Goal: Task Accomplishment & Management: Manage account settings

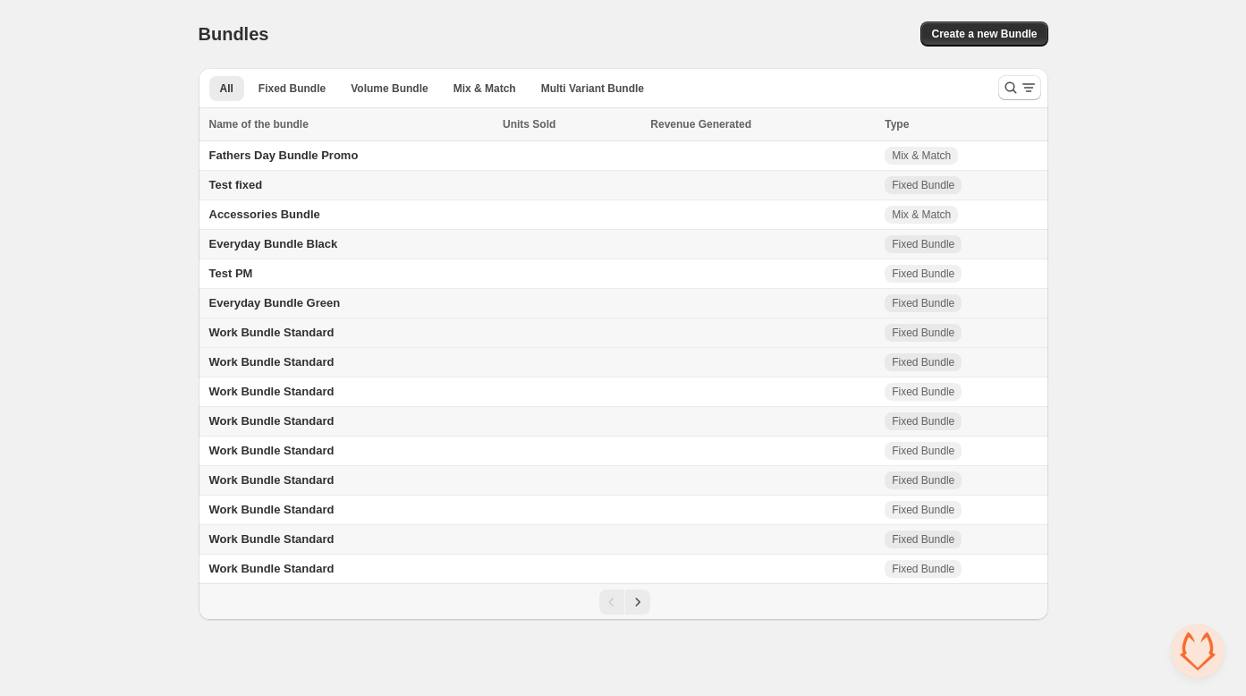
click at [329, 334] on span "Work Bundle Standard" at bounding box center [271, 332] width 125 height 13
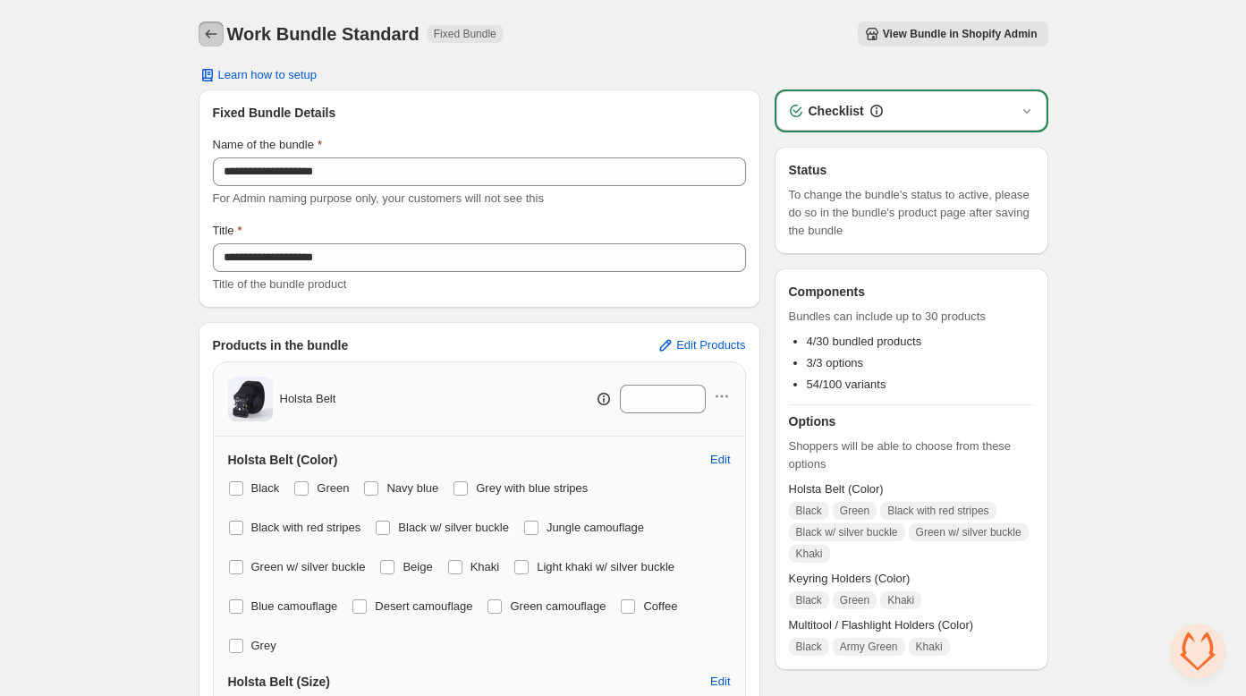
click at [202, 32] on icon "Back" at bounding box center [211, 34] width 18 height 18
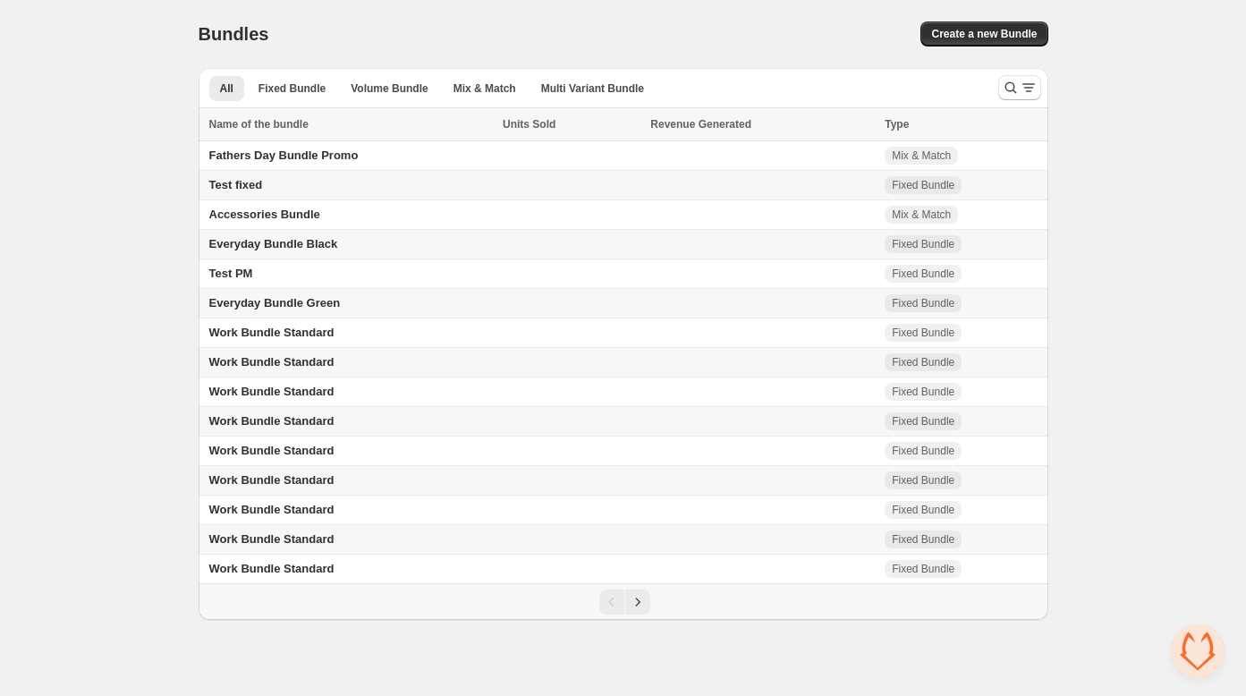
click at [334, 368] on span "Work Bundle Standard" at bounding box center [271, 361] width 125 height 13
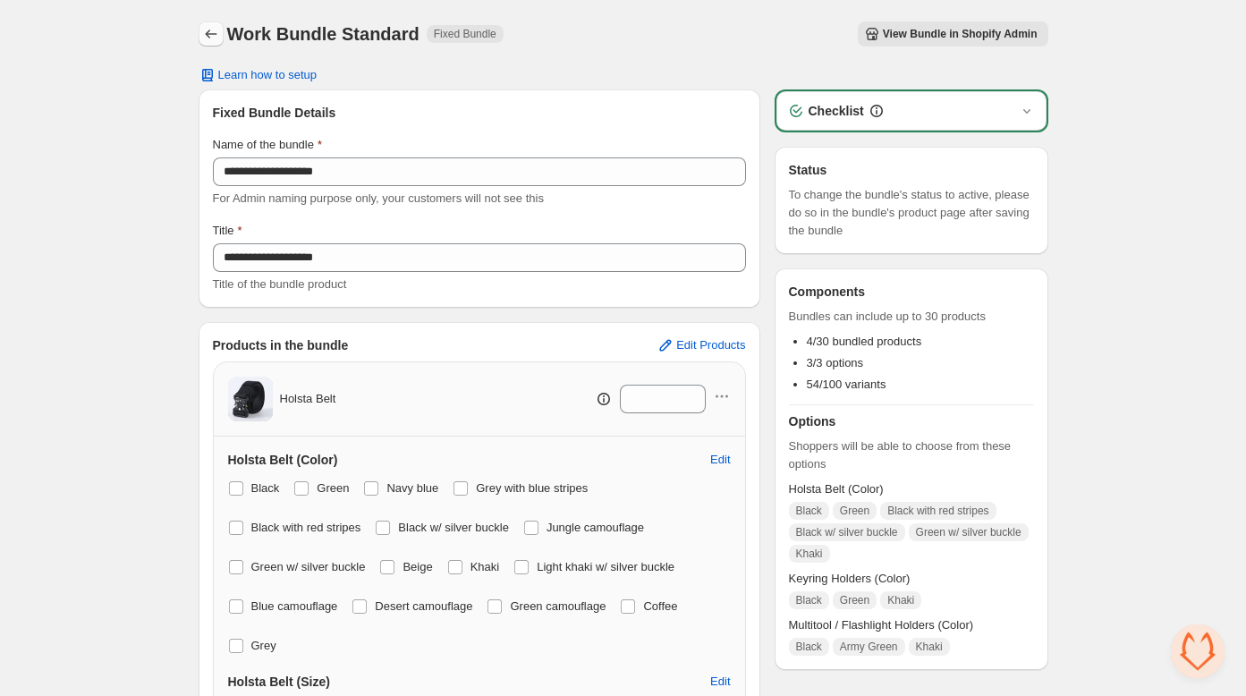
click at [210, 34] on icon "Back" at bounding box center [211, 34] width 18 height 18
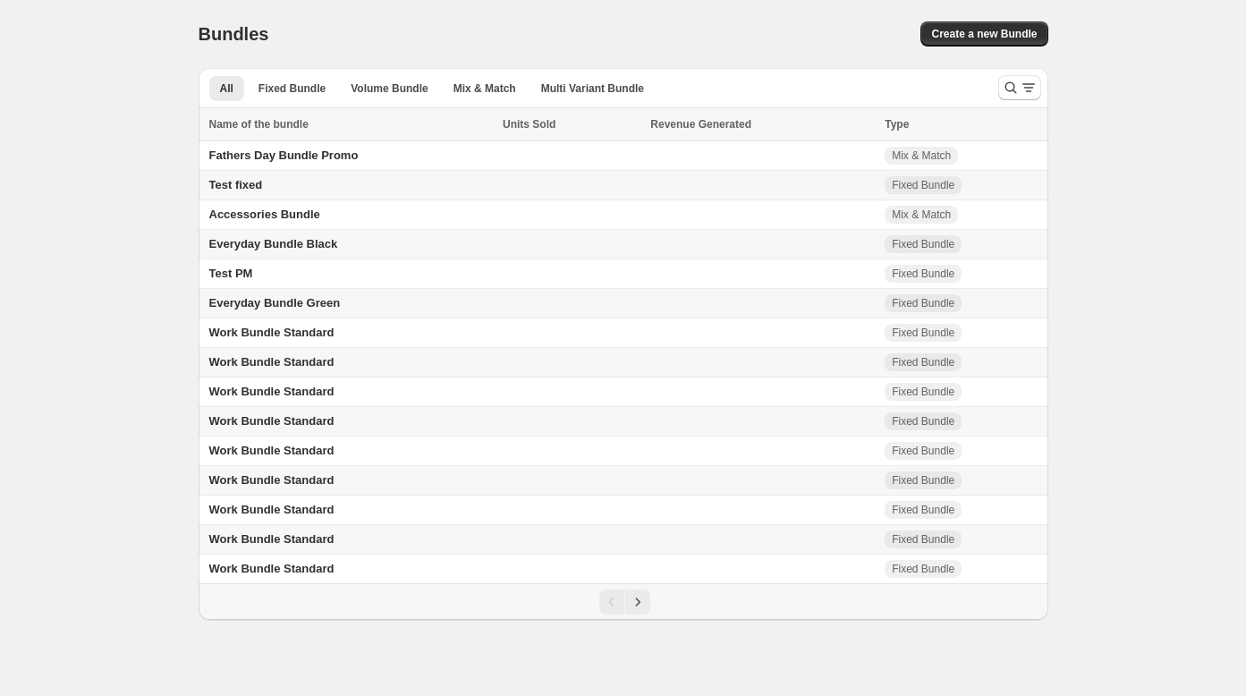
click at [983, 30] on span "Create a new Bundle" at bounding box center [984, 34] width 106 height 14
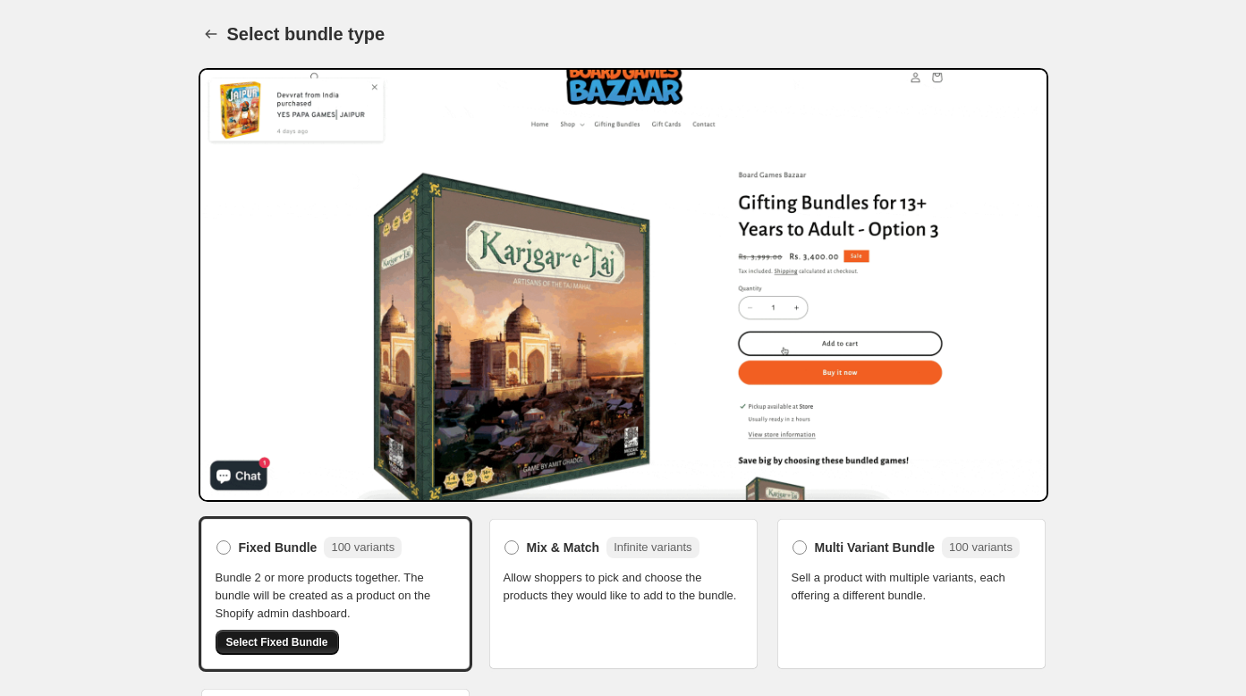
click at [279, 639] on span "Select Fixed Bundle" at bounding box center [277, 642] width 102 height 14
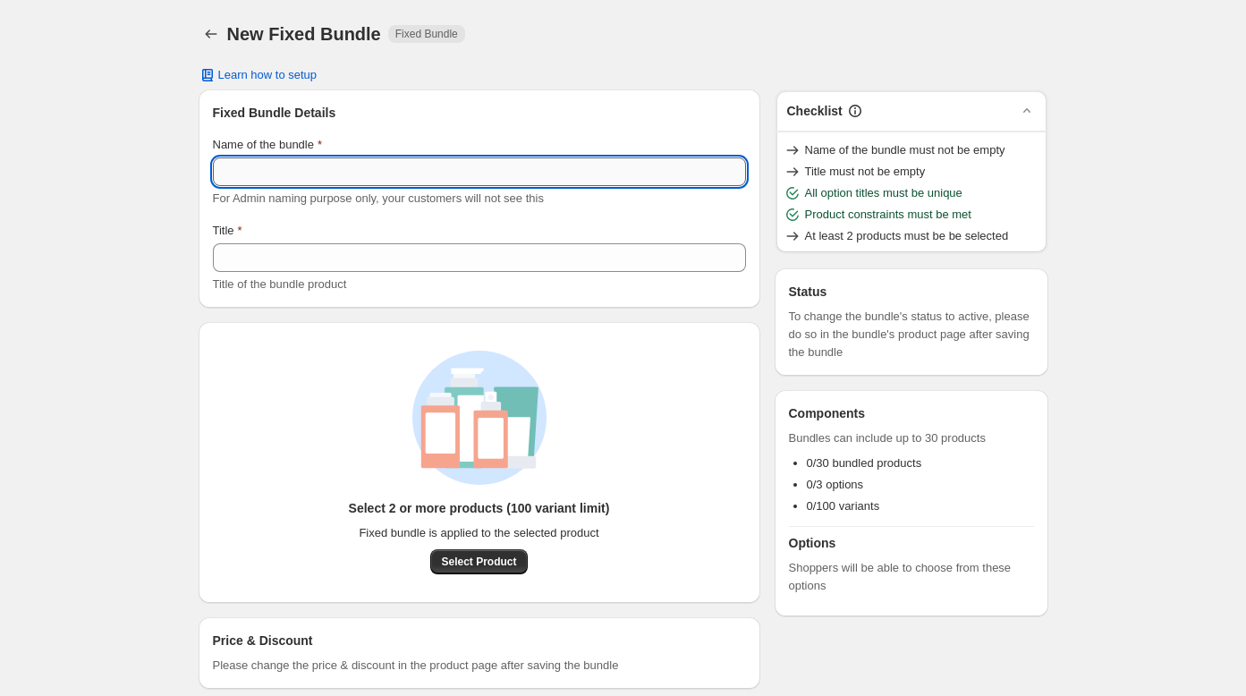
click at [237, 180] on input "Name of the bundle" at bounding box center [479, 171] width 533 height 29
type input "**********"
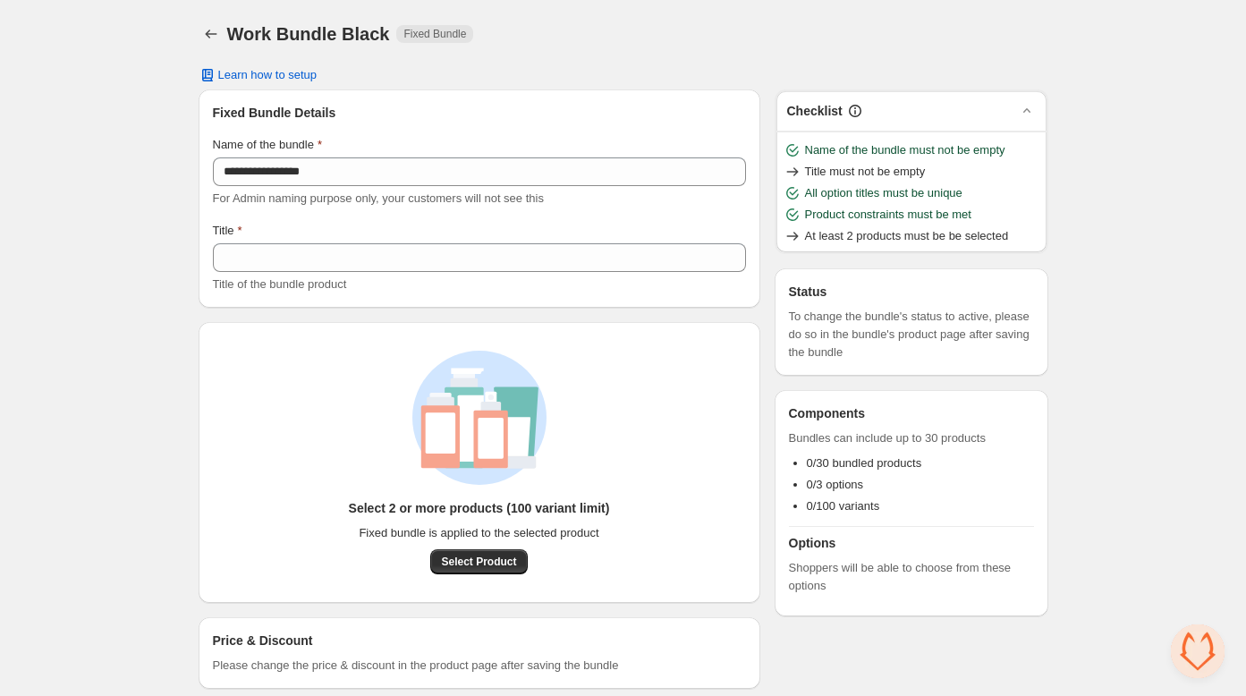
click at [148, 329] on div "**********" at bounding box center [623, 359] width 1246 height 718
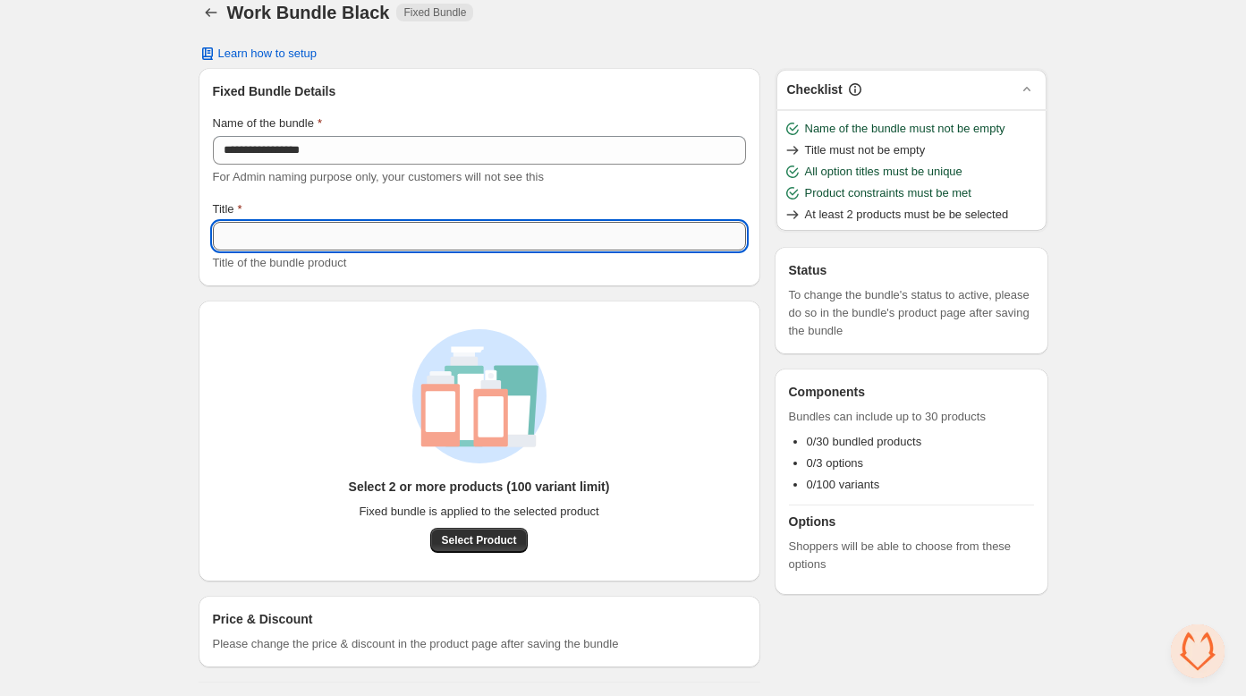
click at [270, 228] on input "Title" at bounding box center [479, 236] width 533 height 29
type input "**********"
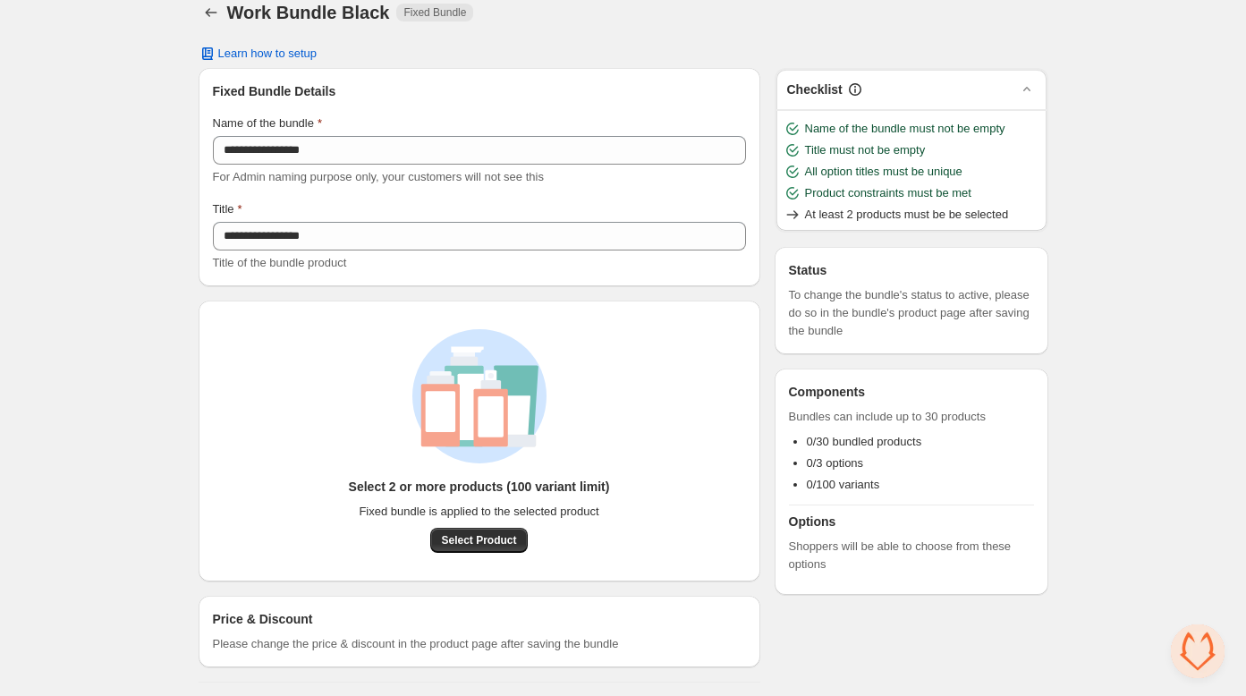
drag, startPoint x: 112, startPoint y: 315, endPoint x: 118, endPoint y: 370, distance: 55.8
click at [112, 315] on div "**********" at bounding box center [623, 338] width 1246 height 718
click at [455, 539] on span "Select Product" at bounding box center [478, 540] width 75 height 14
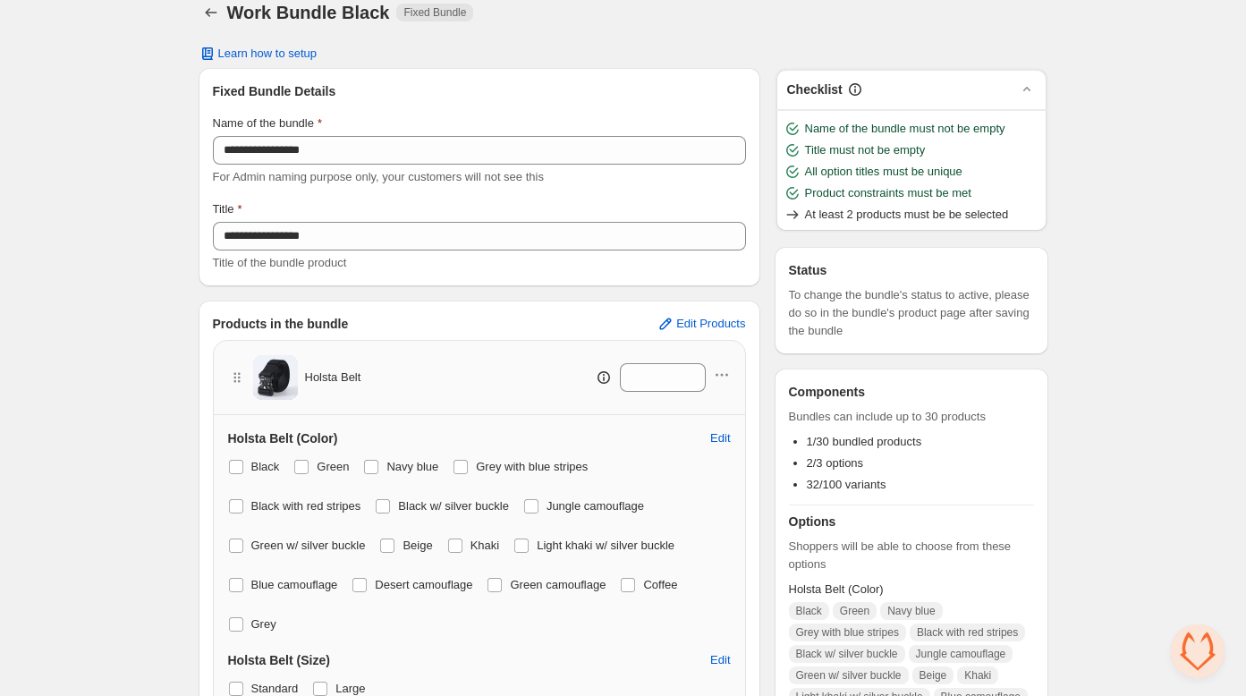
scroll to position [170, 0]
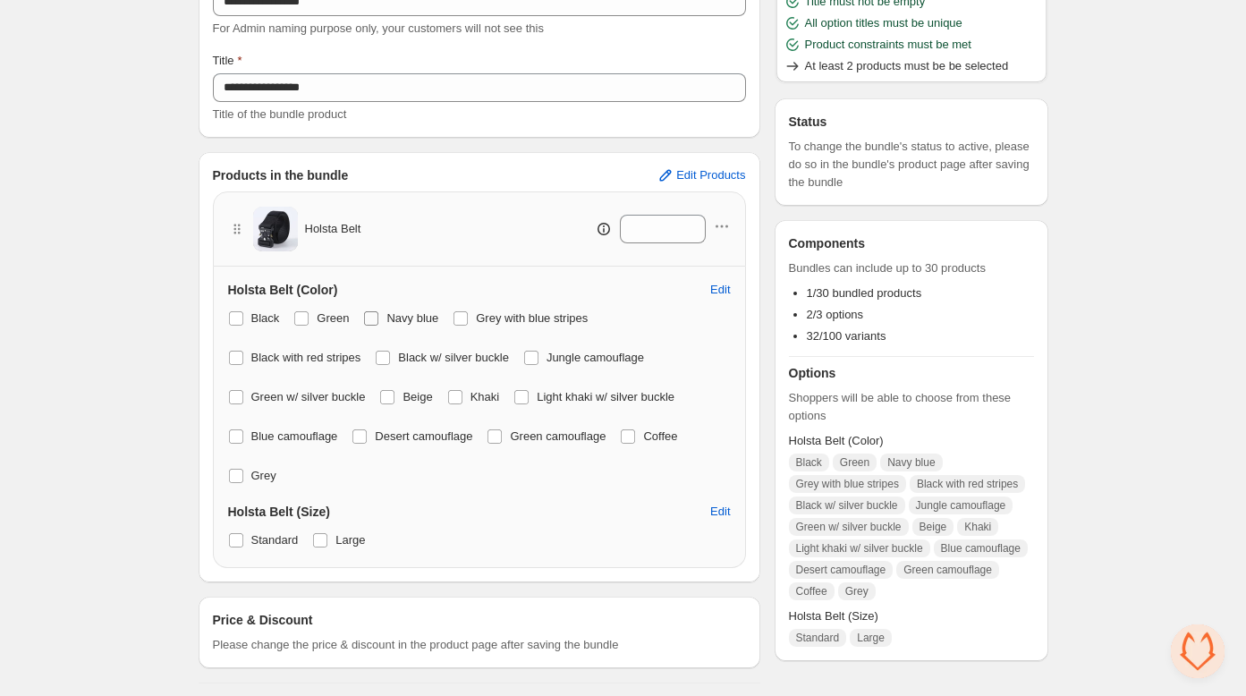
drag, startPoint x: 310, startPoint y: 317, endPoint x: 413, endPoint y: 329, distance: 103.5
click at [311, 317] on label "Green" at bounding box center [320, 318] width 55 height 25
click at [382, 319] on label "Navy blue" at bounding box center [400, 318] width 75 height 25
drag, startPoint x: 464, startPoint y: 316, endPoint x: 444, endPoint y: 334, distance: 27.2
drag, startPoint x: 390, startPoint y: 352, endPoint x: 449, endPoint y: 332, distance: 62.5
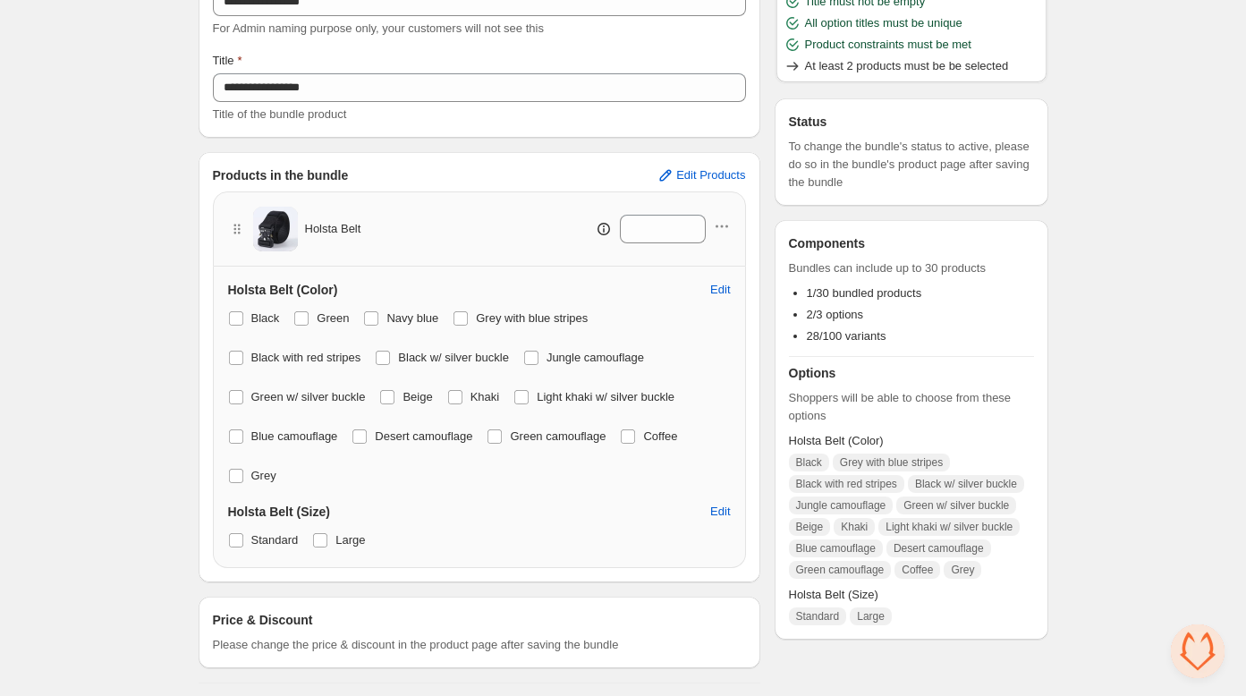
click at [389, 351] on span at bounding box center [383, 358] width 14 height 14
click at [468, 314] on span at bounding box center [460, 318] width 14 height 14
drag, startPoint x: 549, startPoint y: 359, endPoint x: 535, endPoint y: 386, distance: 31.2
click at [538, 359] on span at bounding box center [531, 358] width 14 height 14
drag, startPoint x: 527, startPoint y: 390, endPoint x: 475, endPoint y: 397, distance: 52.4
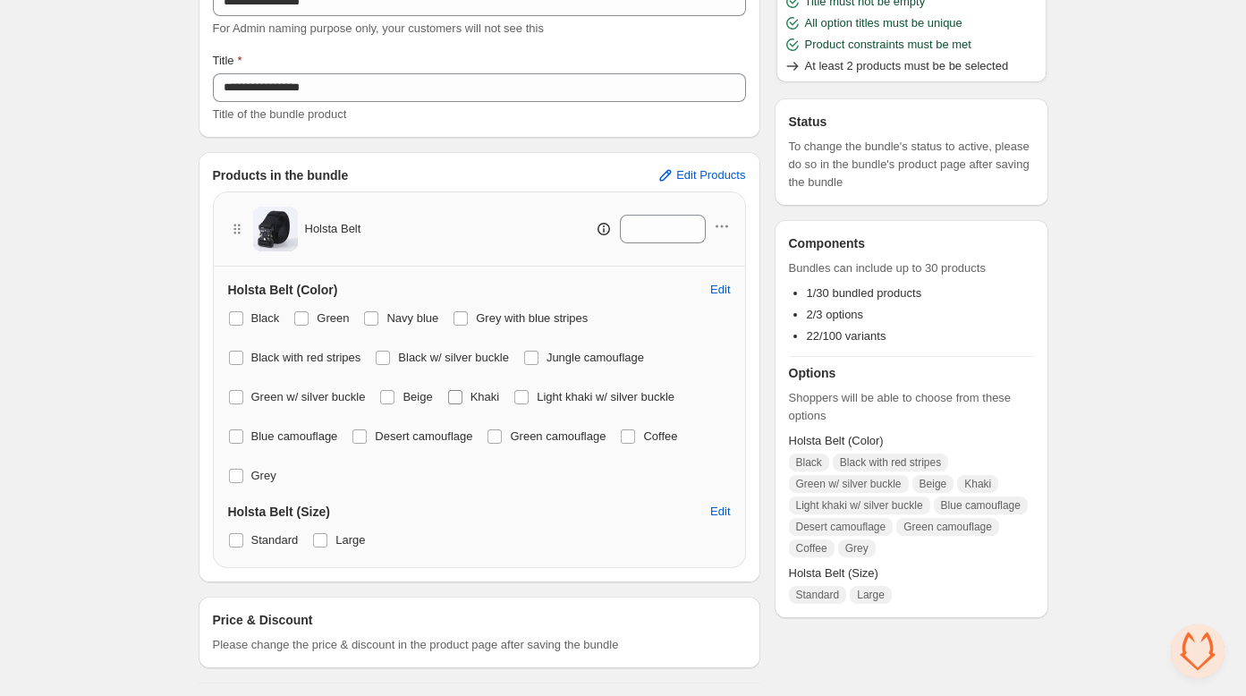
click at [455, 394] on span at bounding box center [455, 397] width 14 height 14
click at [502, 441] on span at bounding box center [494, 436] width 14 height 14
click at [529, 399] on span at bounding box center [521, 397] width 14 height 14
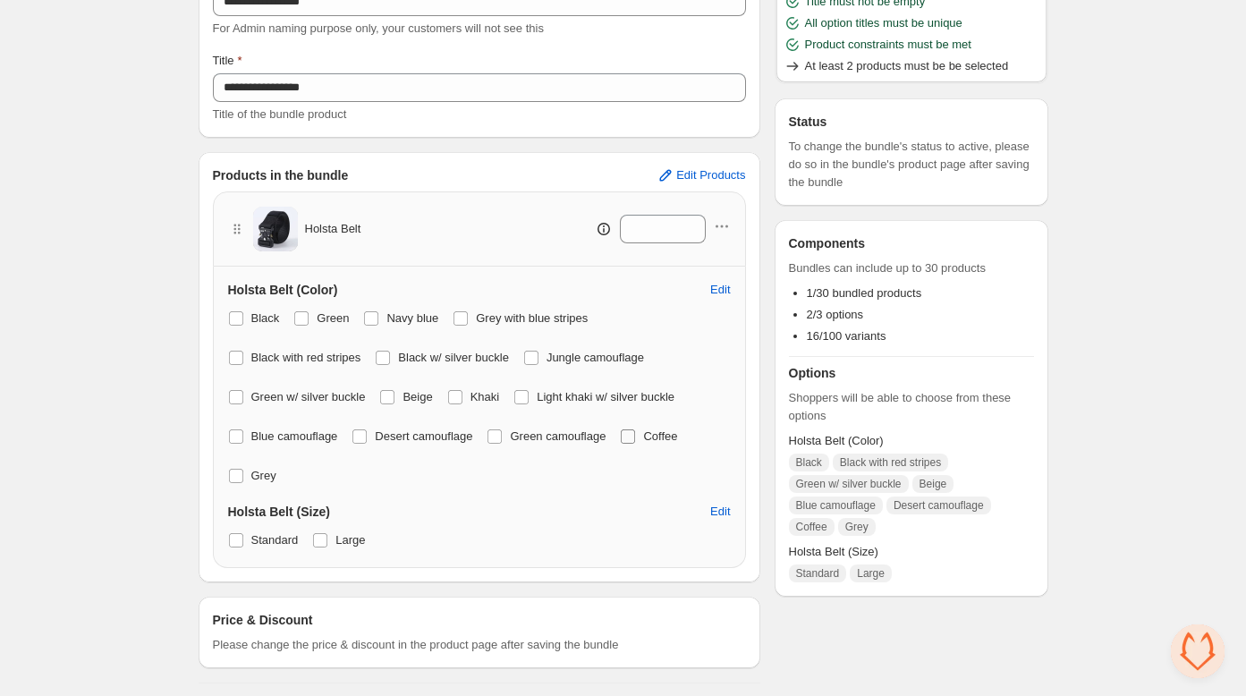
click at [635, 435] on span at bounding box center [628, 436] width 14 height 14
drag, startPoint x: 363, startPoint y: 436, endPoint x: 337, endPoint y: 437, distance: 26.0
click at [362, 436] on span at bounding box center [359, 436] width 14 height 14
drag, startPoint x: 240, startPoint y: 432, endPoint x: 233, endPoint y: 442, distance: 11.7
click at [239, 432] on span at bounding box center [236, 436] width 14 height 14
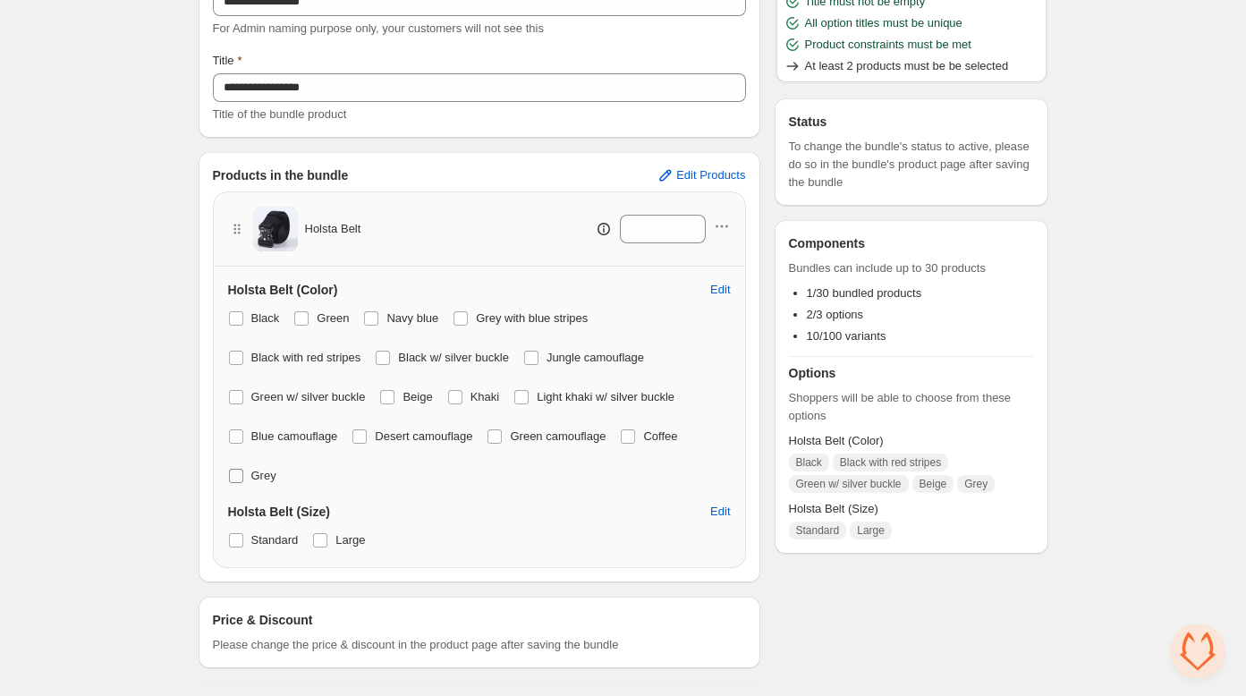
click at [230, 473] on span at bounding box center [236, 476] width 14 height 14
drag, startPoint x: 236, startPoint y: 399, endPoint x: 251, endPoint y: 399, distance: 15.2
click at [236, 399] on span at bounding box center [236, 397] width 14 height 14
drag, startPoint x: 395, startPoint y: 395, endPoint x: 348, endPoint y: 391, distance: 47.6
click at [394, 395] on span at bounding box center [387, 397] width 14 height 14
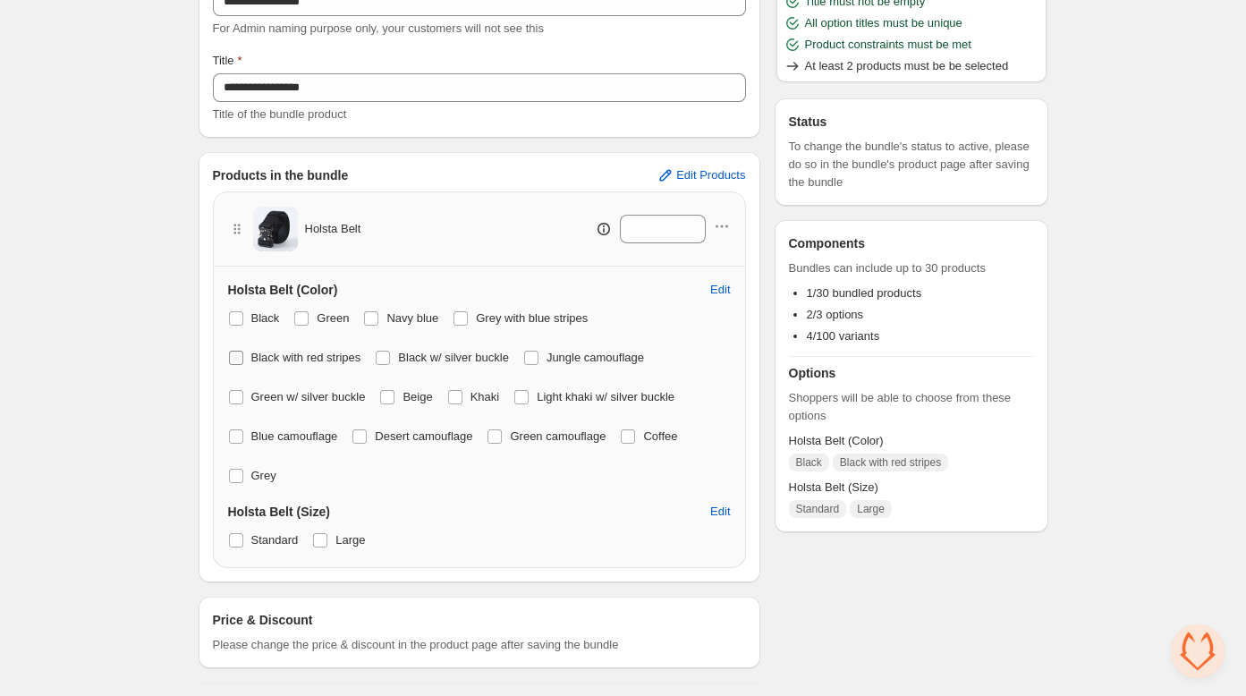
click at [236, 361] on span at bounding box center [236, 358] width 14 height 14
click at [709, 174] on span "Edit Products" at bounding box center [710, 175] width 69 height 14
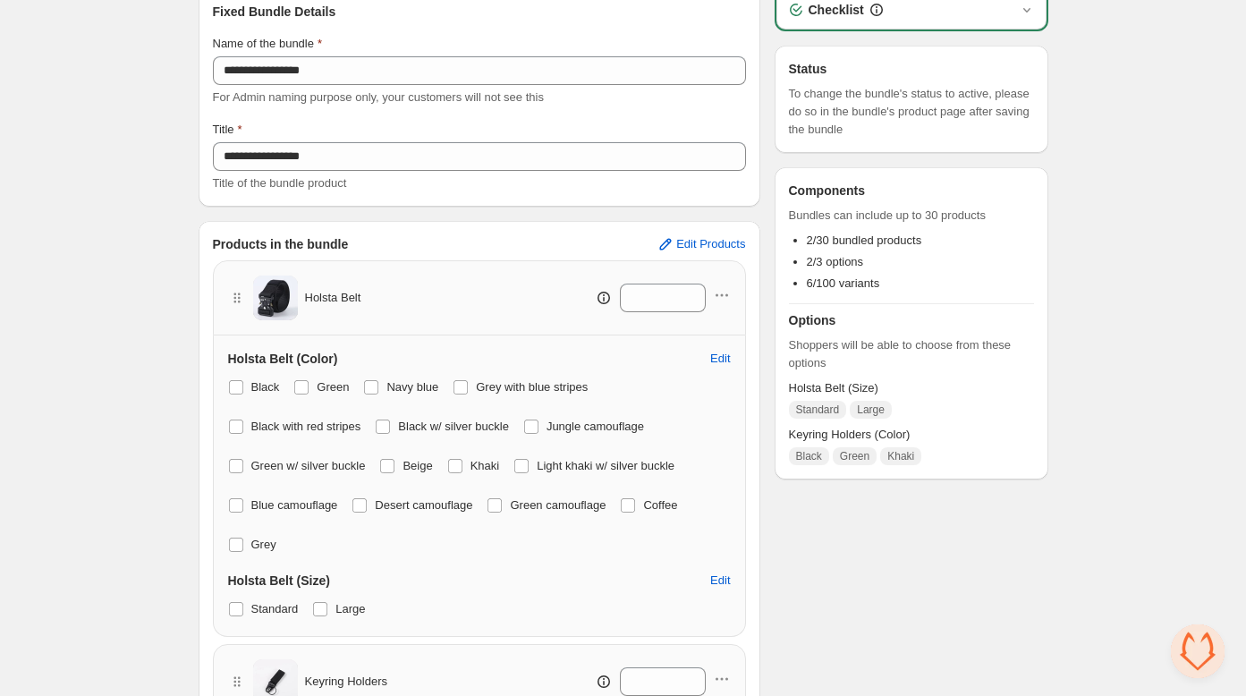
scroll to position [331, 0]
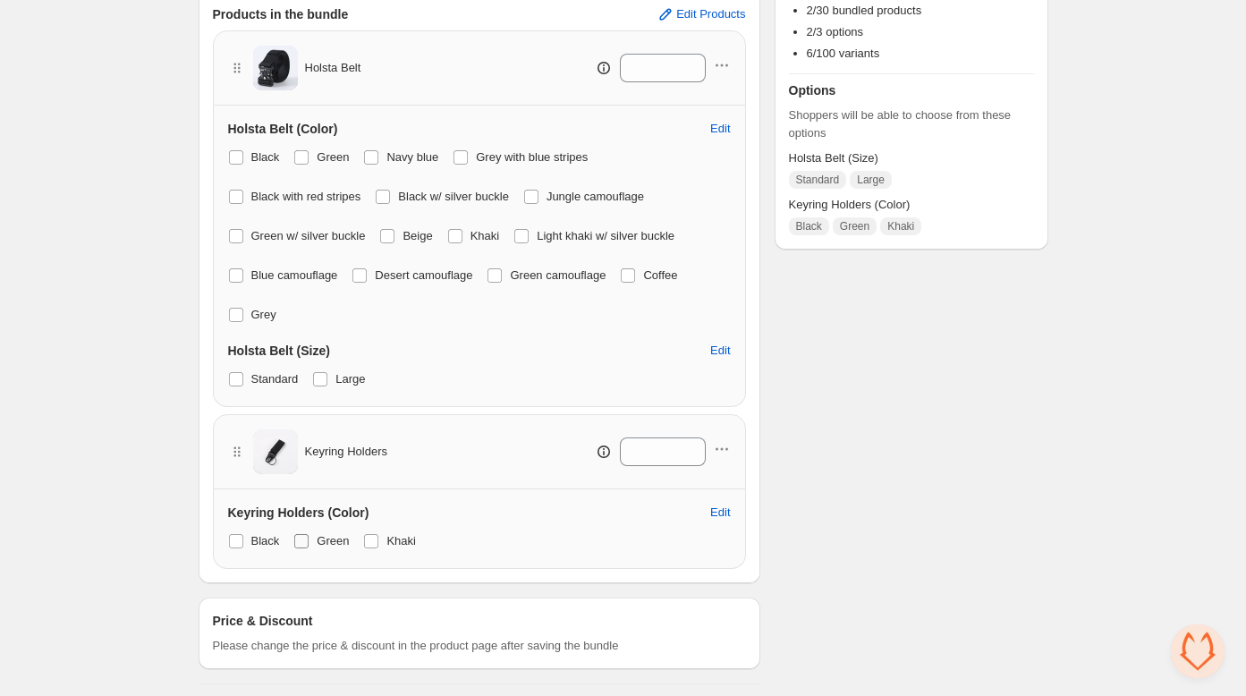
drag, startPoint x: 300, startPoint y: 537, endPoint x: 336, endPoint y: 539, distance: 35.8
click at [300, 537] on span at bounding box center [301, 541] width 14 height 14
click at [371, 538] on span at bounding box center [371, 541] width 14 height 14
click at [706, 10] on span "Edit Products" at bounding box center [710, 14] width 69 height 14
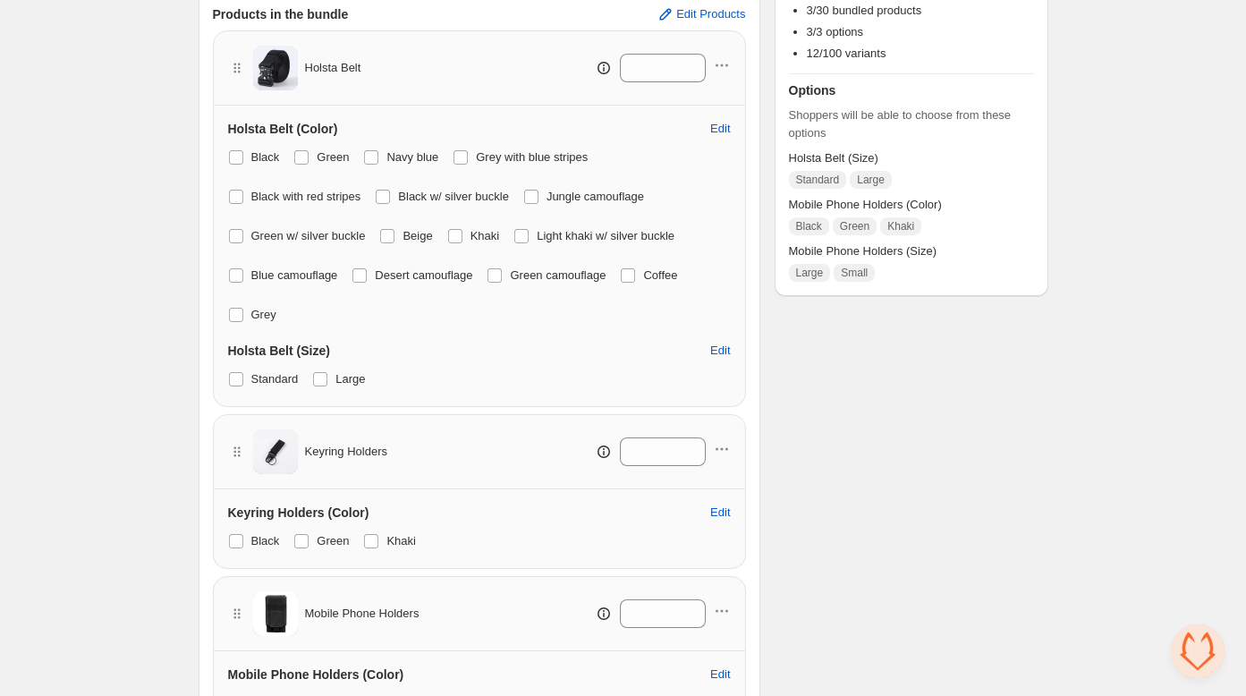
scroll to position [555, 0]
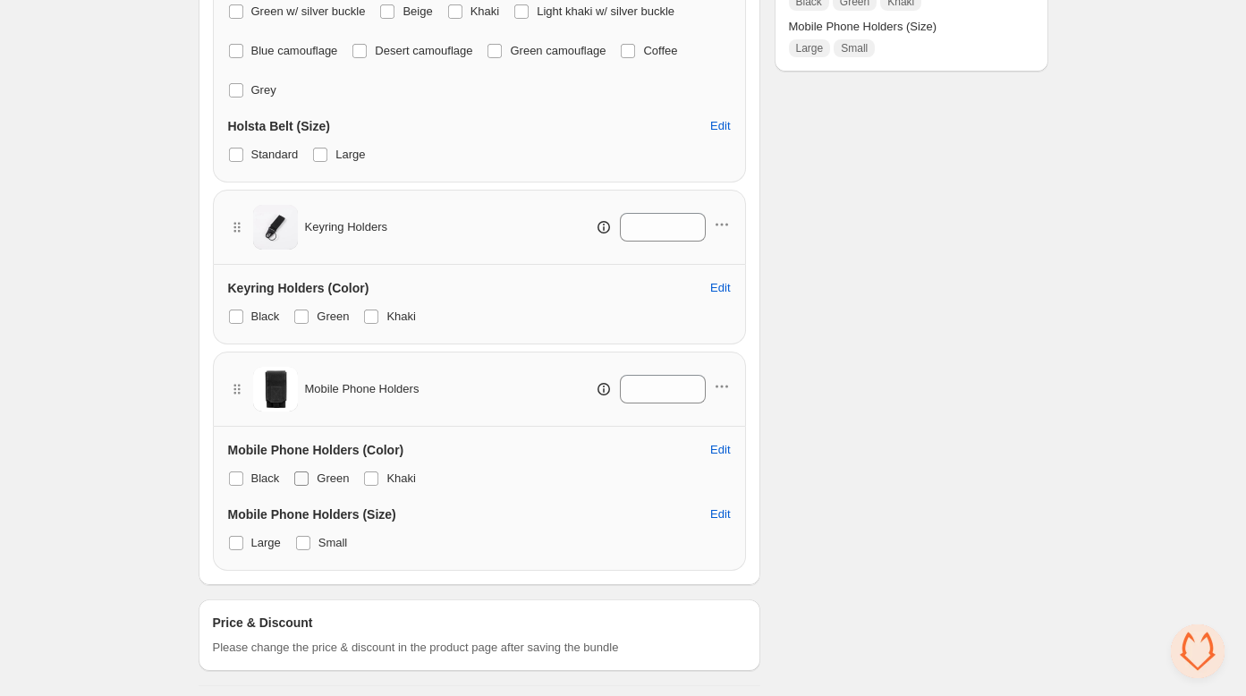
drag, startPoint x: 297, startPoint y: 471, endPoint x: 311, endPoint y: 473, distance: 14.4
click at [300, 471] on span at bounding box center [301, 478] width 14 height 14
drag, startPoint x: 374, startPoint y: 474, endPoint x: 207, endPoint y: 493, distance: 167.4
click at [374, 474] on span at bounding box center [371, 478] width 14 height 14
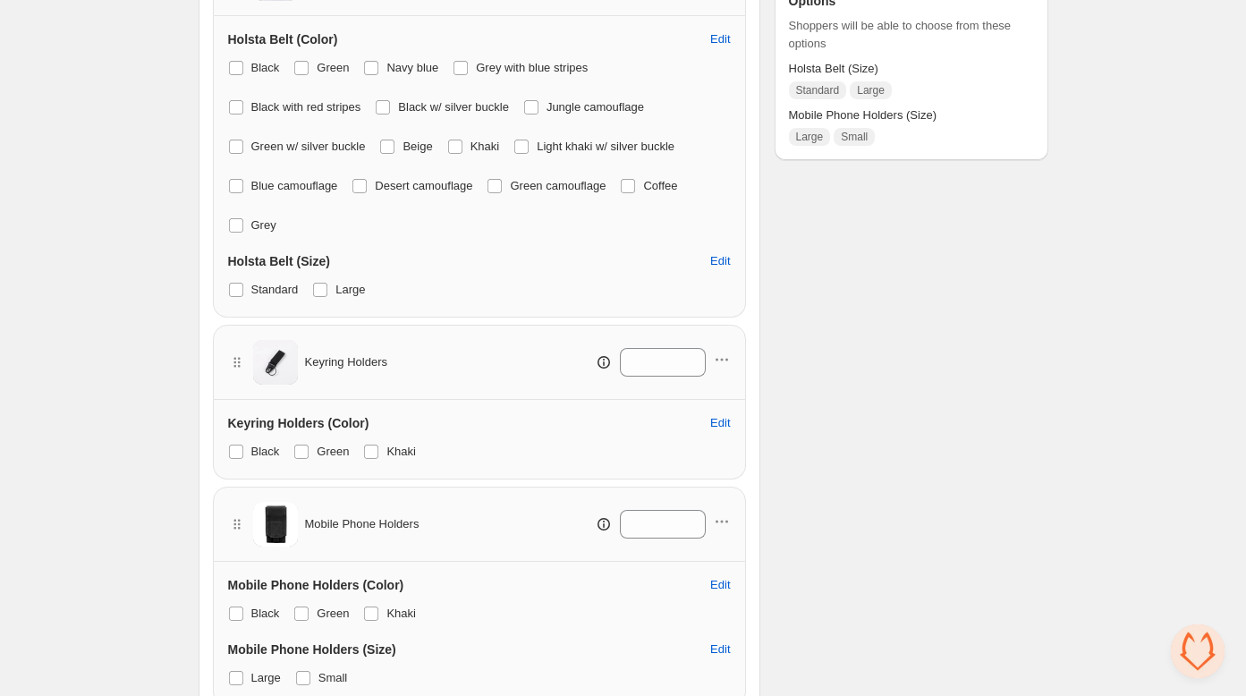
scroll to position [0, 0]
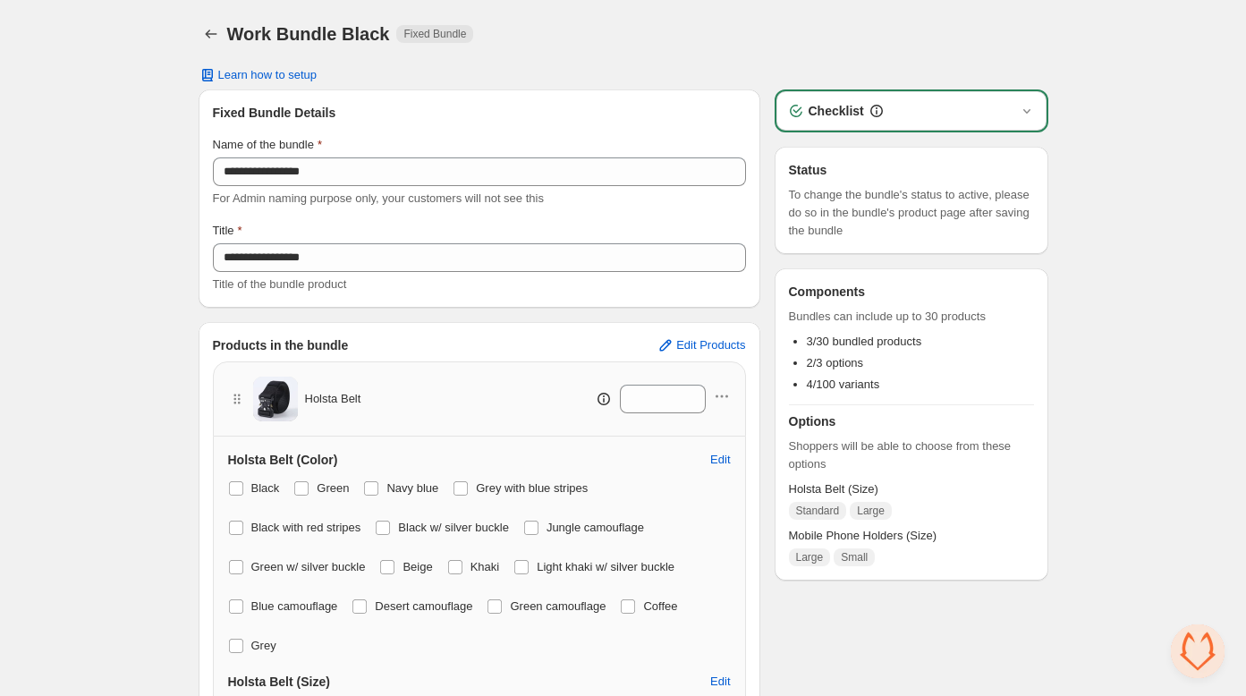
click at [1011, 114] on div "Checklist" at bounding box center [911, 111] width 249 height 18
click at [1029, 110] on icon "button" at bounding box center [1027, 111] width 18 height 18
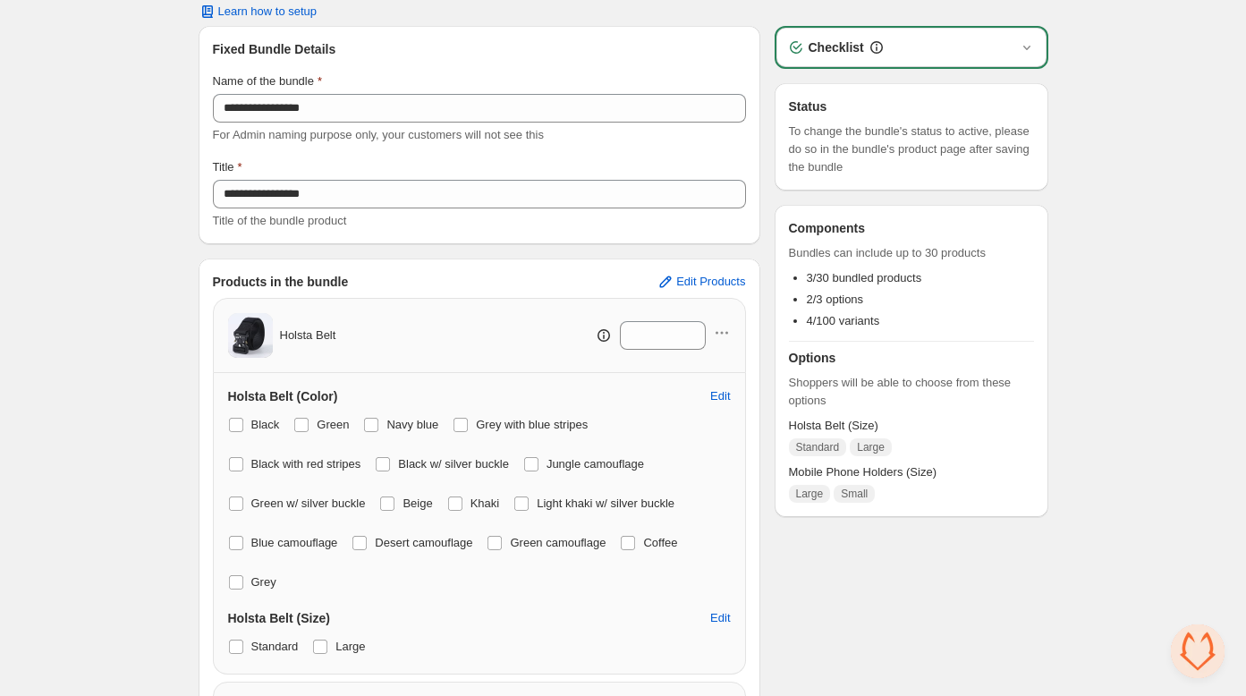
scroll to position [131, 0]
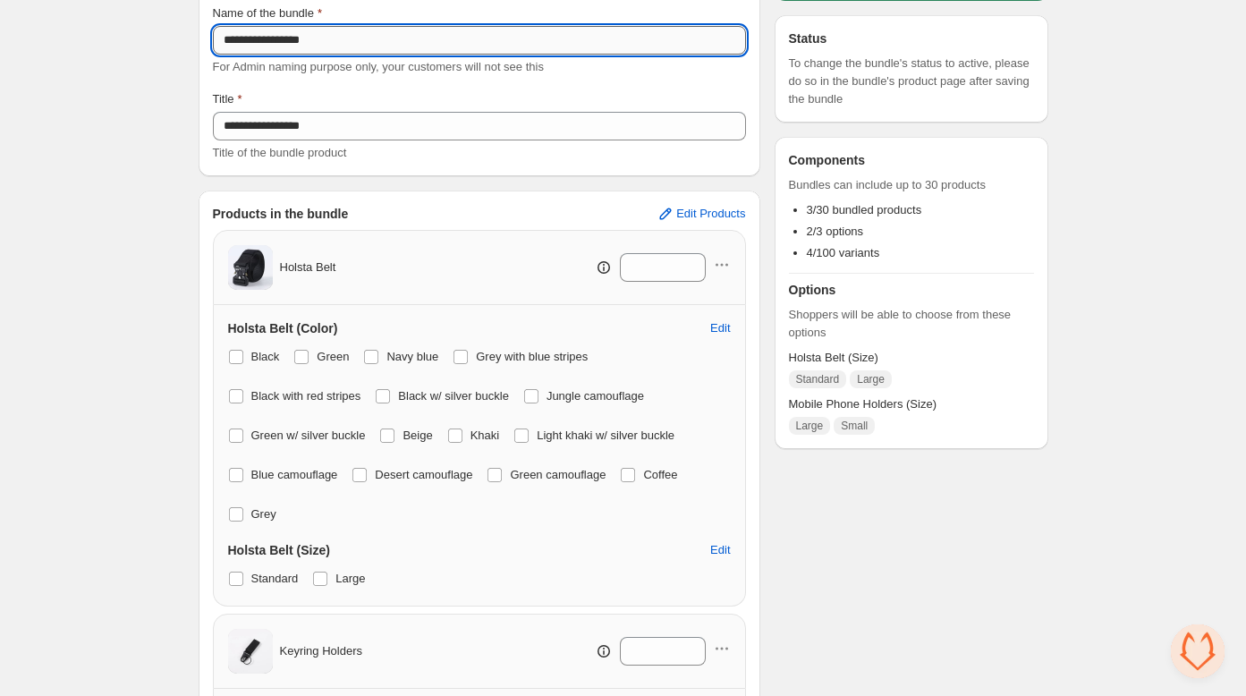
click at [402, 48] on input "**********" at bounding box center [479, 40] width 533 height 29
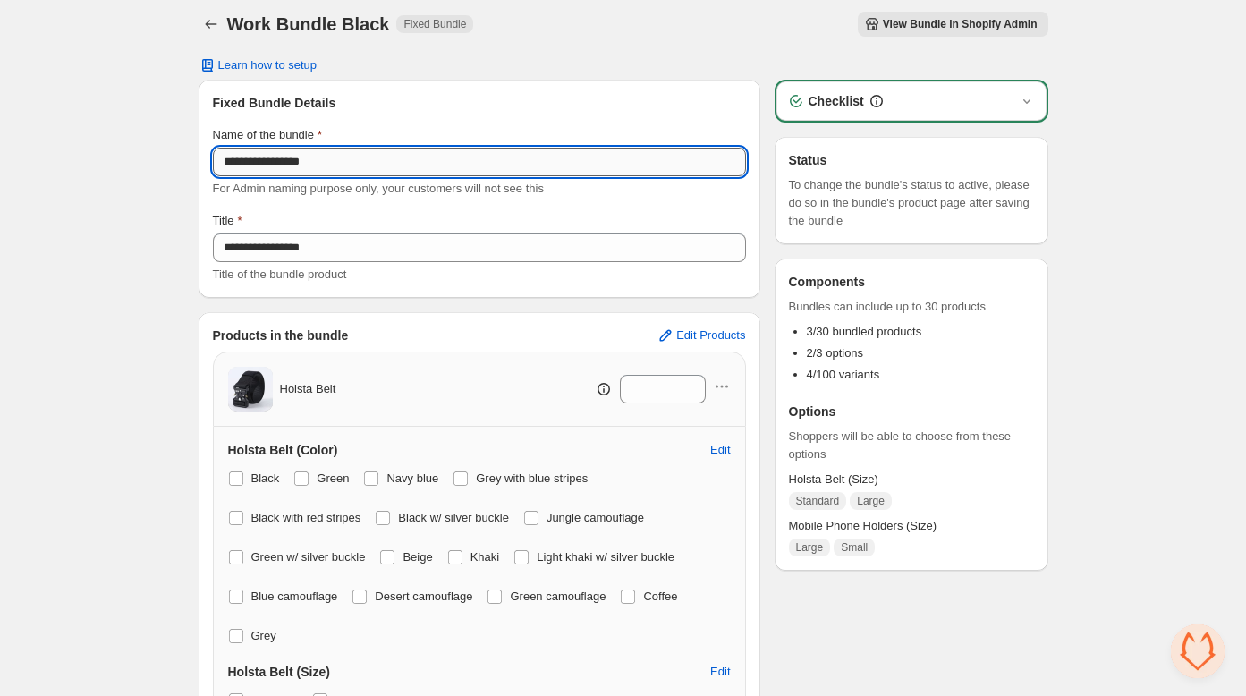
scroll to position [6, 0]
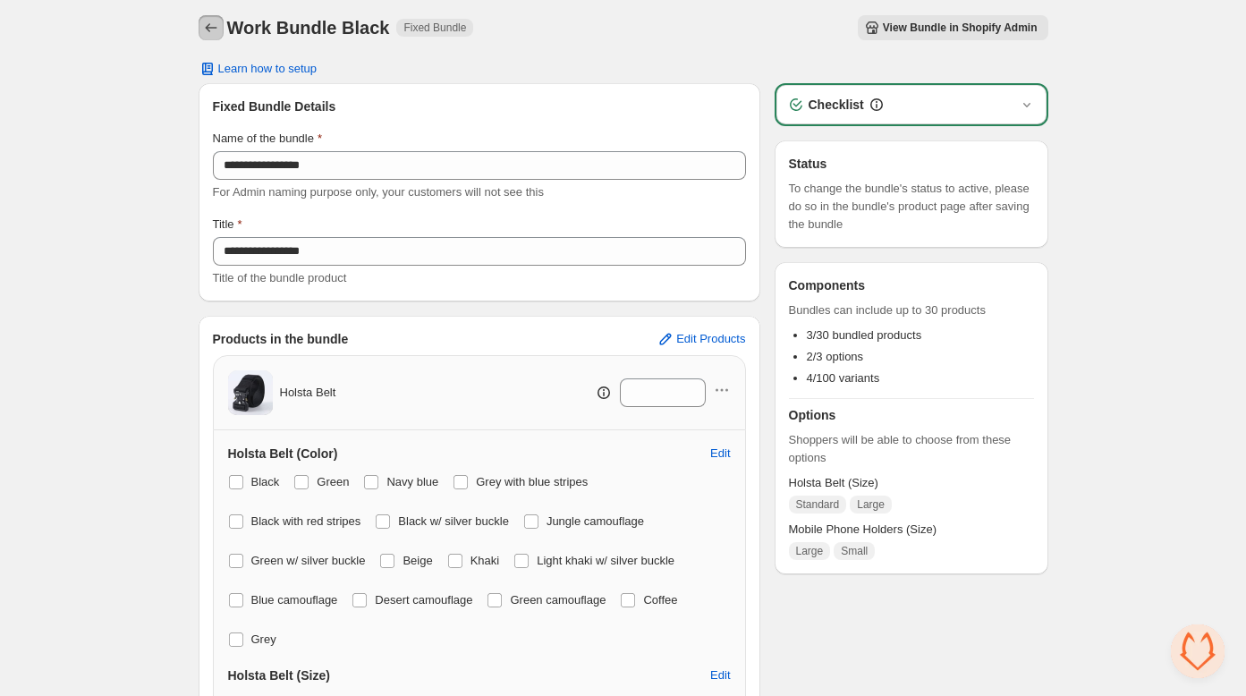
click at [220, 28] on button "Back" at bounding box center [211, 27] width 25 height 25
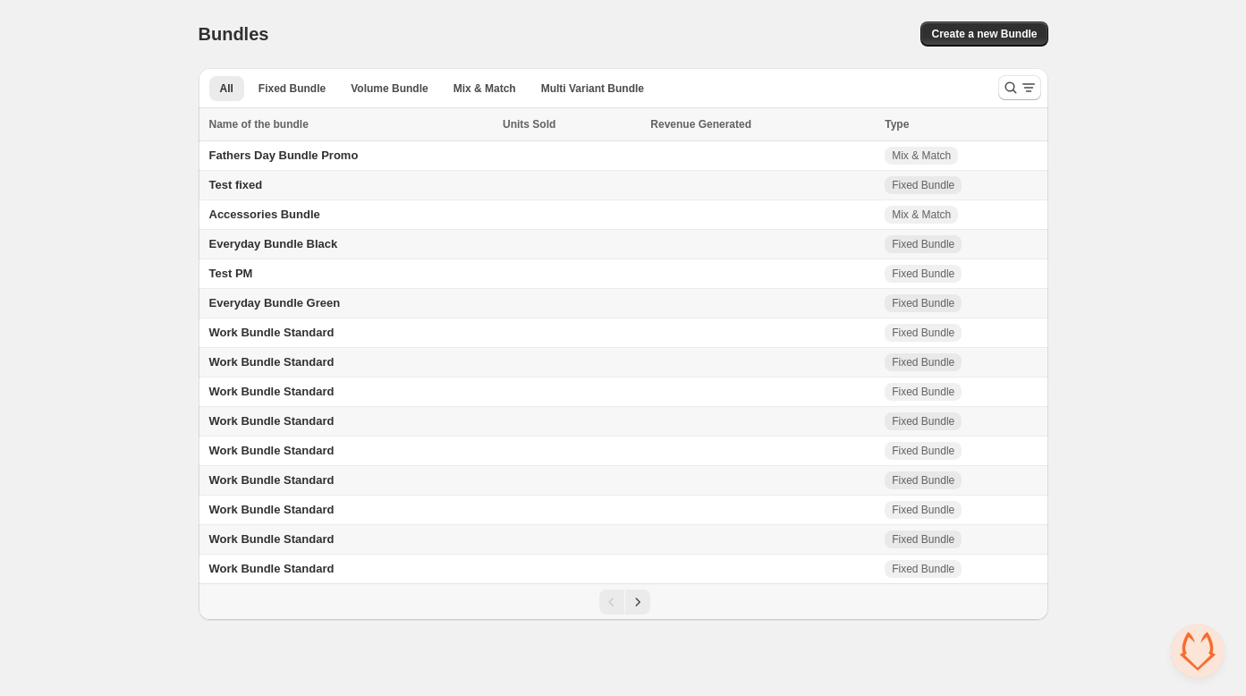
drag, startPoint x: 137, startPoint y: 289, endPoint x: 370, endPoint y: 562, distance: 359.0
click at [137, 289] on div "Home Bundles Analytics Plan and Billing Bundles. This page is ready Bundles Cre…" at bounding box center [623, 310] width 1246 height 620
click at [638, 600] on icon "Next" at bounding box center [638, 602] width 18 height 18
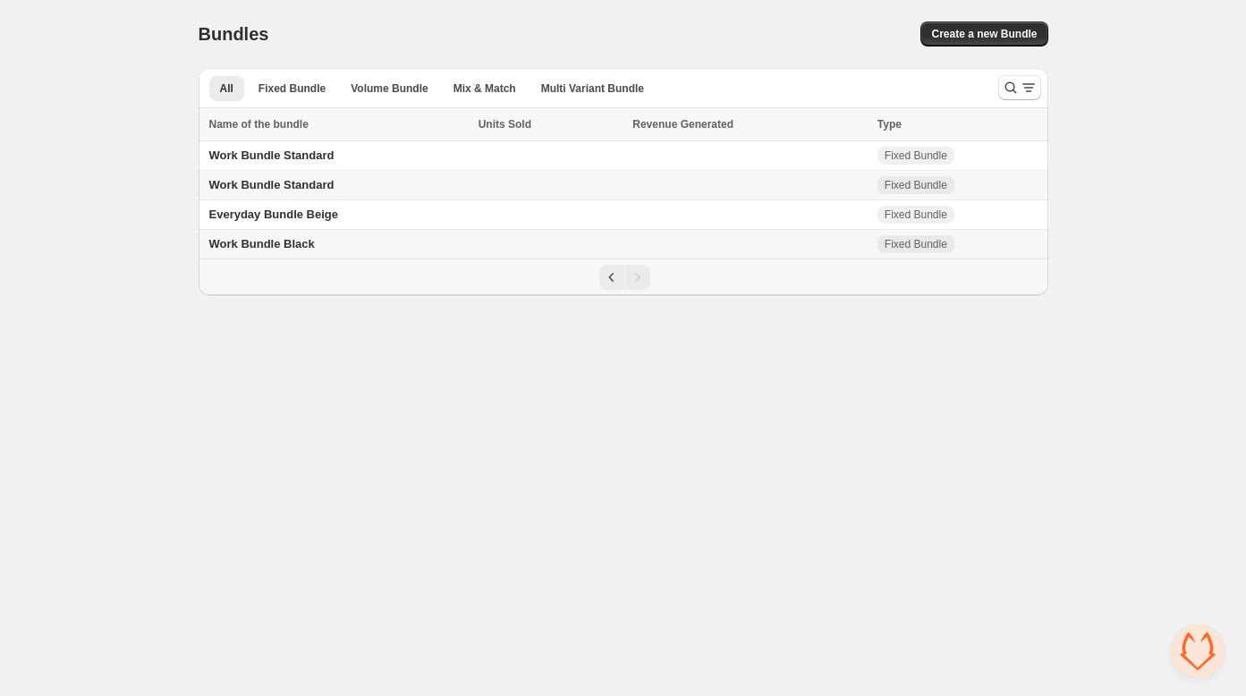
click at [877, 241] on span "Fixed Bundle" at bounding box center [915, 244] width 77 height 18
click at [985, 242] on td "Fixed Bundle" at bounding box center [960, 245] width 176 height 30
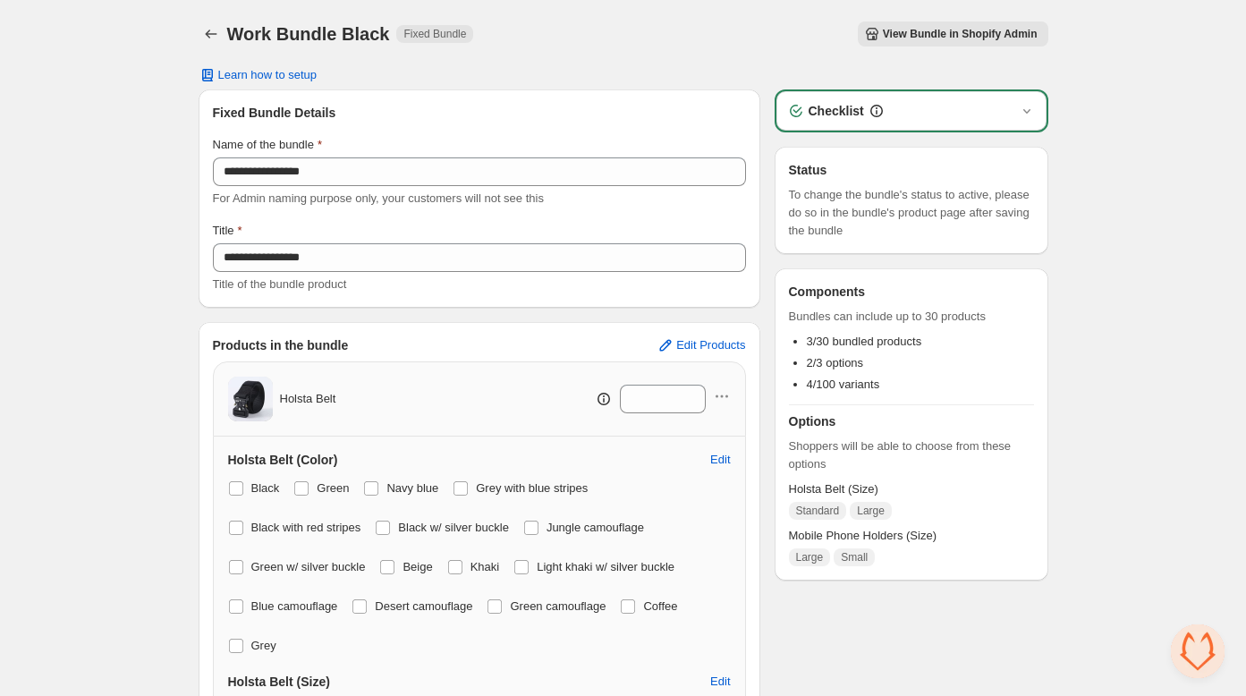
click at [563, 15] on div "Work Bundle Black. This page is ready Work Bundle Black Fixed Bundle View Bundl…" at bounding box center [624, 34] width 850 height 68
click at [204, 32] on icon "Back" at bounding box center [211, 34] width 18 height 18
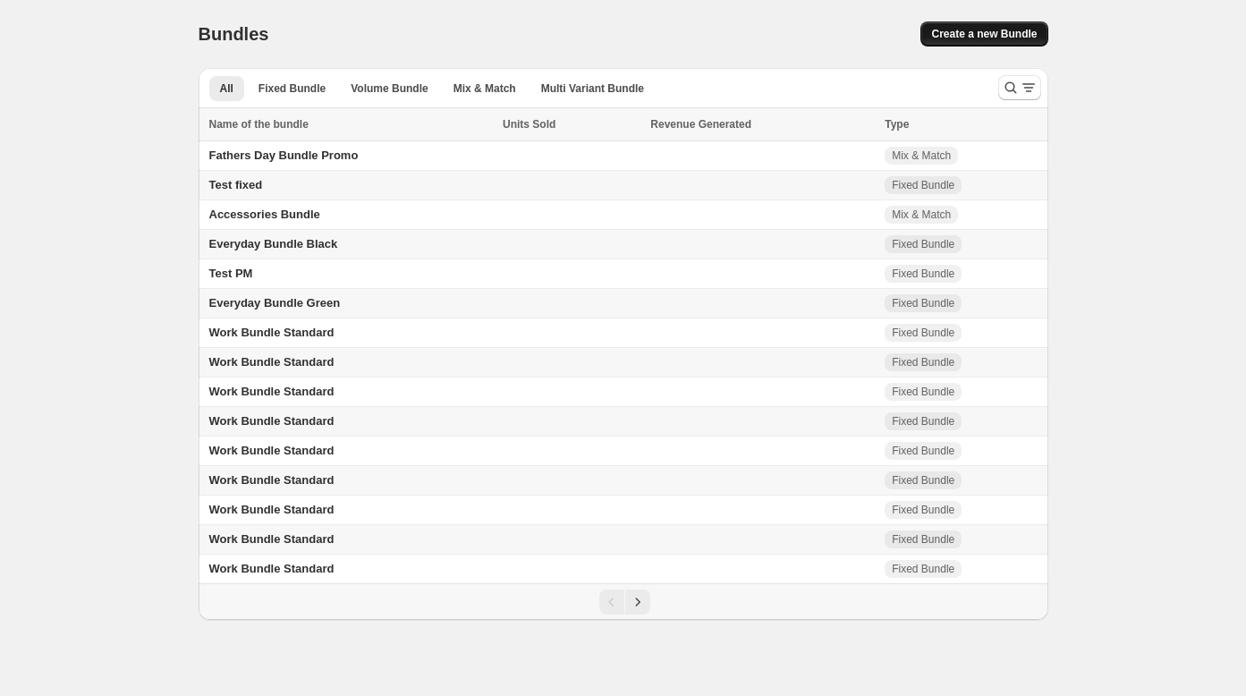
click at [977, 26] on button "Create a new Bundle" at bounding box center [983, 33] width 127 height 25
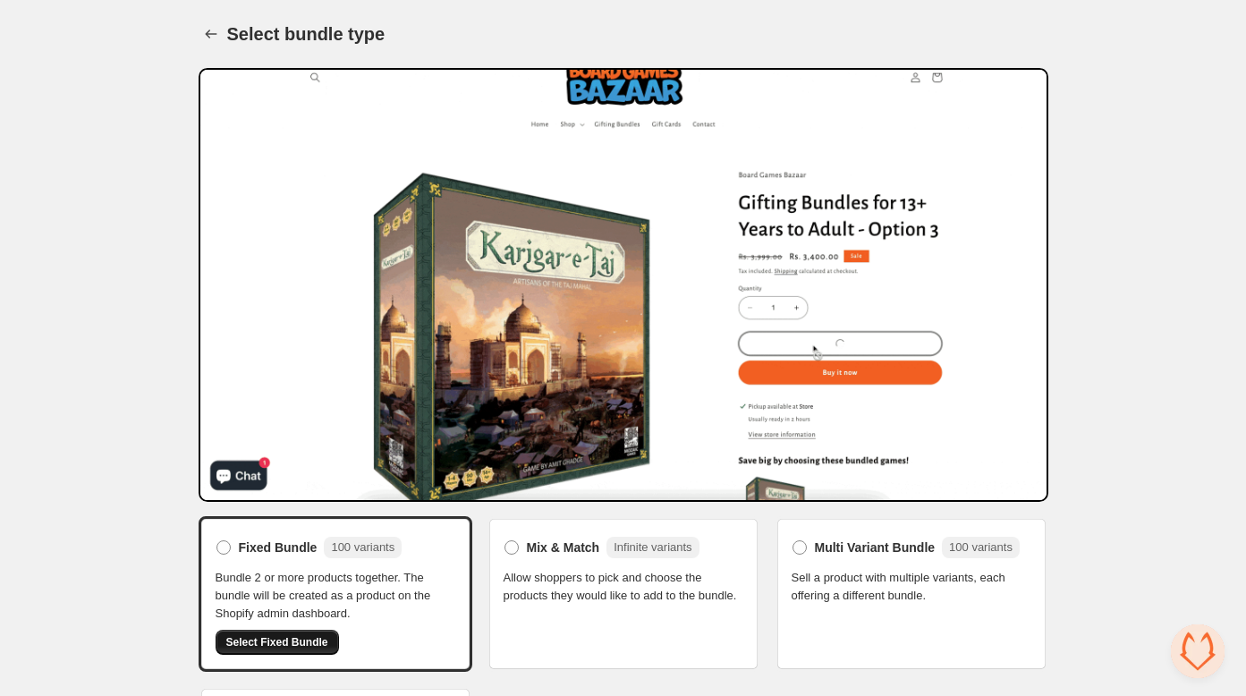
click at [241, 635] on span "Select Fixed Bundle" at bounding box center [277, 642] width 102 height 14
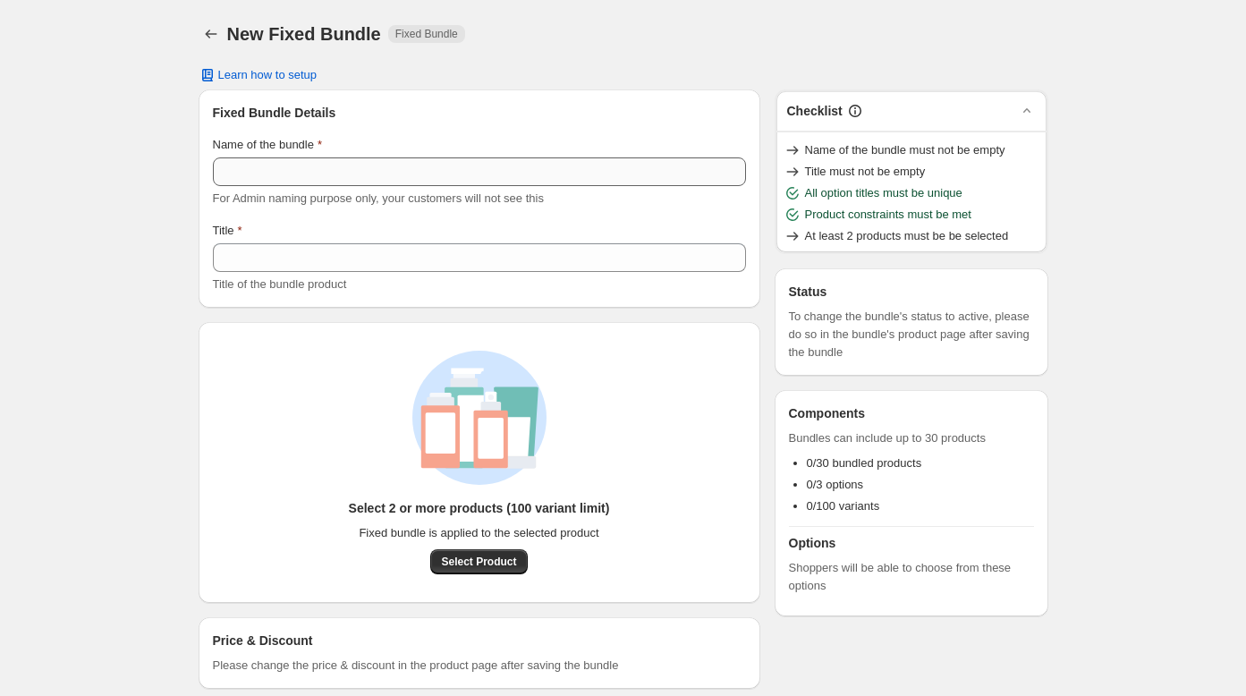
drag, startPoint x: 0, startPoint y: 0, endPoint x: 333, endPoint y: 185, distance: 380.7
click at [333, 185] on div "Name of the bundle For Admin naming purpose only, your customers will not see t…" at bounding box center [479, 172] width 533 height 72
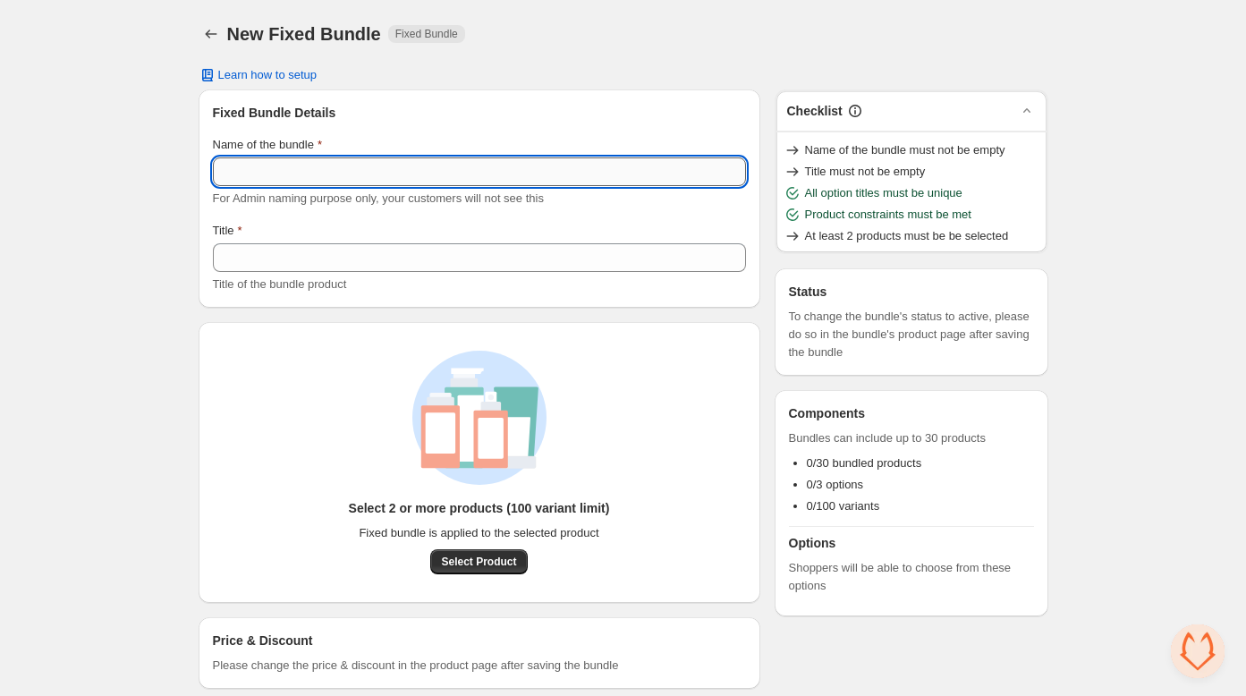
click at [333, 169] on input "Name of the bundle" at bounding box center [479, 171] width 533 height 29
type input "*"
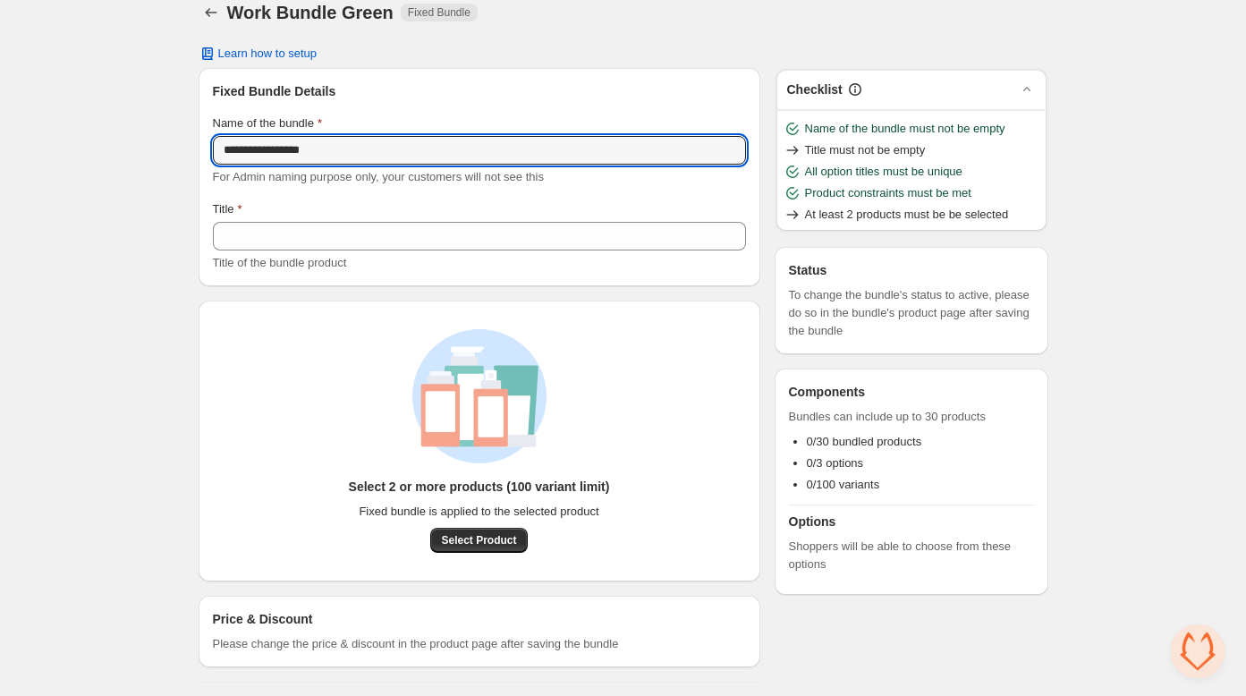
drag, startPoint x: 283, startPoint y: 153, endPoint x: 182, endPoint y: 150, distance: 101.1
click at [182, 150] on div "**********" at bounding box center [623, 338] width 893 height 718
type input "**********"
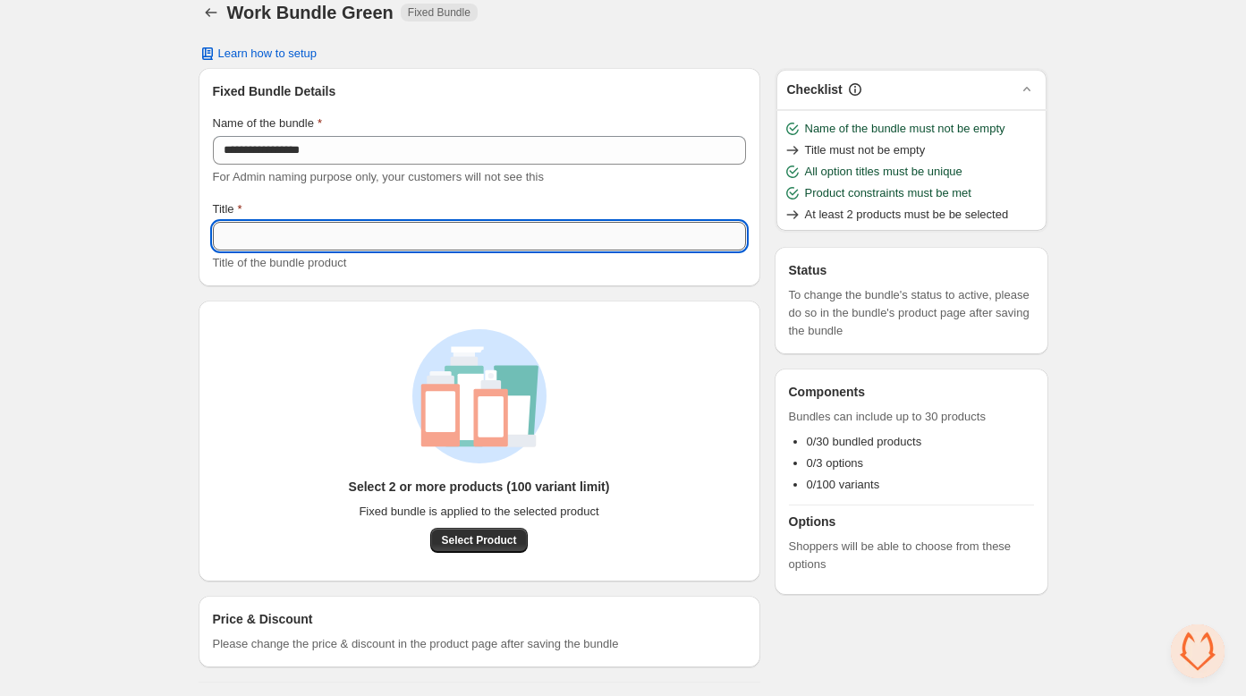
click at [228, 230] on input "Title" at bounding box center [479, 236] width 533 height 29
paste input "**********"
type input "**********"
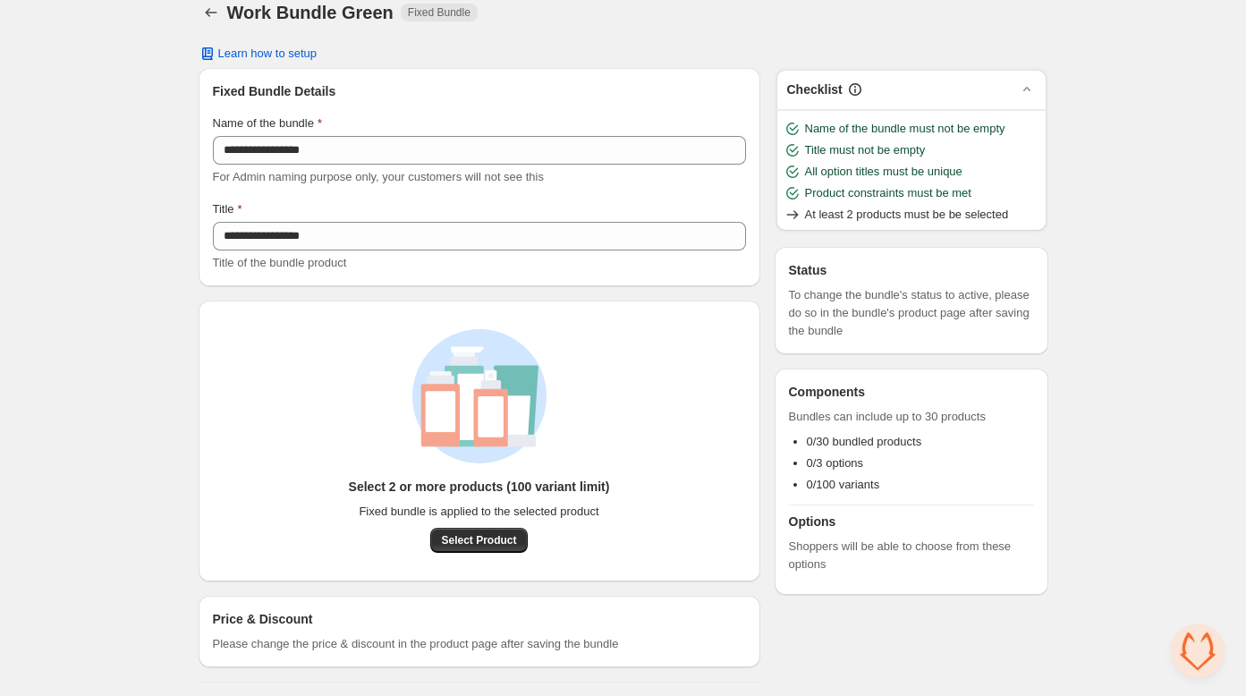
click at [137, 272] on div "**********" at bounding box center [623, 338] width 1246 height 718
click at [479, 538] on span "Select Product" at bounding box center [478, 540] width 75 height 14
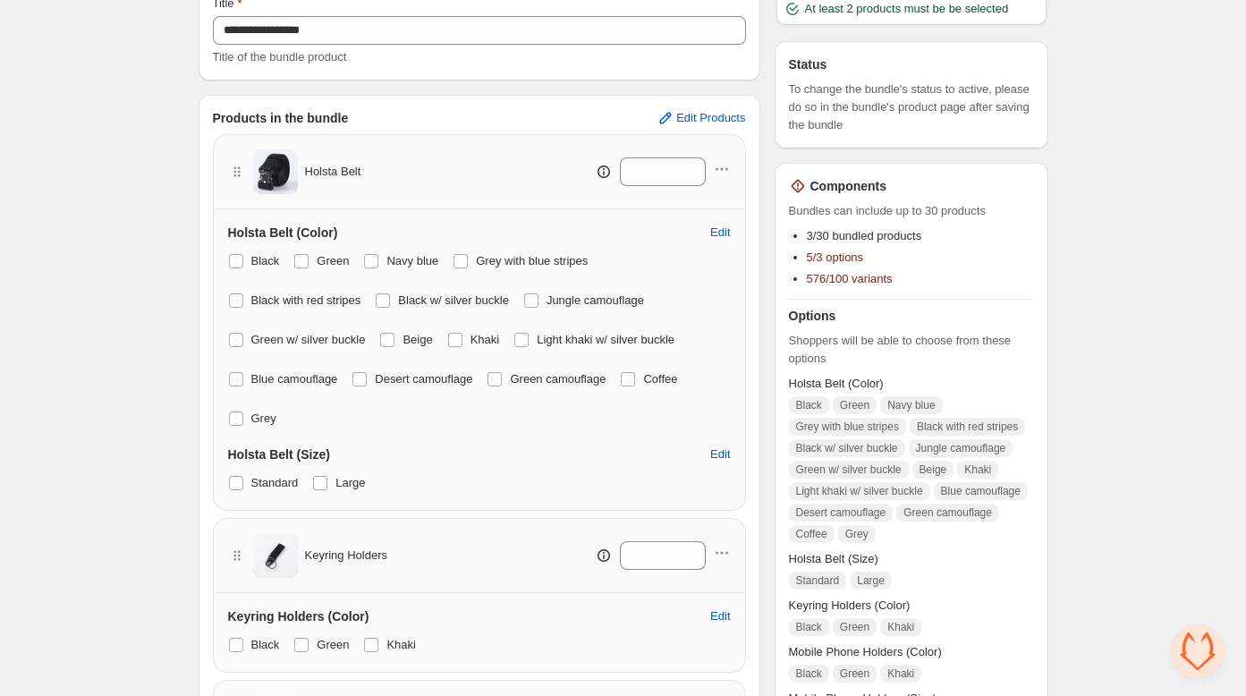
scroll to position [243, 0]
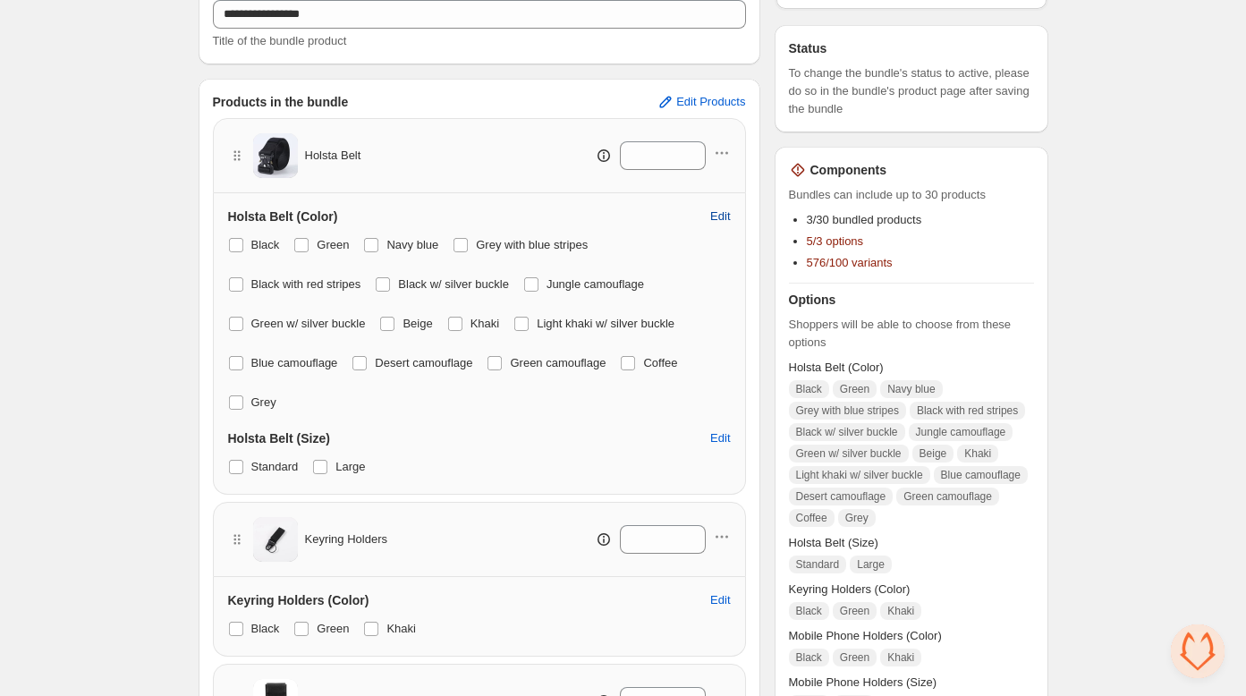
click at [720, 218] on span "Edit" at bounding box center [720, 216] width 20 height 14
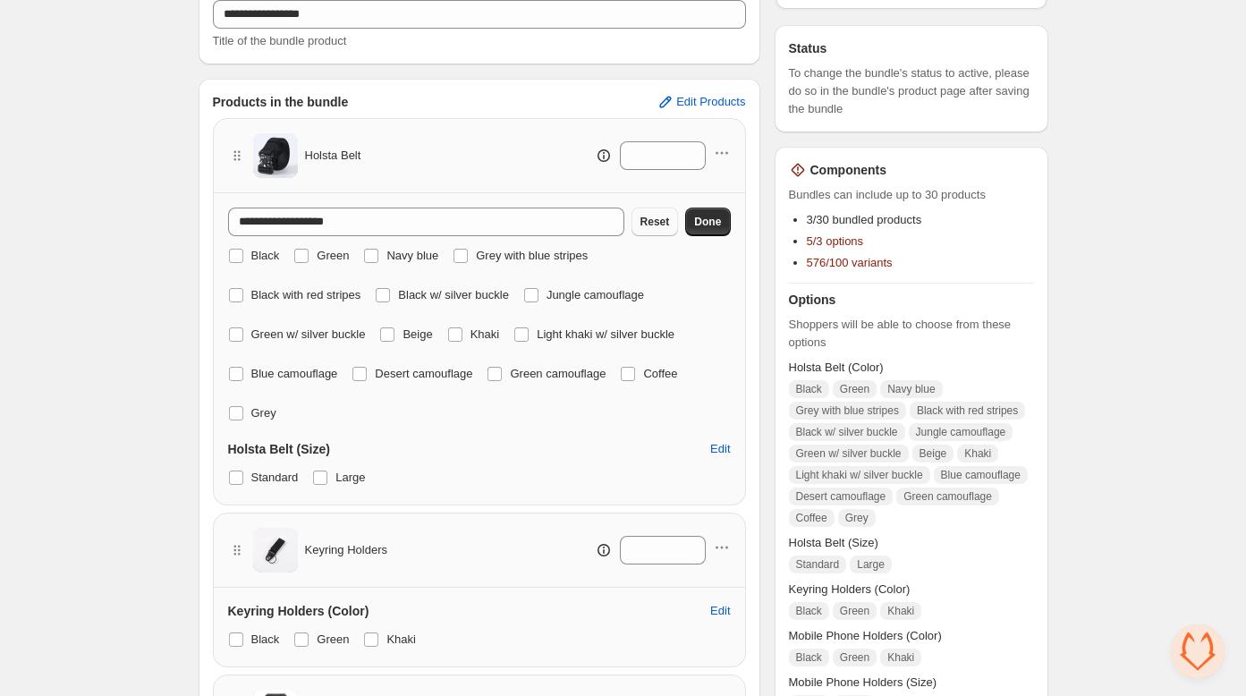
click at [706, 223] on span "Done" at bounding box center [707, 222] width 27 height 14
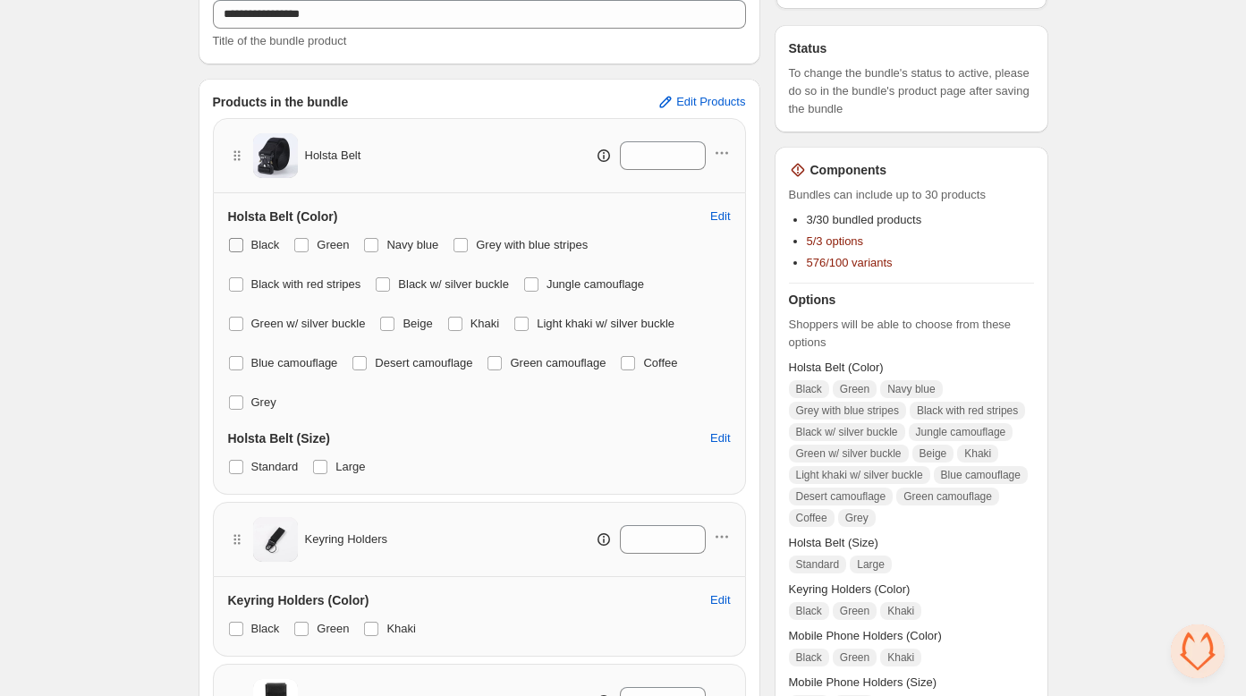
click at [236, 243] on span at bounding box center [236, 245] width 14 height 14
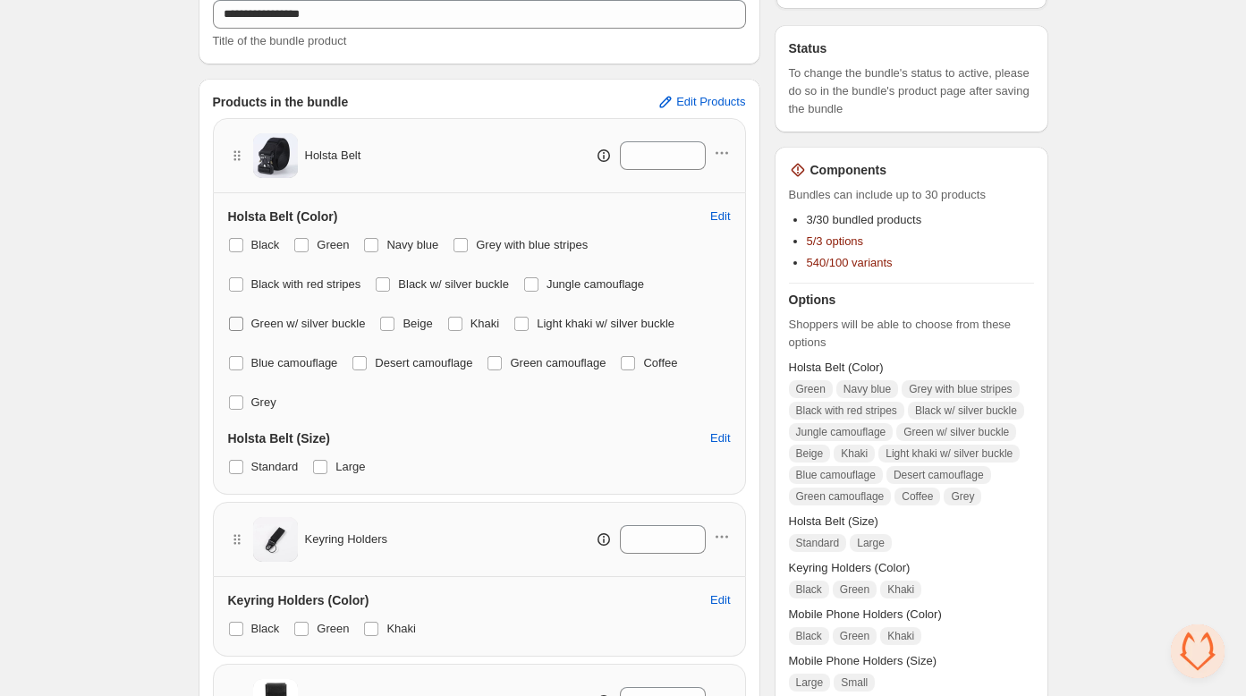
drag, startPoint x: 237, startPoint y: 286, endPoint x: 240, endPoint y: 328, distance: 42.1
click at [237, 287] on span at bounding box center [236, 284] width 14 height 14
drag, startPoint x: 241, startPoint y: 327, endPoint x: 238, endPoint y: 370, distance: 43.0
click at [239, 332] on label "Green w/ silver buckle" at bounding box center [297, 323] width 138 height 25
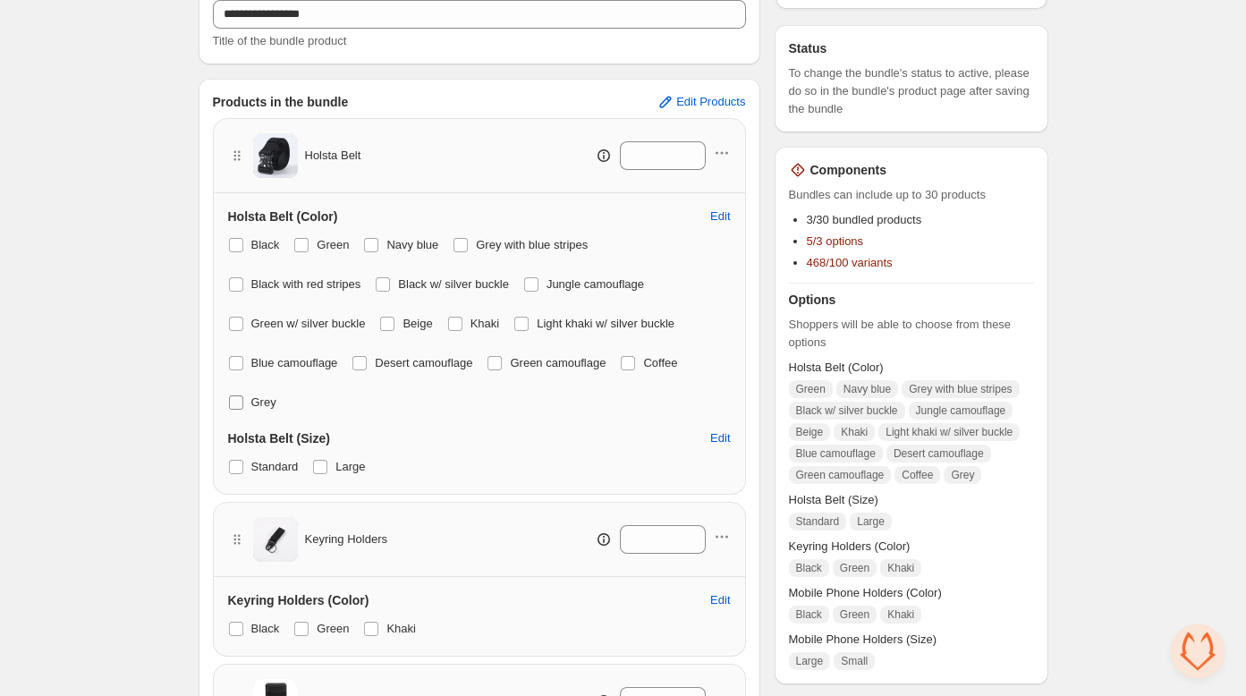
drag, startPoint x: 237, startPoint y: 360, endPoint x: 230, endPoint y: 400, distance: 40.0
click at [232, 404] on span at bounding box center [236, 402] width 14 height 14
drag, startPoint x: 233, startPoint y: 360, endPoint x: 250, endPoint y: 359, distance: 17.9
click at [233, 360] on span at bounding box center [236, 363] width 14 height 14
drag, startPoint x: 505, startPoint y: 364, endPoint x: 531, endPoint y: 366, distance: 26.0
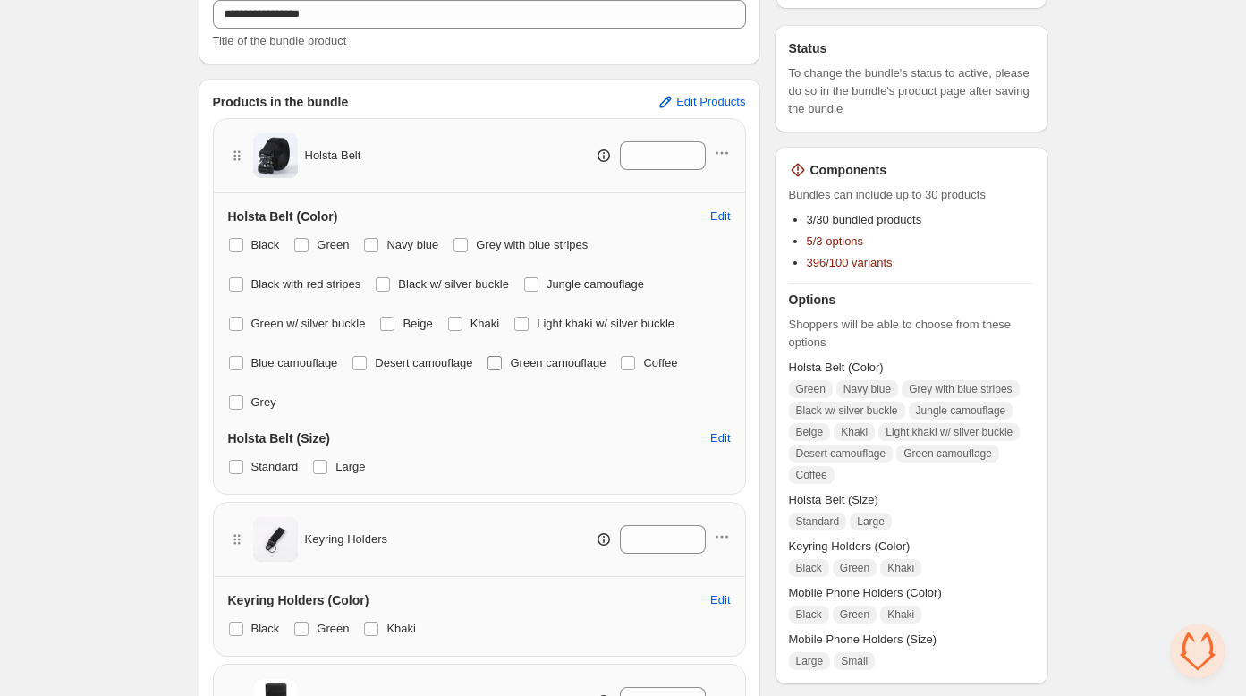
click at [502, 364] on span at bounding box center [494, 363] width 14 height 14
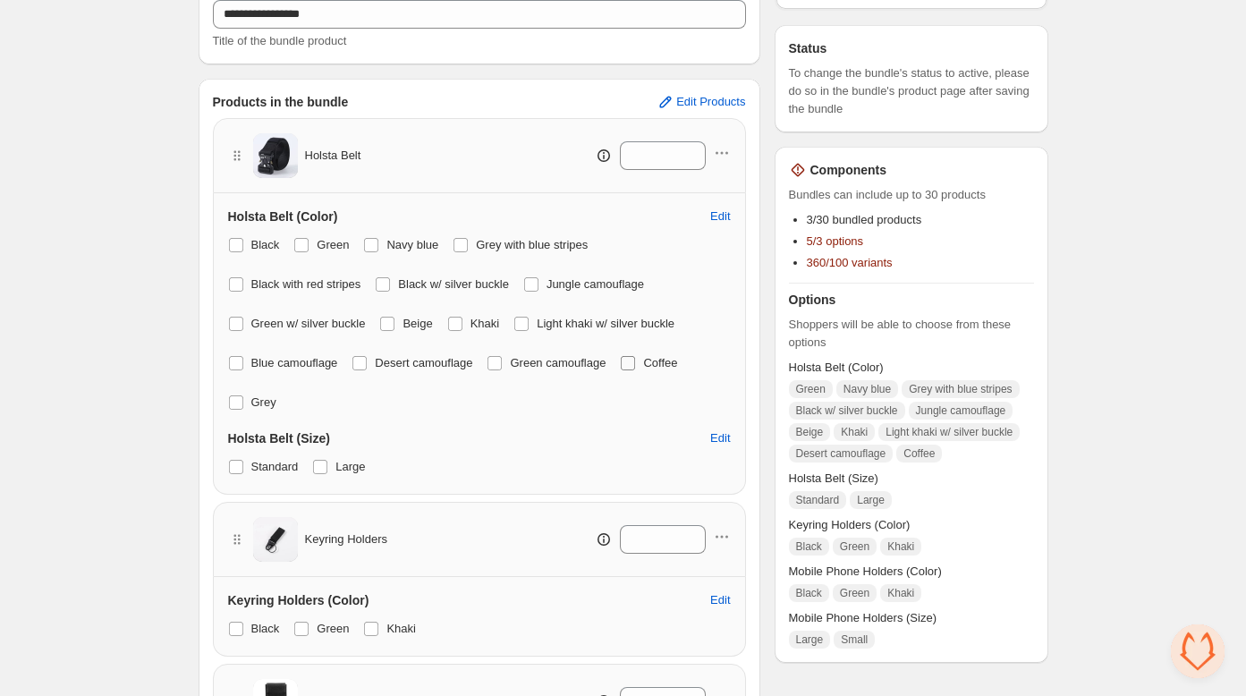
click at [635, 362] on span at bounding box center [628, 363] width 14 height 14
drag, startPoint x: 369, startPoint y: 362, endPoint x: 399, endPoint y: 310, distance: 59.7
click at [367, 362] on span at bounding box center [359, 363] width 14 height 14
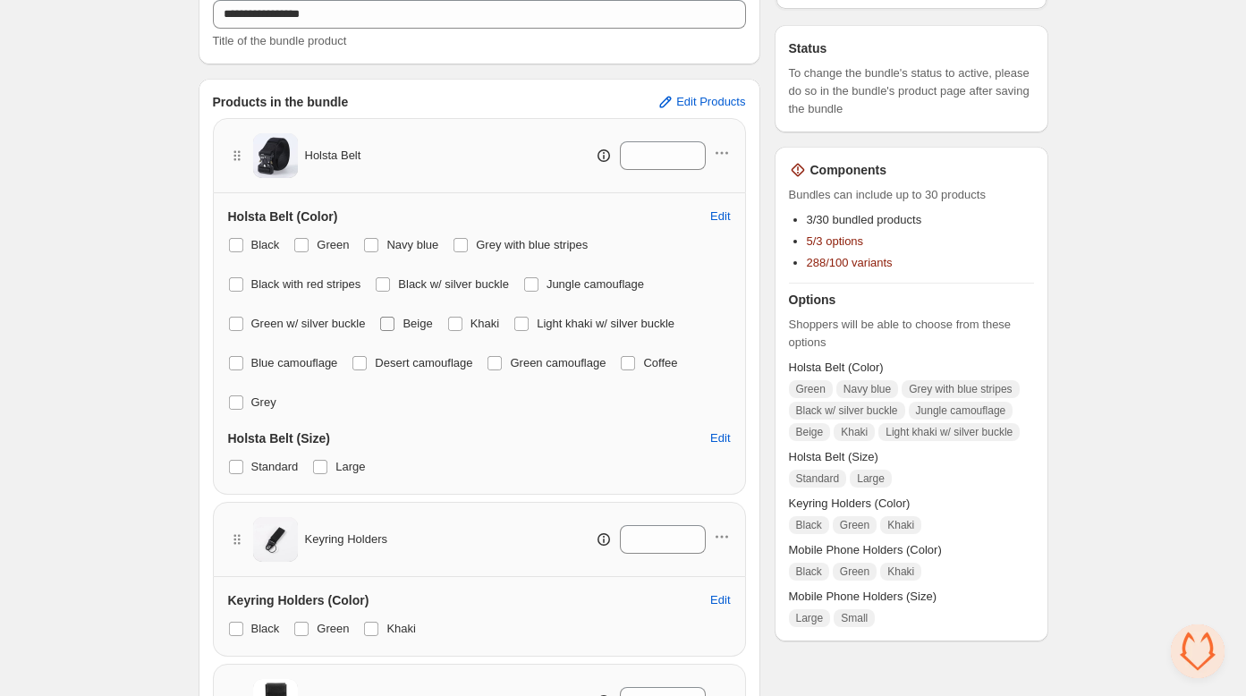
click at [395, 321] on span at bounding box center [387, 324] width 16 height 16
click at [387, 285] on span at bounding box center [383, 284] width 14 height 14
drag, startPoint x: 375, startPoint y: 242, endPoint x: 453, endPoint y: 241, distance: 78.7
click at [375, 242] on span at bounding box center [371, 245] width 14 height 14
drag, startPoint x: 467, startPoint y: 243, endPoint x: 563, endPoint y: 298, distance: 110.1
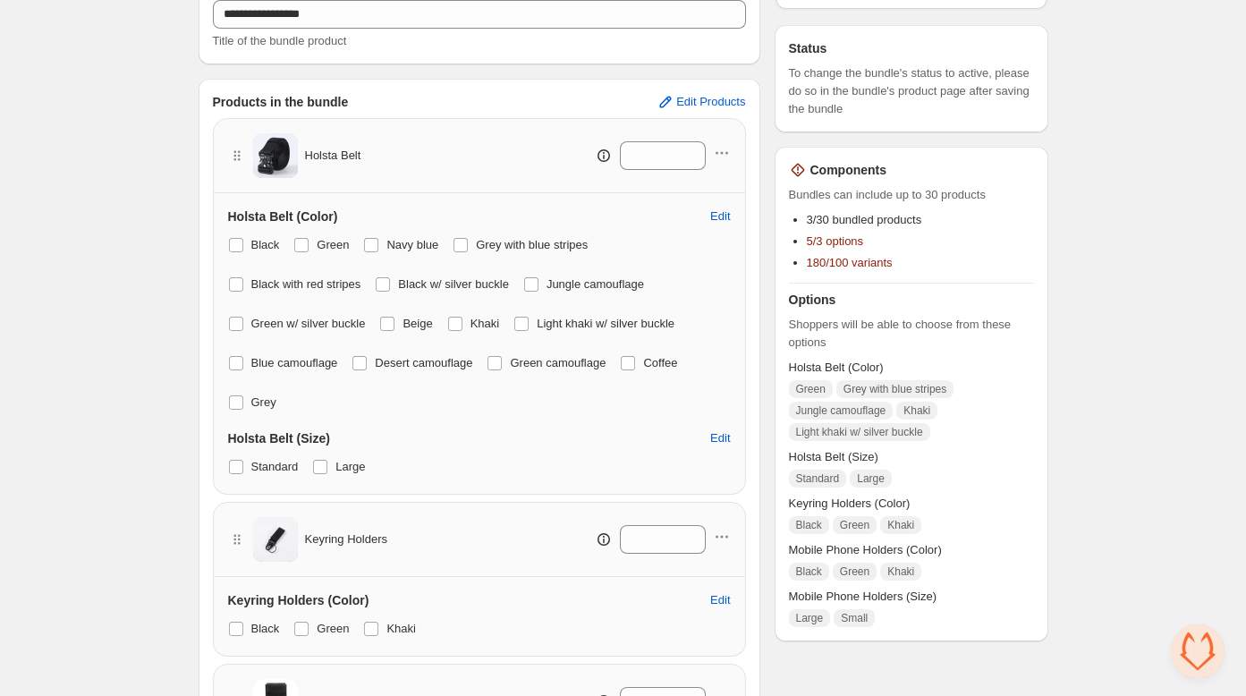
click at [467, 243] on span at bounding box center [460, 245] width 14 height 14
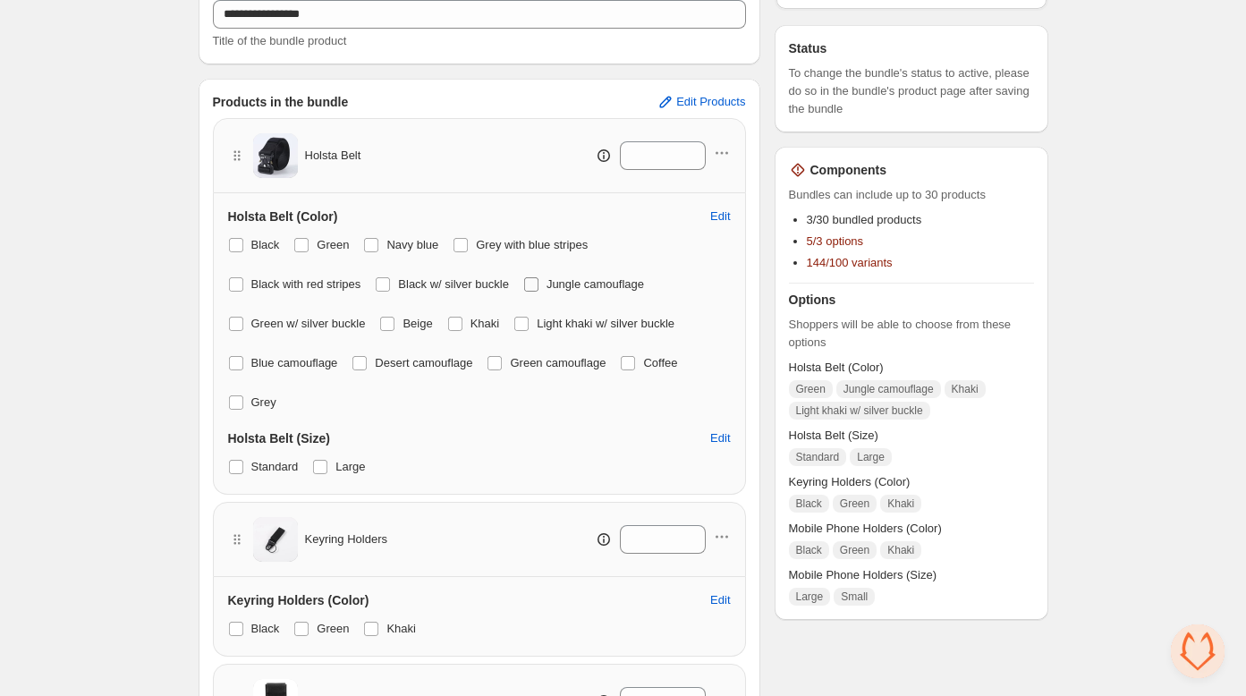
click at [538, 282] on span at bounding box center [531, 284] width 14 height 14
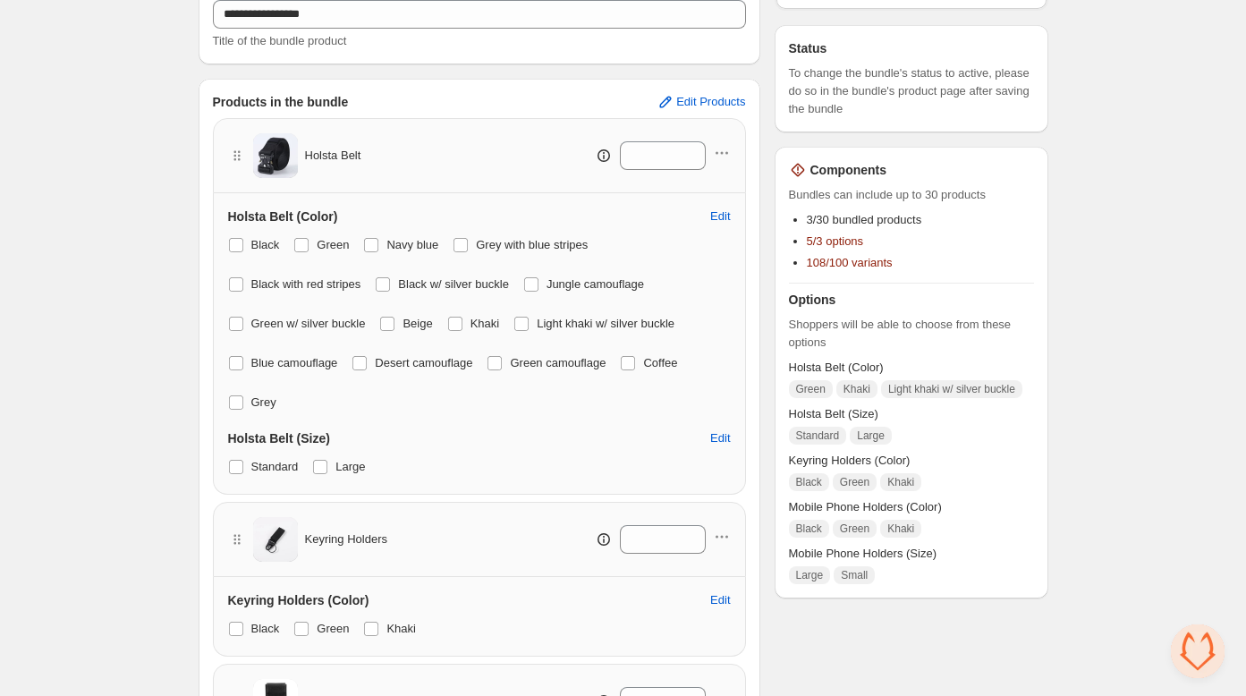
drag, startPoint x: 536, startPoint y: 322, endPoint x: 511, endPoint y: 330, distance: 26.3
click at [529, 323] on span at bounding box center [521, 324] width 14 height 14
click at [462, 320] on span at bounding box center [455, 324] width 14 height 14
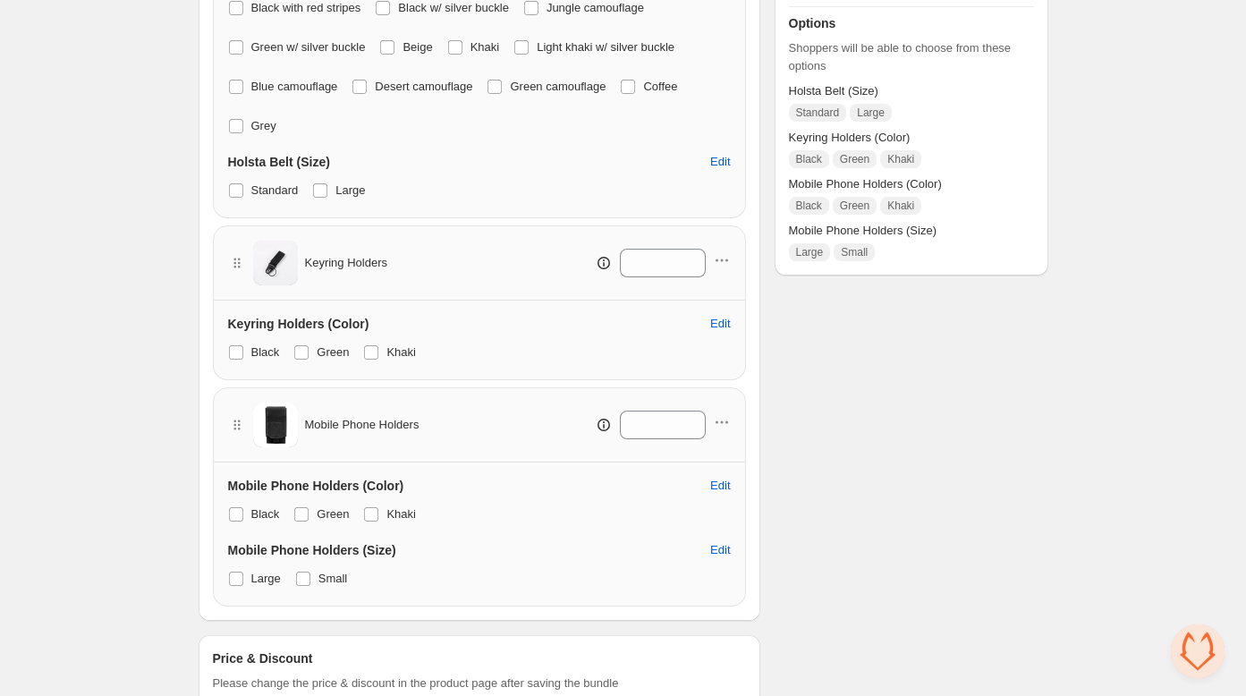
scroll to position [555, 0]
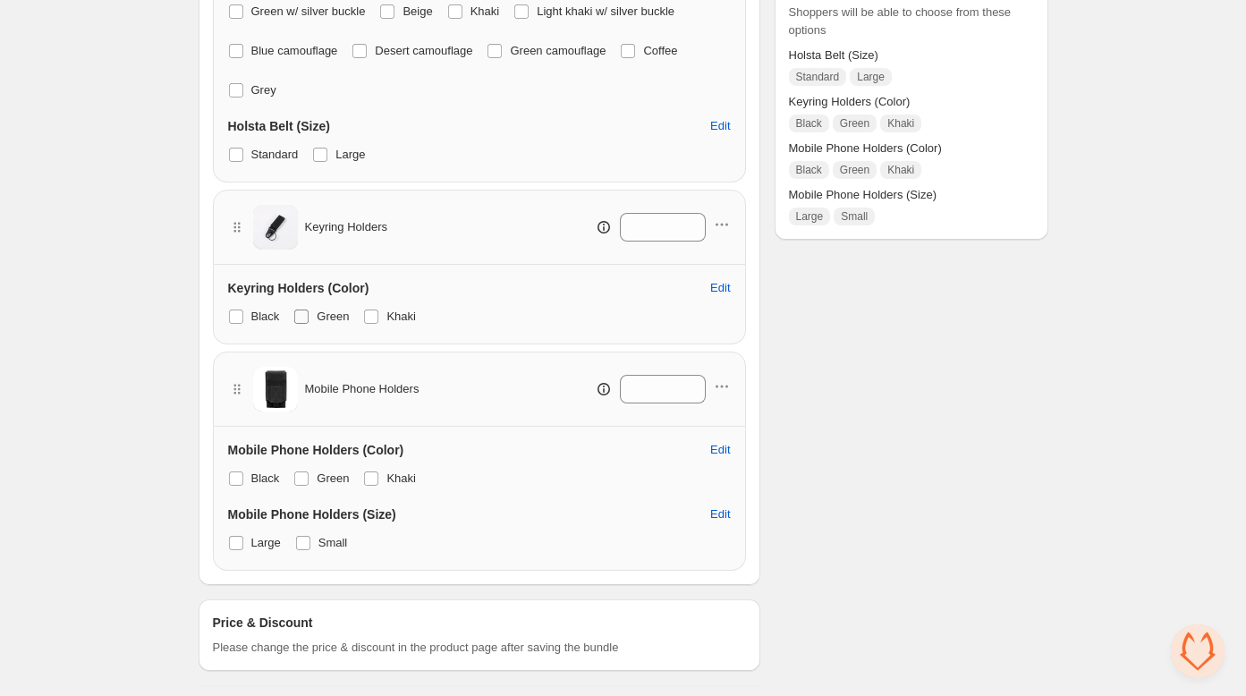
drag, startPoint x: 236, startPoint y: 315, endPoint x: 305, endPoint y: 316, distance: 68.9
click at [236, 315] on span at bounding box center [236, 316] width 14 height 14
click at [369, 313] on span at bounding box center [371, 316] width 14 height 14
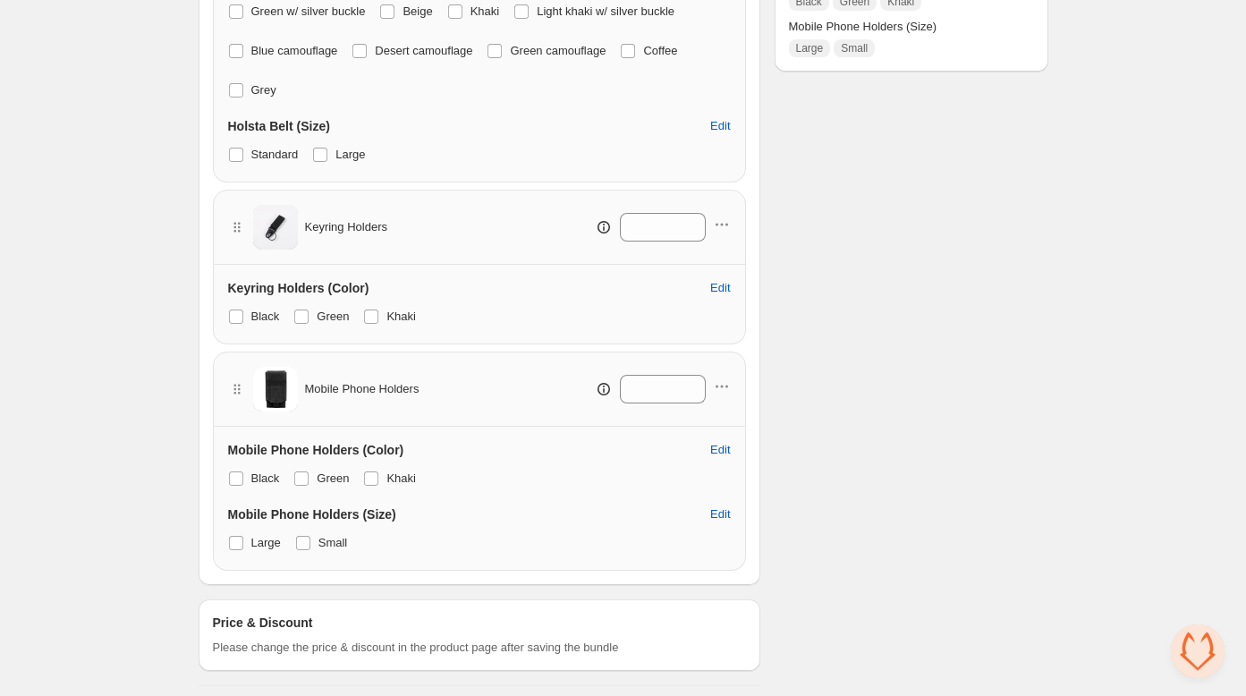
drag, startPoint x: 375, startPoint y: 477, endPoint x: 311, endPoint y: 499, distance: 67.3
click at [375, 477] on span at bounding box center [371, 478] width 14 height 14
click at [229, 474] on span at bounding box center [236, 478] width 14 height 14
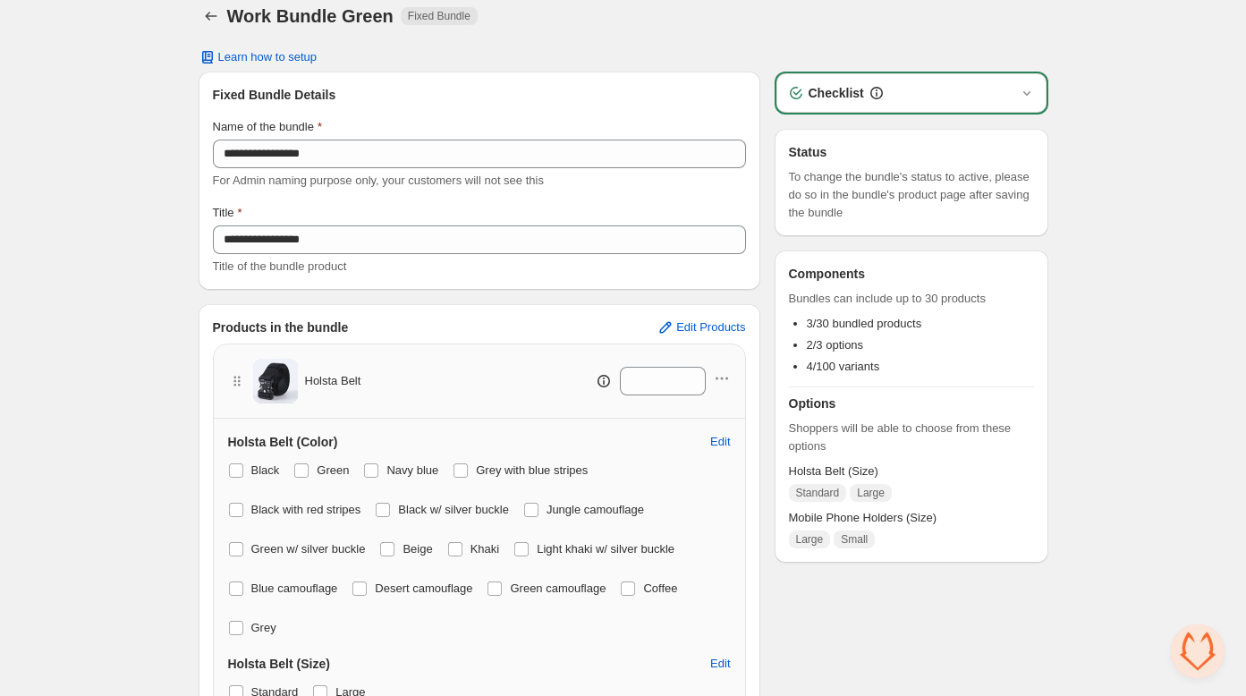
scroll to position [0, 0]
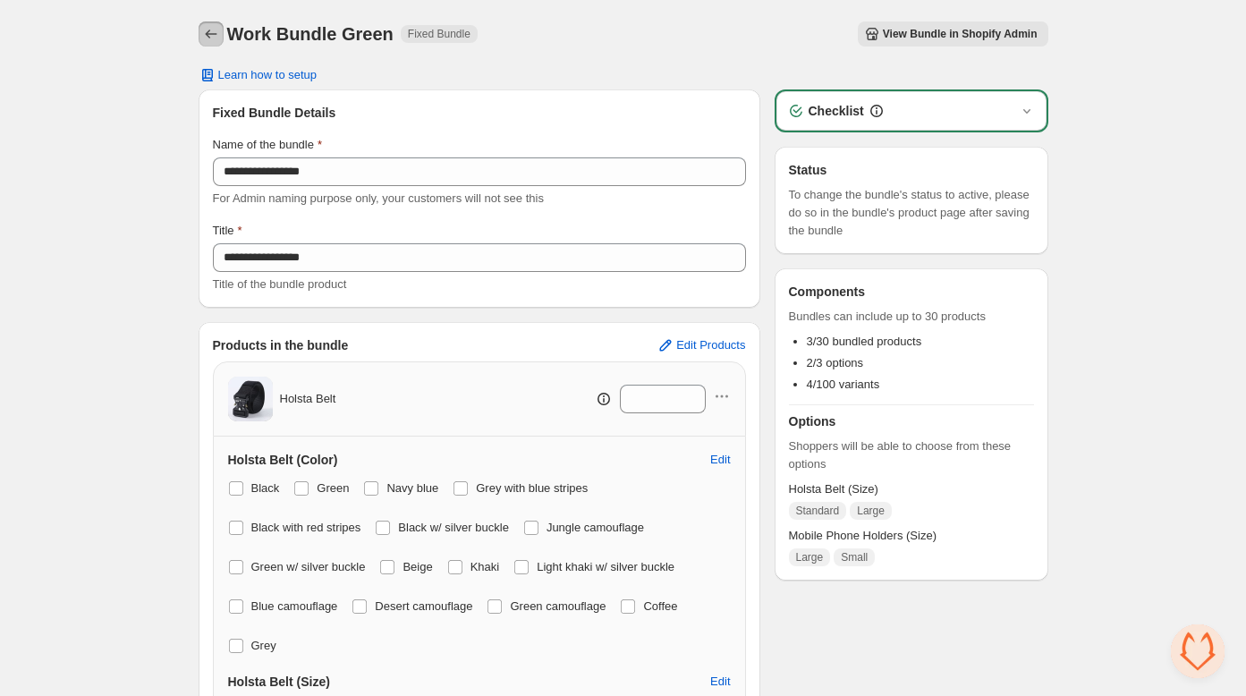
click at [207, 29] on icon "Back" at bounding box center [211, 34] width 18 height 18
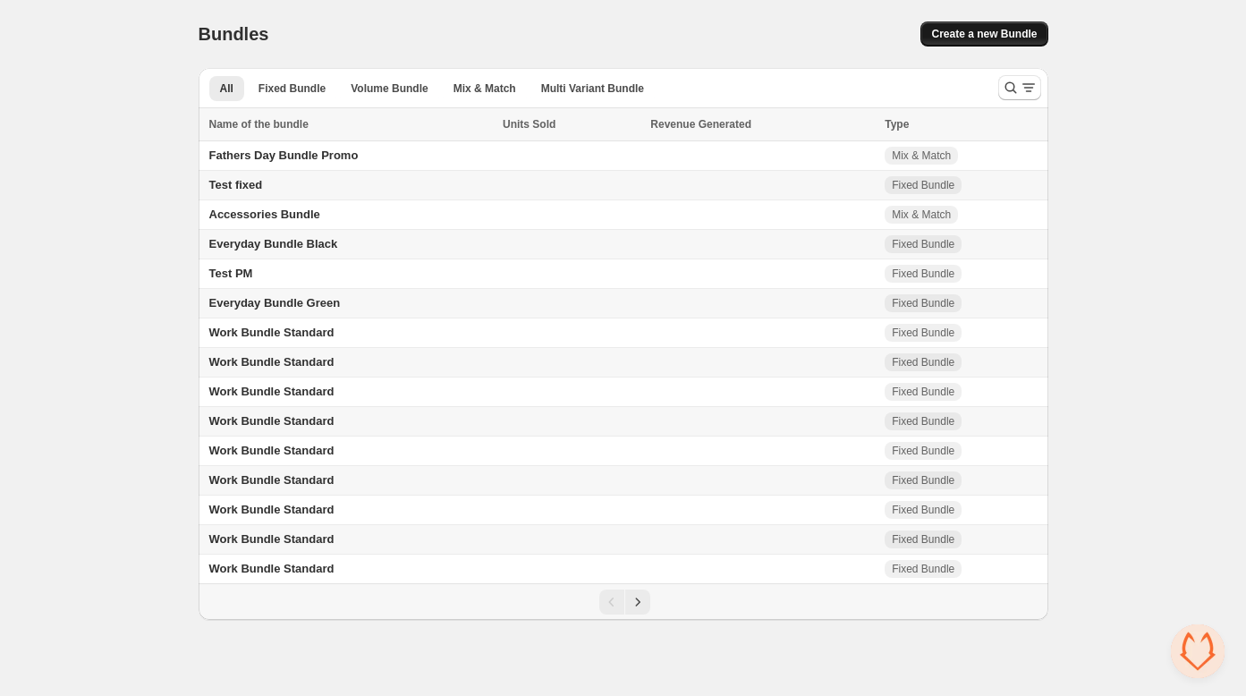
drag, startPoint x: 0, startPoint y: 0, endPoint x: 982, endPoint y: 30, distance: 982.4
click at [982, 30] on span "Create a new Bundle" at bounding box center [984, 34] width 106 height 14
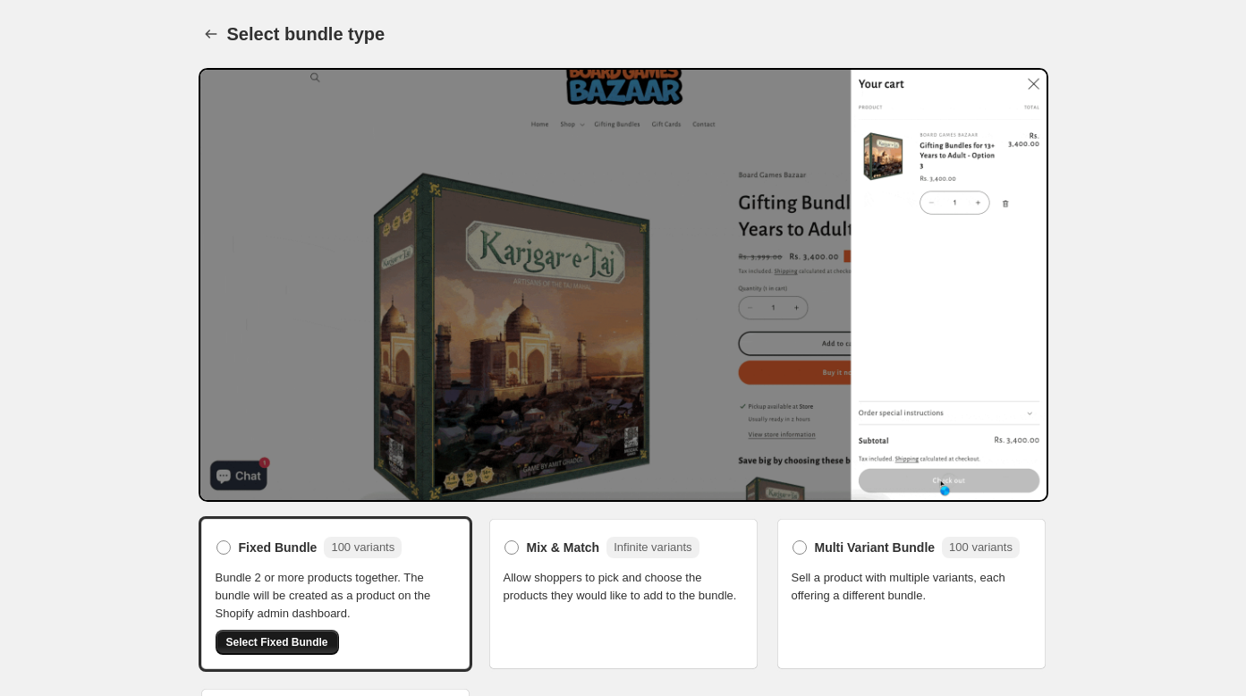
click at [276, 639] on span "Select Fixed Bundle" at bounding box center [277, 642] width 102 height 14
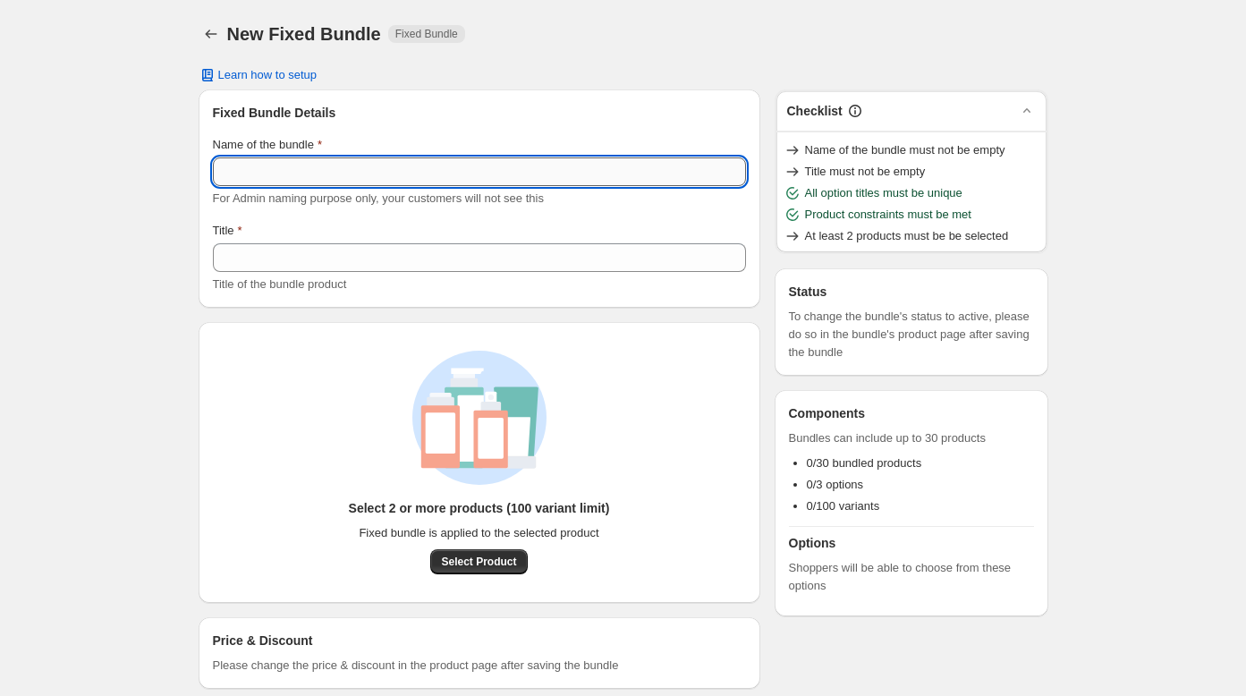
click at [353, 178] on input "Name of the bundle" at bounding box center [479, 171] width 533 height 29
drag, startPoint x: 343, startPoint y: 172, endPoint x: 107, endPoint y: 138, distance: 237.6
click at [107, 139] on div "**********" at bounding box center [623, 359] width 1246 height 718
type input "**********"
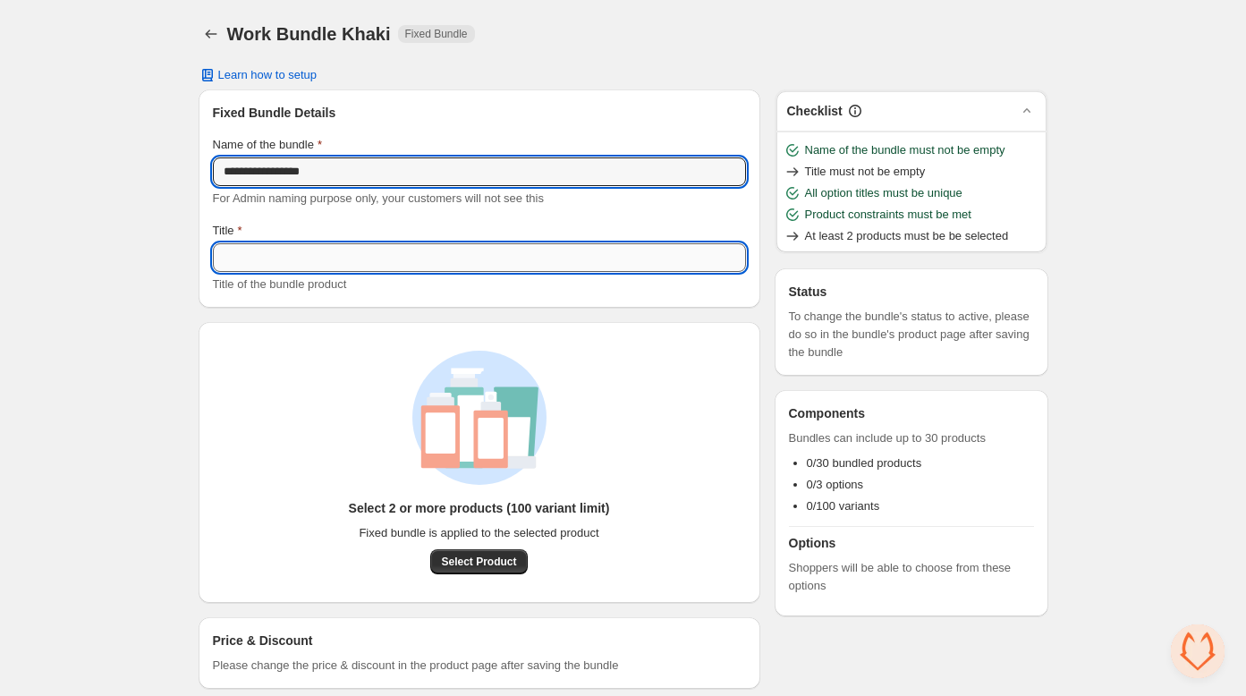
click at [225, 258] on input "Title" at bounding box center [479, 257] width 533 height 29
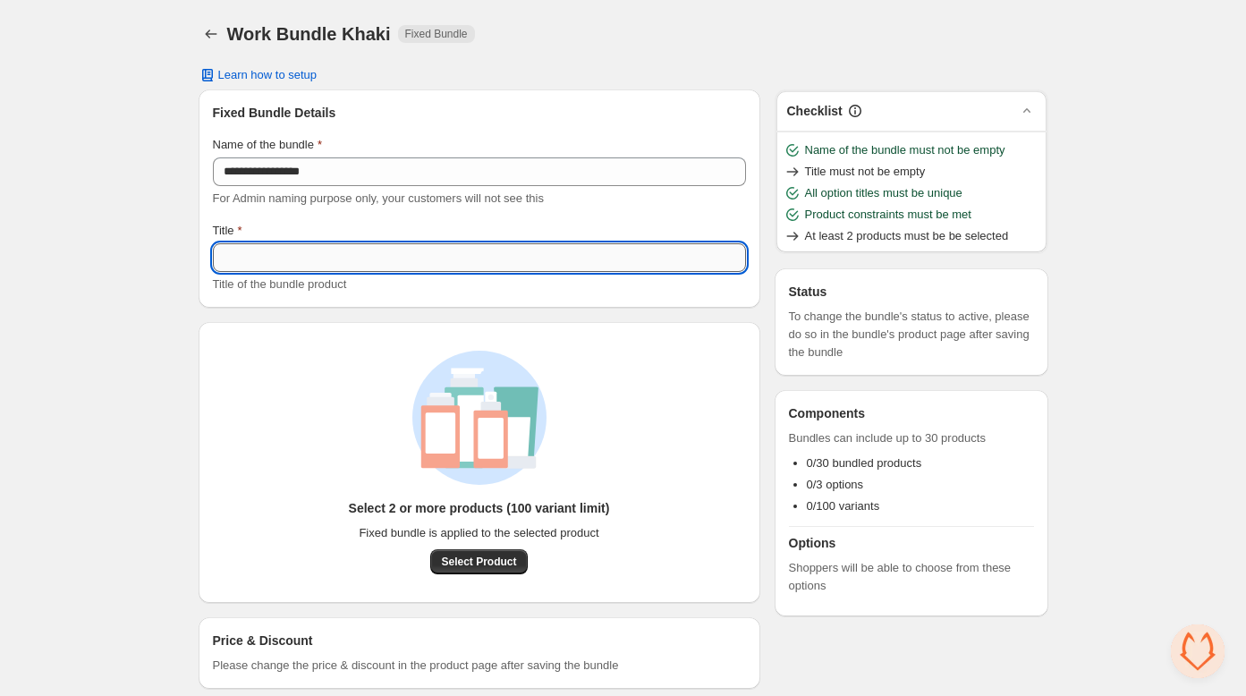
paste input "**********"
type input "**********"
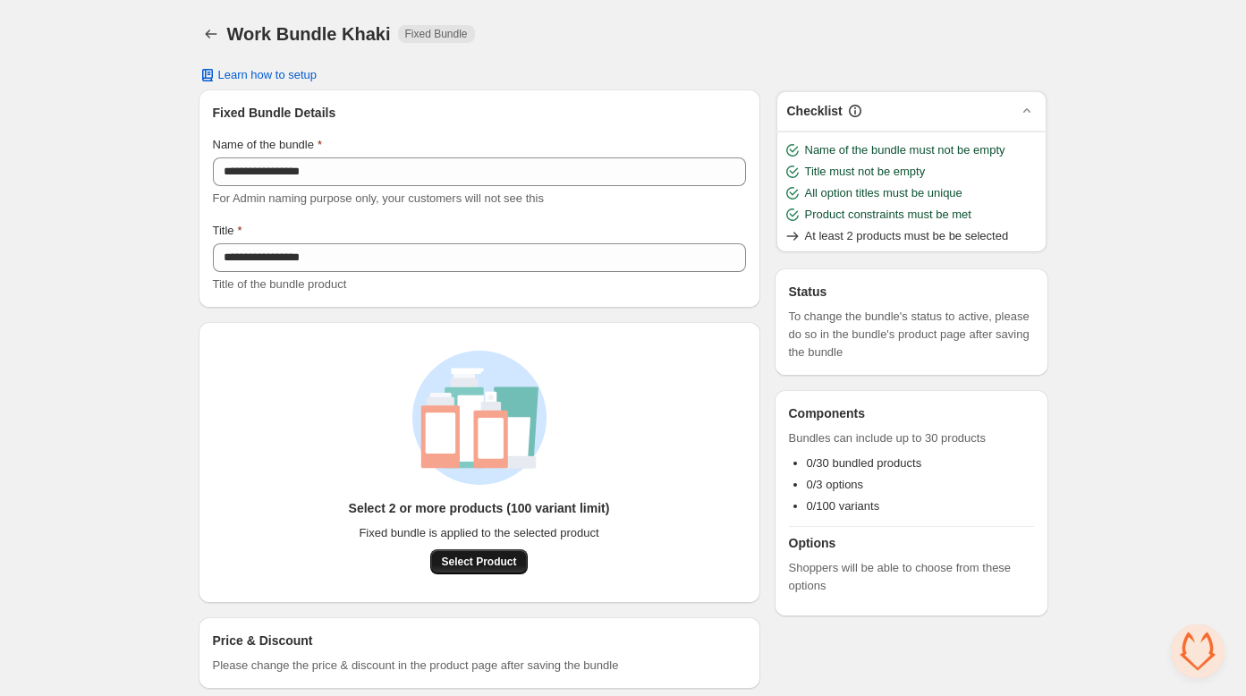
click at [476, 562] on span "Select Product" at bounding box center [478, 561] width 75 height 14
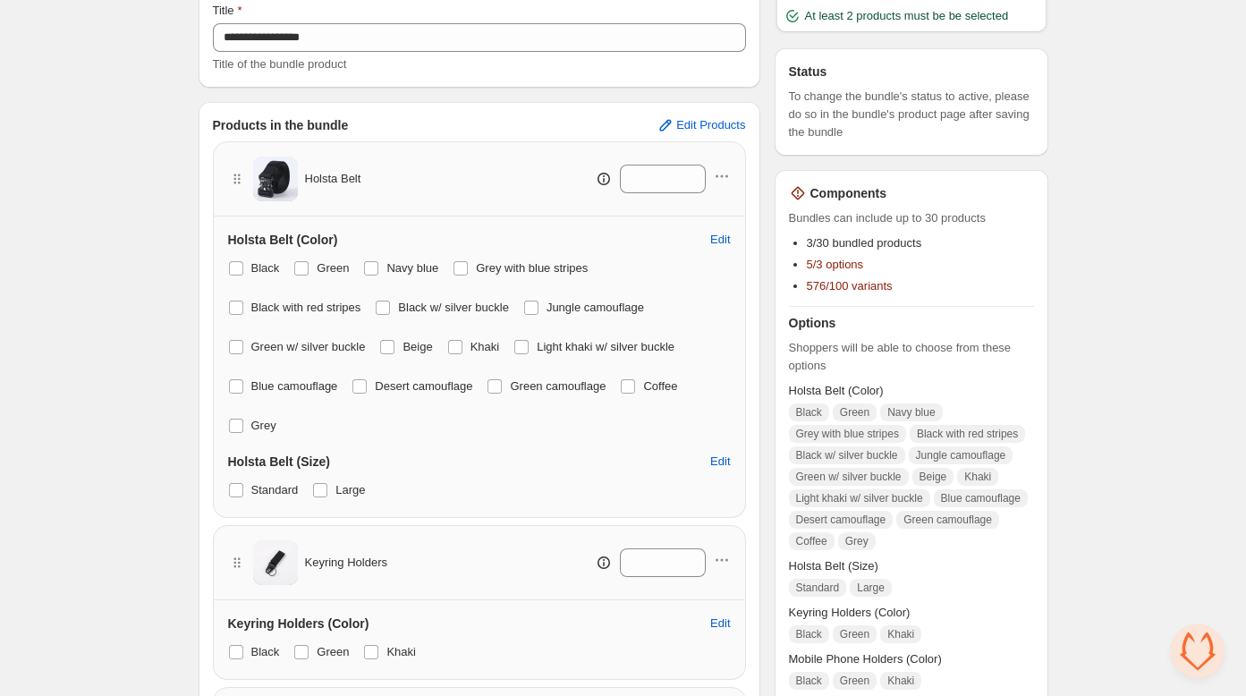
scroll to position [222, 0]
click at [394, 342] on span at bounding box center [387, 345] width 14 height 14
click at [385, 293] on label "Black w/ silver buckle" at bounding box center [442, 305] width 134 height 25
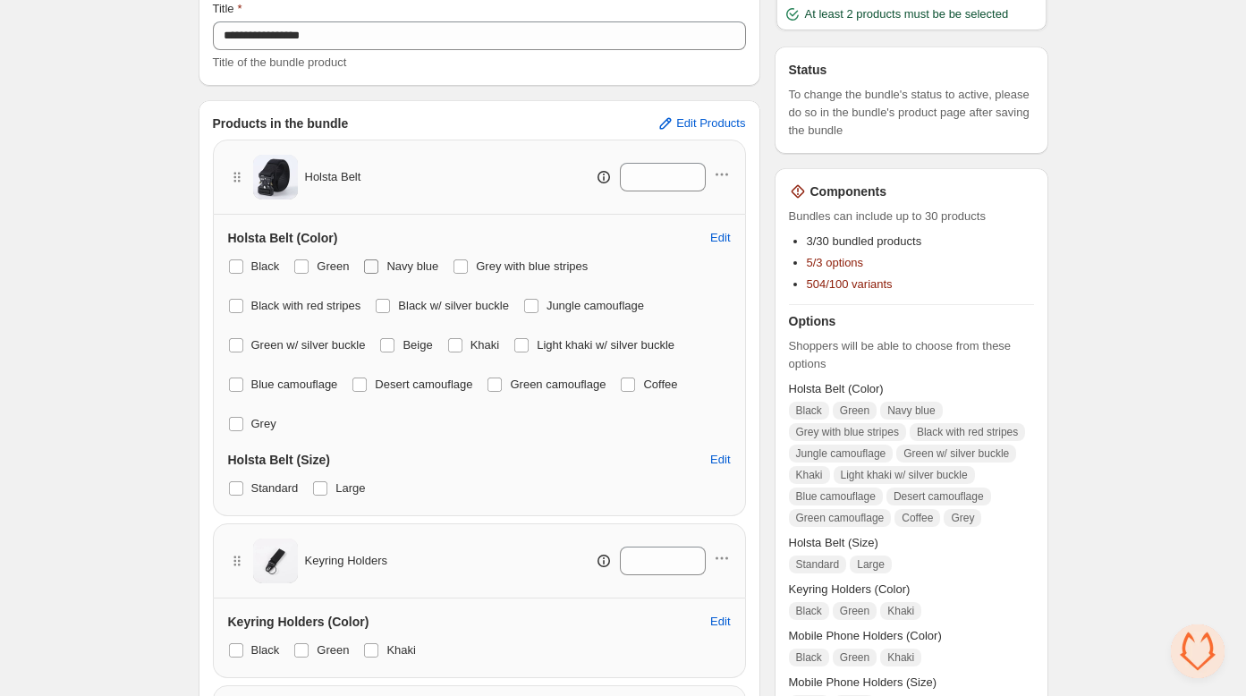
click at [374, 259] on span at bounding box center [371, 266] width 14 height 14
drag, startPoint x: 465, startPoint y: 267, endPoint x: 440, endPoint y: 266, distance: 25.1
click at [465, 267] on span at bounding box center [460, 266] width 14 height 14
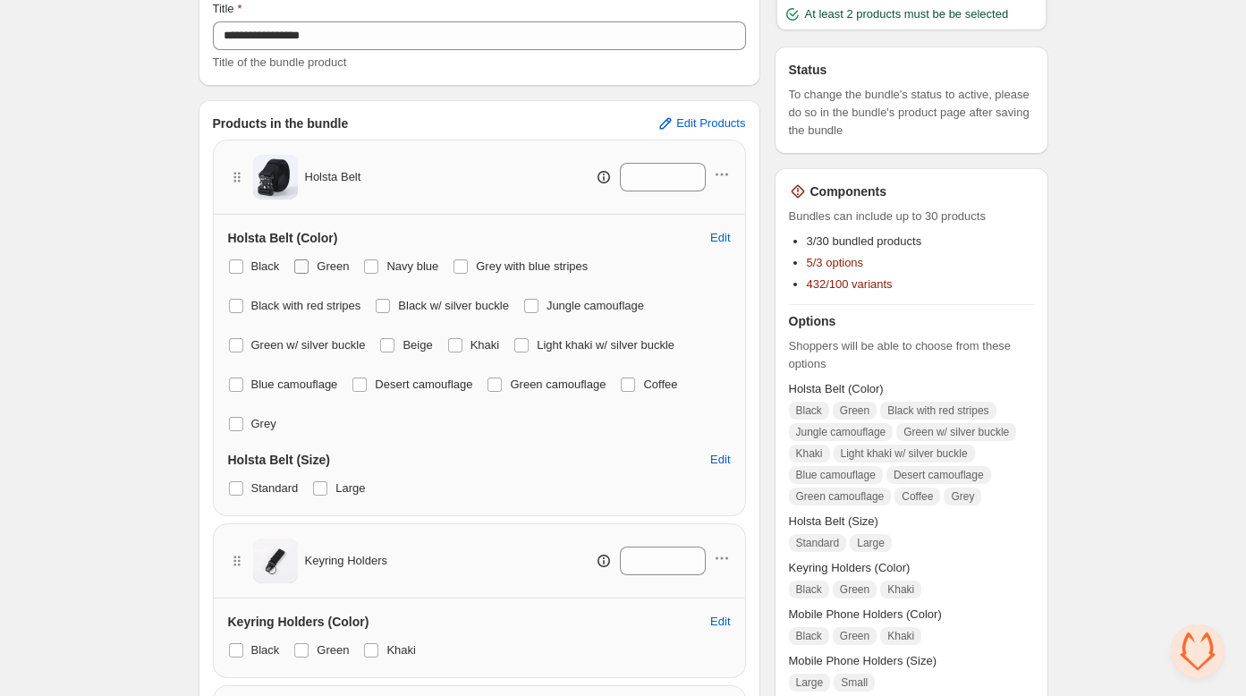
click at [305, 267] on span at bounding box center [301, 266] width 14 height 14
click at [233, 268] on span at bounding box center [236, 266] width 14 height 14
click at [233, 309] on span at bounding box center [236, 306] width 14 height 14
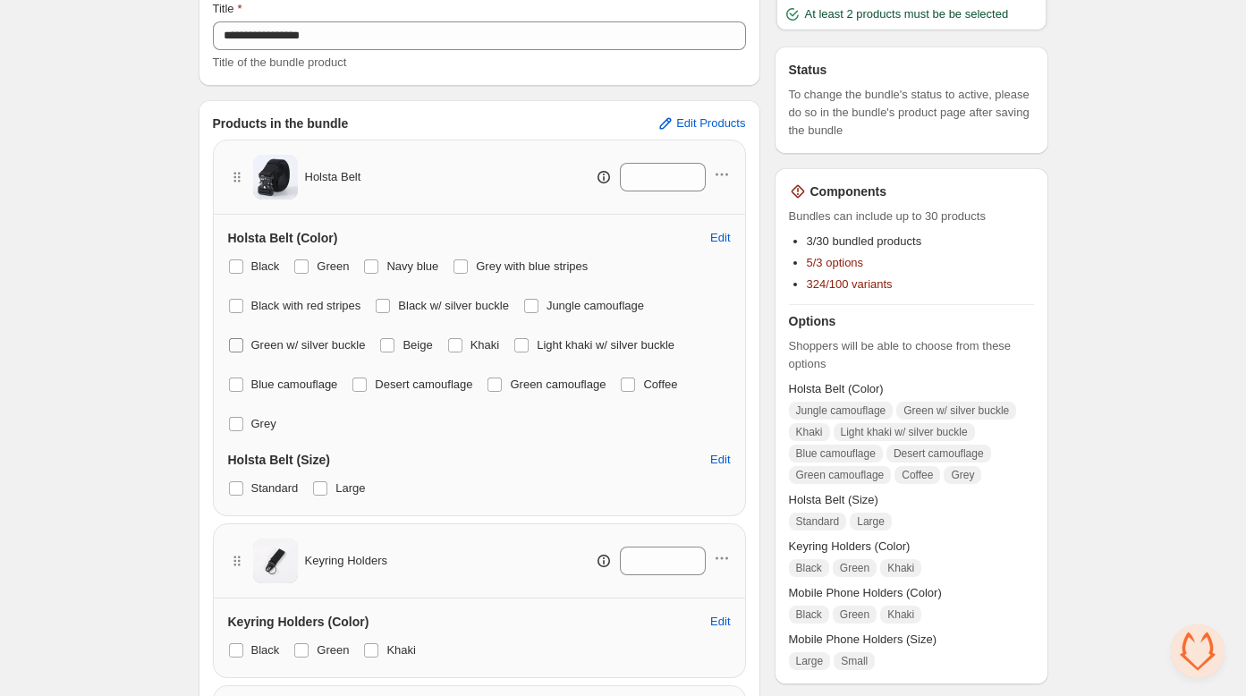
drag, startPoint x: 233, startPoint y: 342, endPoint x: 234, endPoint y: 385, distance: 43.9
click at [232, 343] on span at bounding box center [236, 345] width 14 height 14
click at [234, 381] on span at bounding box center [236, 384] width 14 height 14
drag, startPoint x: 366, startPoint y: 384, endPoint x: 422, endPoint y: 384, distance: 56.3
click at [366, 384] on span at bounding box center [359, 384] width 14 height 14
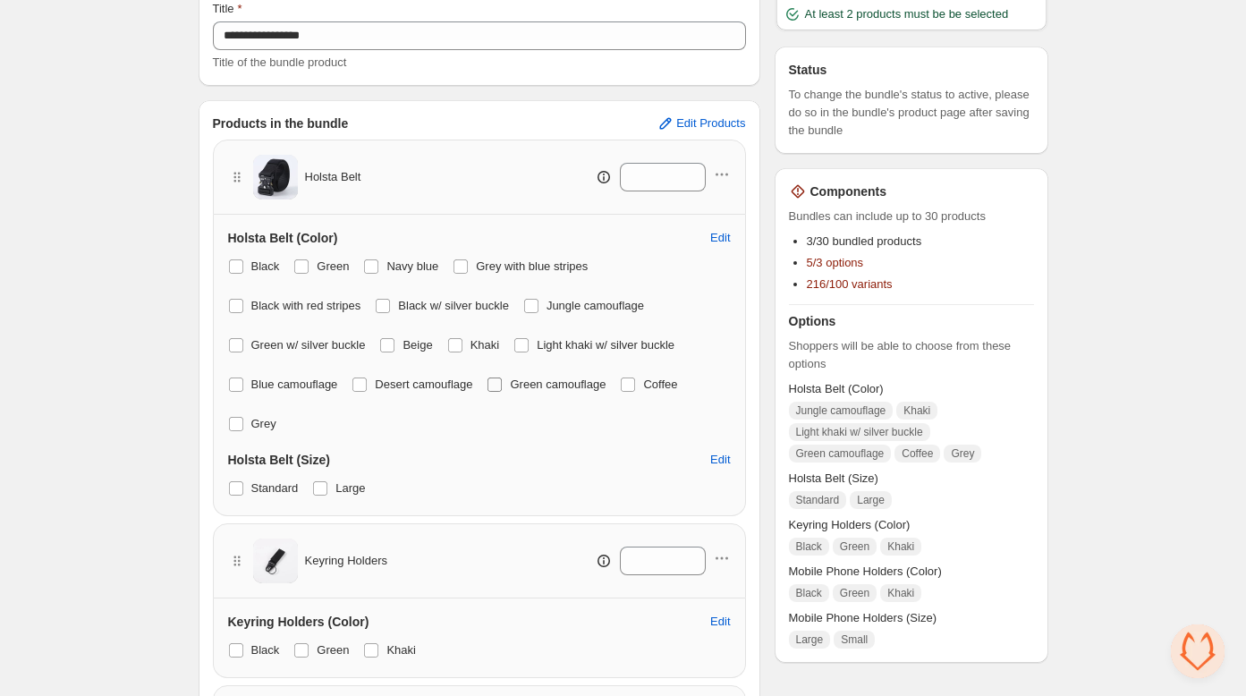
drag, startPoint x: 505, startPoint y: 381, endPoint x: 584, endPoint y: 386, distance: 78.9
click at [502, 381] on span at bounding box center [494, 384] width 14 height 14
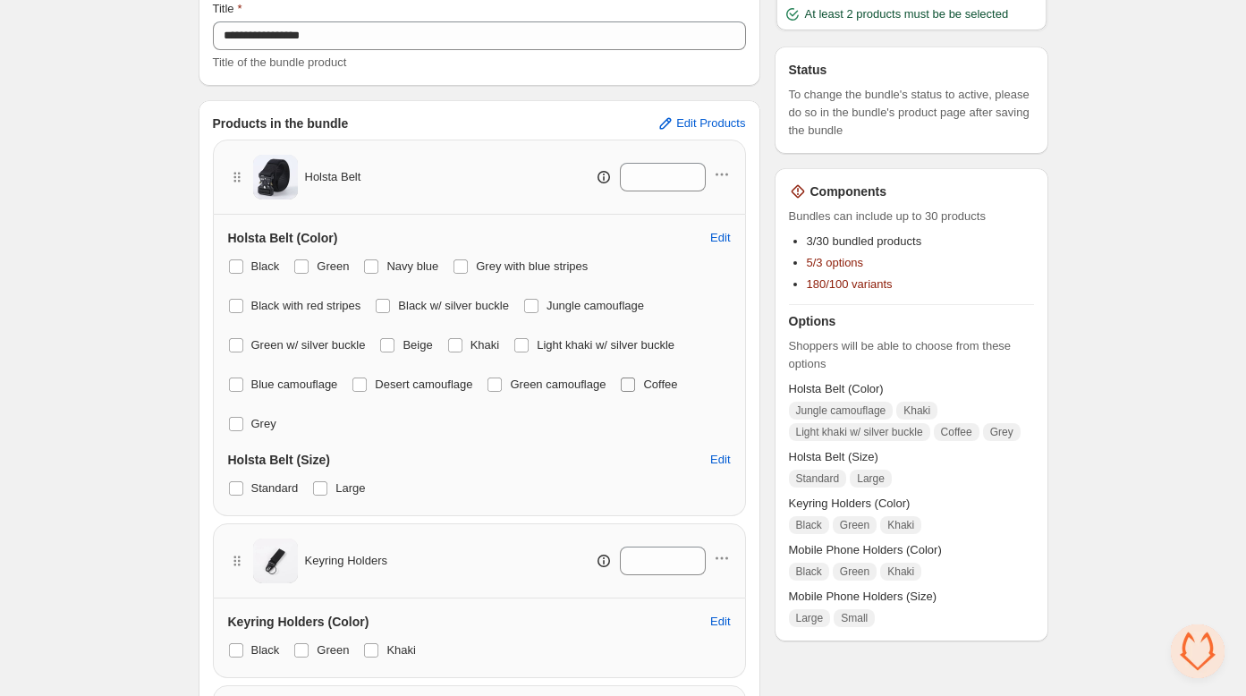
click at [635, 385] on span at bounding box center [628, 384] width 14 height 14
click at [529, 340] on span at bounding box center [521, 345] width 14 height 14
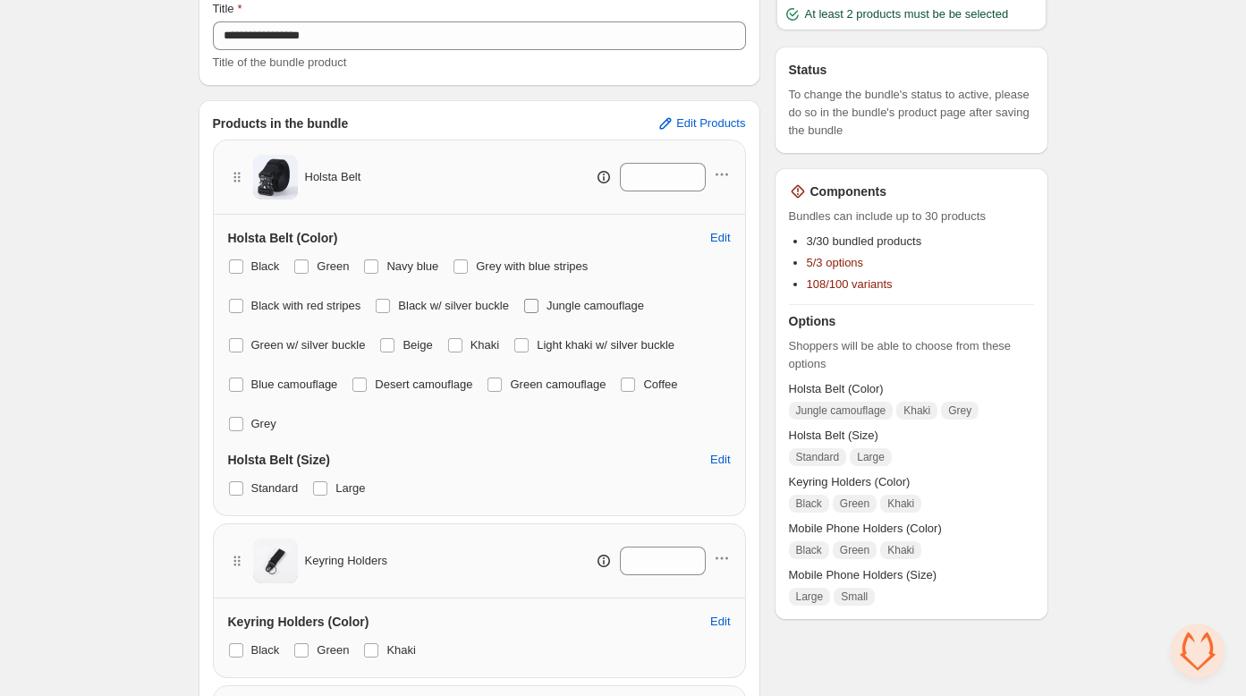
click at [538, 305] on span at bounding box center [531, 306] width 14 height 14
click at [233, 422] on span at bounding box center [236, 424] width 14 height 14
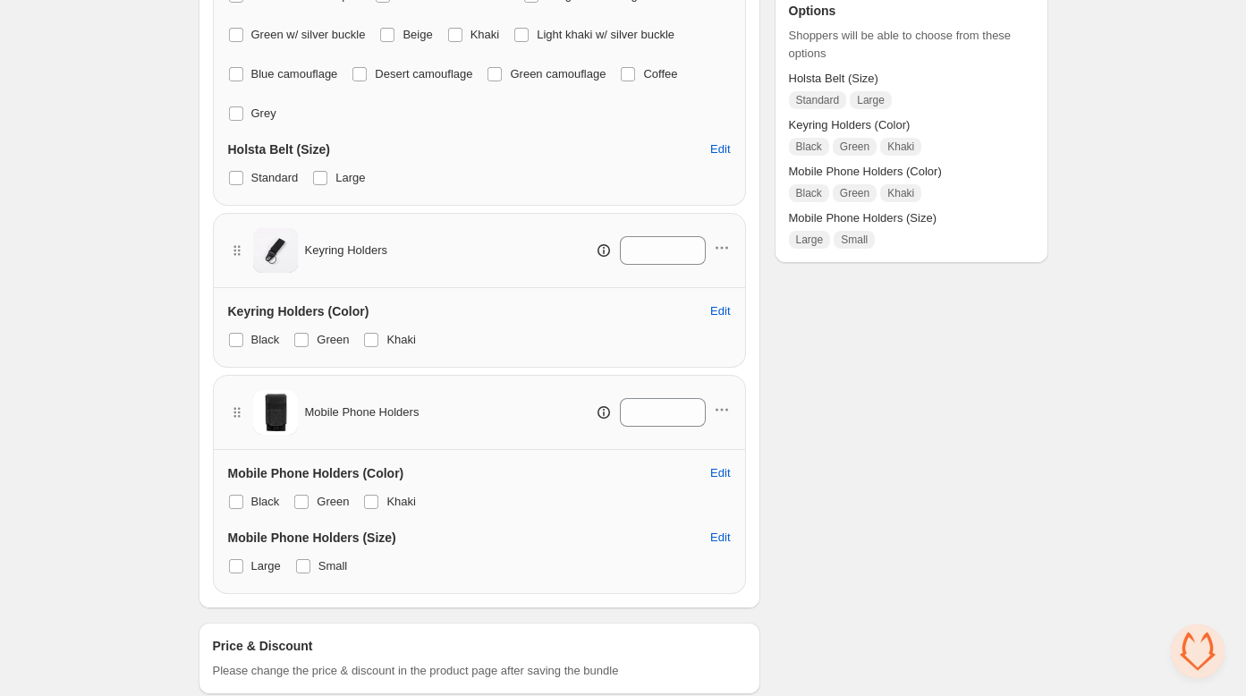
scroll to position [537, 0]
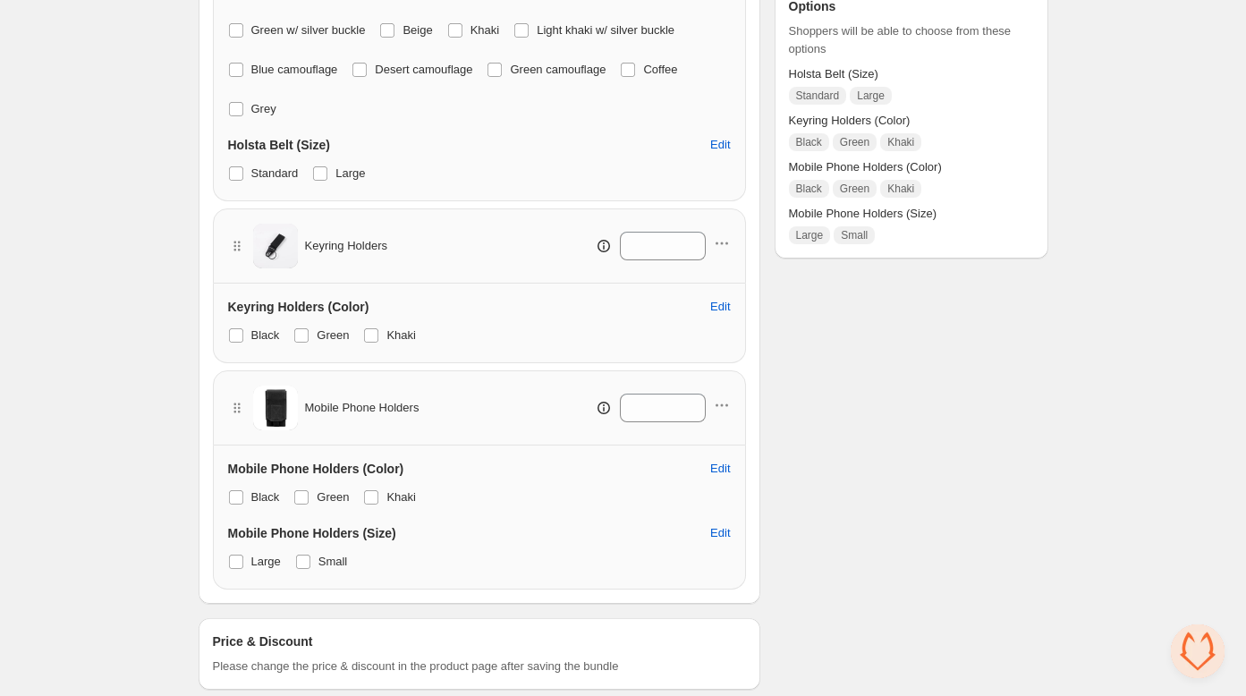
drag, startPoint x: 297, startPoint y: 334, endPoint x: 287, endPoint y: 337, distance: 10.2
click at [296, 334] on span at bounding box center [301, 335] width 14 height 14
drag, startPoint x: 236, startPoint y: 333, endPoint x: 266, endPoint y: 442, distance: 113.0
click at [236, 334] on span at bounding box center [236, 335] width 14 height 14
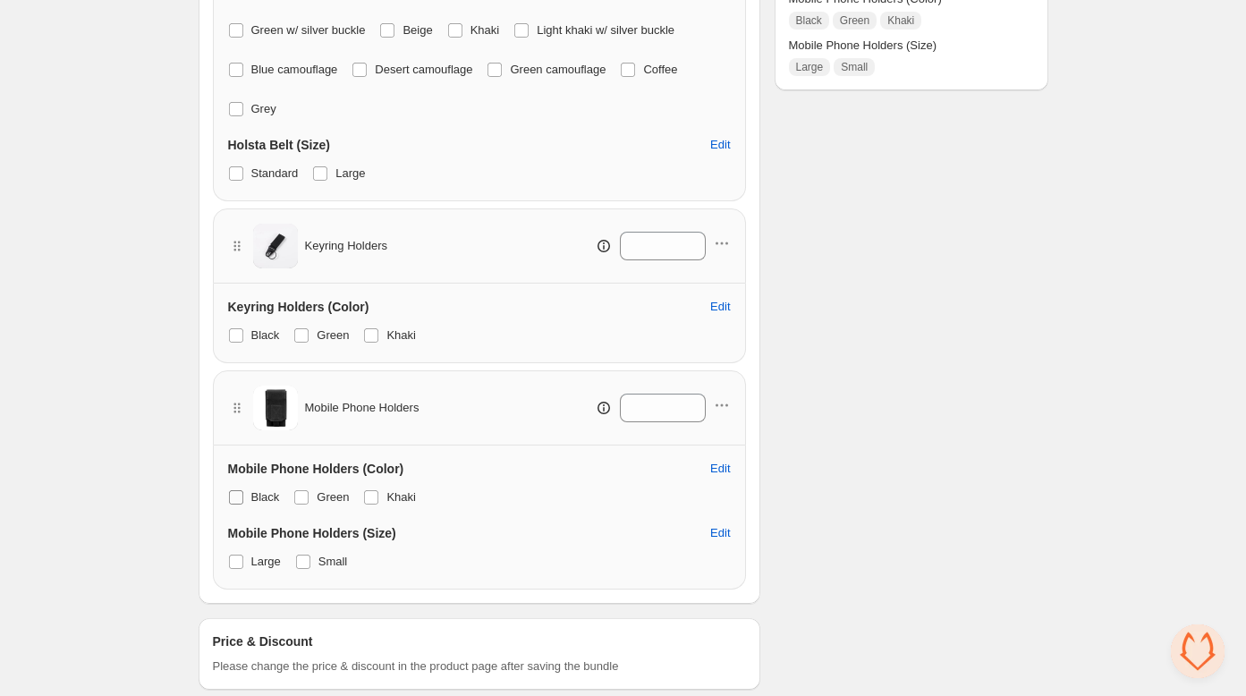
drag, startPoint x: 302, startPoint y: 491, endPoint x: 274, endPoint y: 505, distance: 32.0
click at [301, 491] on span at bounding box center [301, 497] width 14 height 14
click at [233, 497] on span at bounding box center [236, 497] width 14 height 14
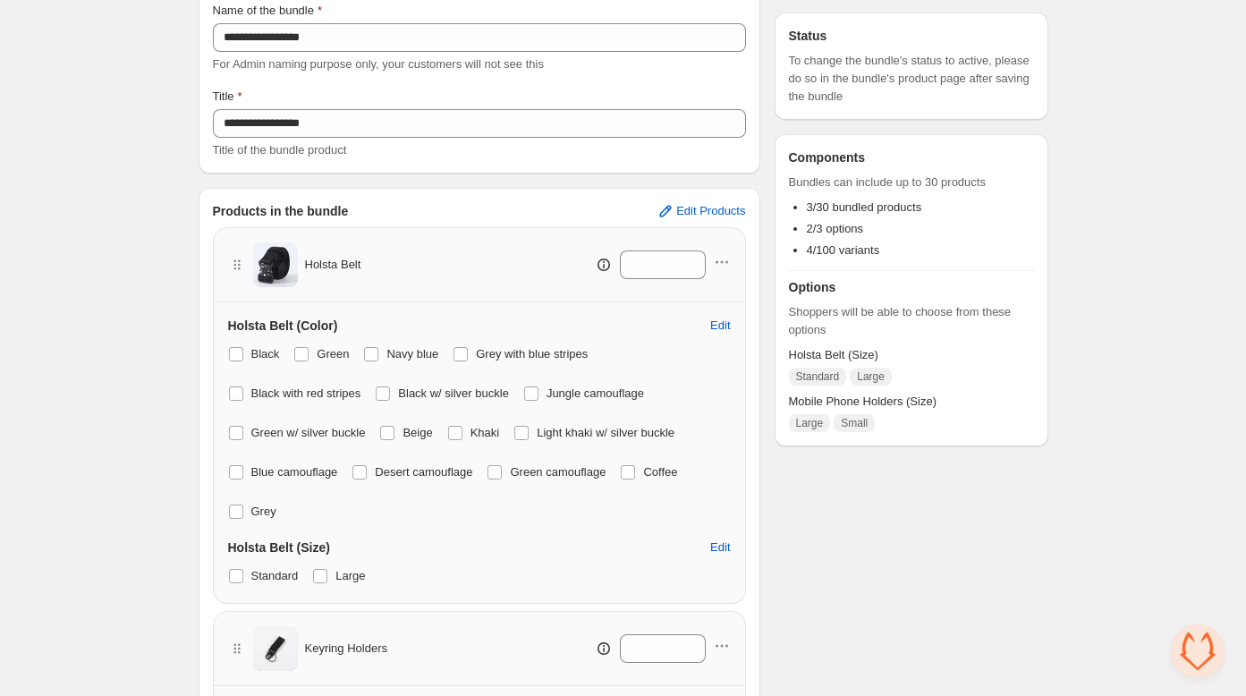
scroll to position [0, 0]
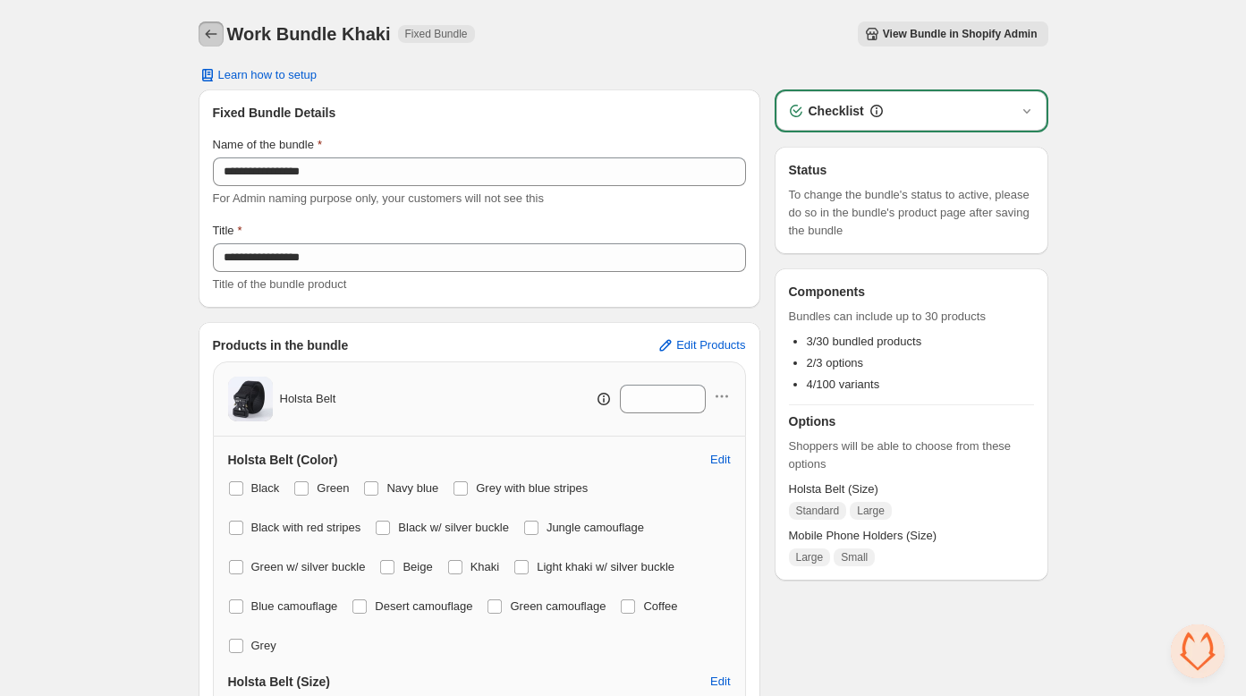
click at [199, 32] on button "Back" at bounding box center [211, 33] width 25 height 25
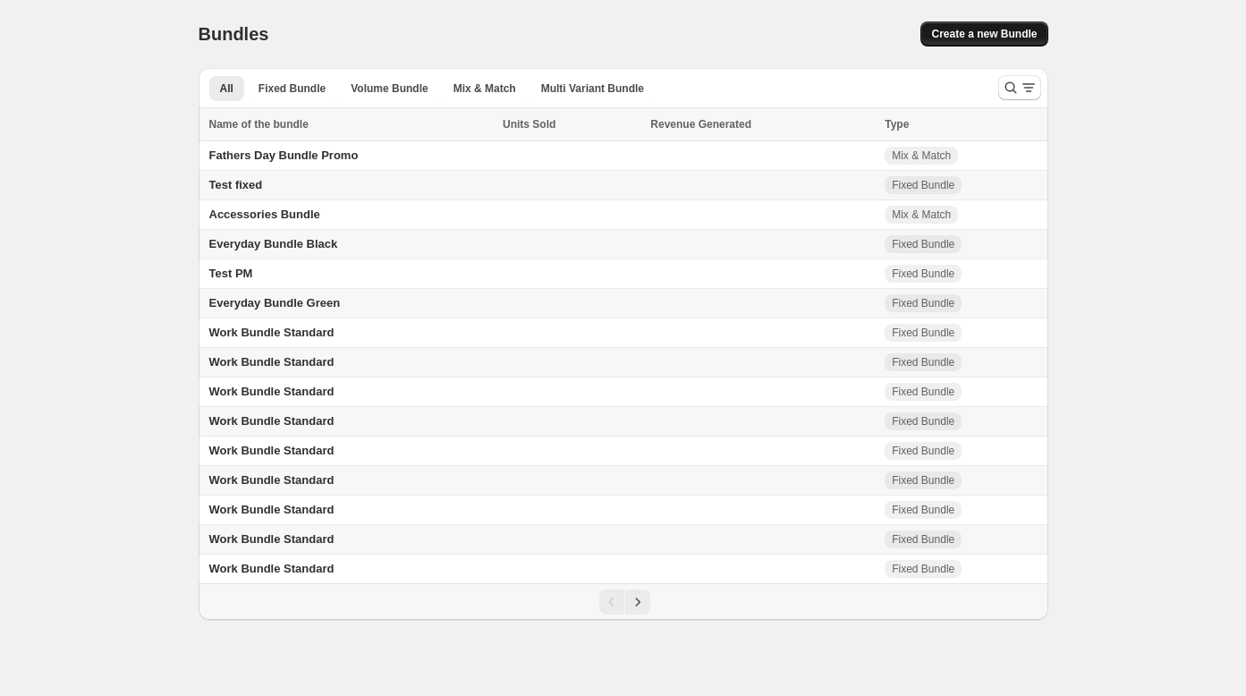
click at [975, 30] on span "Create a new Bundle" at bounding box center [984, 34] width 106 height 14
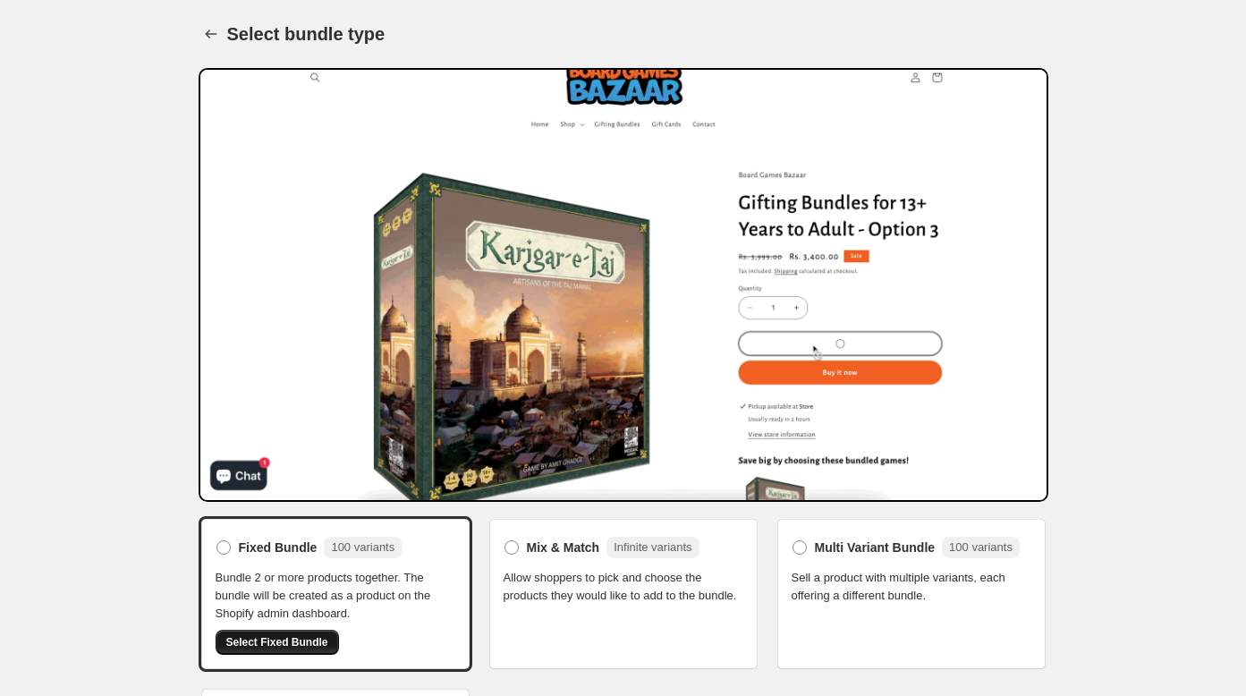
click at [241, 648] on button "Select Fixed Bundle" at bounding box center [277, 642] width 123 height 25
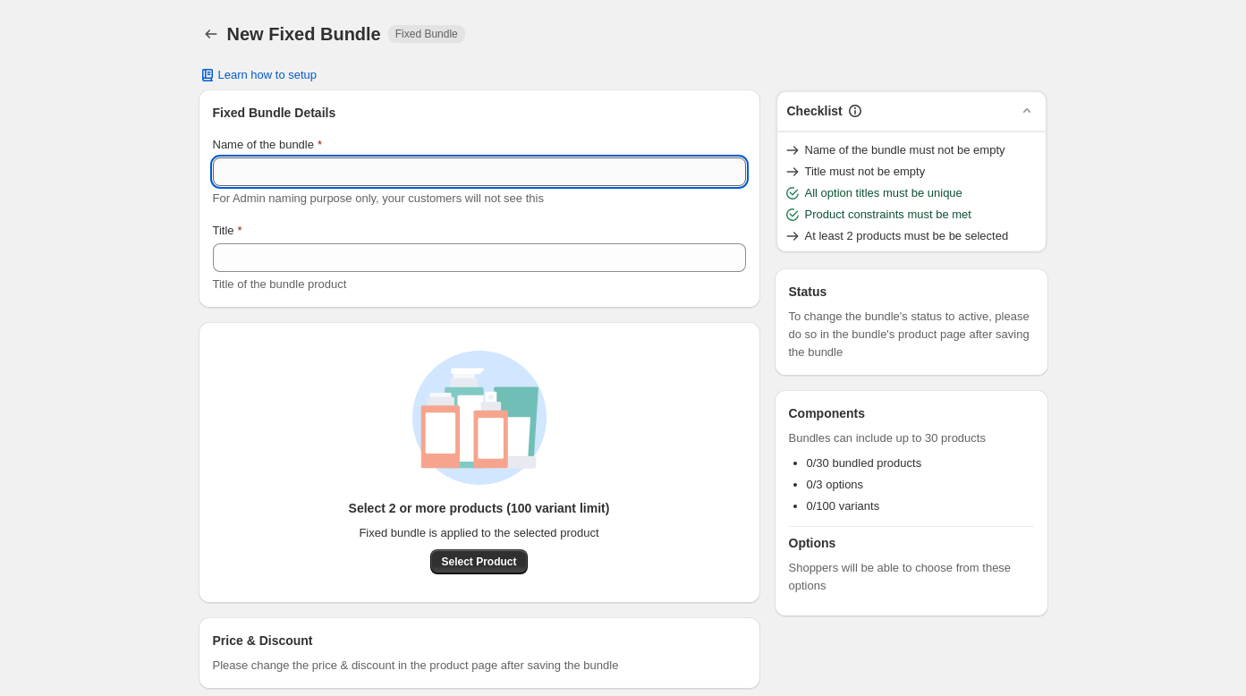
click at [404, 169] on input "Name of the bundle" at bounding box center [479, 171] width 533 height 29
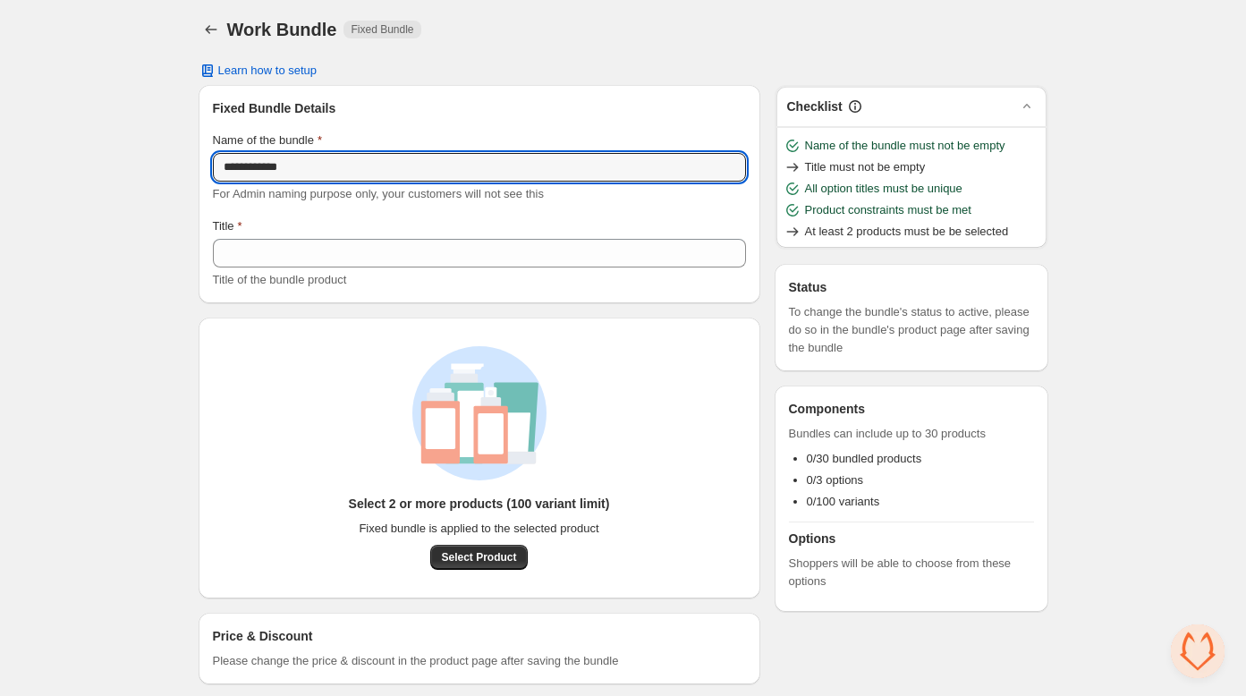
scroll to position [7, 0]
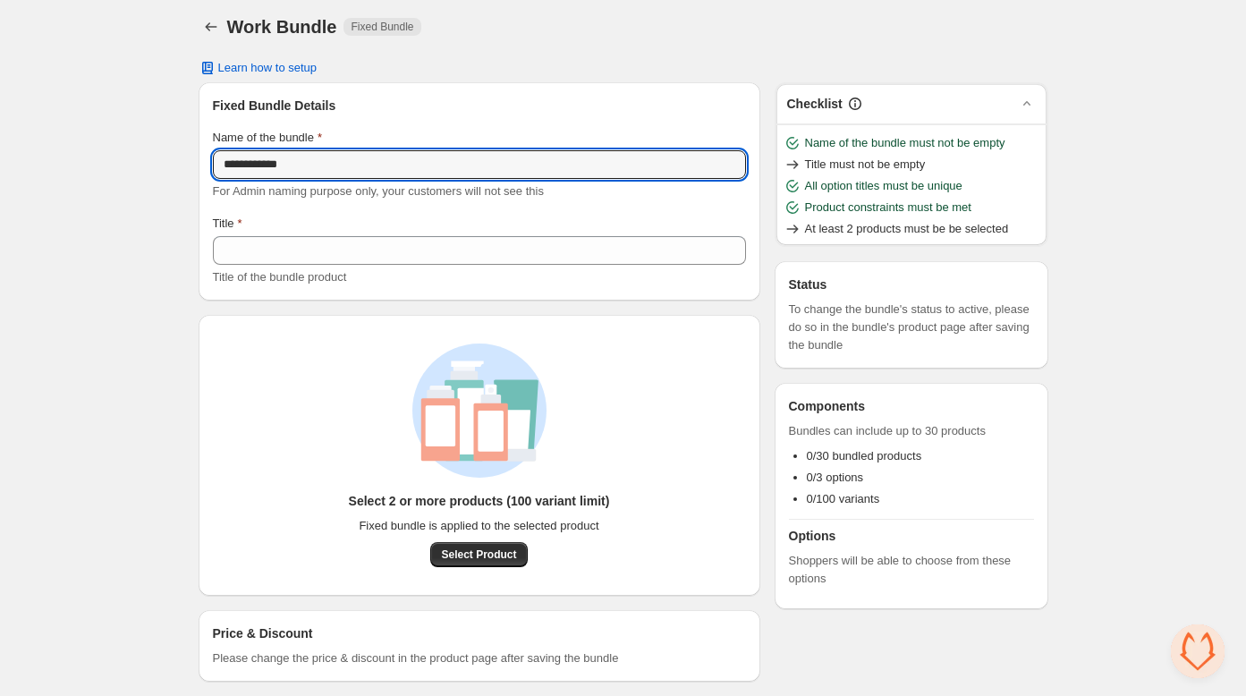
click at [122, 205] on div "**********" at bounding box center [623, 352] width 1246 height 718
click at [371, 163] on input "**********" at bounding box center [479, 164] width 533 height 29
drag, startPoint x: 342, startPoint y: 166, endPoint x: 160, endPoint y: 161, distance: 181.6
click at [160, 161] on div "**********" at bounding box center [623, 352] width 1246 height 718
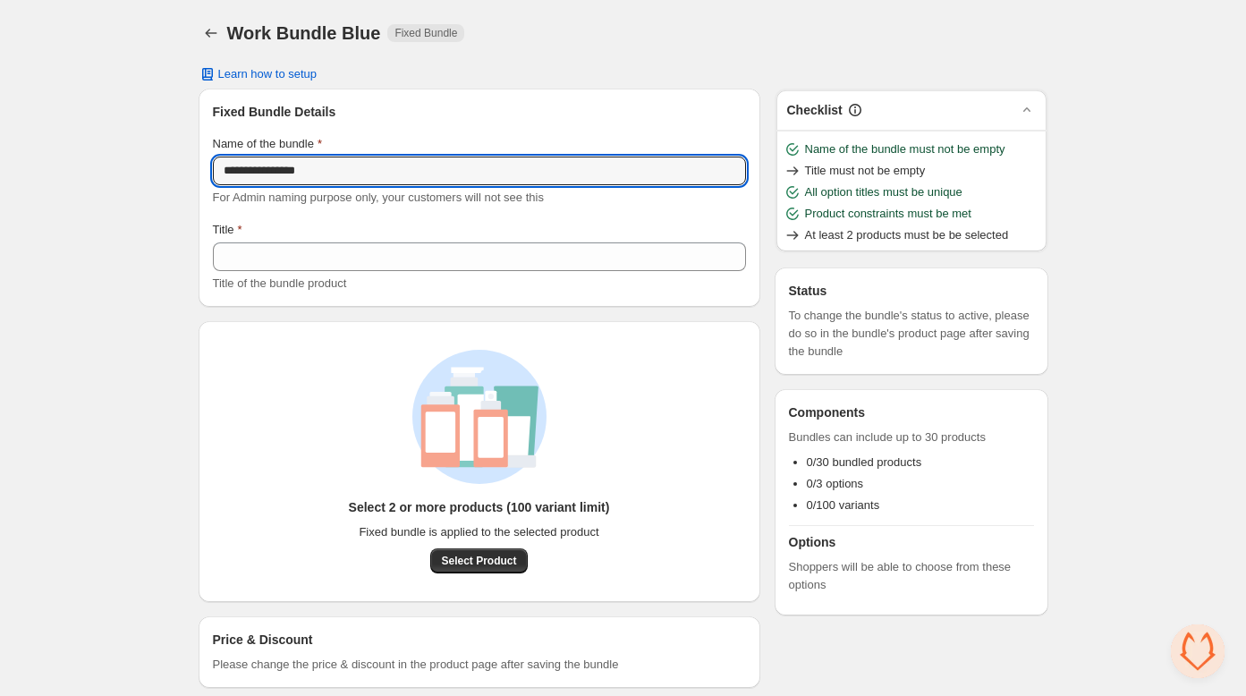
scroll to position [2, 0]
type input "**********"
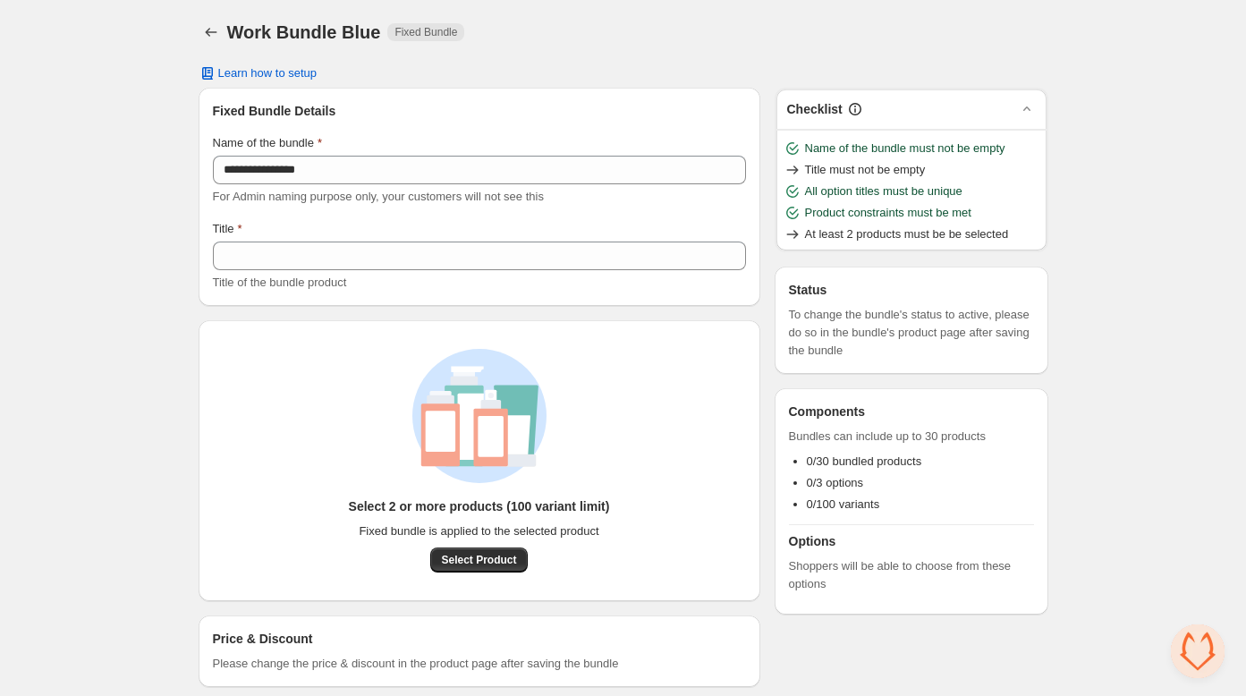
click at [269, 239] on div "Title Title of the bundle product" at bounding box center [479, 256] width 533 height 72
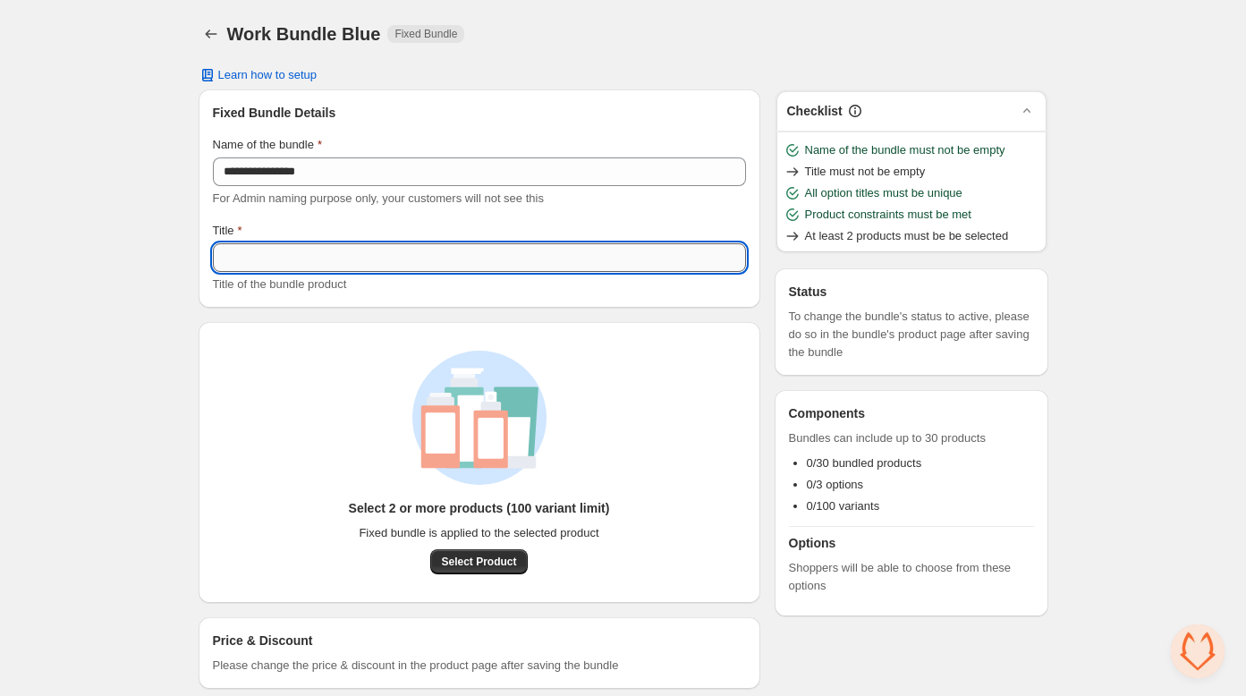
click at [259, 267] on input "Title" at bounding box center [479, 257] width 533 height 29
paste input "**********"
type input "**********"
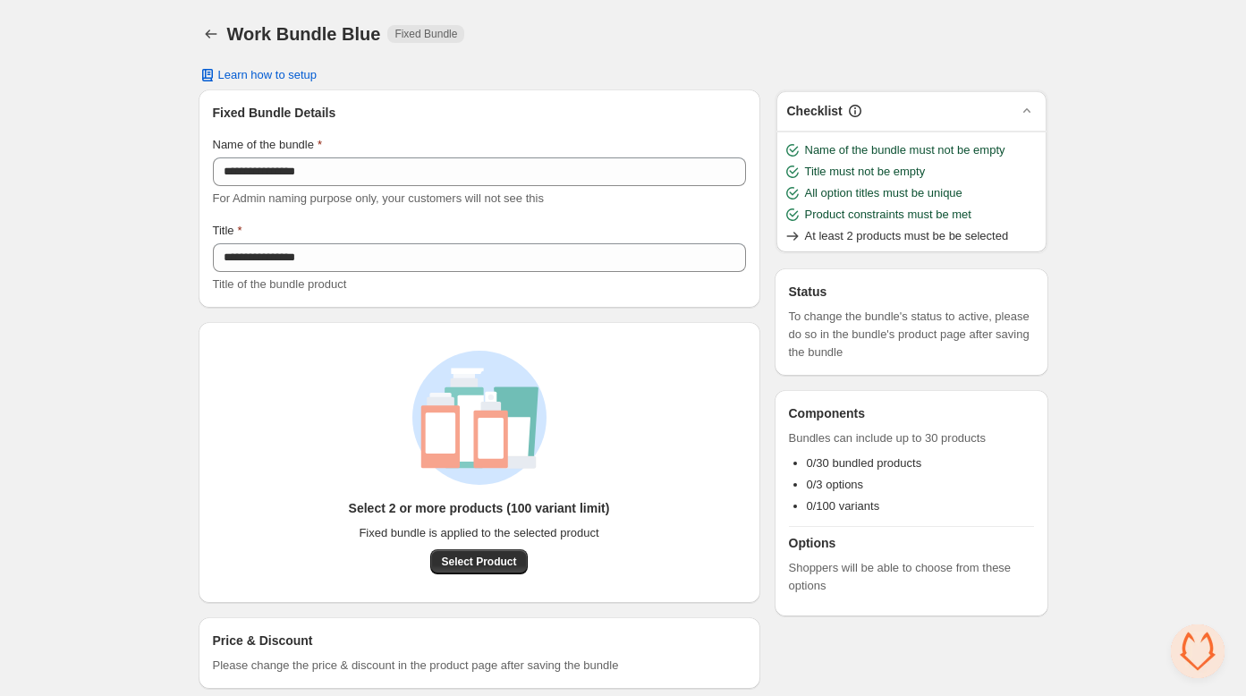
click at [137, 272] on div "**********" at bounding box center [623, 359] width 1246 height 718
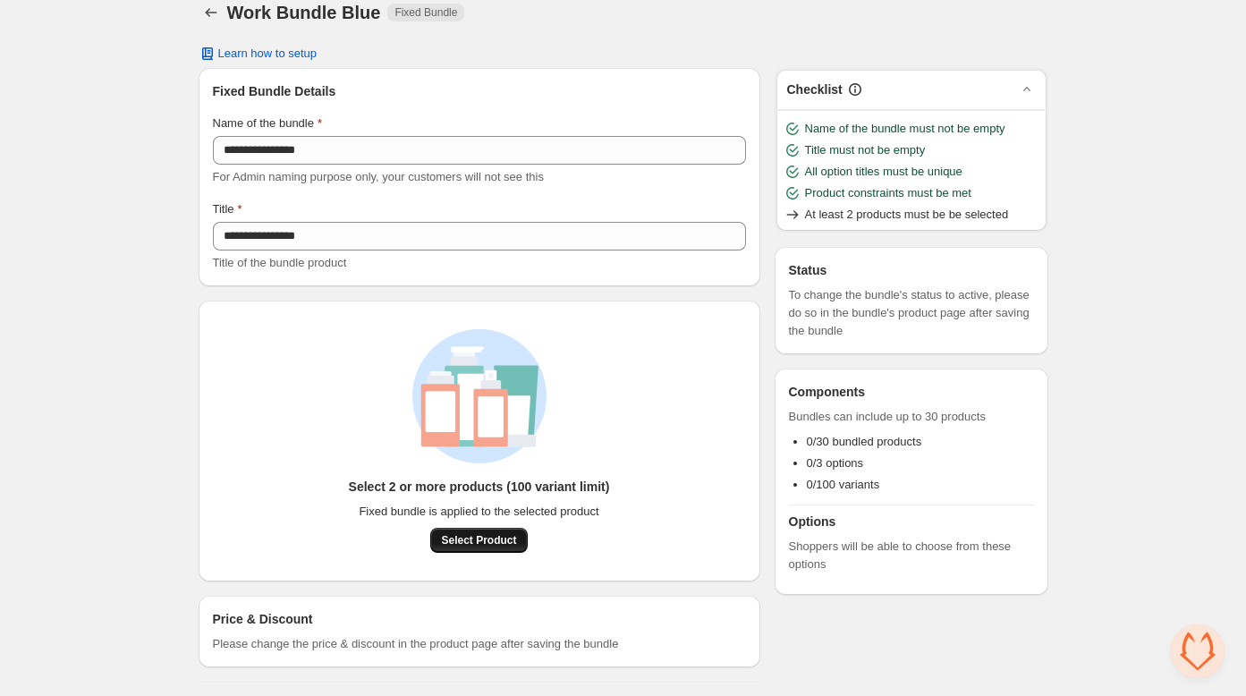
click at [471, 537] on span "Select Product" at bounding box center [478, 540] width 75 height 14
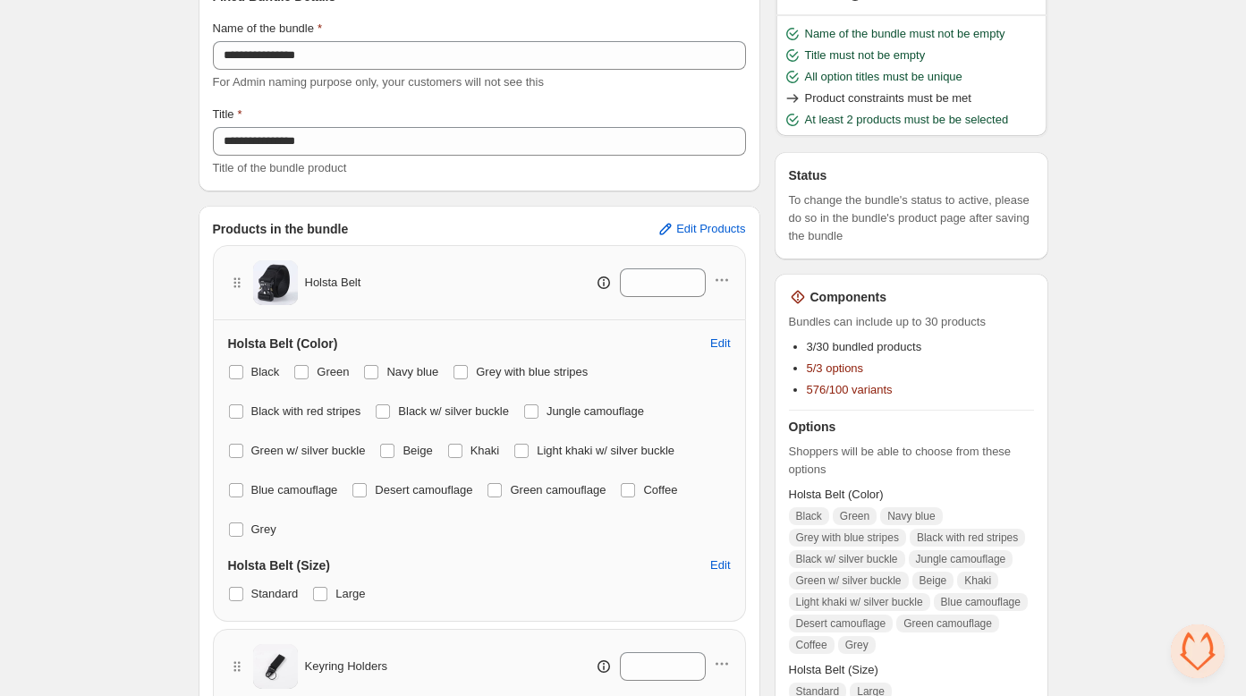
scroll to position [101, 0]
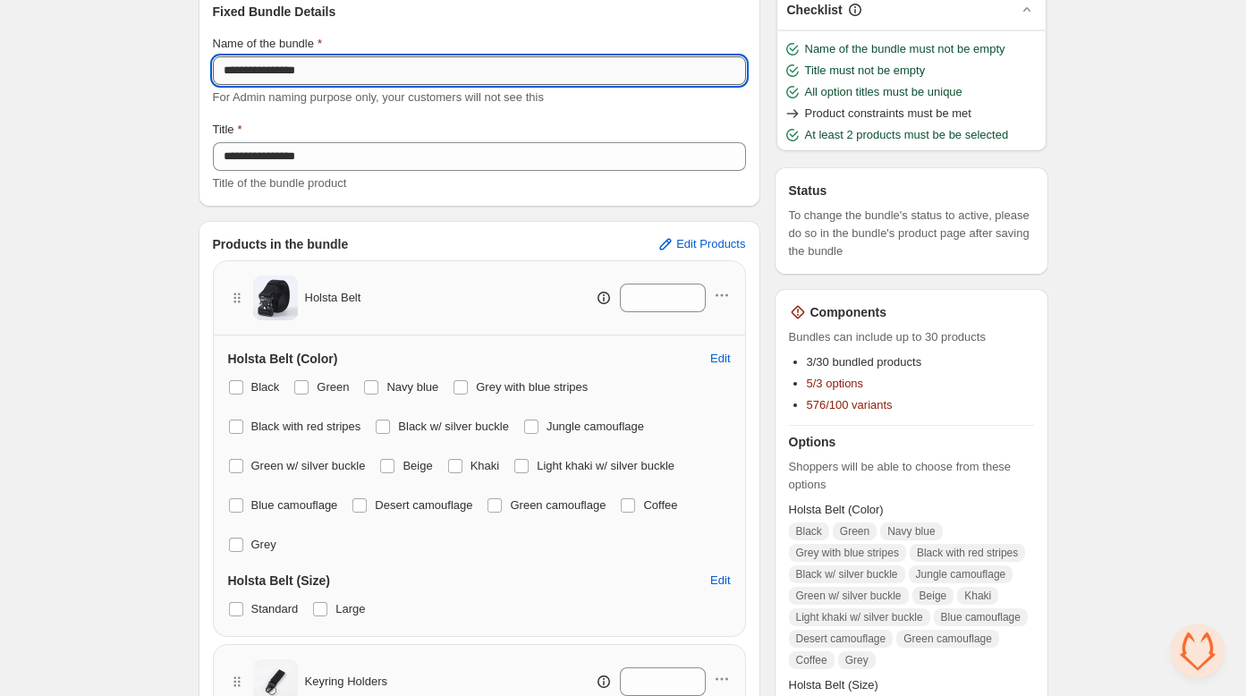
click at [292, 66] on input "**********" at bounding box center [479, 70] width 533 height 29
type input "**********"
drag, startPoint x: 131, startPoint y: 293, endPoint x: 205, endPoint y: 267, distance: 78.9
click at [147, 289] on div "**********" at bounding box center [623, 527] width 1246 height 1256
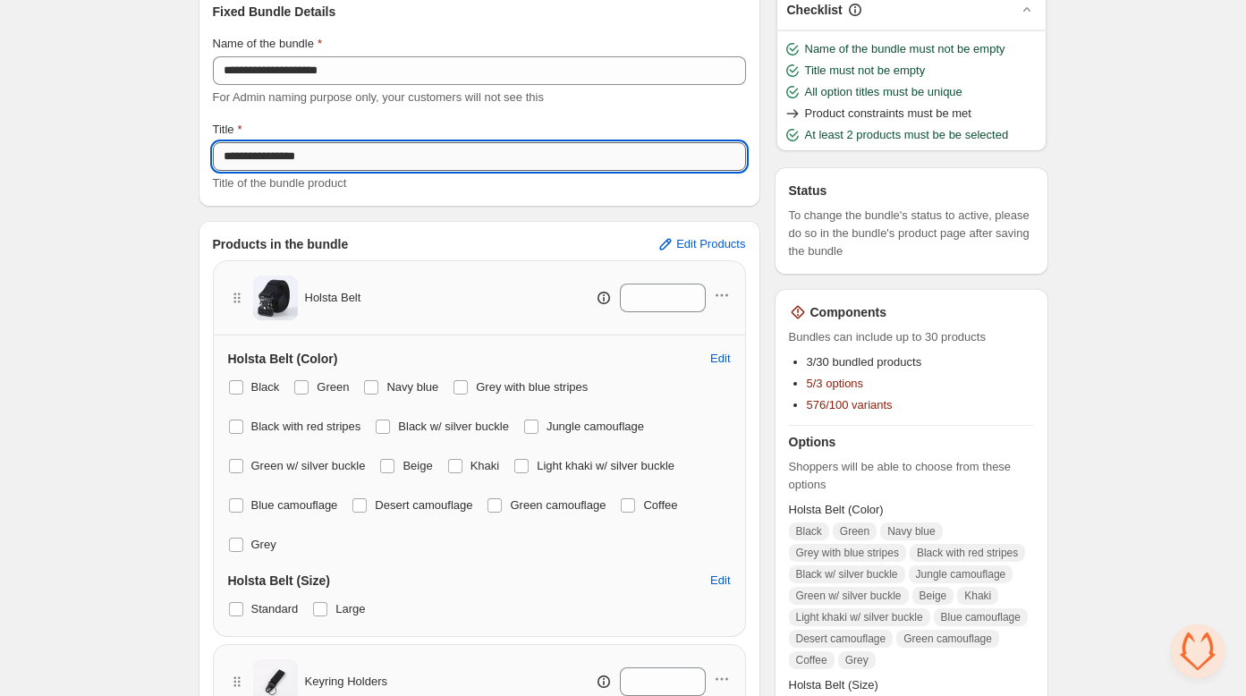
click at [291, 150] on input "**********" at bounding box center [479, 156] width 533 height 29
type input "**********"
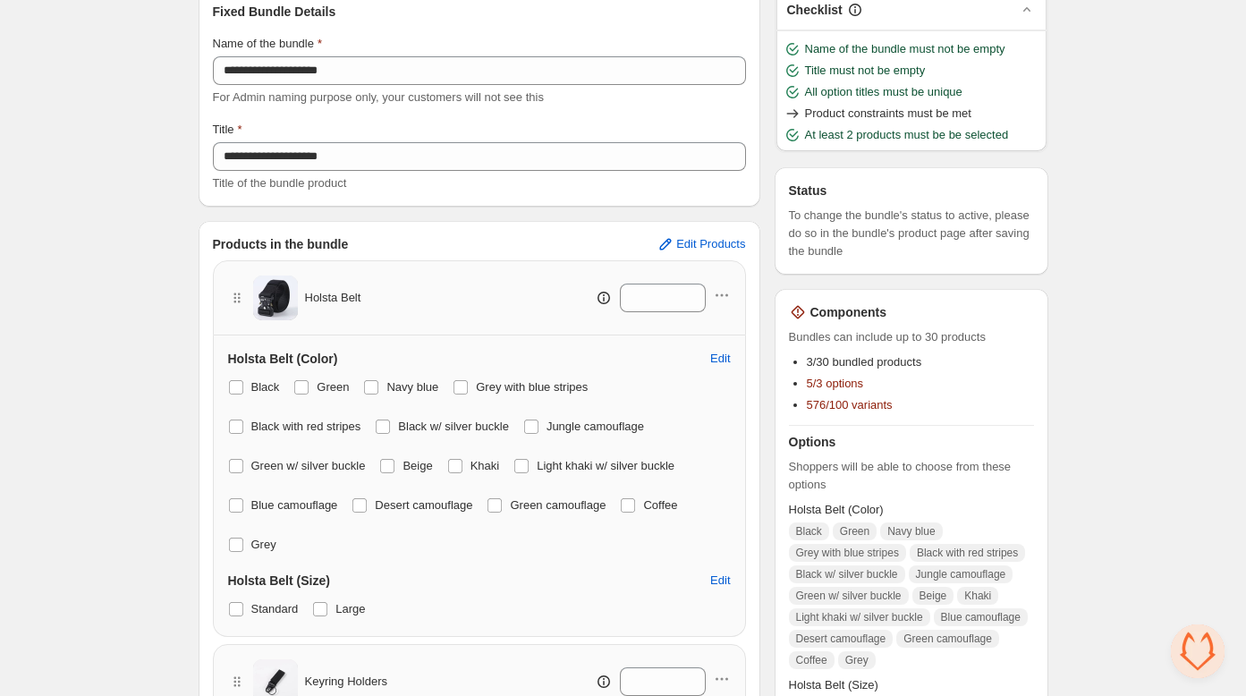
drag, startPoint x: 88, startPoint y: 344, endPoint x: 92, endPoint y: 402, distance: 58.3
click at [87, 343] on div "**********" at bounding box center [623, 527] width 1246 height 1256
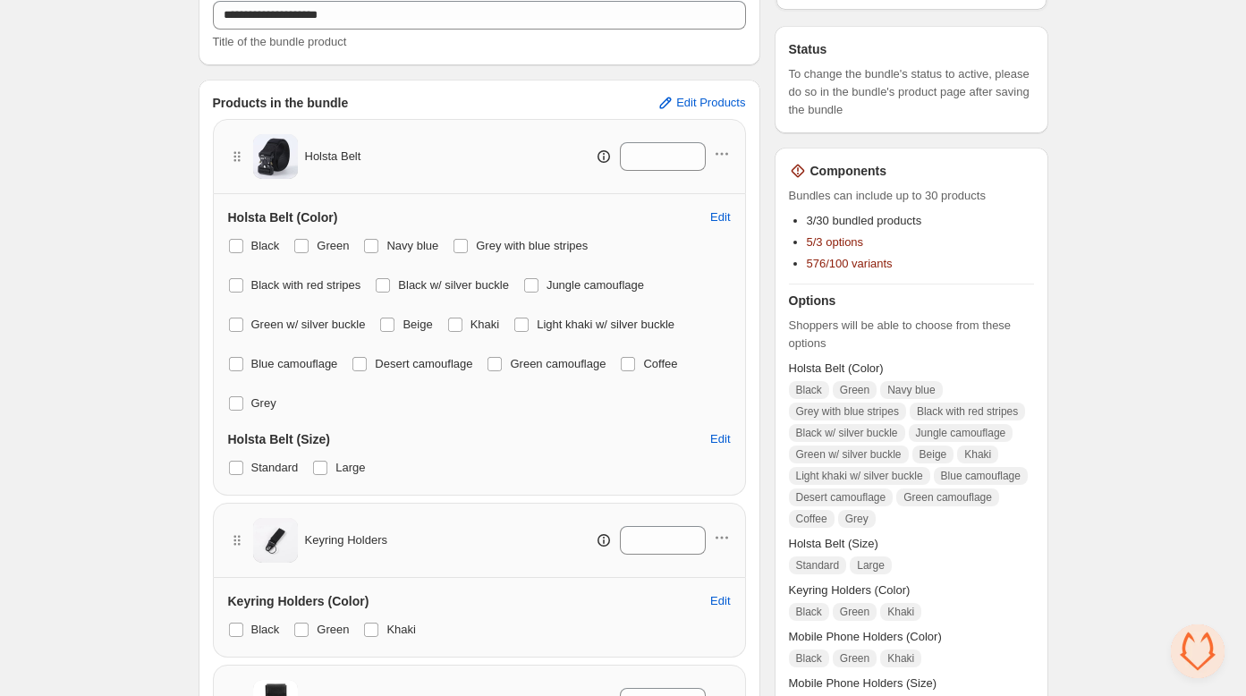
scroll to position [259, 0]
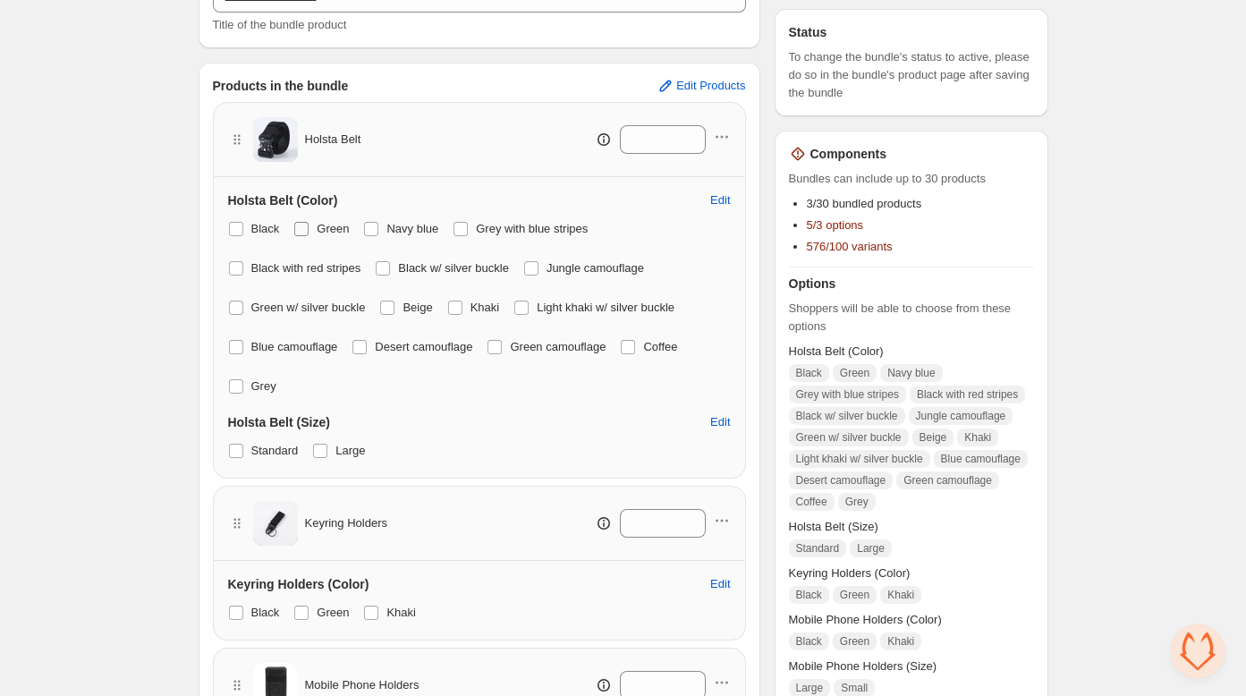
click at [300, 230] on span at bounding box center [301, 229] width 14 height 14
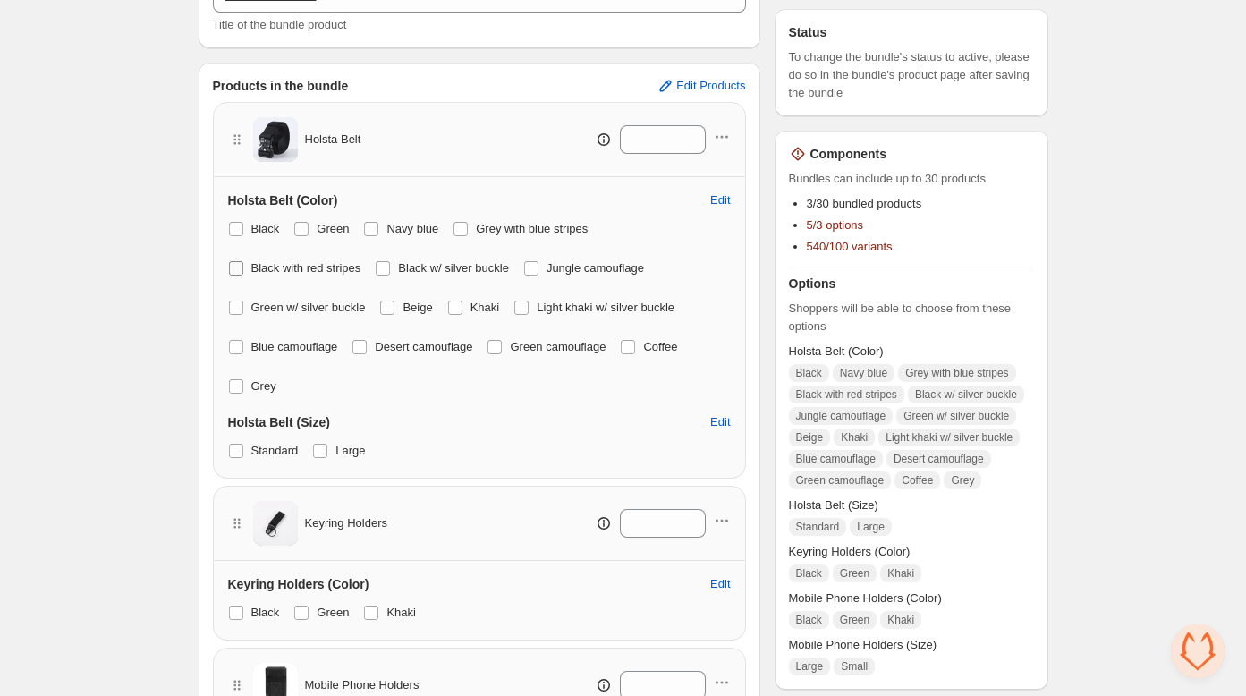
drag, startPoint x: 237, startPoint y: 224, endPoint x: 238, endPoint y: 262, distance: 37.6
click at [237, 225] on span at bounding box center [236, 229] width 14 height 14
click at [241, 273] on span at bounding box center [236, 268] width 14 height 14
drag, startPoint x: 237, startPoint y: 315, endPoint x: 238, endPoint y: 337, distance: 22.4
click at [237, 315] on label "Green w/ silver buckle" at bounding box center [297, 307] width 138 height 25
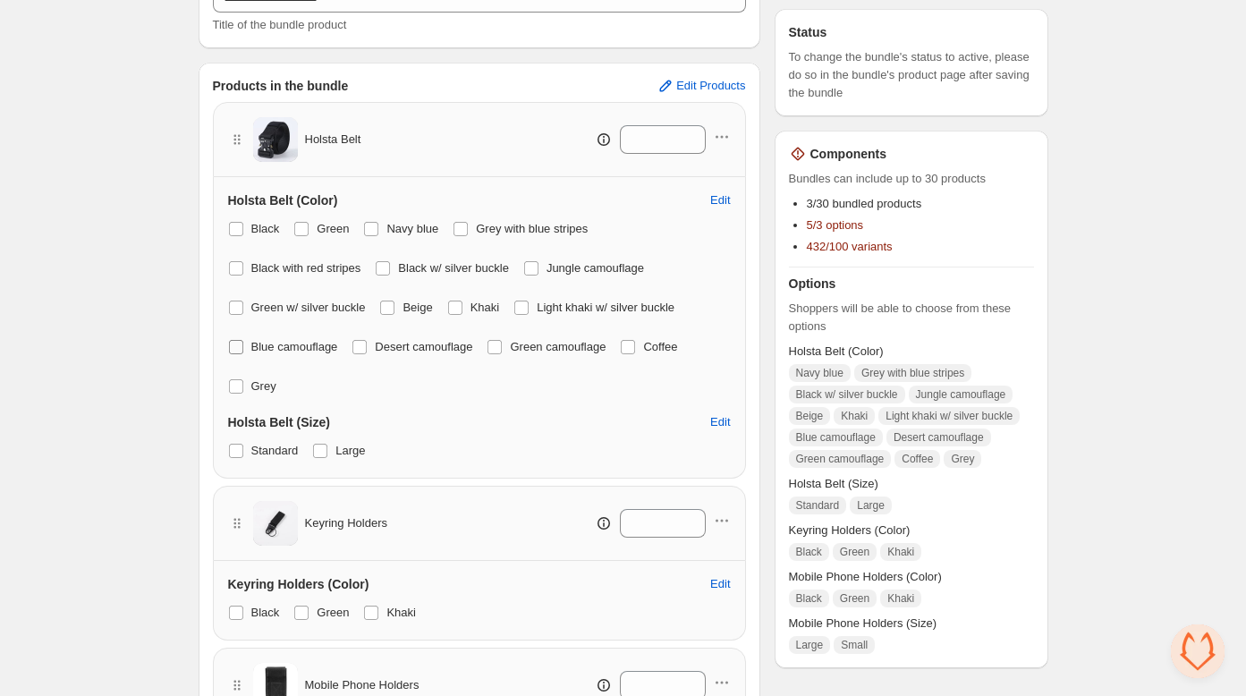
click at [236, 350] on span at bounding box center [236, 347] width 14 height 14
drag, startPoint x: 367, startPoint y: 342, endPoint x: 383, endPoint y: 309, distance: 36.0
drag, startPoint x: 390, startPoint y: 306, endPoint x: 388, endPoint y: 283, distance: 22.4
click at [390, 306] on span at bounding box center [387, 307] width 14 height 14
click at [390, 263] on span at bounding box center [383, 268] width 14 height 14
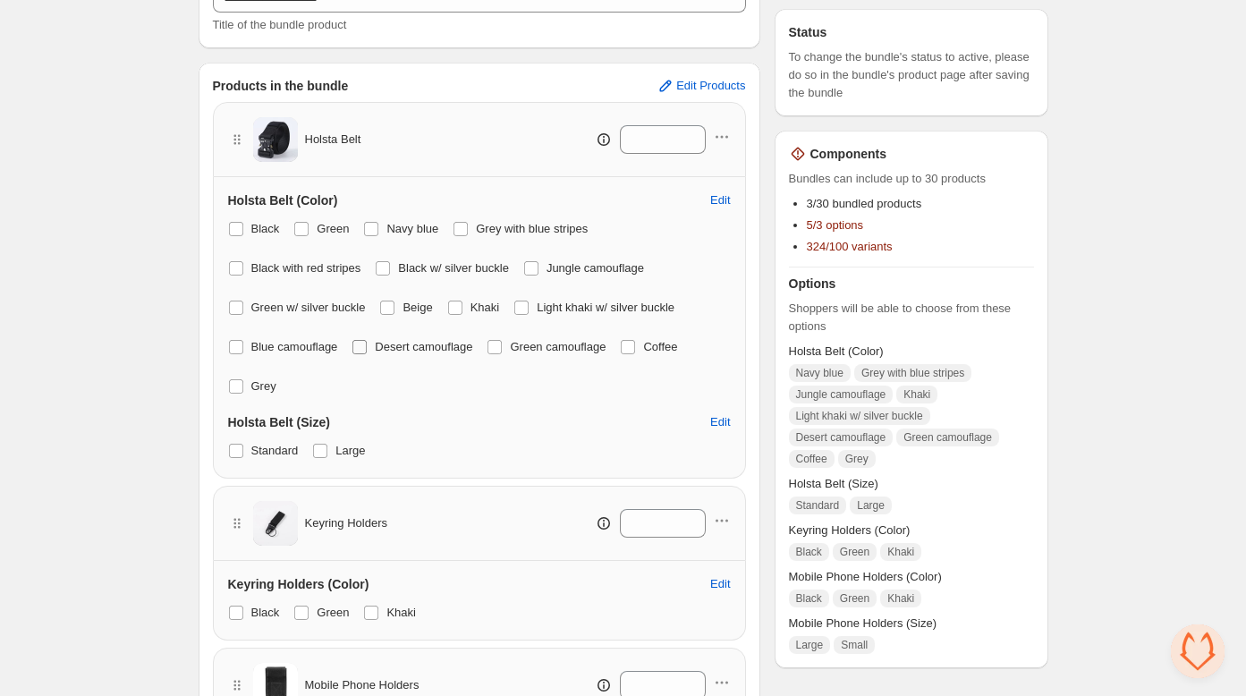
click at [361, 348] on span at bounding box center [359, 347] width 14 height 14
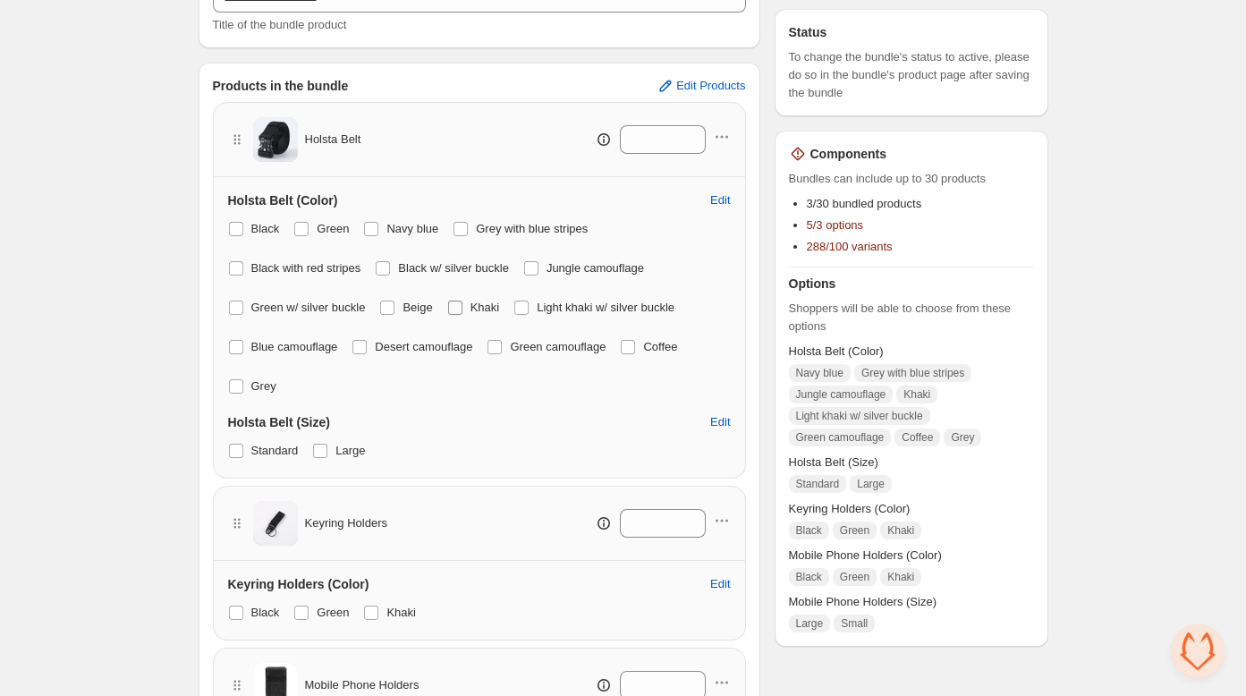
drag, startPoint x: 462, startPoint y: 309, endPoint x: 513, endPoint y: 342, distance: 60.8
click at [462, 309] on span at bounding box center [455, 307] width 14 height 14
click at [502, 347] on span at bounding box center [494, 347] width 14 height 14
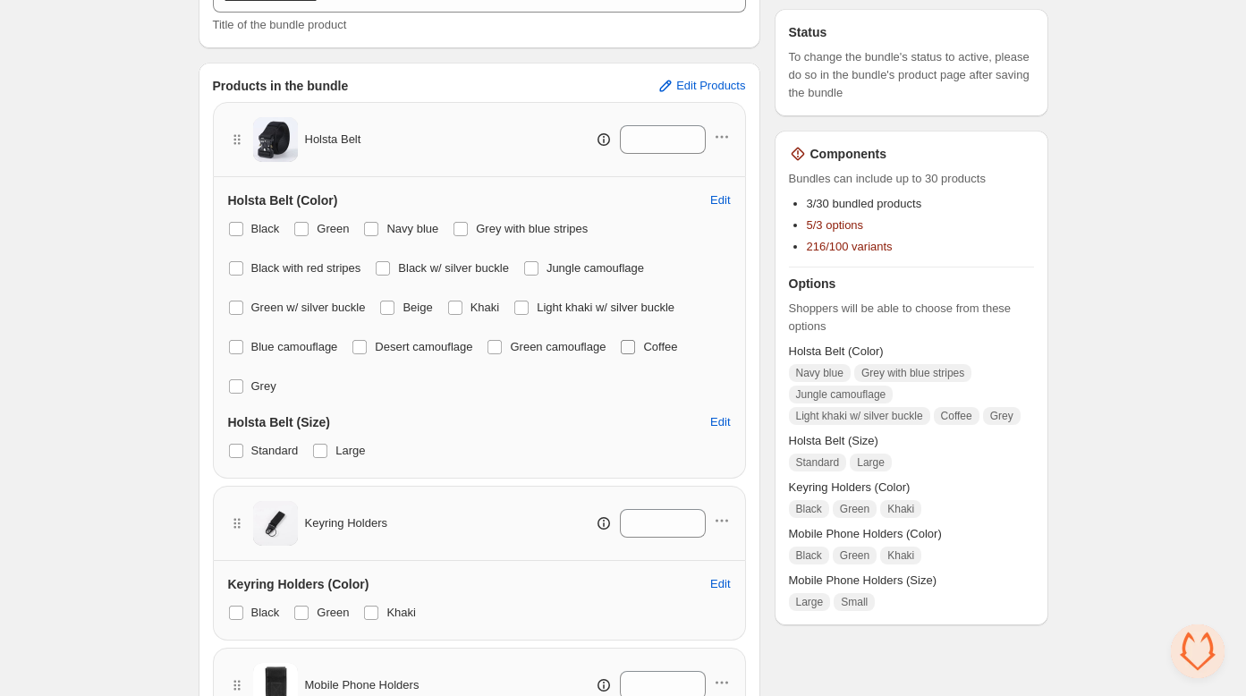
click at [635, 343] on span at bounding box center [628, 347] width 14 height 14
click at [529, 304] on span at bounding box center [521, 307] width 14 height 14
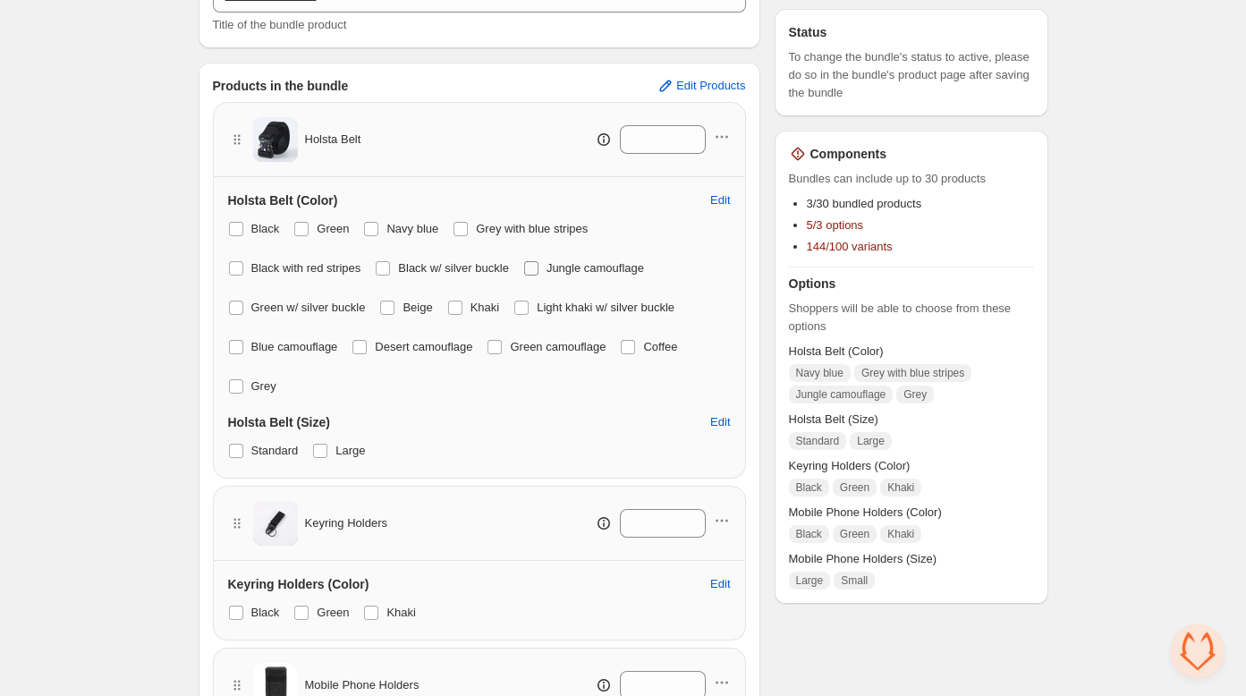
click at [538, 265] on span at bounding box center [531, 268] width 14 height 14
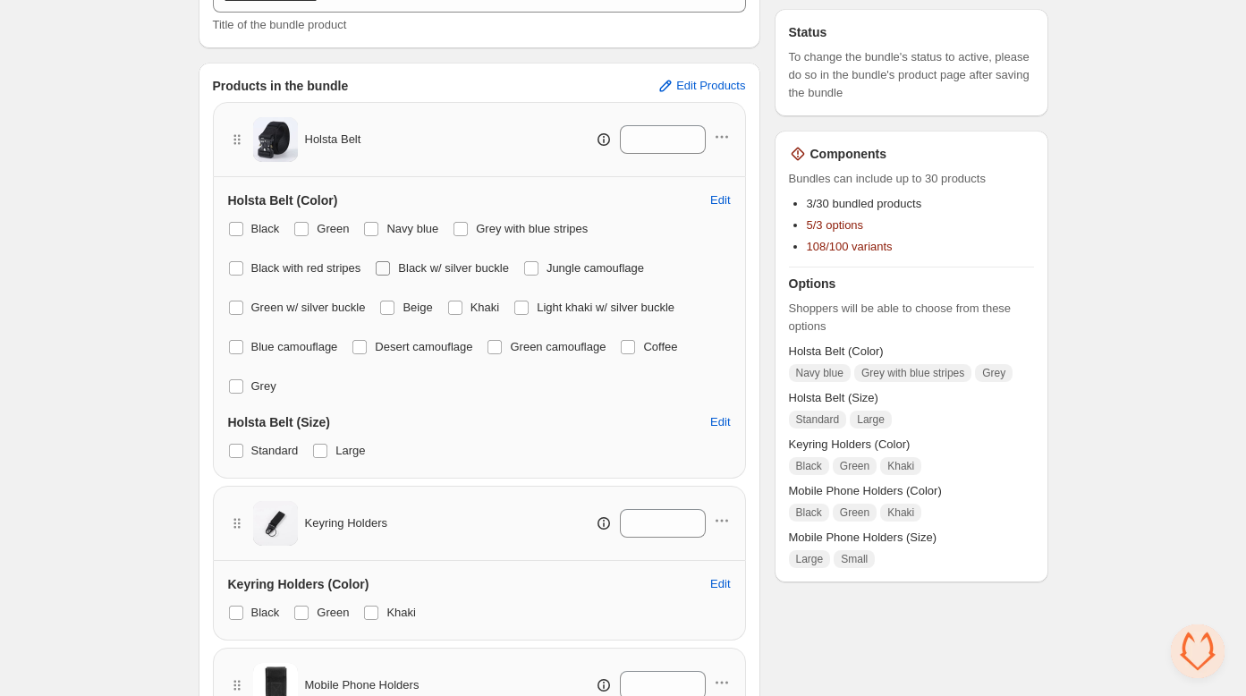
drag, startPoint x: 462, startPoint y: 229, endPoint x: 386, endPoint y: 255, distance: 80.3
click at [462, 229] on span at bounding box center [460, 229] width 14 height 14
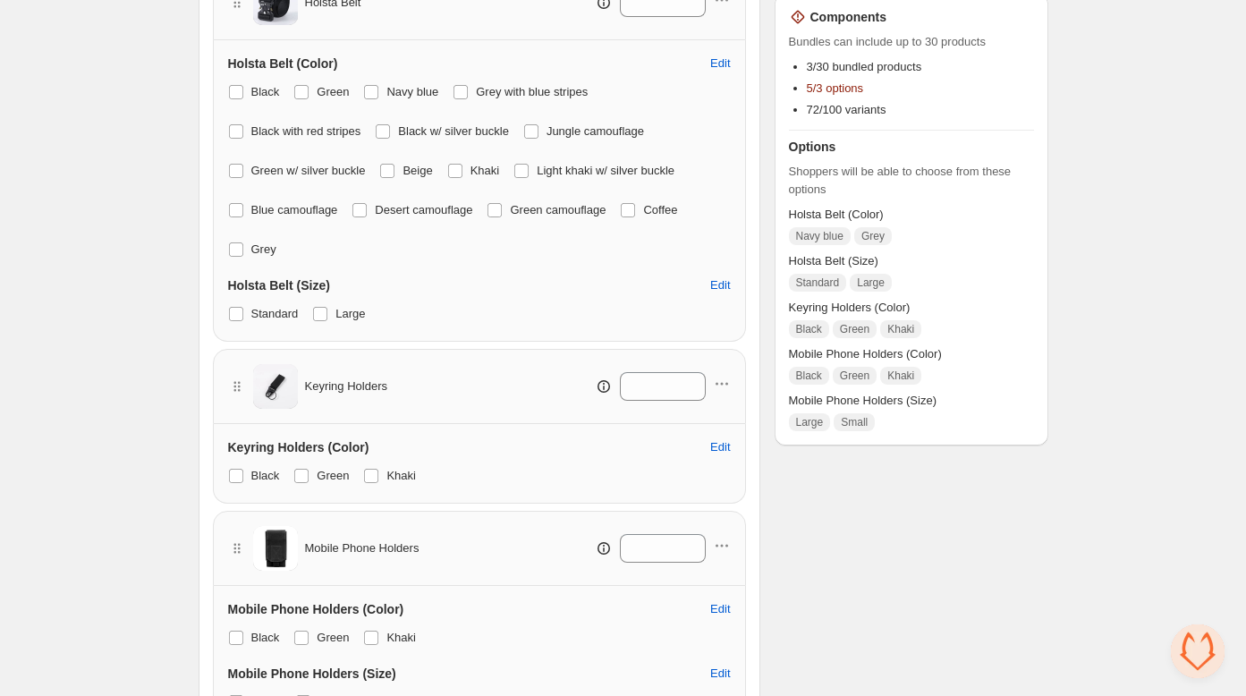
scroll to position [402, 0]
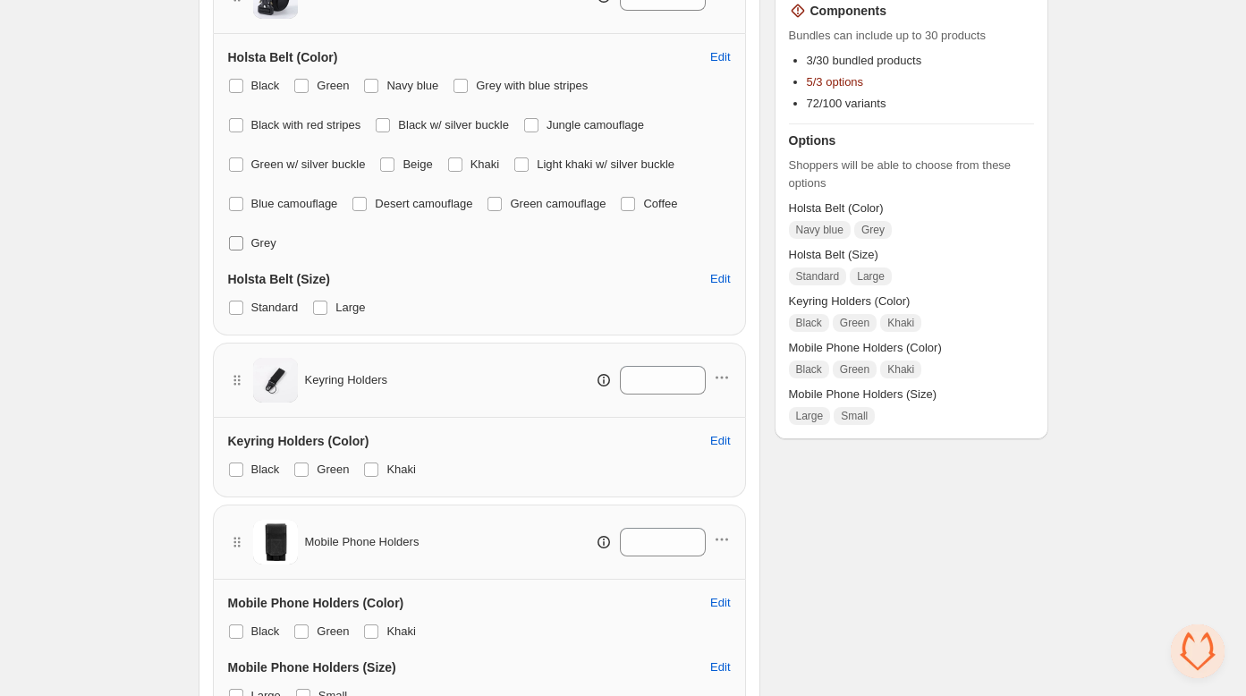
click at [235, 242] on span at bounding box center [236, 243] width 14 height 14
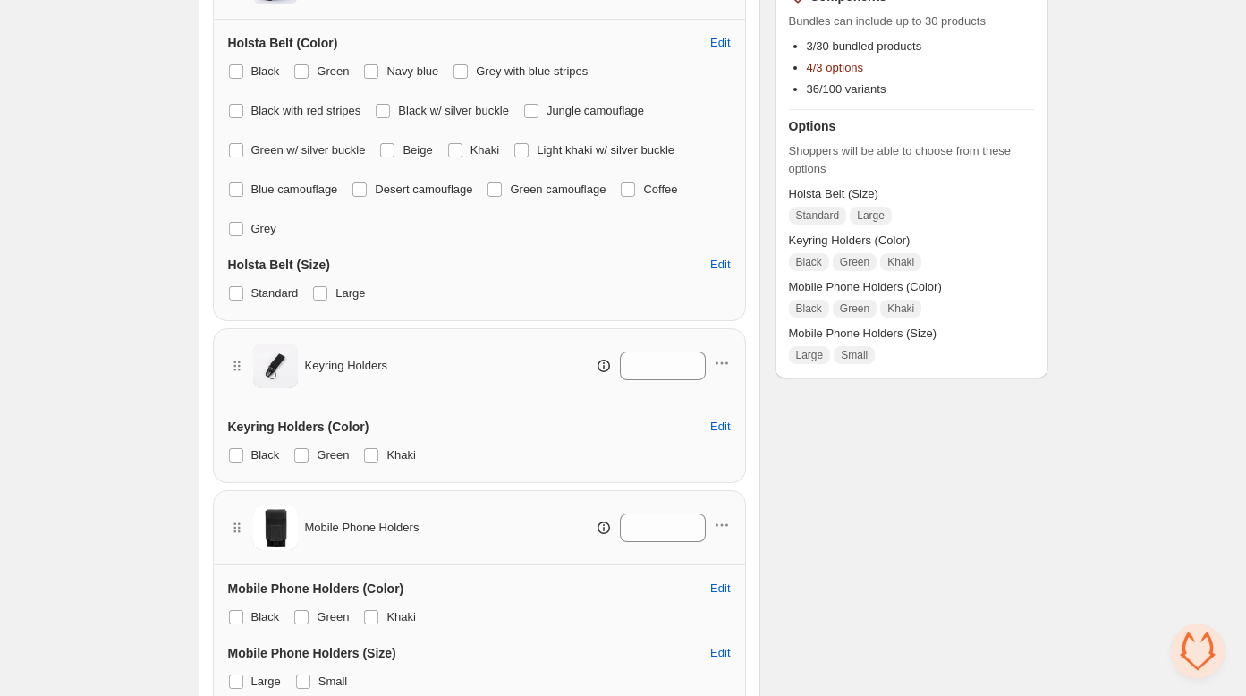
scroll to position [429, 0]
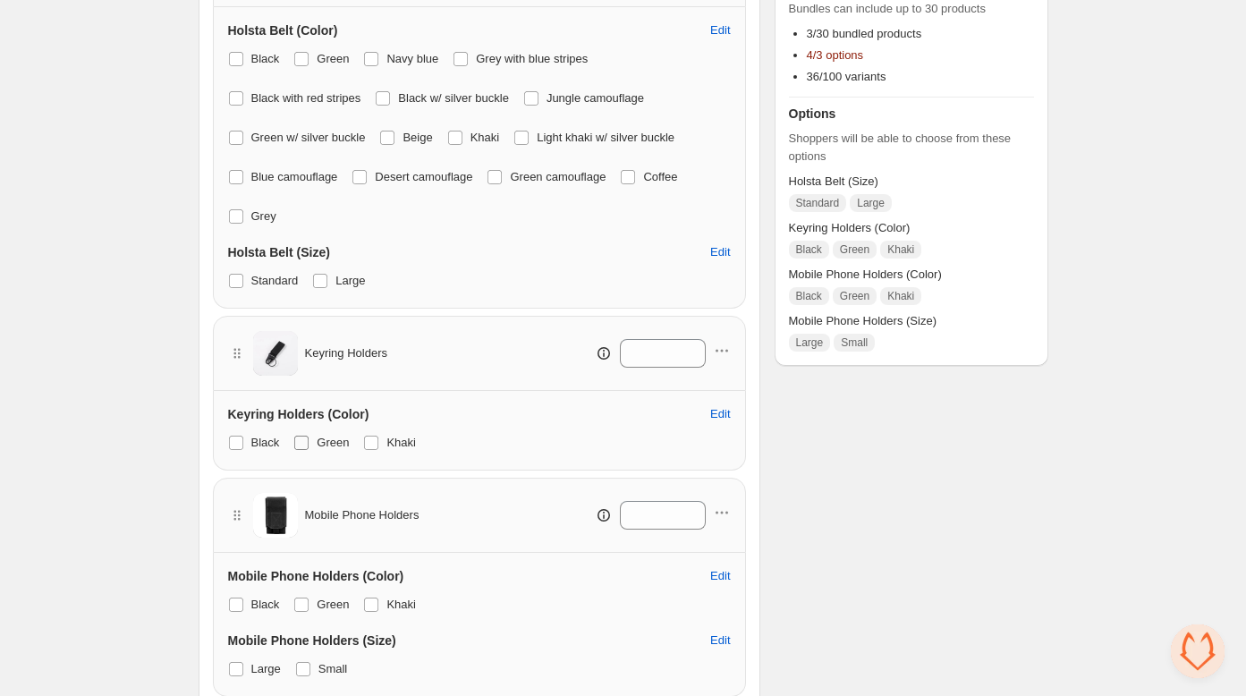
click at [301, 437] on span at bounding box center [301, 443] width 14 height 14
drag, startPoint x: 373, startPoint y: 441, endPoint x: 167, endPoint y: 520, distance: 220.6
click at [372, 441] on span at bounding box center [371, 443] width 14 height 14
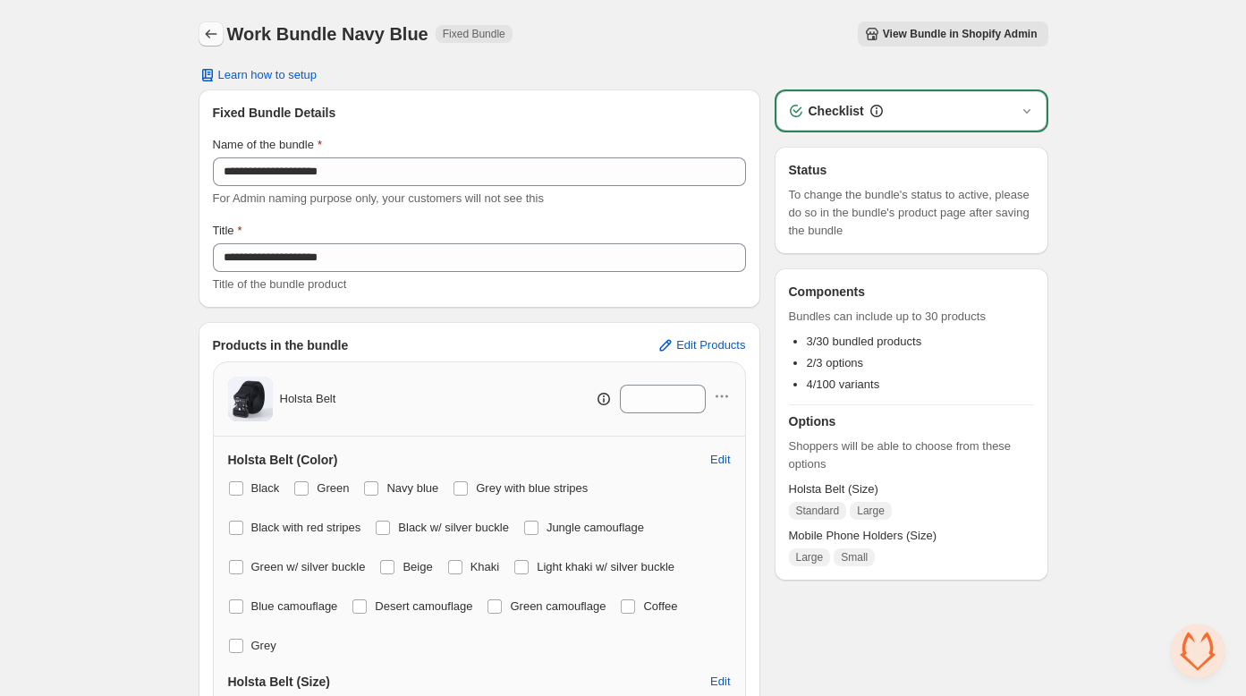
click at [210, 33] on icon "Back" at bounding box center [211, 34] width 18 height 18
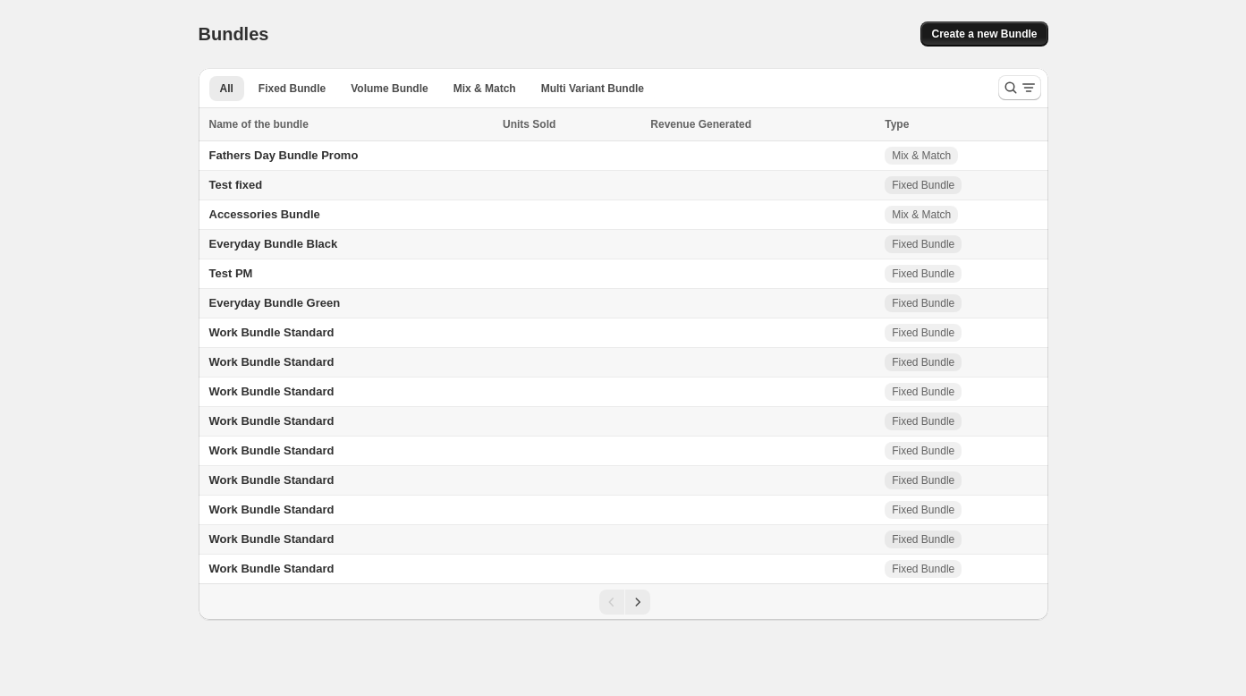
click at [1012, 36] on span "Create a new Bundle" at bounding box center [984, 34] width 106 height 14
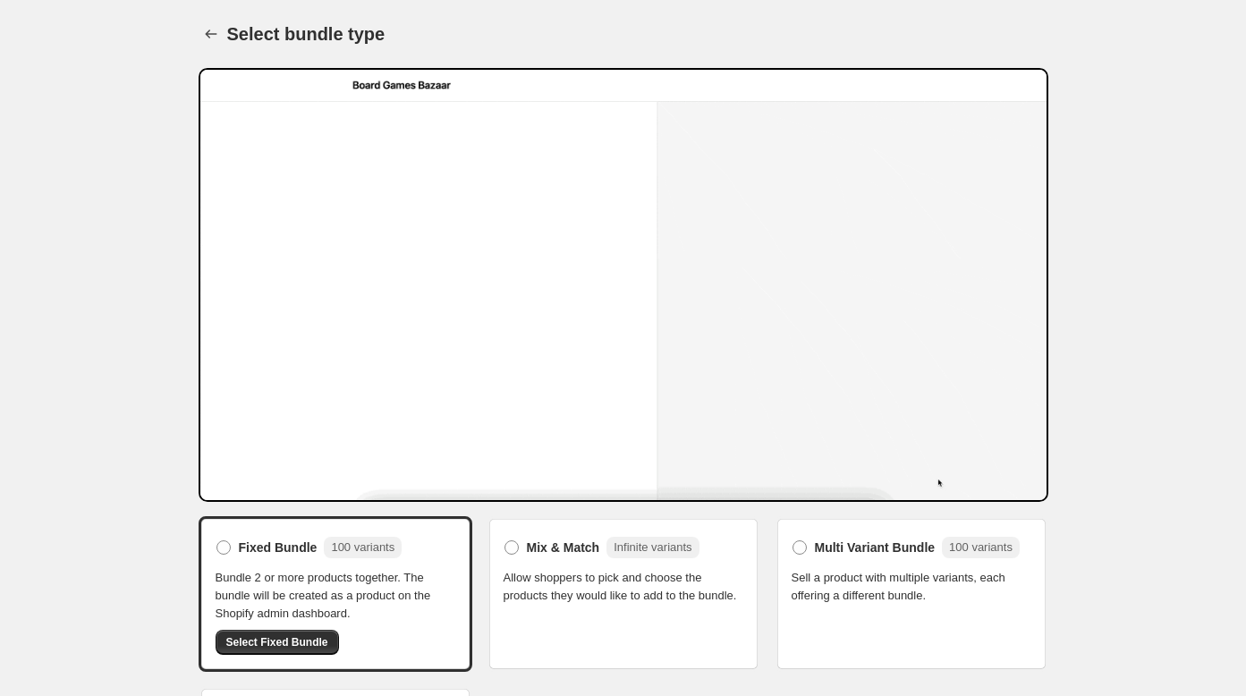
click at [265, 635] on span "Select Fixed Bundle" at bounding box center [277, 642] width 102 height 14
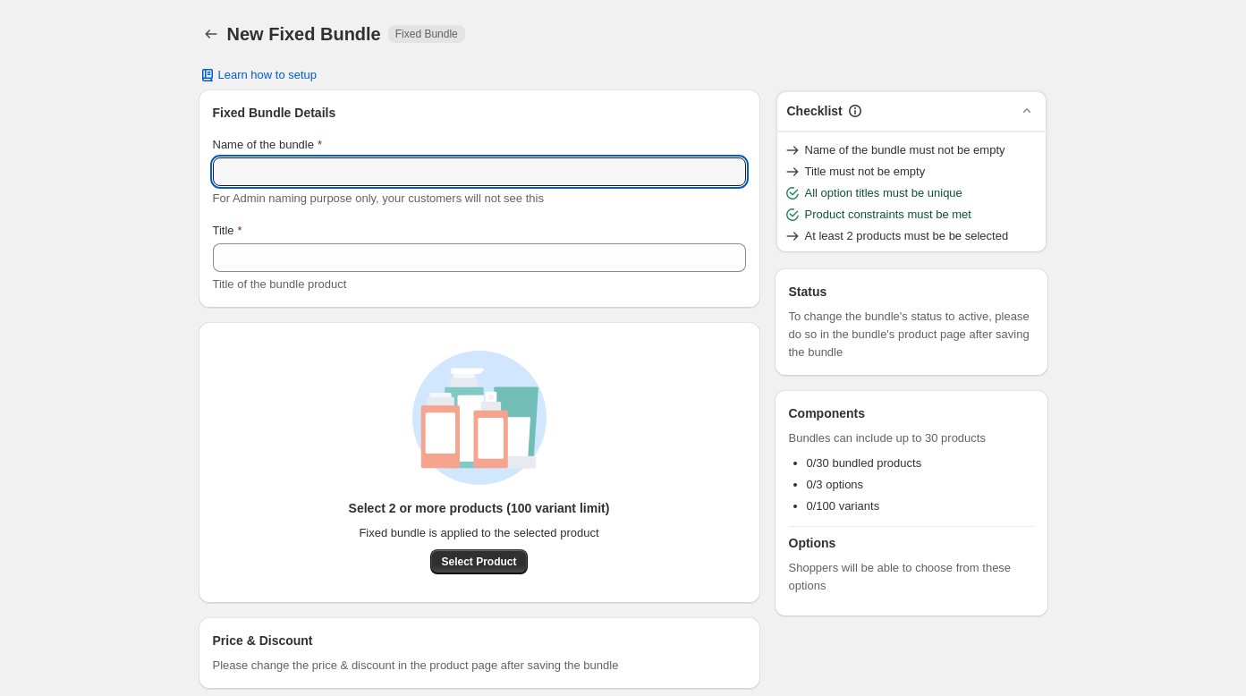
click at [241, 177] on input "Name of the bundle" at bounding box center [479, 171] width 533 height 29
drag, startPoint x: 396, startPoint y: 166, endPoint x: 145, endPoint y: 160, distance: 251.4
click at [146, 161] on div "**********" at bounding box center [623, 359] width 1246 height 718
type input "**********"
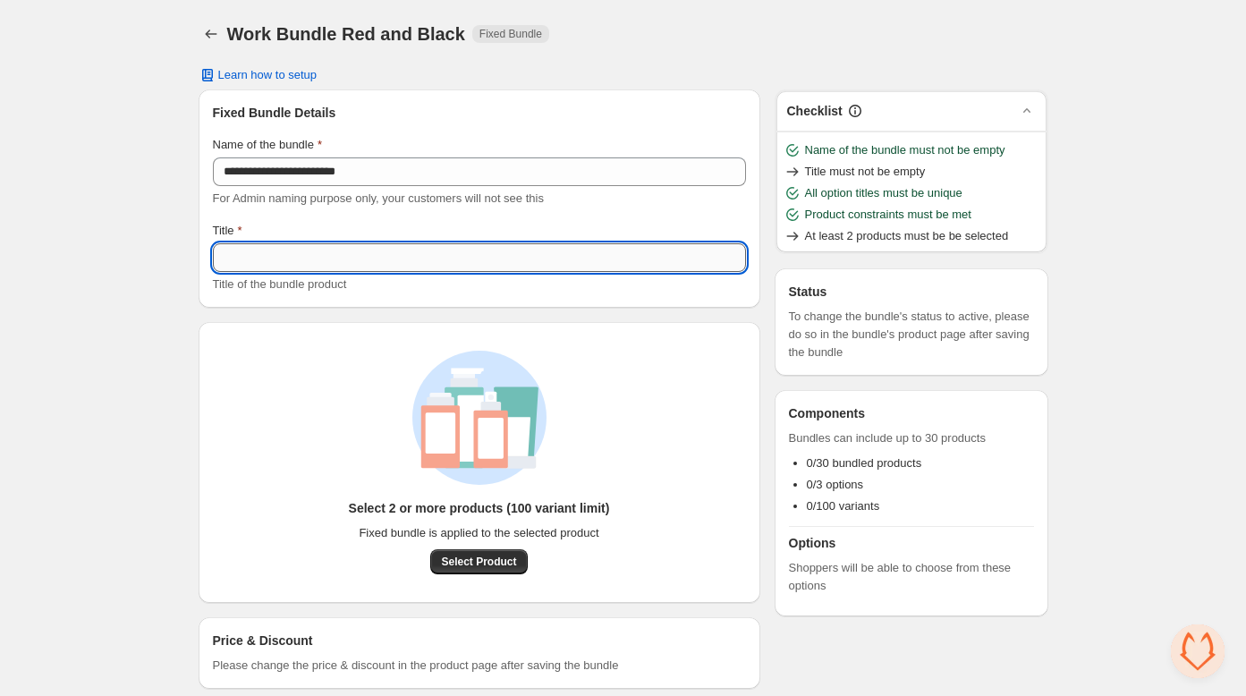
click at [254, 252] on input "Title" at bounding box center [479, 257] width 533 height 29
paste input "**********"
type input "**********"
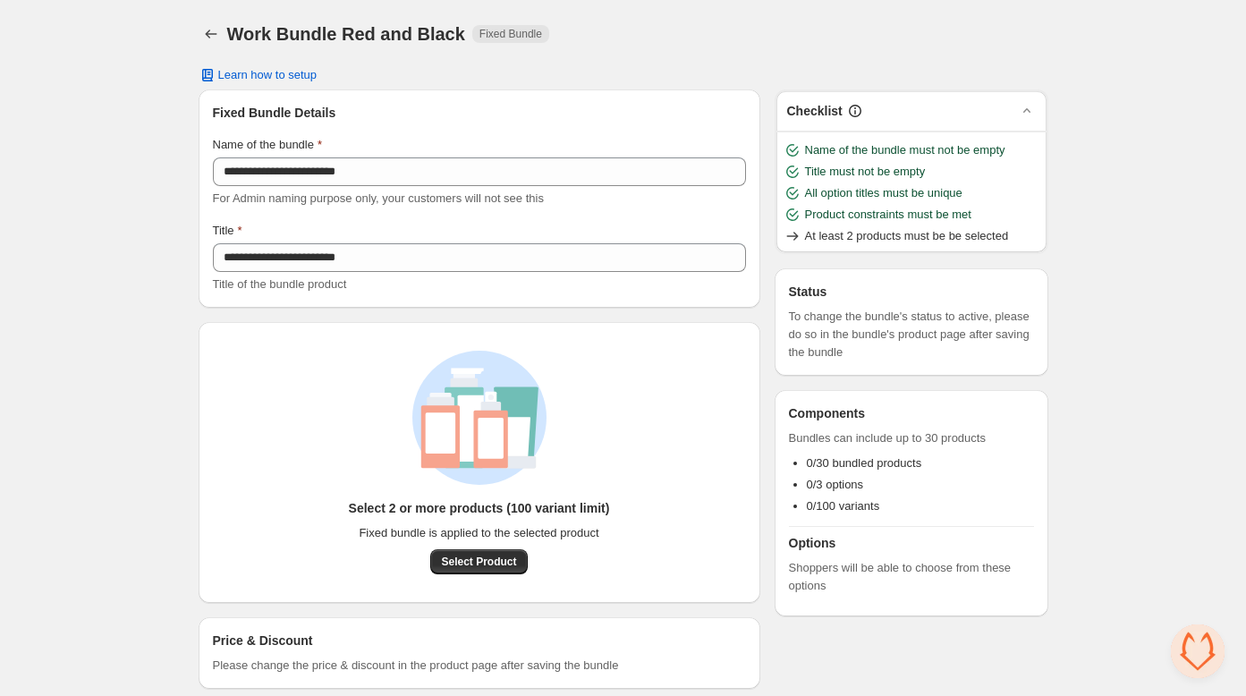
click at [132, 268] on div "**********" at bounding box center [623, 359] width 1246 height 718
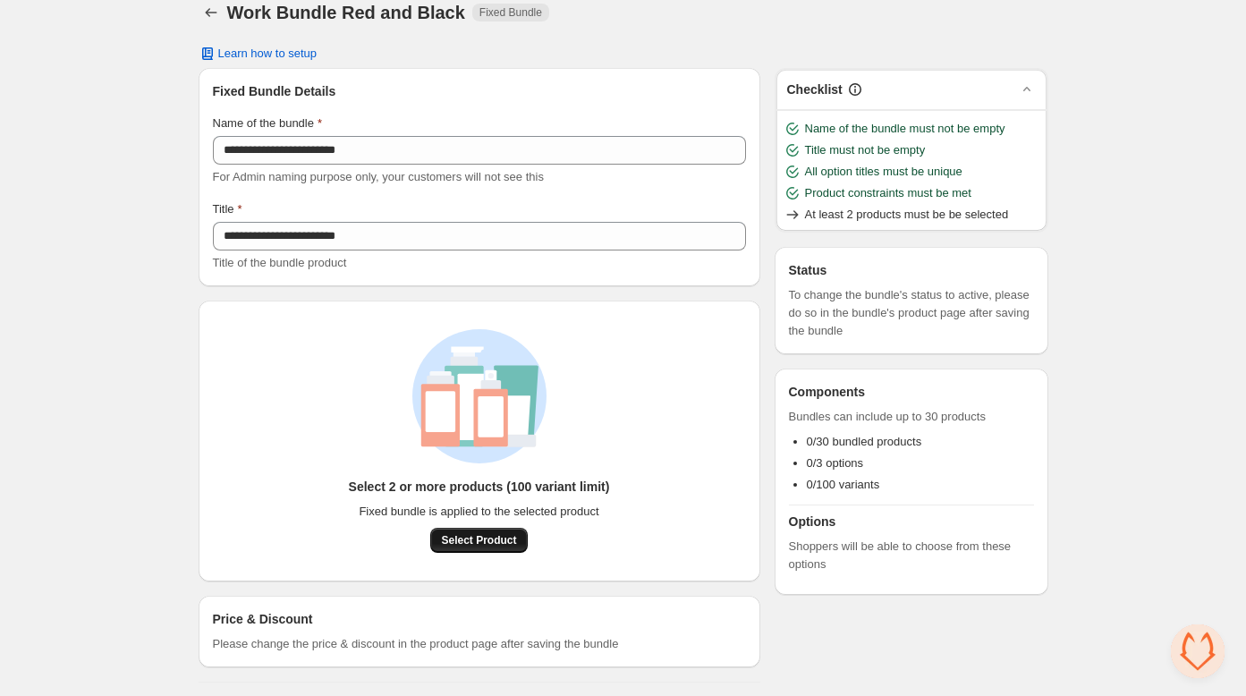
click at [511, 544] on span "Select Product" at bounding box center [478, 540] width 75 height 14
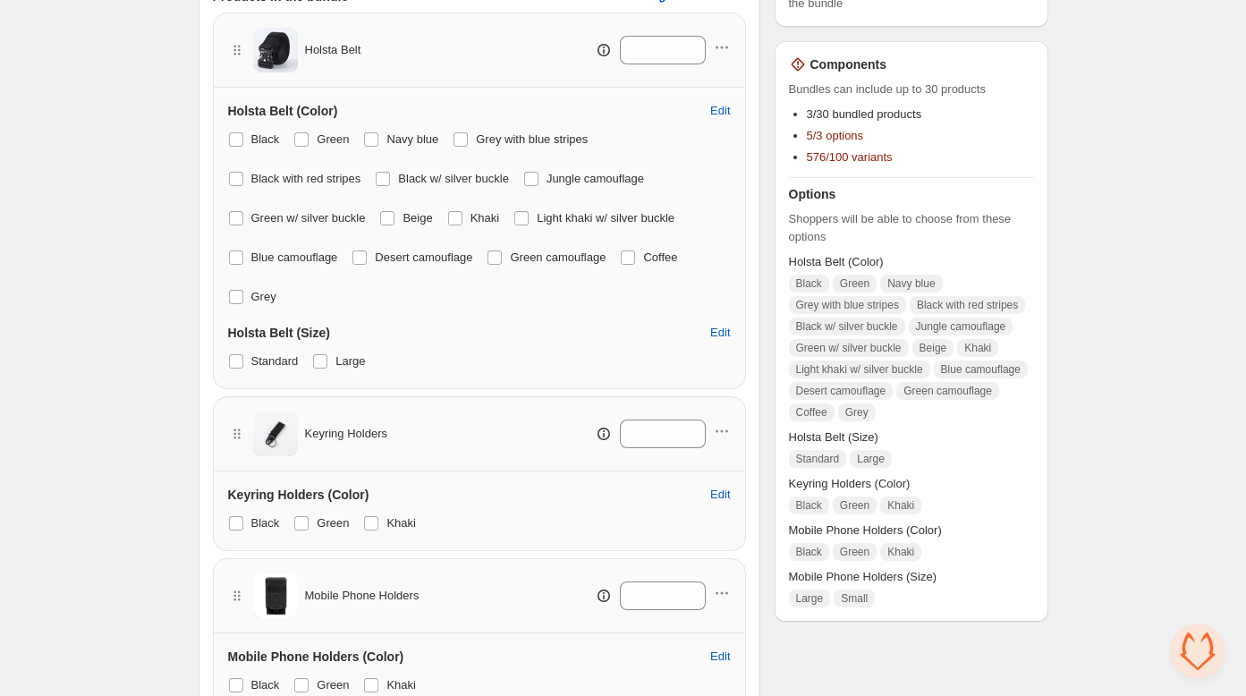
scroll to position [300, 0]
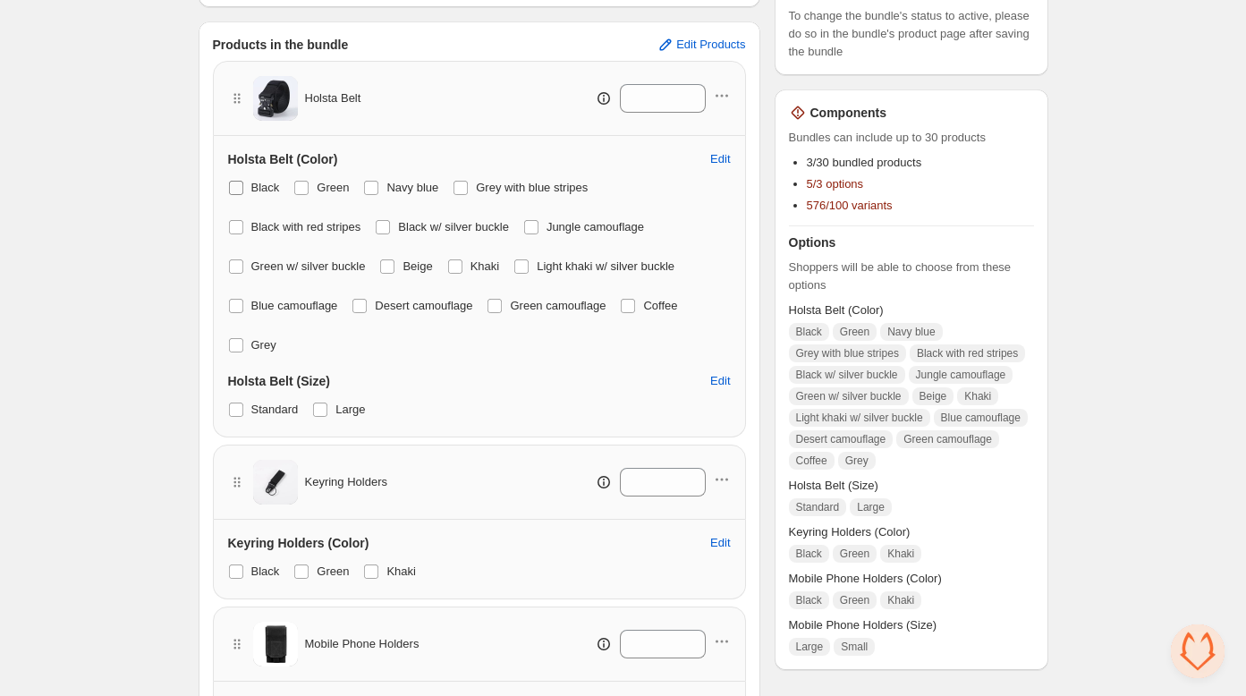
drag, startPoint x: 233, startPoint y: 187, endPoint x: 270, endPoint y: 191, distance: 36.9
click at [233, 187] on span at bounding box center [236, 188] width 14 height 14
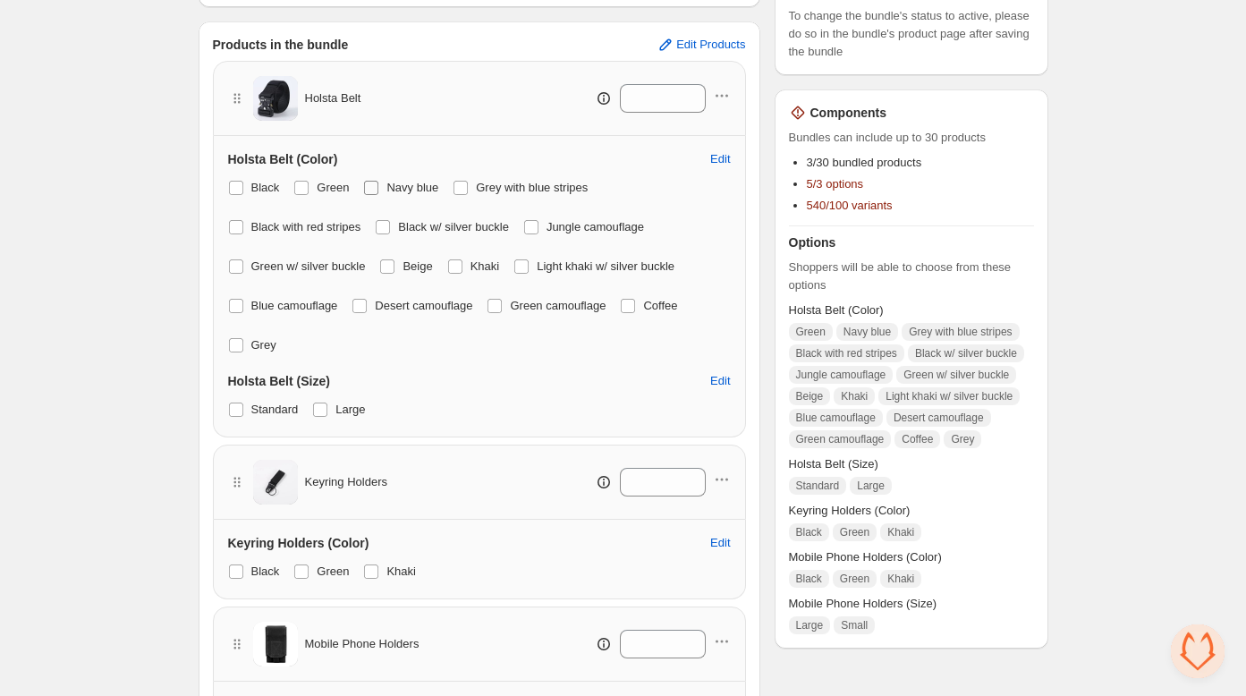
drag, startPoint x: 308, startPoint y: 185, endPoint x: 370, endPoint y: 180, distance: 62.8
click at [308, 185] on span at bounding box center [301, 188] width 14 height 14
drag, startPoint x: 375, startPoint y: 184, endPoint x: 414, endPoint y: 185, distance: 39.4
click at [375, 185] on span at bounding box center [371, 188] width 14 height 14
drag, startPoint x: 466, startPoint y: 185, endPoint x: 459, endPoint y: 202, distance: 18.4
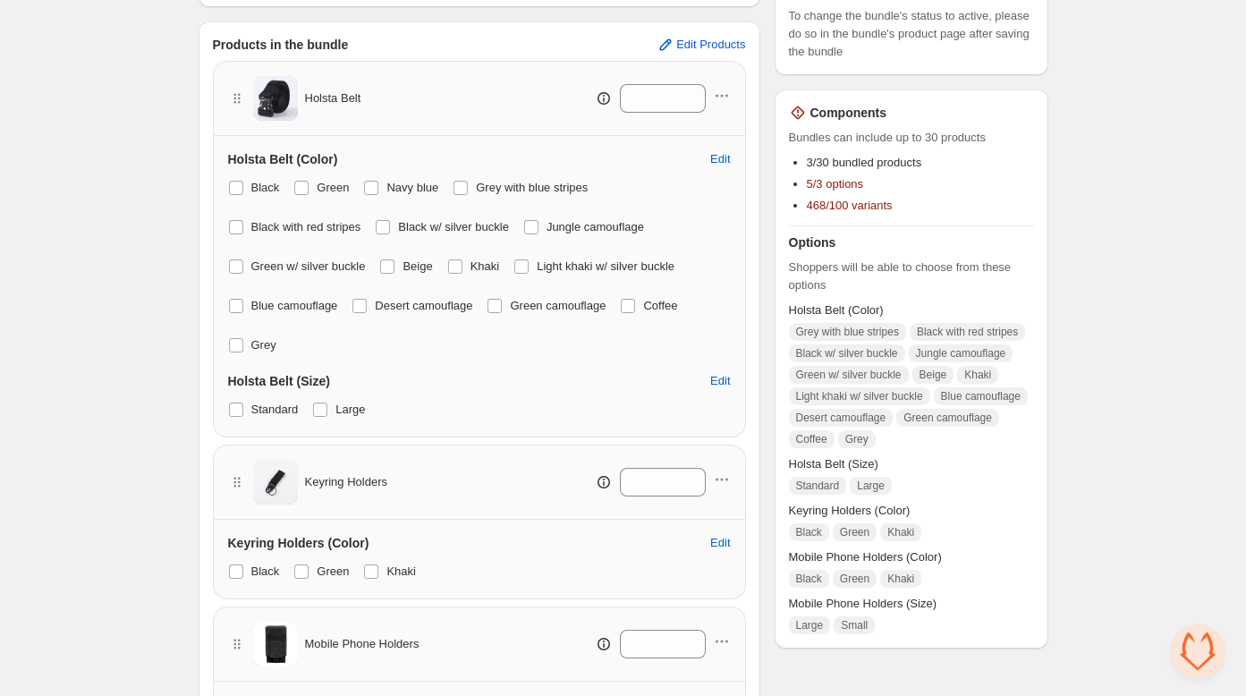
click at [464, 187] on span at bounding box center [460, 188] width 14 height 14
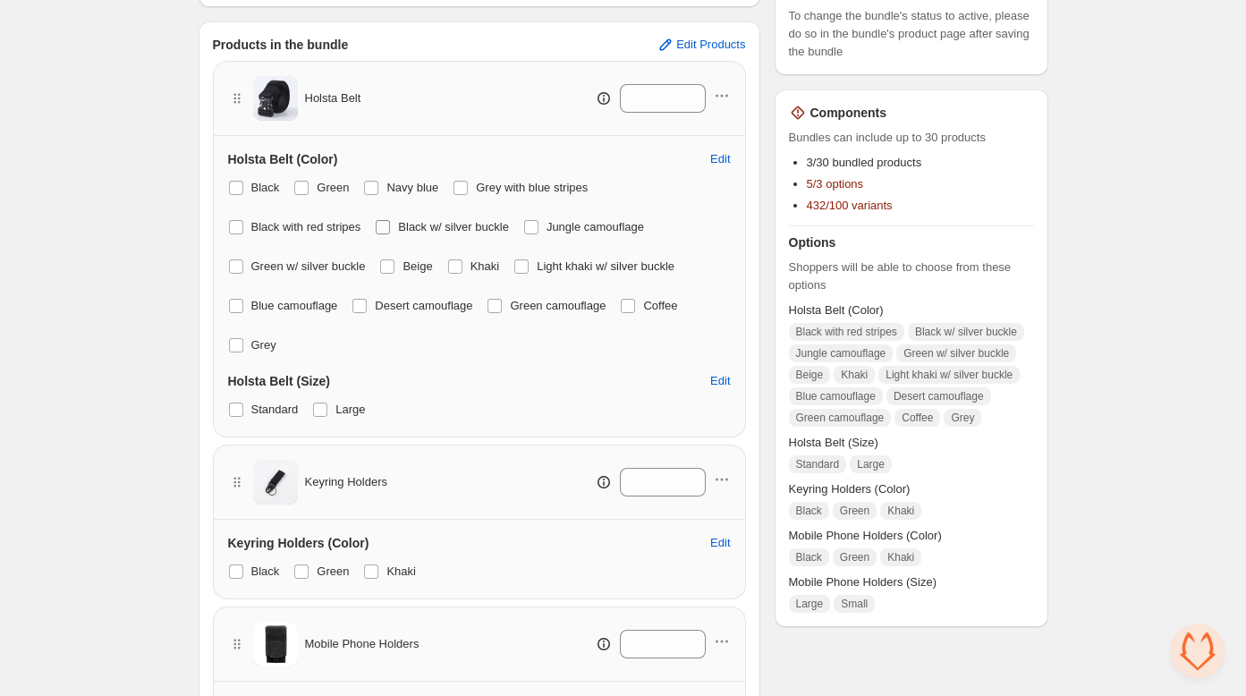
click at [390, 228] on span at bounding box center [383, 227] width 14 height 14
click at [538, 224] on span at bounding box center [531, 227] width 14 height 14
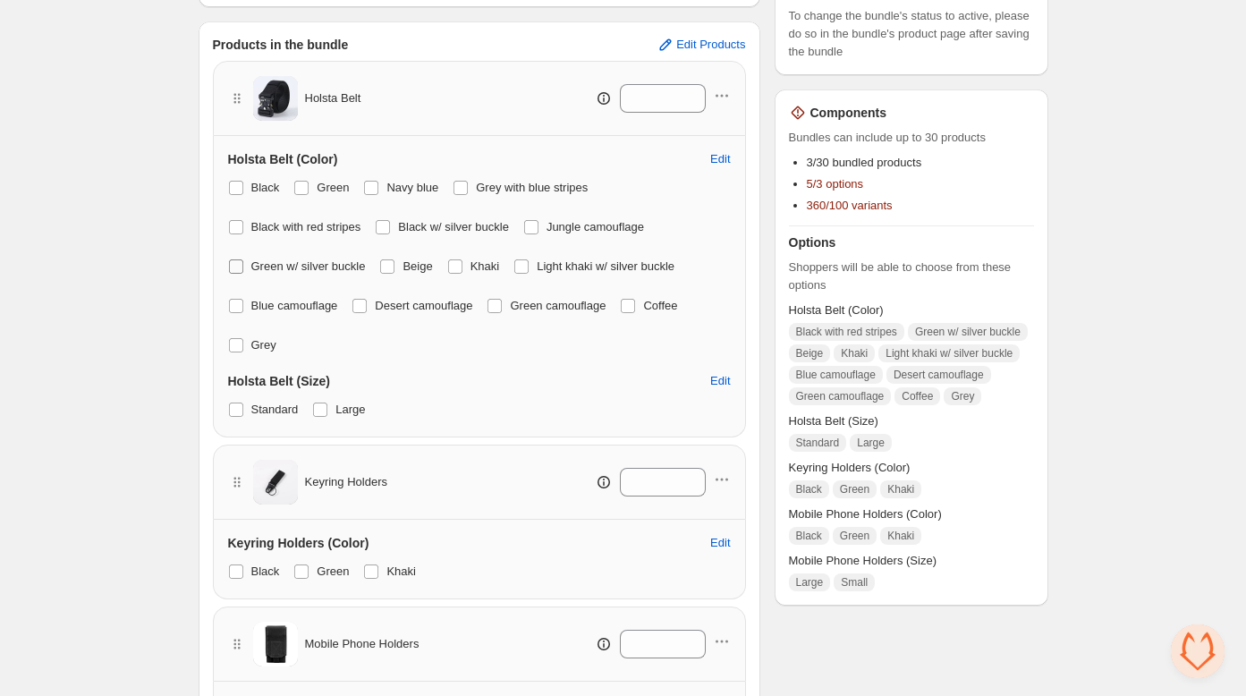
drag, startPoint x: 240, startPoint y: 268, endPoint x: 254, endPoint y: 266, distance: 14.6
click at [240, 268] on span at bounding box center [236, 266] width 14 height 14
click at [390, 267] on span at bounding box center [387, 266] width 14 height 14
drag, startPoint x: 462, startPoint y: 265, endPoint x: 512, endPoint y: 265, distance: 50.1
click at [462, 265] on span at bounding box center [455, 266] width 14 height 14
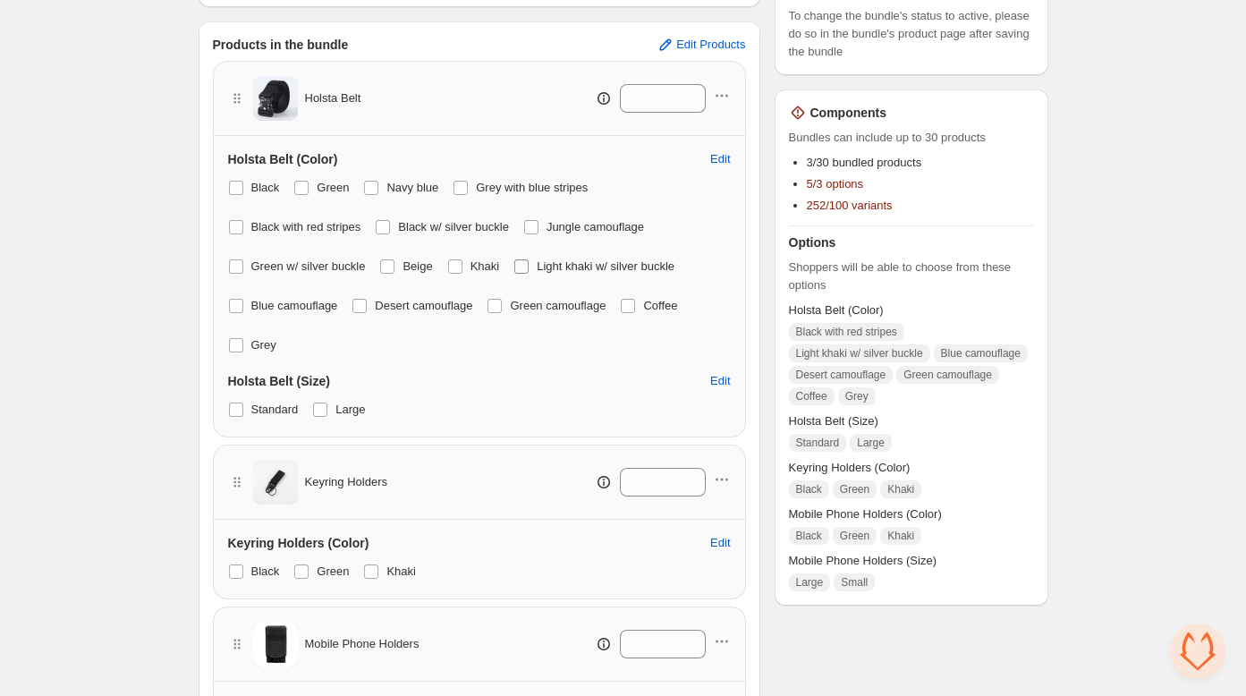
click at [528, 267] on span at bounding box center [521, 266] width 14 height 14
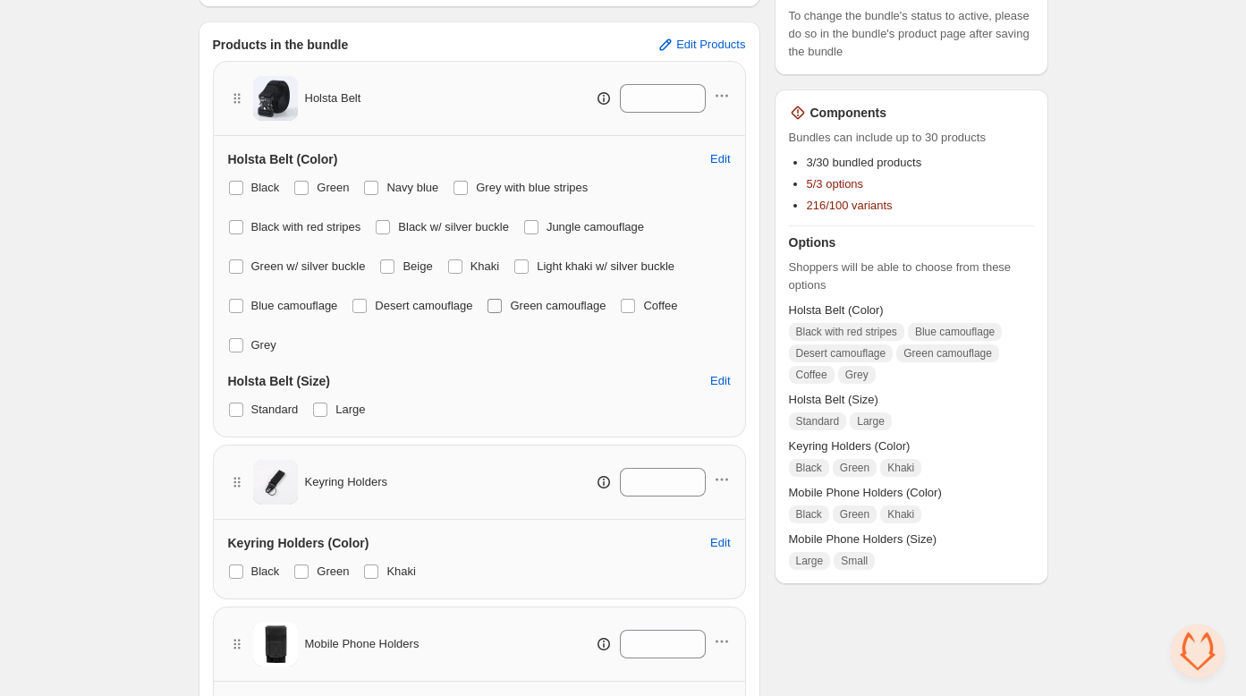
click at [502, 300] on span at bounding box center [494, 306] width 14 height 14
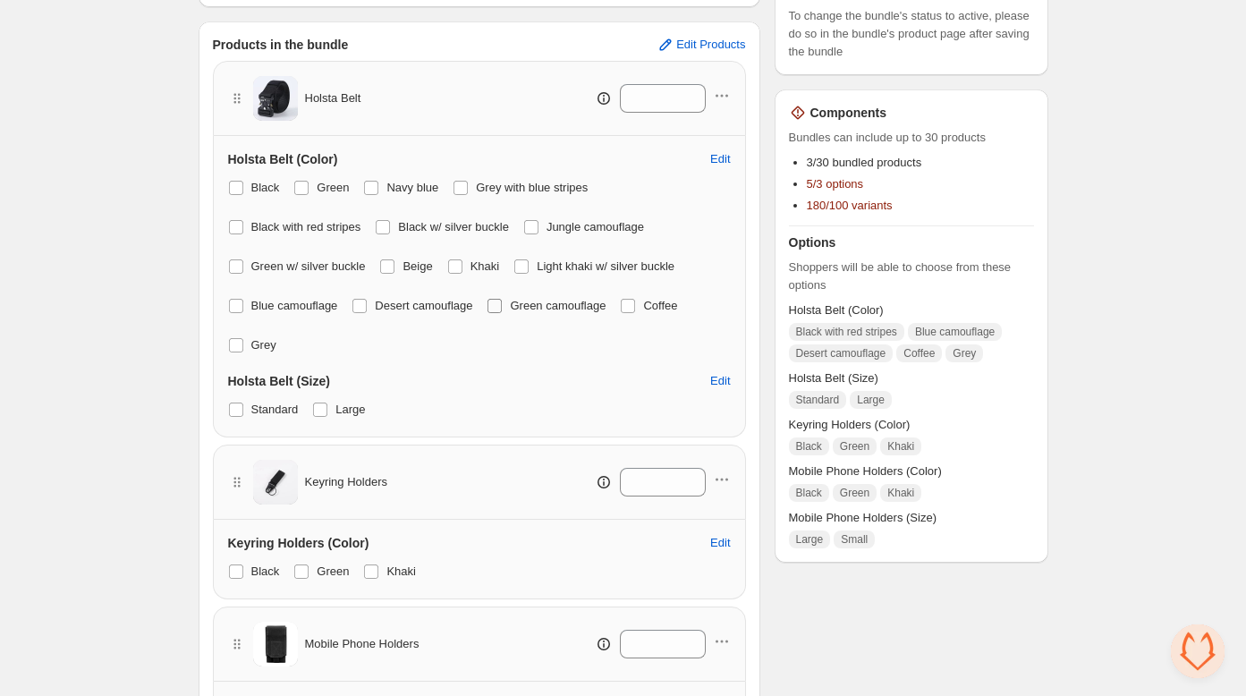
drag, startPoint x: 648, startPoint y: 304, endPoint x: 617, endPoint y: 303, distance: 31.3
click at [357, 305] on span at bounding box center [359, 306] width 14 height 14
click at [232, 346] on span at bounding box center [236, 345] width 14 height 14
click at [236, 312] on label "Blue camouflage" at bounding box center [283, 305] width 110 height 25
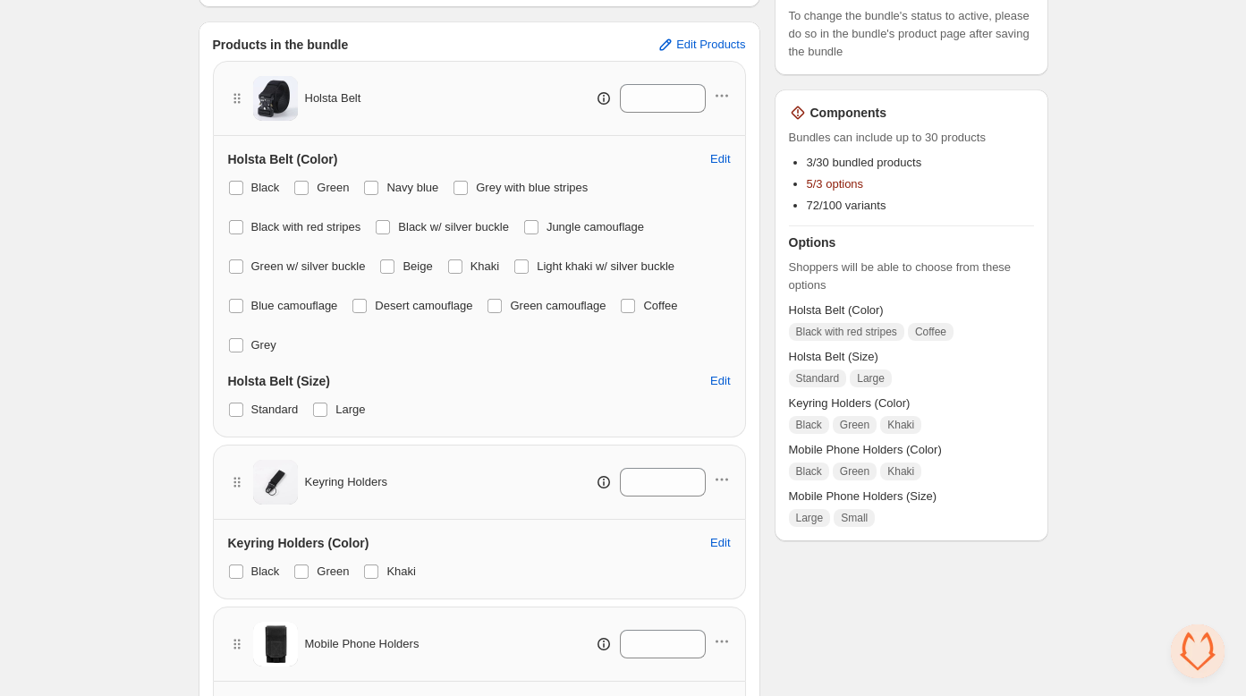
drag, startPoint x: 645, startPoint y: 303, endPoint x: 634, endPoint y: 309, distance: 12.4
click at [635, 303] on span at bounding box center [628, 306] width 14 height 14
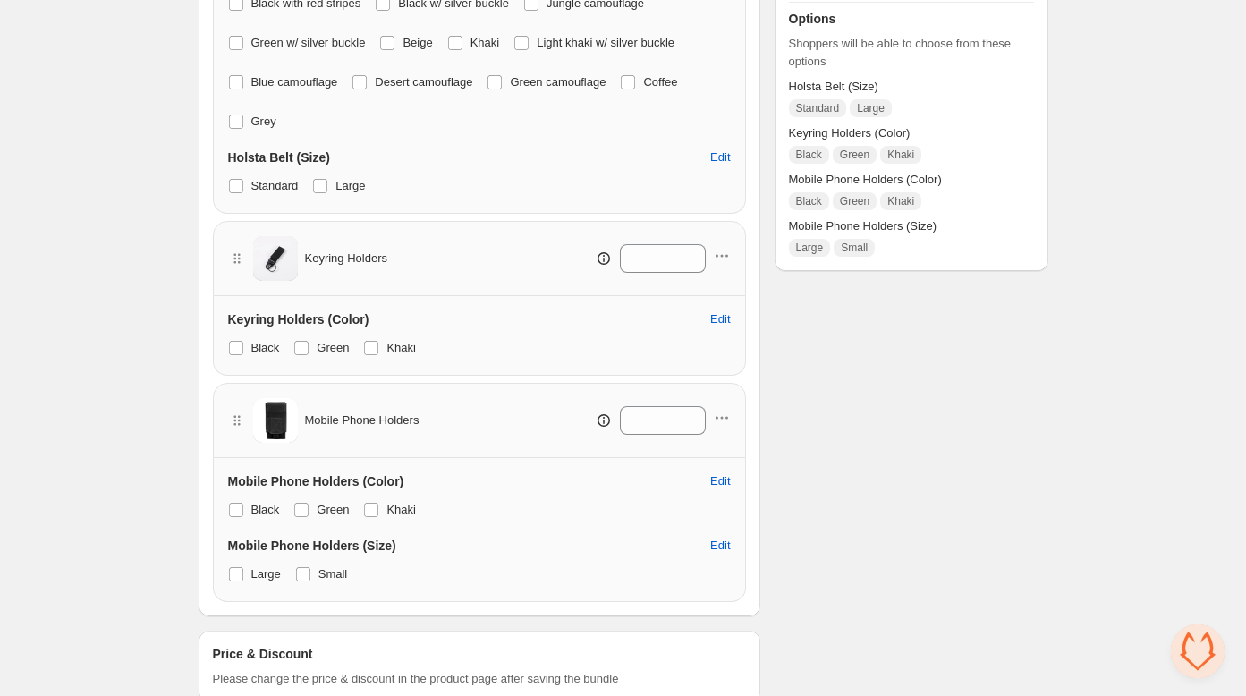
scroll to position [555, 0]
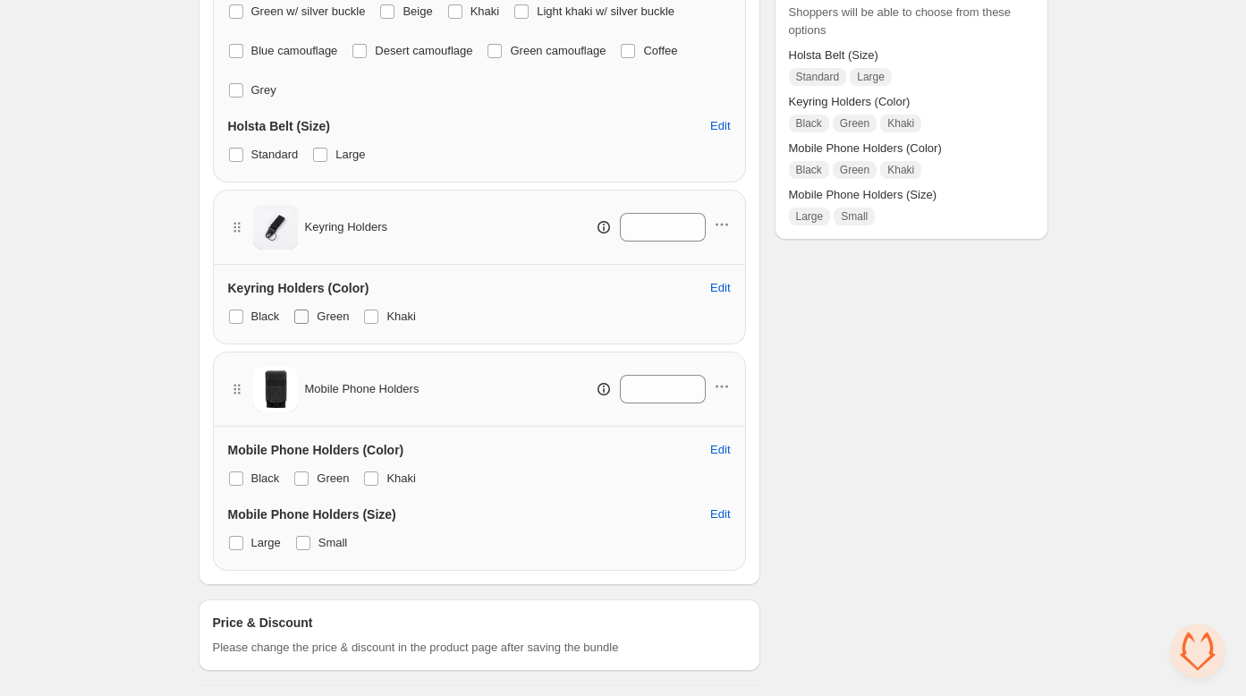
click at [301, 313] on span at bounding box center [301, 316] width 14 height 14
click at [305, 472] on span at bounding box center [301, 478] width 14 height 14
click at [377, 476] on span at bounding box center [371, 478] width 14 height 14
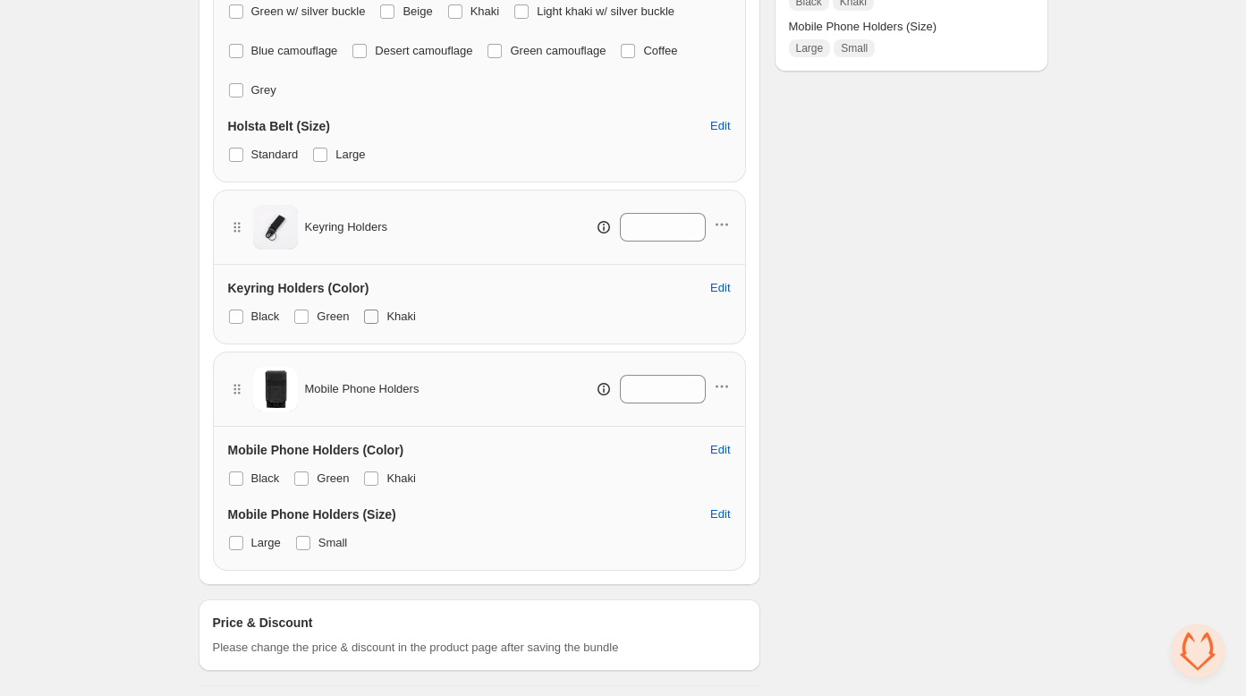
click at [375, 316] on span at bounding box center [371, 316] width 14 height 14
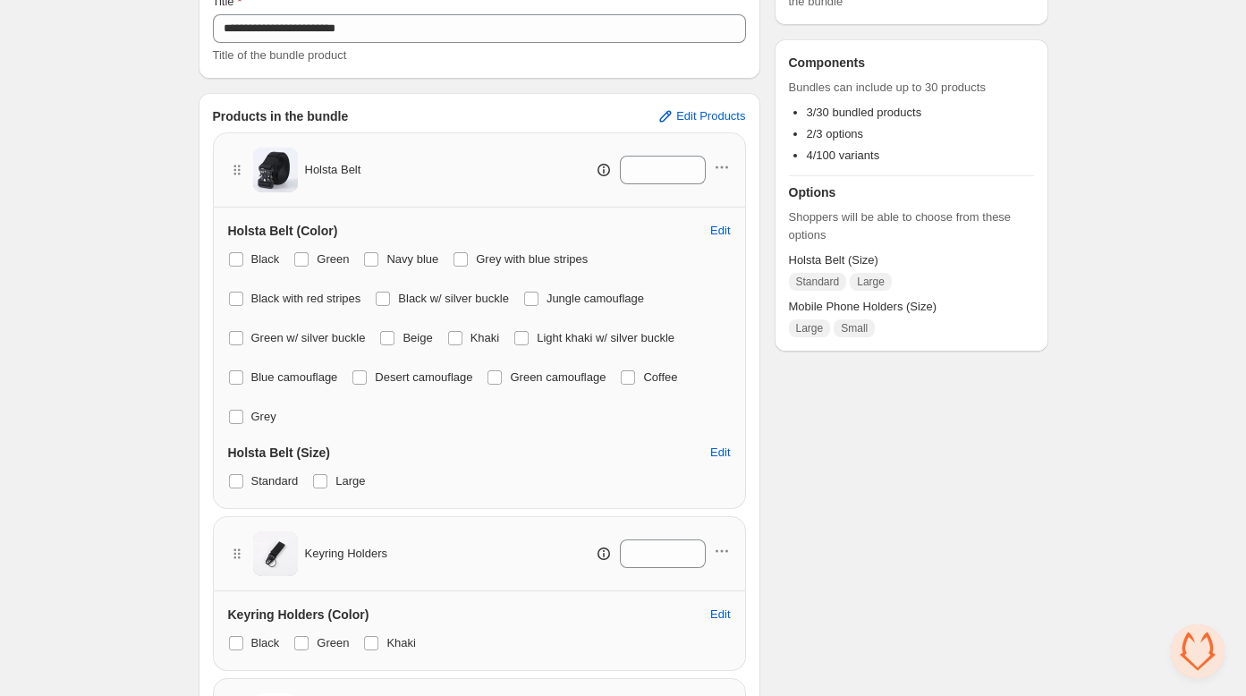
scroll to position [0, 0]
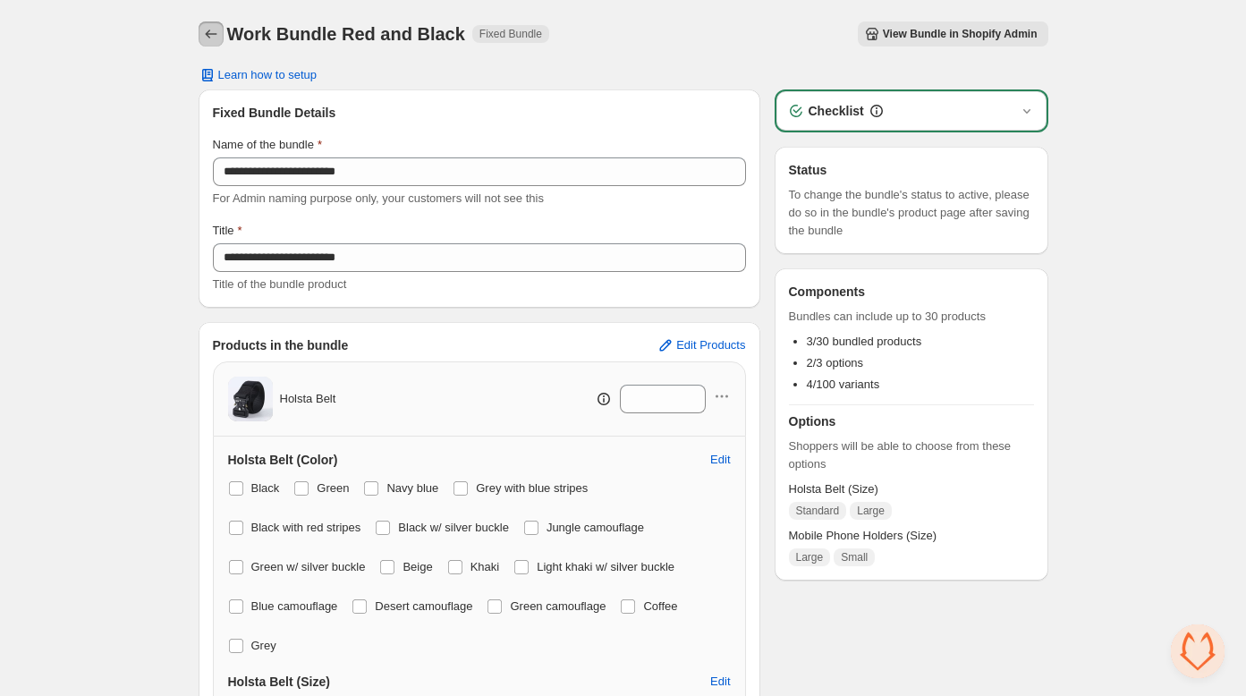
click at [203, 29] on icon "Back" at bounding box center [211, 34] width 18 height 18
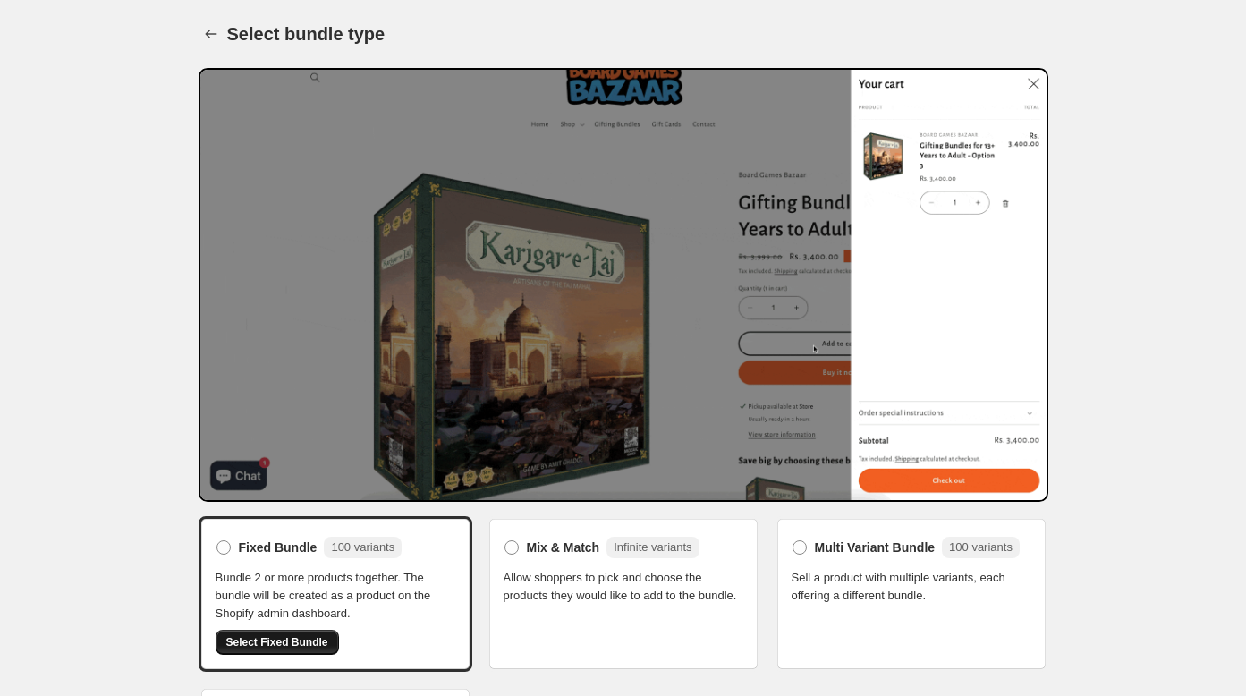
click at [256, 639] on span "Select Fixed Bundle" at bounding box center [277, 642] width 102 height 14
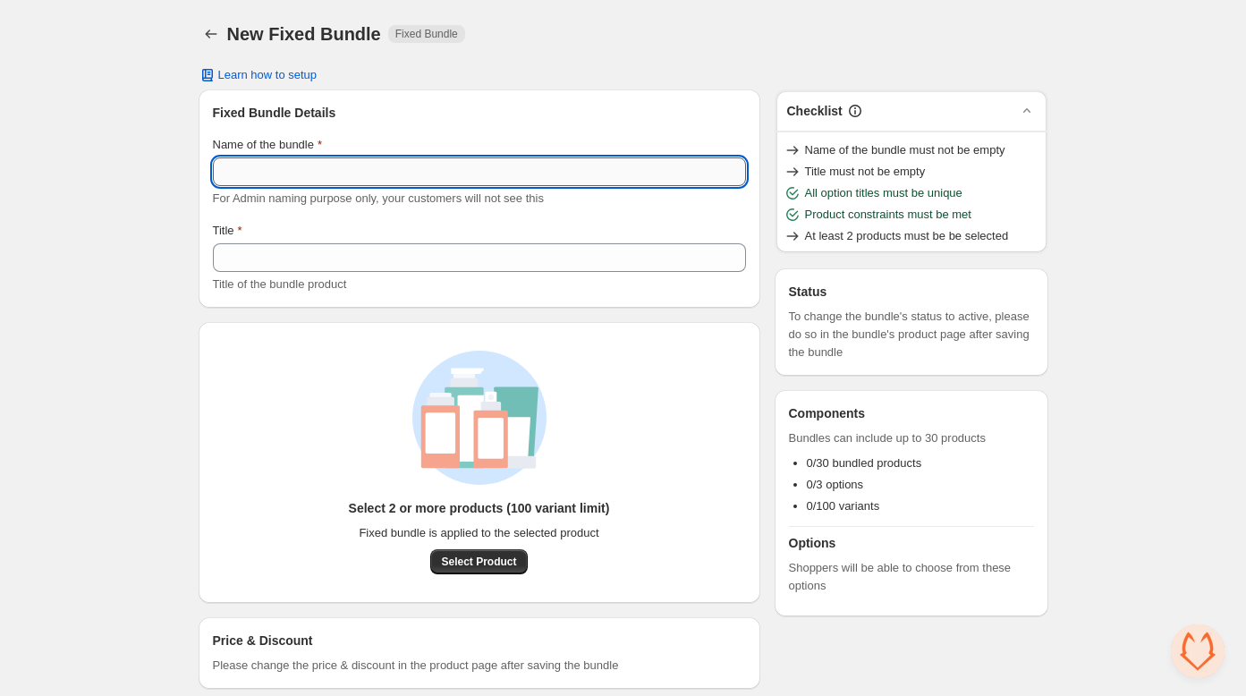
click at [234, 174] on input "Name of the bundle" at bounding box center [479, 171] width 533 height 29
click at [233, 173] on input "Name of the bundle" at bounding box center [479, 171] width 533 height 29
type input "**********"
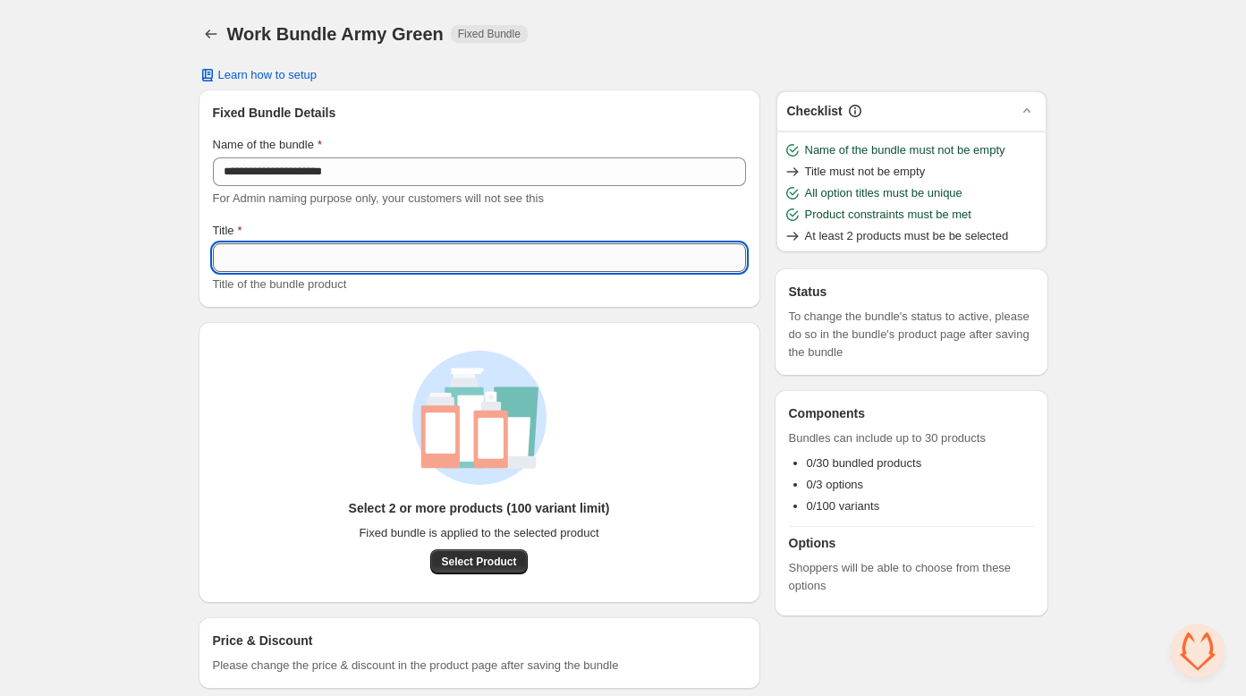
click at [251, 265] on input "Title" at bounding box center [479, 257] width 533 height 29
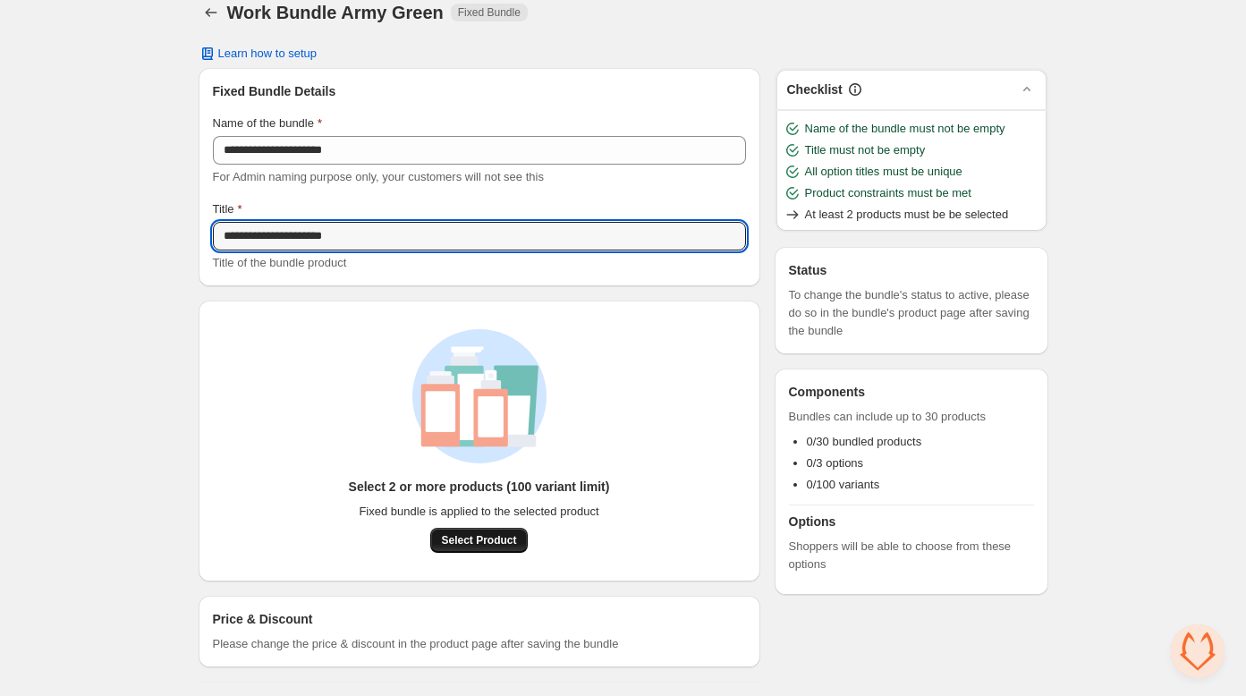
type input "**********"
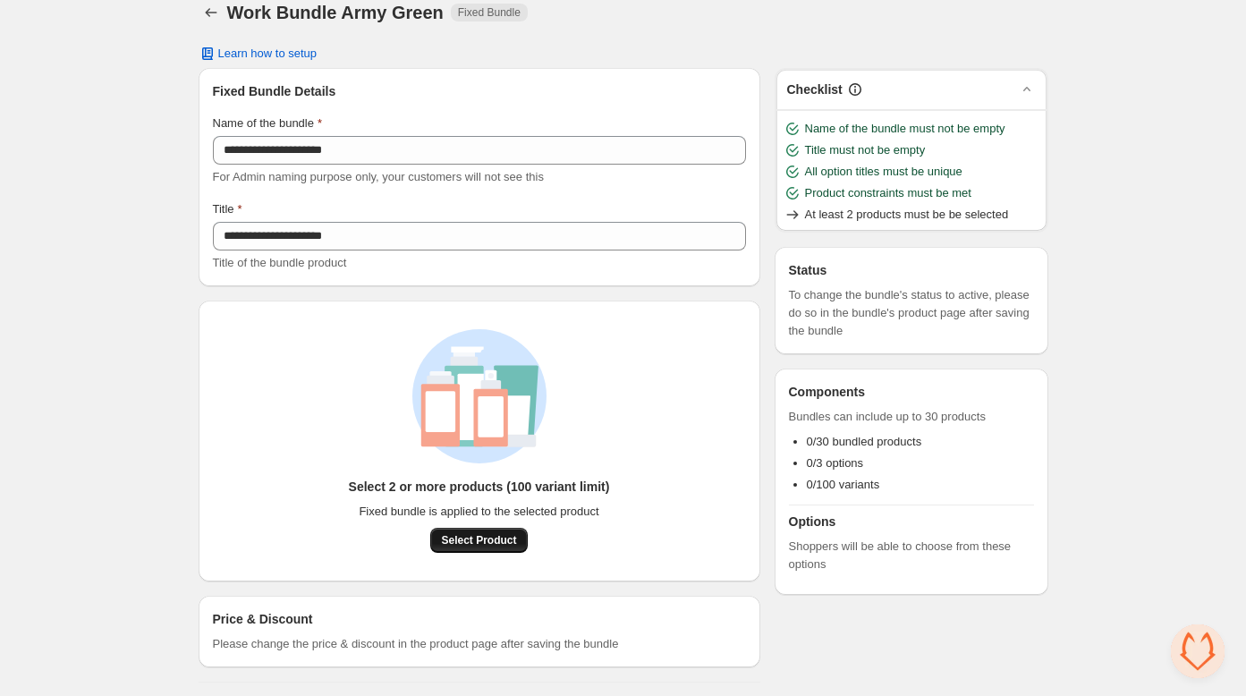
click at [479, 539] on span "Select Product" at bounding box center [478, 540] width 75 height 14
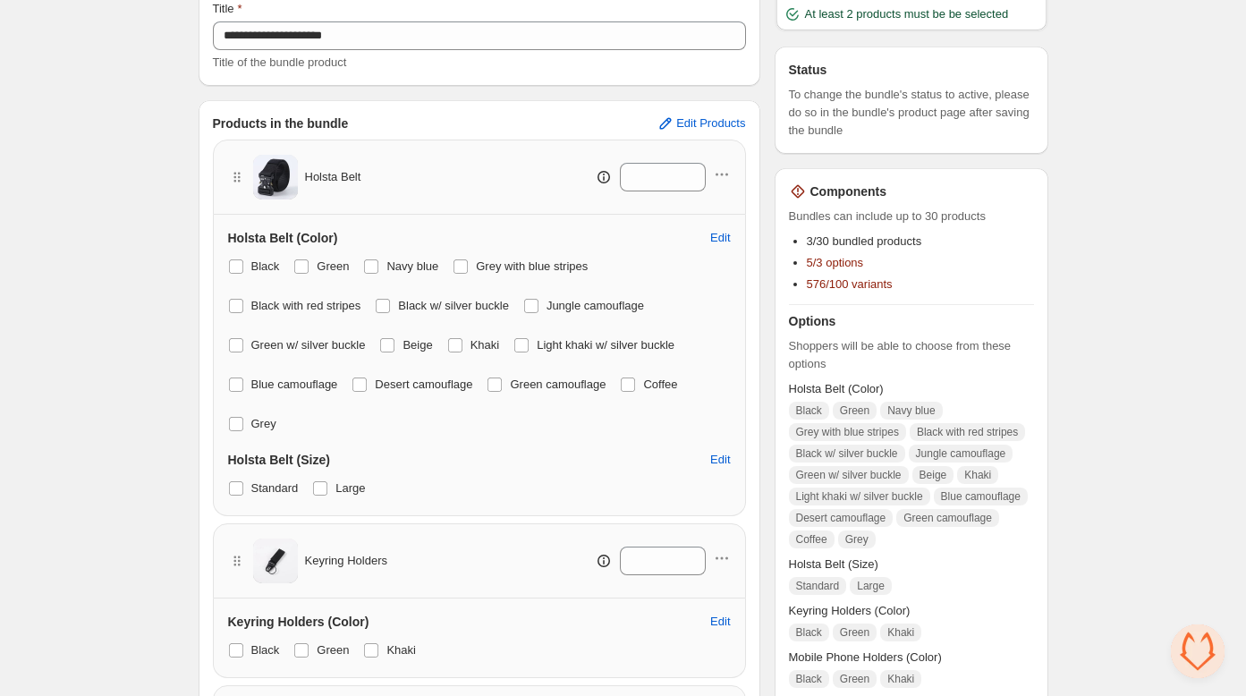
scroll to position [224, 0]
drag, startPoint x: 234, startPoint y: 263, endPoint x: 269, endPoint y: 258, distance: 35.2
click at [238, 263] on span at bounding box center [236, 265] width 14 height 14
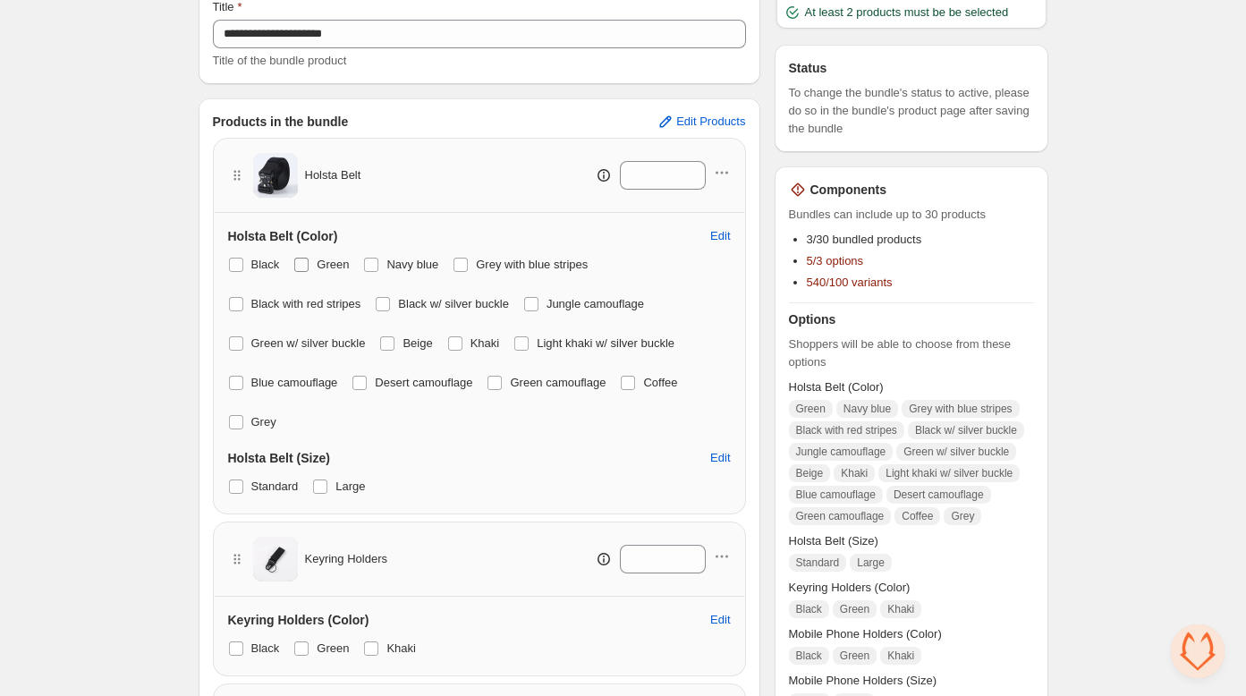
click at [301, 258] on span at bounding box center [301, 265] width 14 height 14
click at [376, 258] on span at bounding box center [371, 265] width 14 height 14
click at [463, 263] on span at bounding box center [460, 265] width 14 height 14
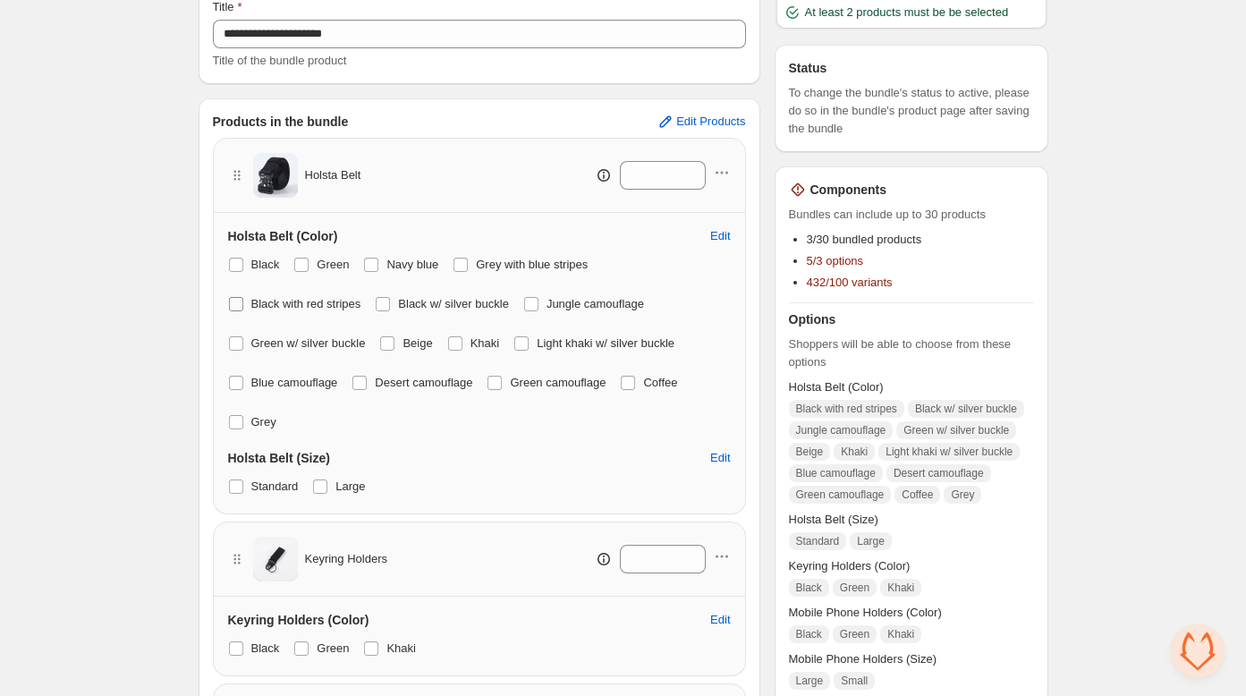
drag, startPoint x: 233, startPoint y: 301, endPoint x: 292, endPoint y: 300, distance: 59.0
click at [232, 301] on span at bounding box center [236, 304] width 14 height 14
click at [390, 300] on span at bounding box center [383, 304] width 14 height 14
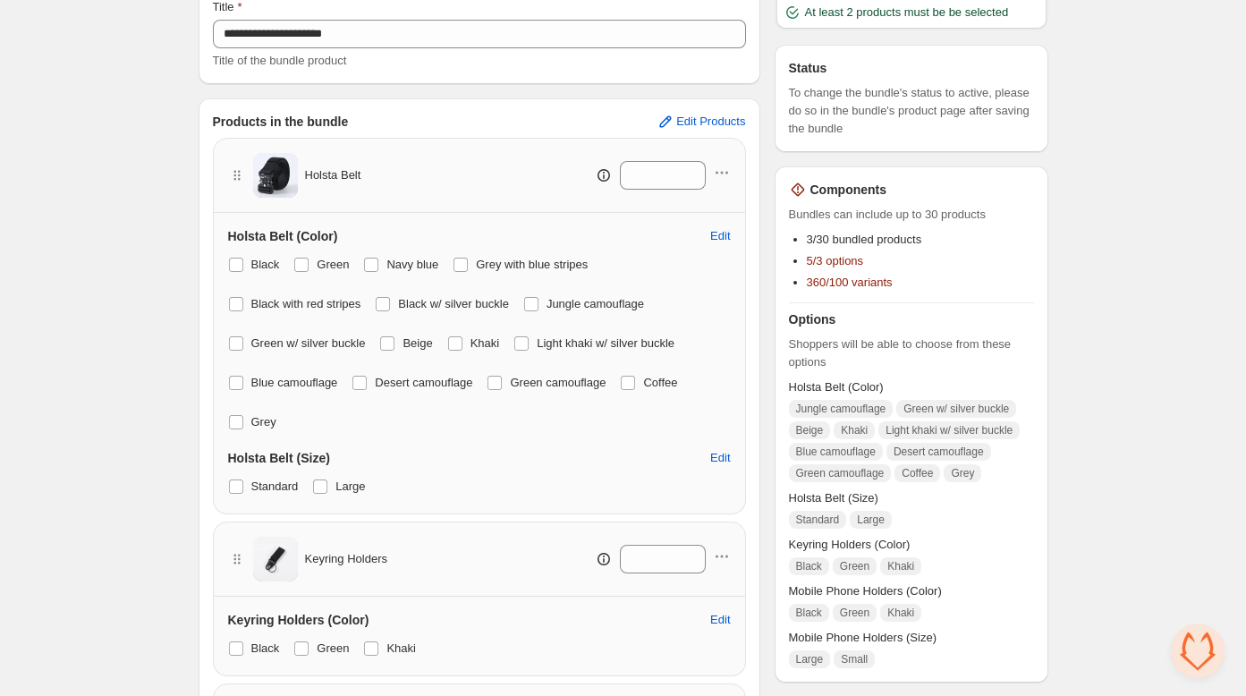
drag, startPoint x: 545, startPoint y: 303, endPoint x: 530, endPoint y: 309, distance: 15.3
click at [538, 303] on span at bounding box center [531, 304] width 14 height 14
click at [394, 344] on span at bounding box center [387, 343] width 14 height 14
drag, startPoint x: 451, startPoint y: 342, endPoint x: 468, endPoint y: 343, distance: 17.0
click at [451, 343] on div "Black Green Navy blue Grey with blue stripes Black with red stripes Black w/ si…" at bounding box center [479, 343] width 503 height 182
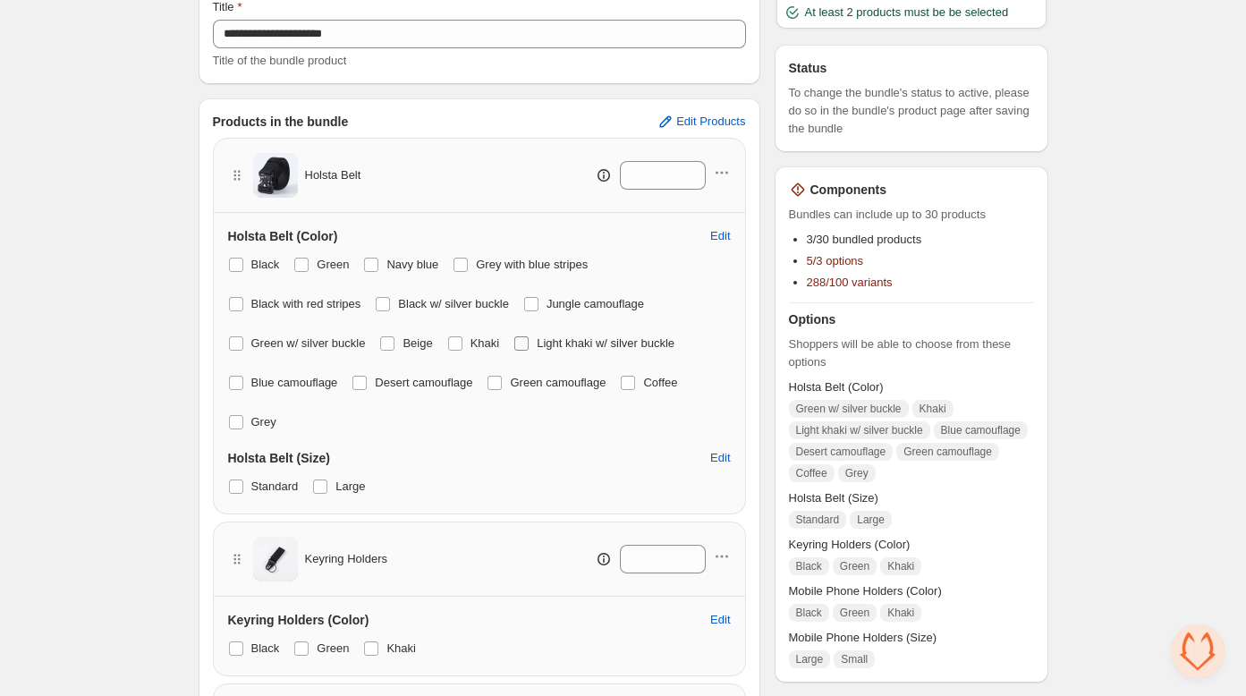
click at [538, 342] on label "Light khaki w/ silver buckle" at bounding box center [593, 343] width 161 height 25
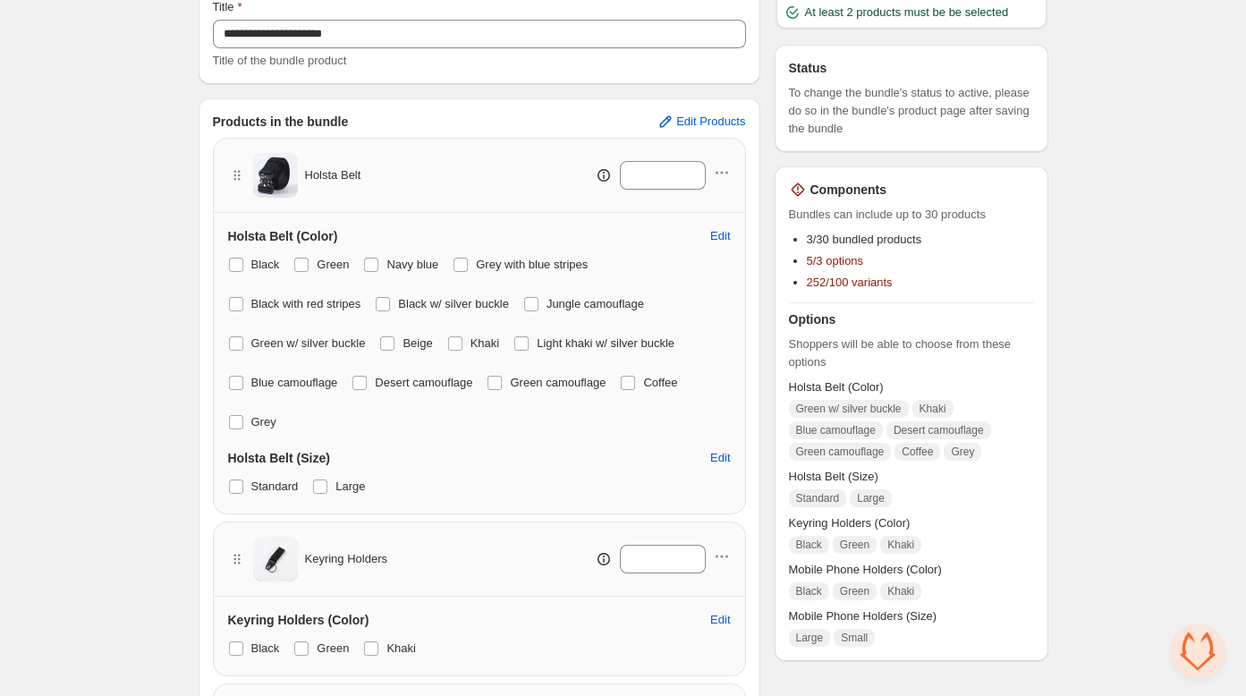
drag, startPoint x: 470, startPoint y: 347, endPoint x: 491, endPoint y: 366, distance: 28.5
click at [463, 348] on span at bounding box center [455, 343] width 16 height 16
click at [502, 384] on span at bounding box center [494, 383] width 14 height 14
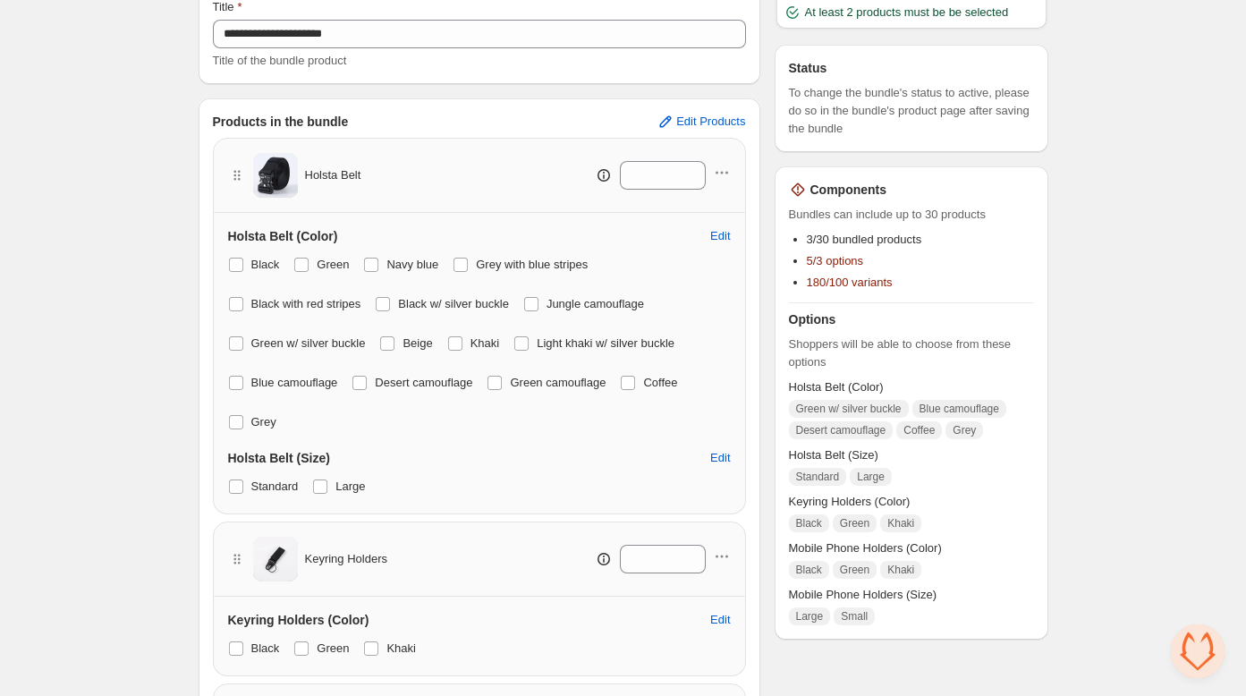
click at [635, 383] on div "Black Green Navy blue Grey with blue stripes Black with red stripes Black w/ si…" at bounding box center [479, 343] width 503 height 182
click at [231, 380] on span at bounding box center [236, 383] width 14 height 14
click at [233, 420] on span at bounding box center [236, 422] width 14 height 14
click at [367, 382] on span at bounding box center [359, 383] width 14 height 14
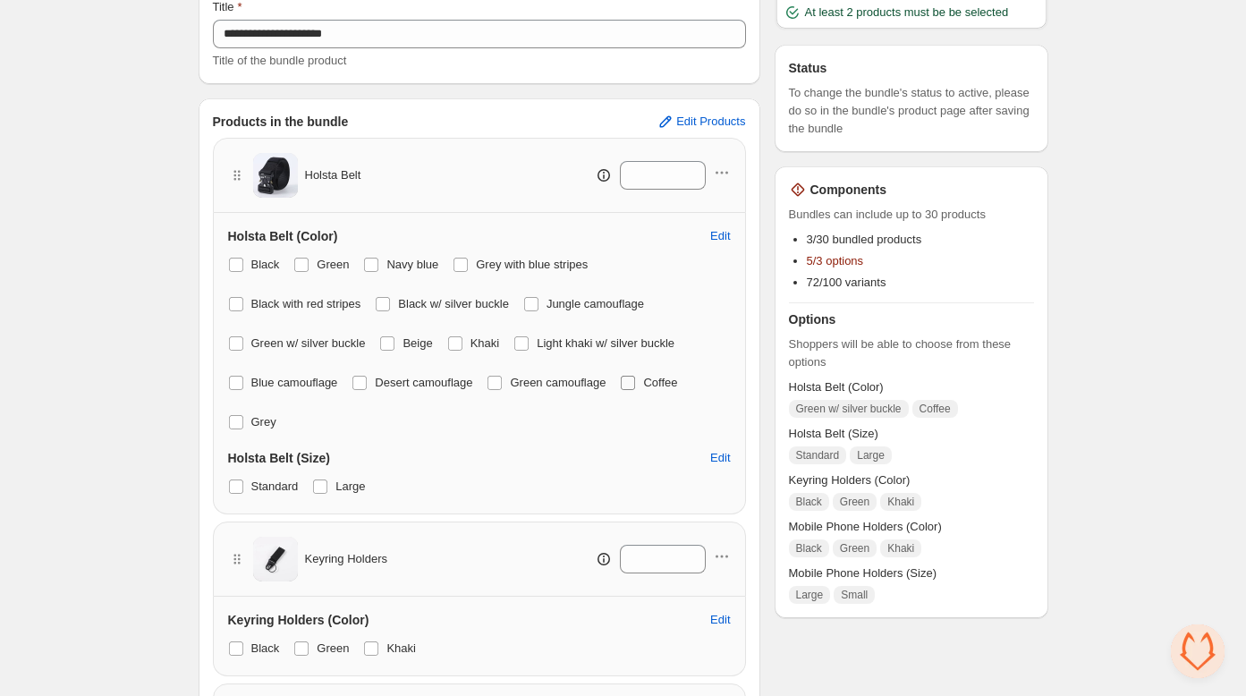
click at [635, 382] on span at bounding box center [628, 383] width 14 height 14
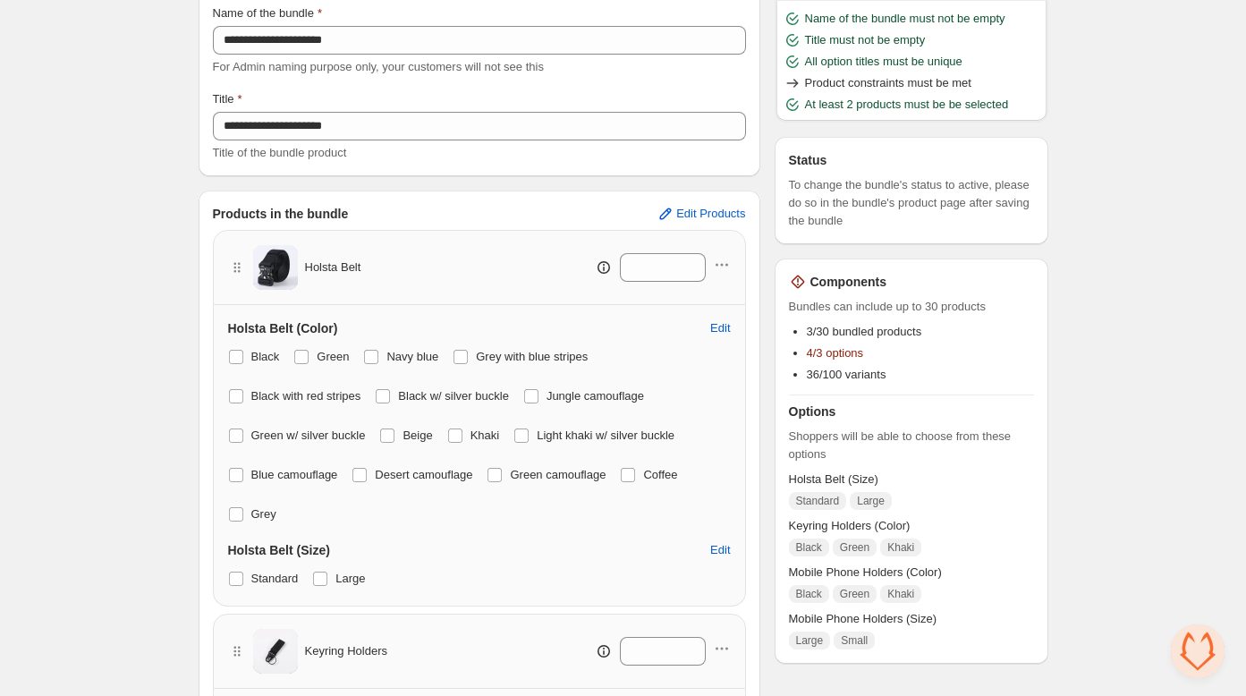
scroll to position [0, 0]
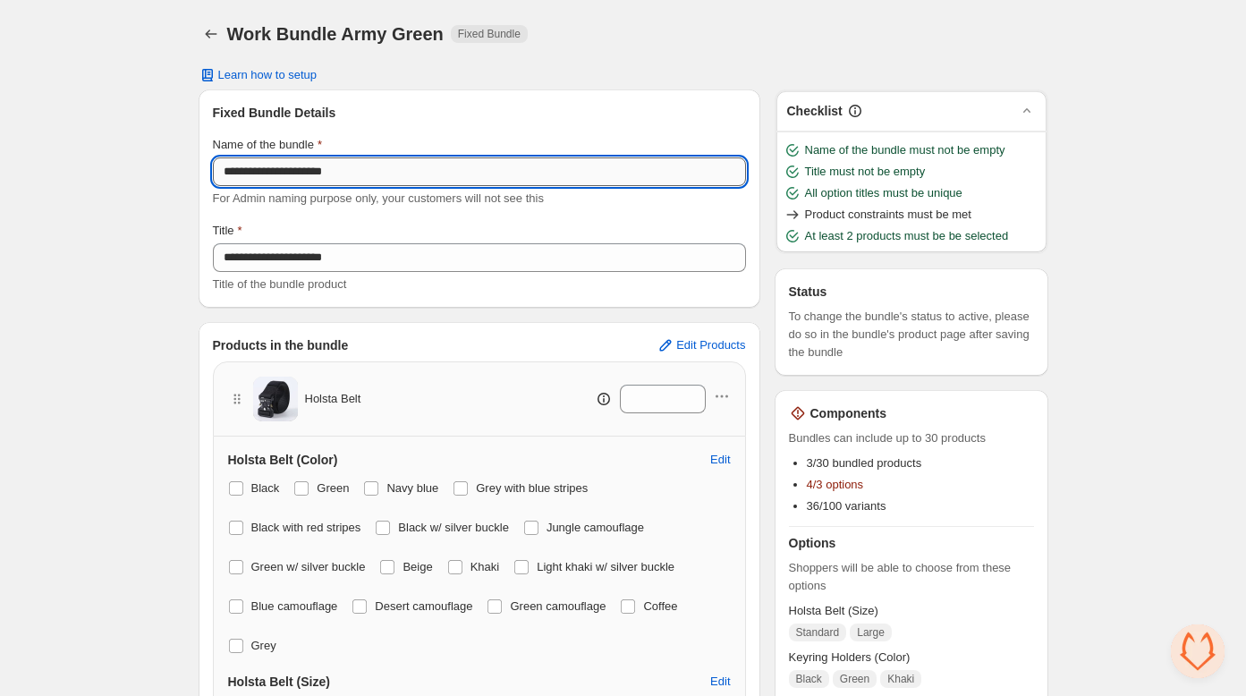
click at [338, 173] on input "**********" at bounding box center [479, 171] width 533 height 29
click at [330, 171] on input "**********" at bounding box center [479, 171] width 533 height 29
click at [375, 172] on input "**********" at bounding box center [479, 171] width 533 height 29
type input "**********"
click at [128, 242] on div "**********" at bounding box center [623, 628] width 1246 height 1256
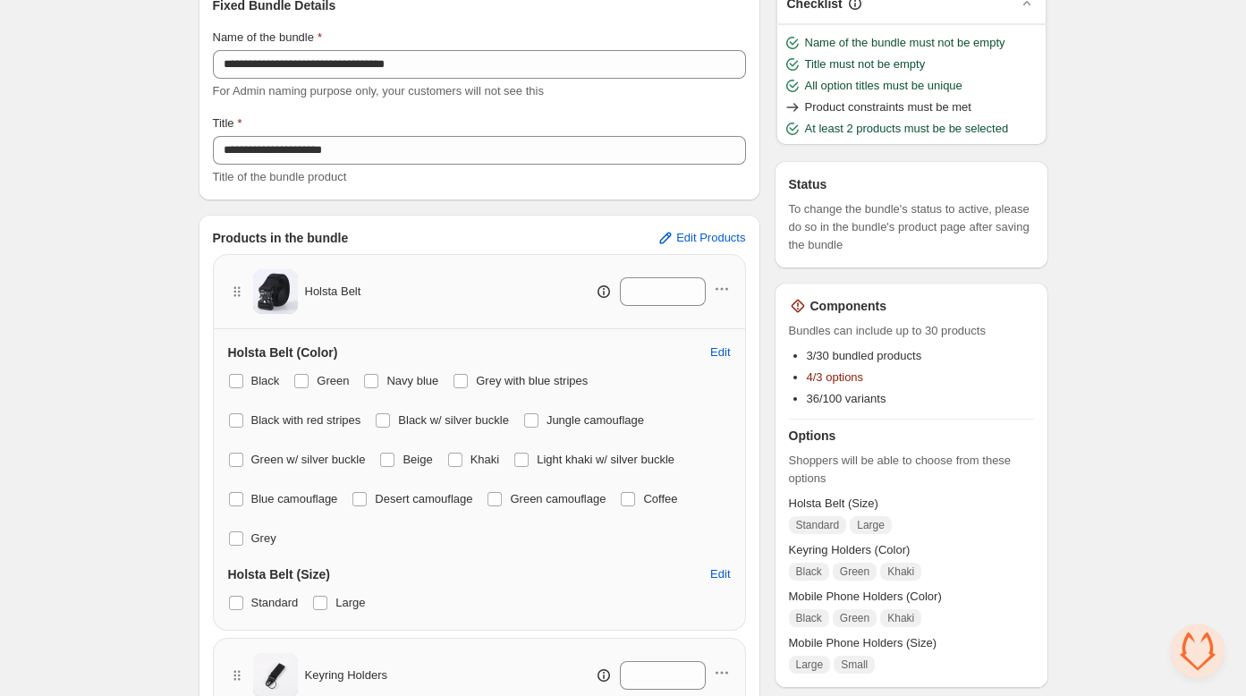
scroll to position [109, 0]
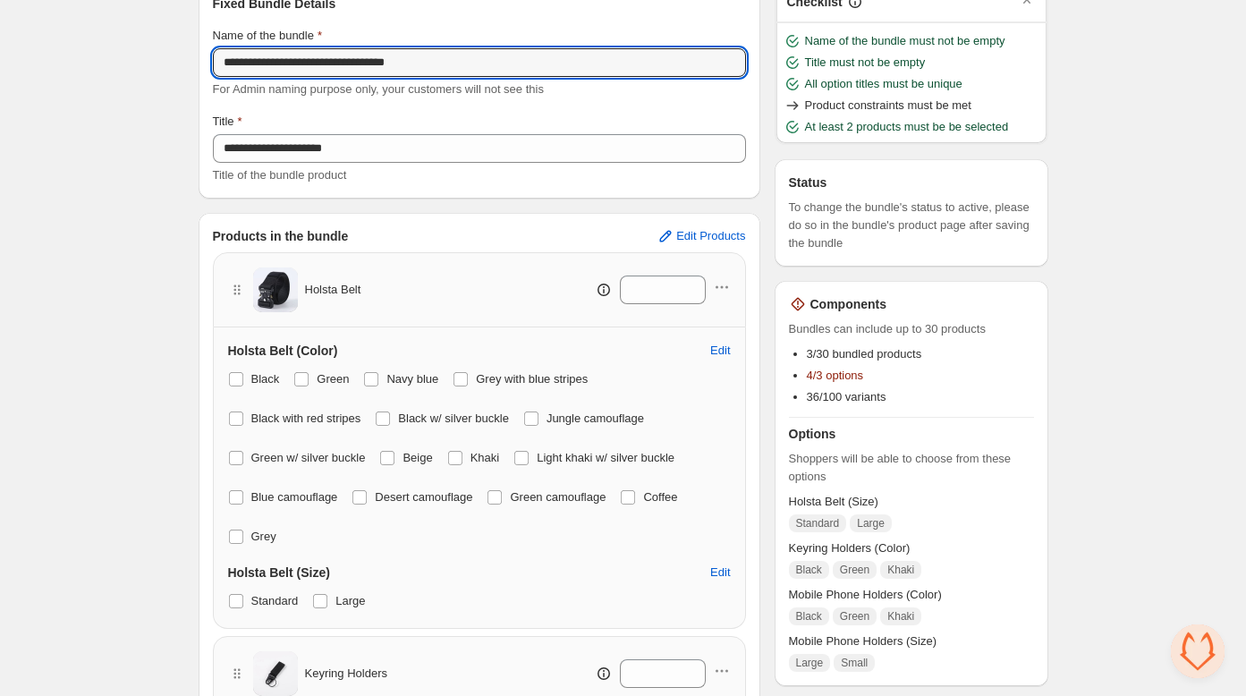
drag, startPoint x: 274, startPoint y: 65, endPoint x: 260, endPoint y: 77, distance: 17.8
click at [177, 68] on div "**********" at bounding box center [623, 519] width 893 height 1256
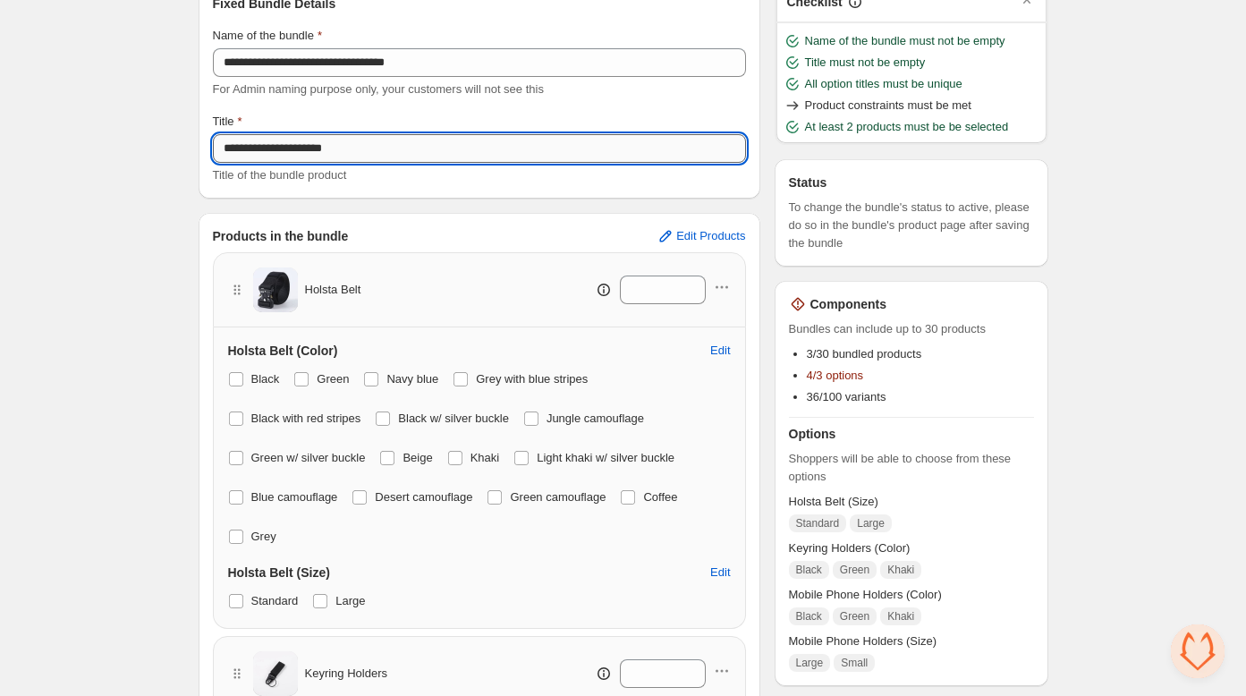
drag, startPoint x: 376, startPoint y: 147, endPoint x: 222, endPoint y: 137, distance: 155.0
click at [223, 137] on input "**********" at bounding box center [479, 148] width 533 height 29
paste input "**********"
type input "**********"
drag, startPoint x: 94, startPoint y: 201, endPoint x: 114, endPoint y: 285, distance: 86.5
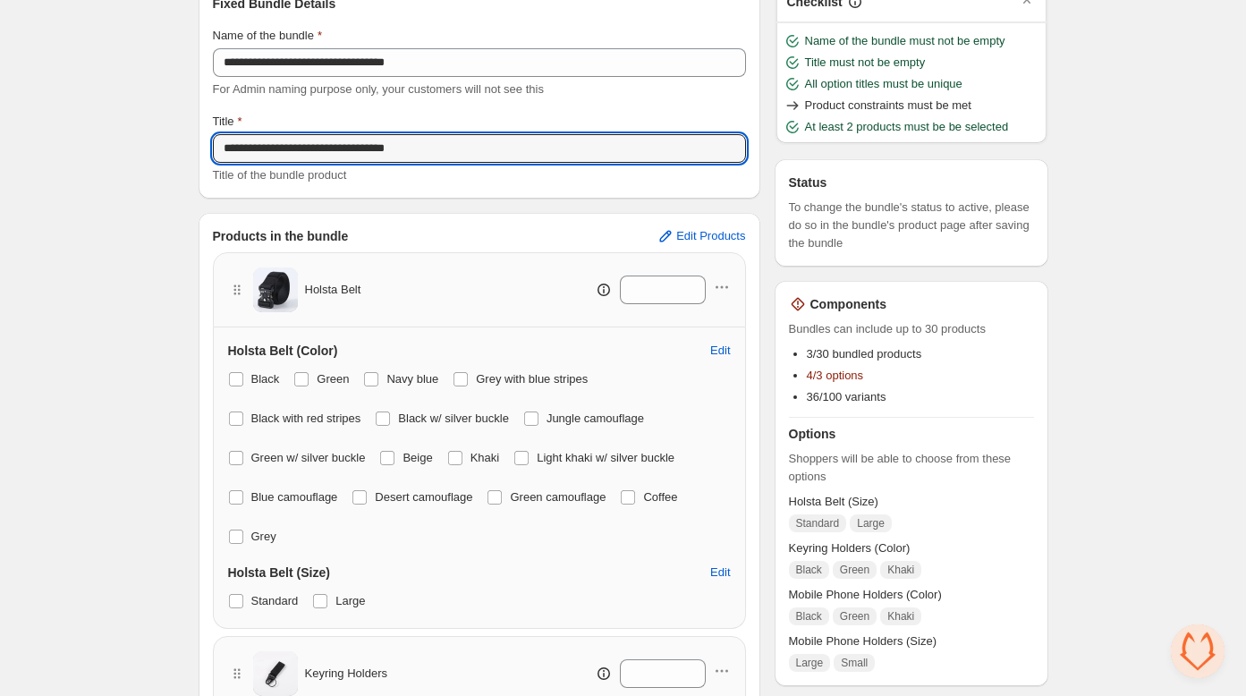
click at [97, 207] on div "**********" at bounding box center [623, 519] width 1246 height 1256
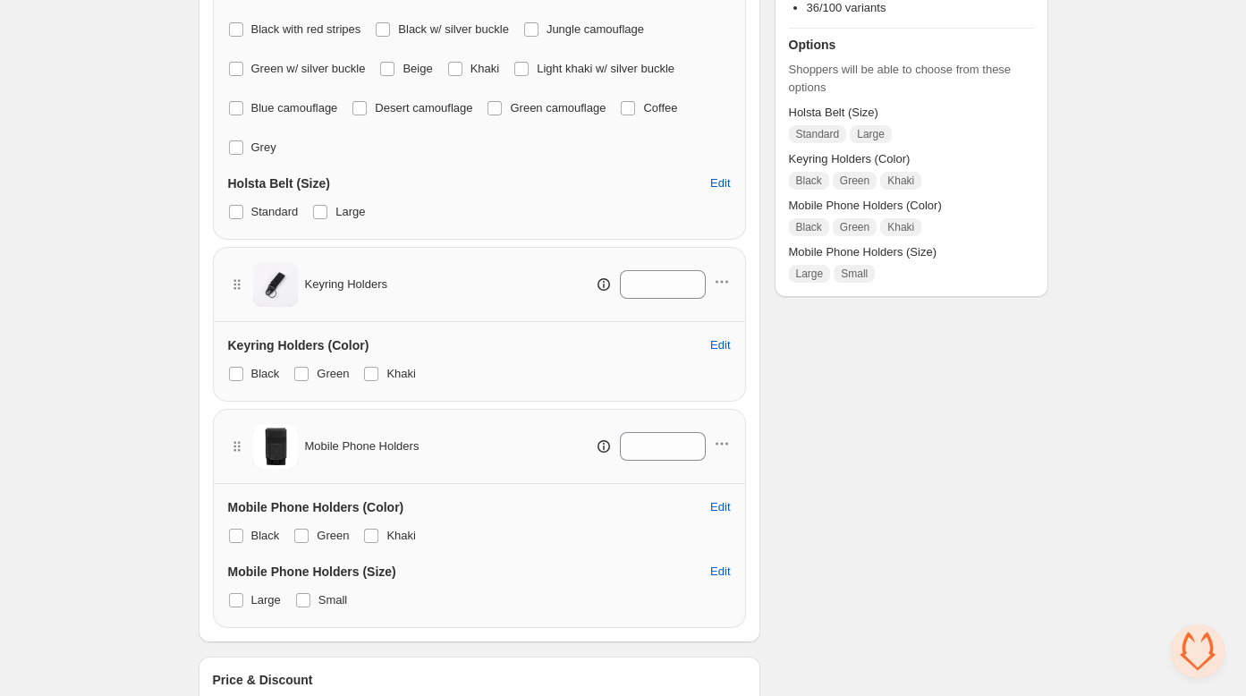
scroll to position [555, 0]
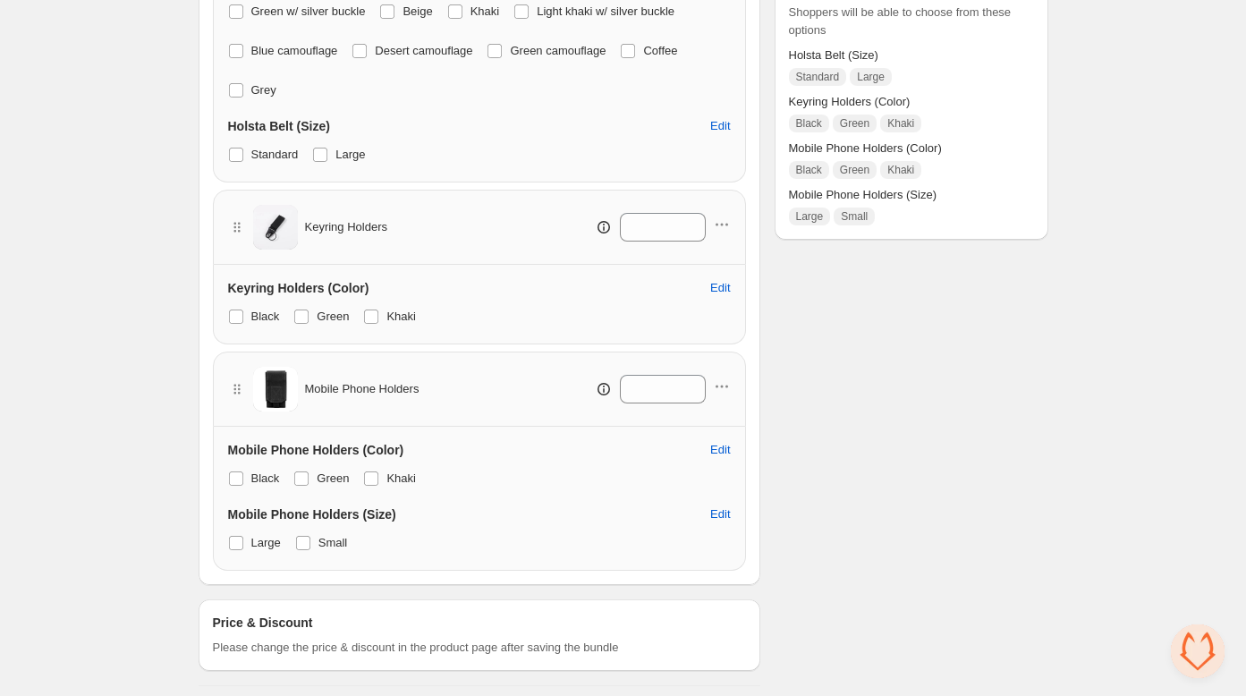
drag, startPoint x: 234, startPoint y: 310, endPoint x: 282, endPoint y: 312, distance: 47.4
click at [234, 310] on span at bounding box center [236, 316] width 14 height 14
click at [378, 315] on span at bounding box center [371, 316] width 14 height 14
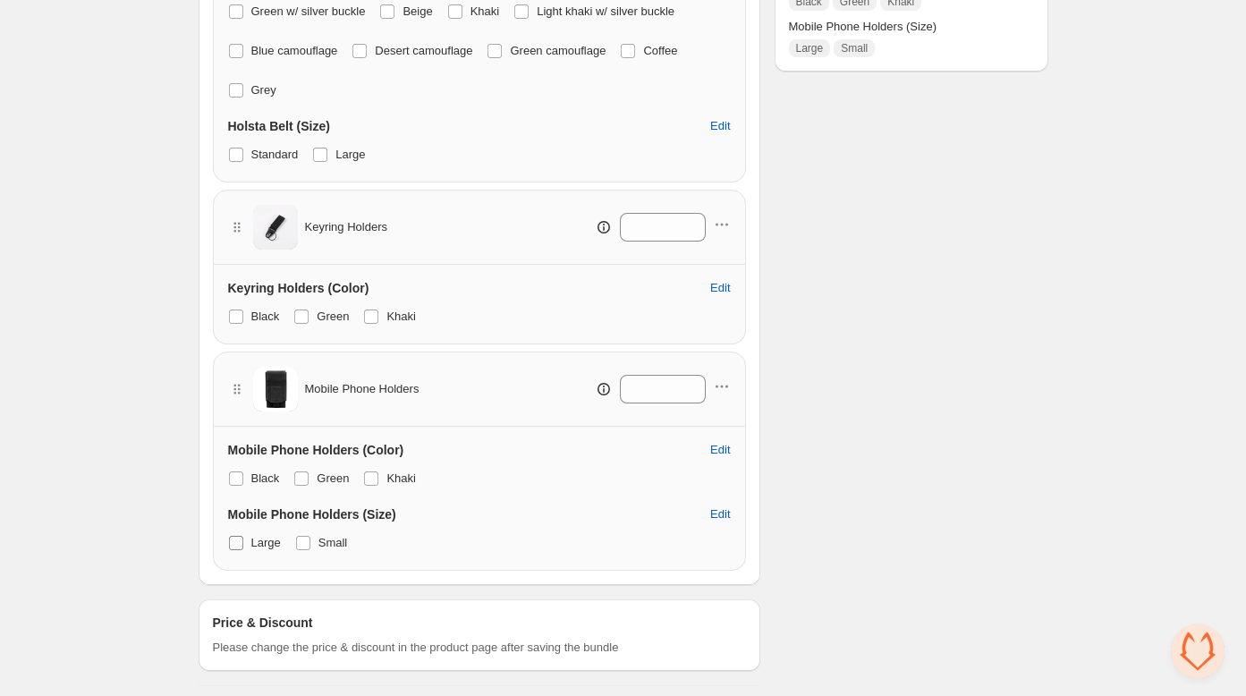
drag, startPoint x: 237, startPoint y: 544, endPoint x: 234, endPoint y: 532, distance: 11.9
click at [237, 544] on span at bounding box center [236, 543] width 14 height 14
click at [231, 477] on span at bounding box center [236, 478] width 14 height 14
drag, startPoint x: 301, startPoint y: 539, endPoint x: 364, endPoint y: 518, distance: 66.2
click at [301, 539] on span at bounding box center [303, 543] width 14 height 14
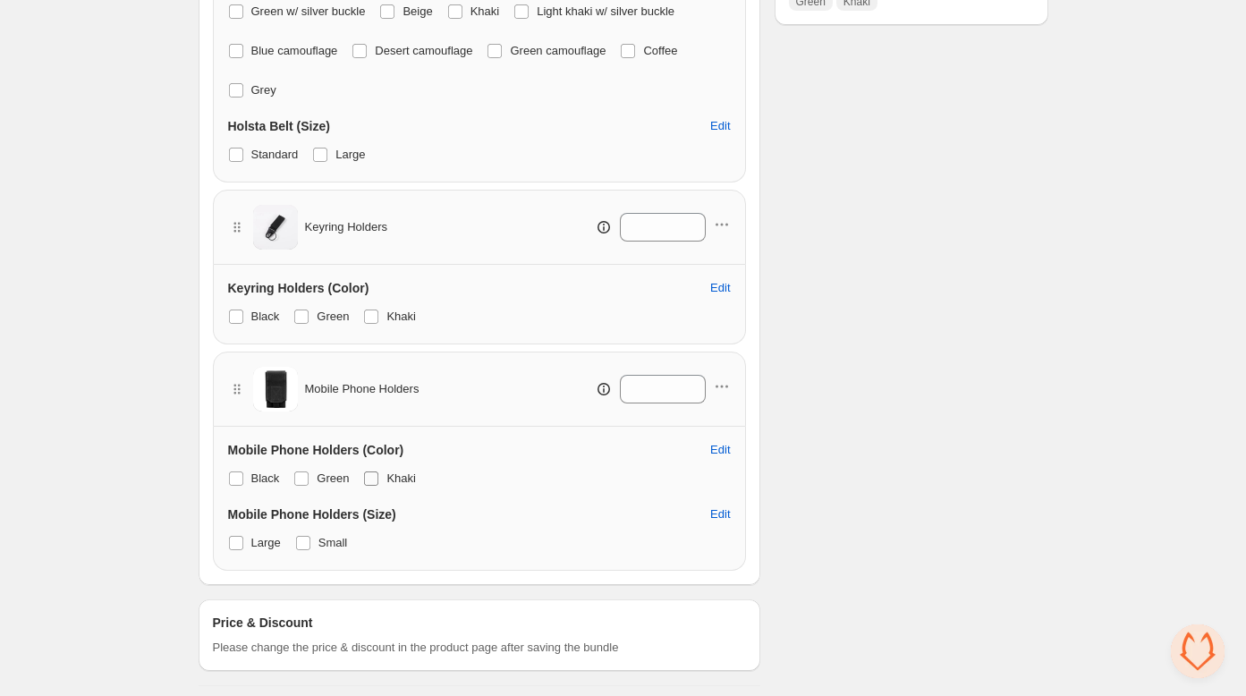
click at [379, 478] on span at bounding box center [371, 478] width 16 height 16
click at [233, 536] on span at bounding box center [236, 543] width 14 height 14
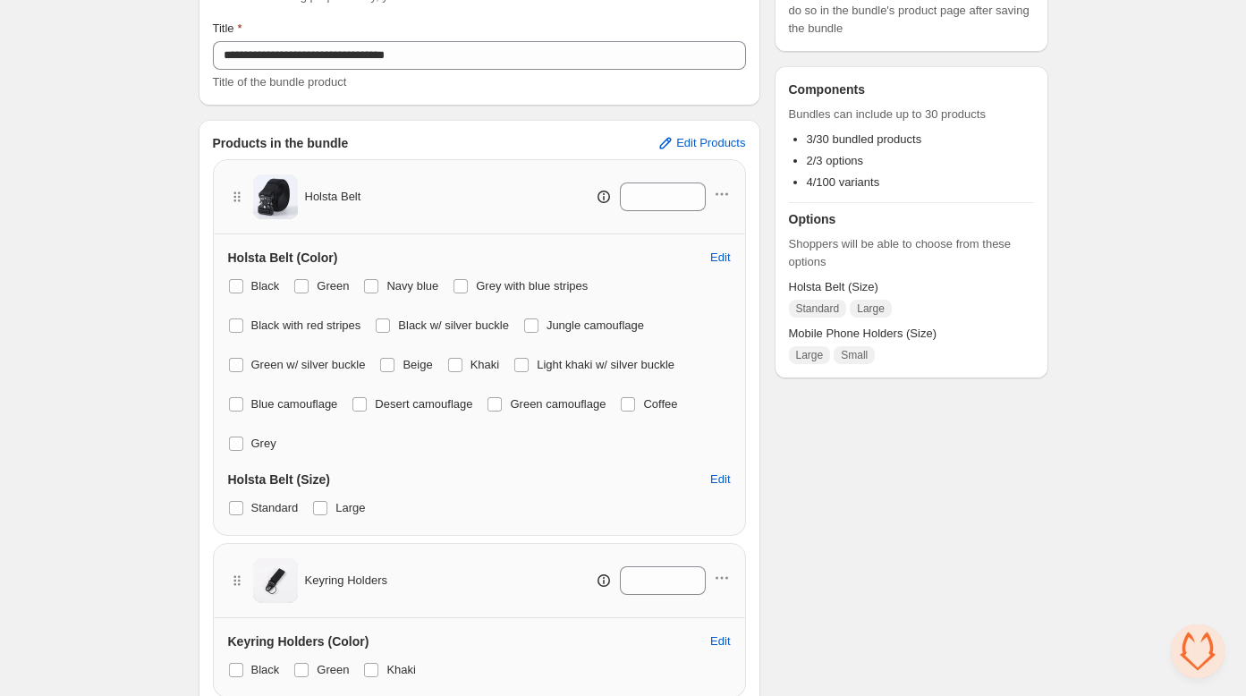
scroll to position [0, 0]
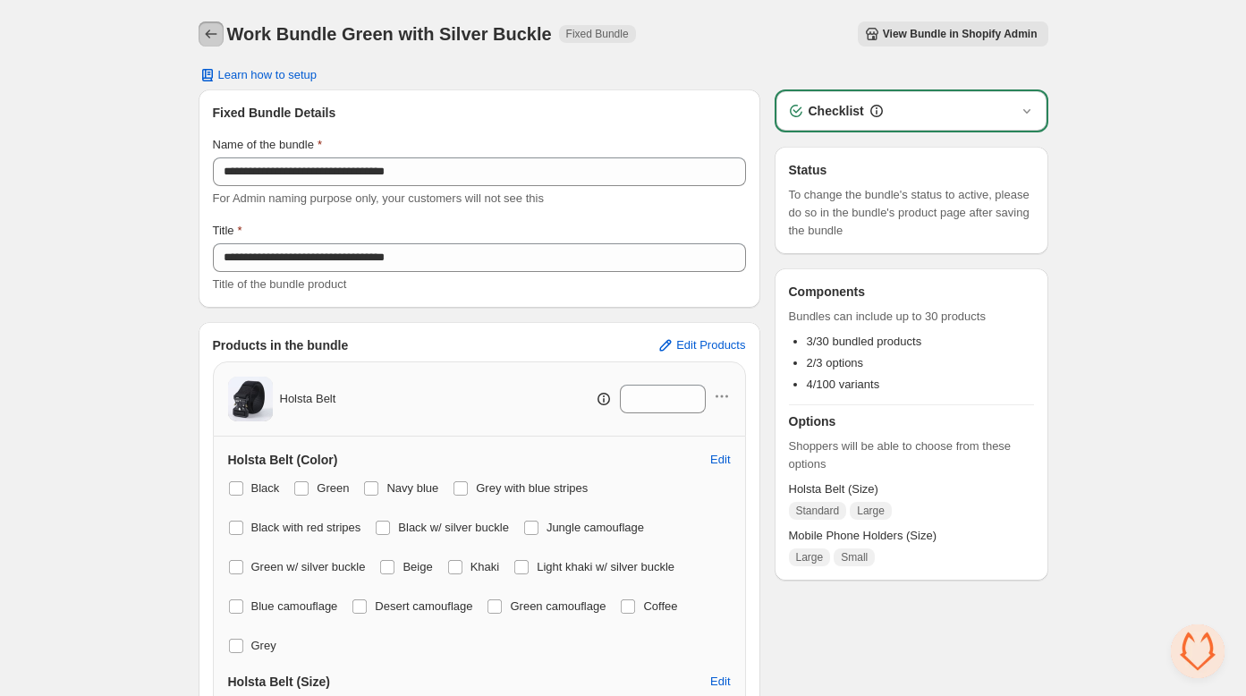
click at [207, 30] on icon "Back" at bounding box center [211, 34] width 18 height 18
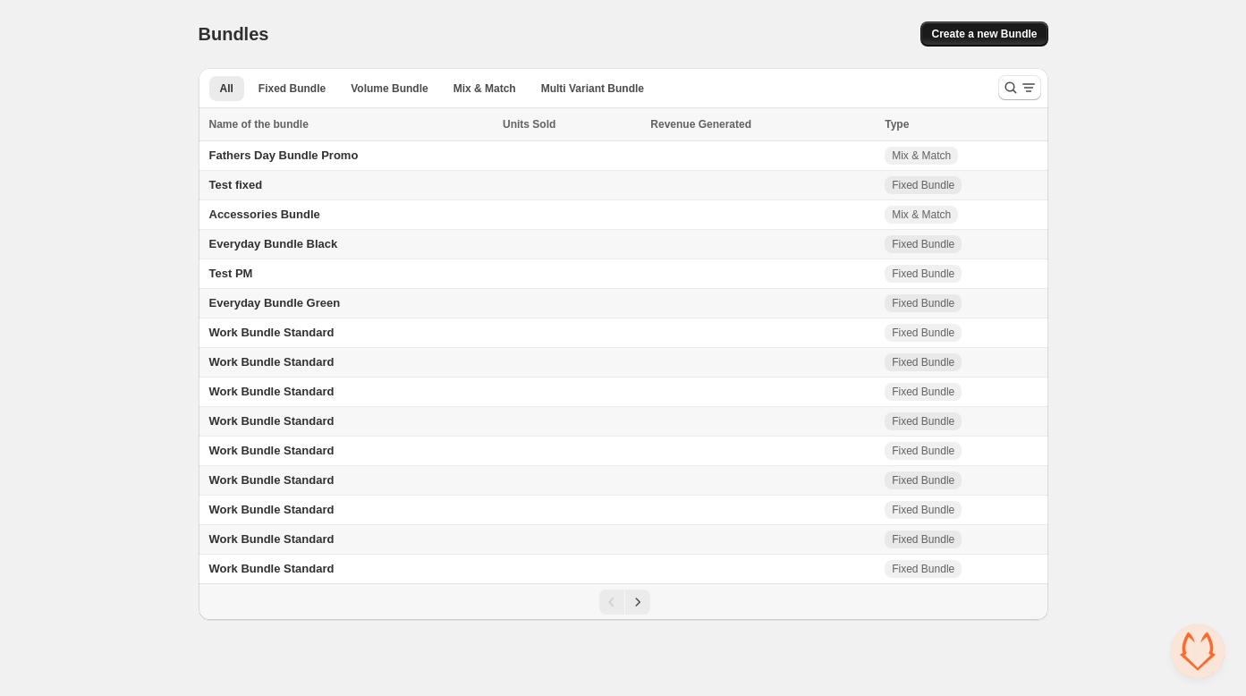
click at [960, 22] on button "Create a new Bundle" at bounding box center [983, 33] width 127 height 25
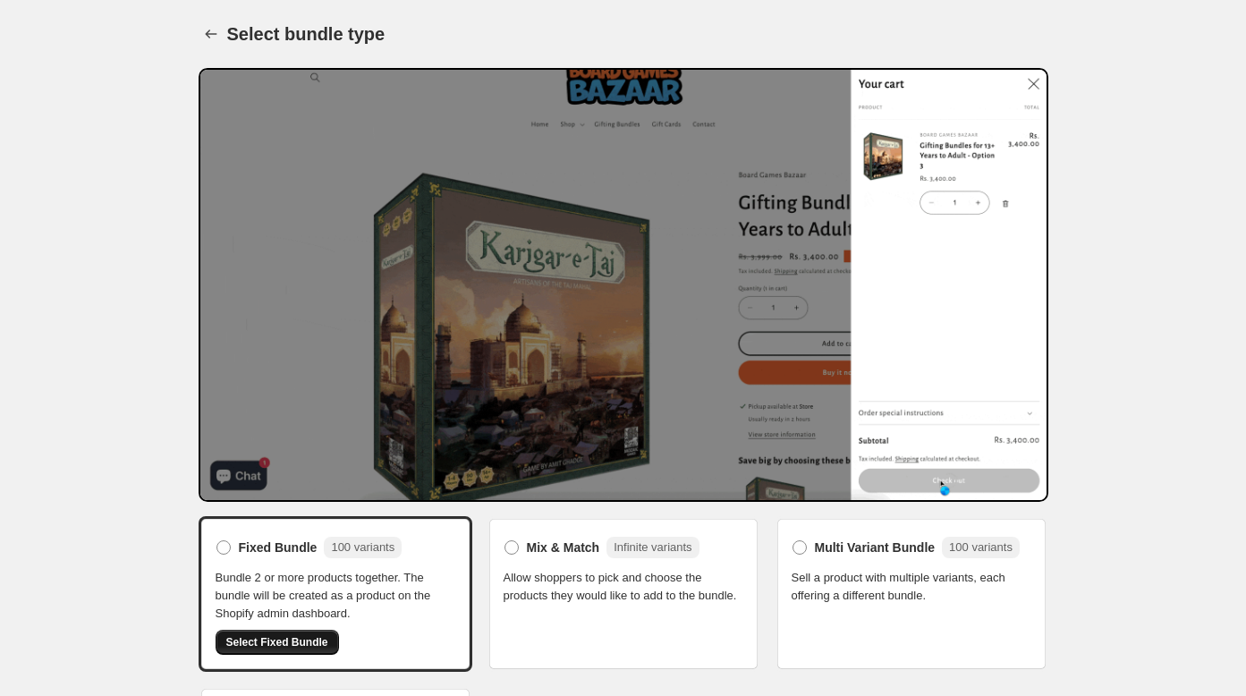
click at [298, 642] on span "Select Fixed Bundle" at bounding box center [277, 642] width 102 height 14
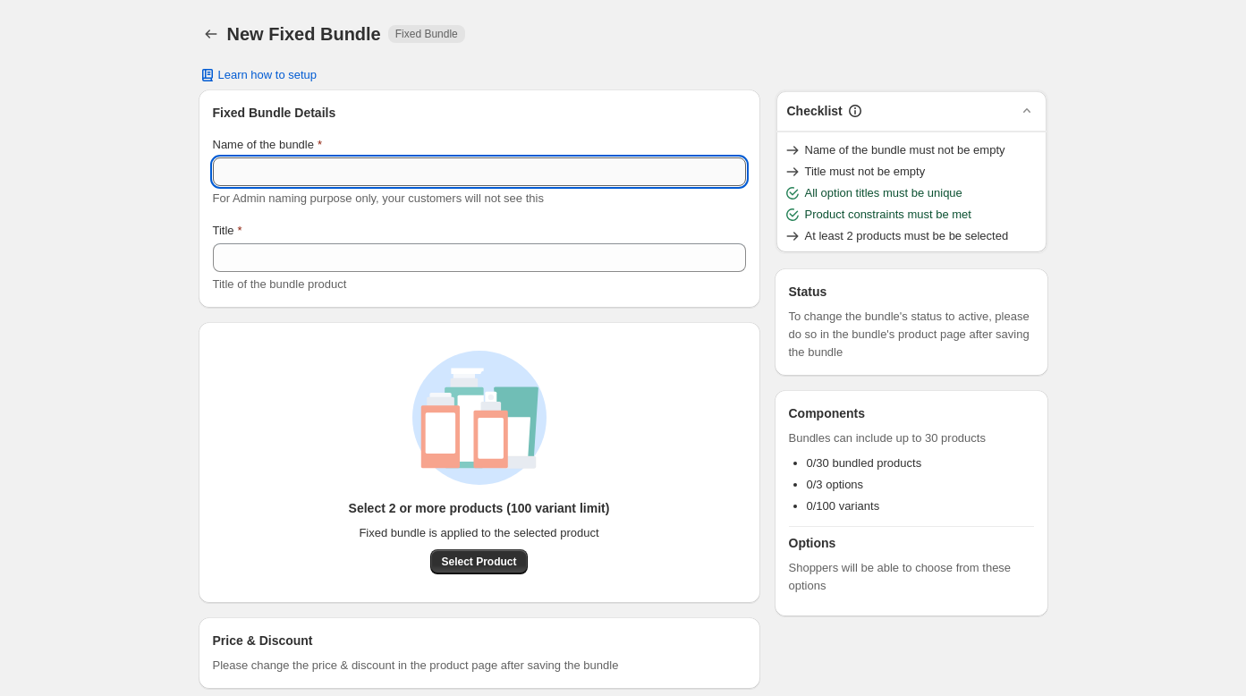
click at [264, 179] on input "Name of the bundle" at bounding box center [479, 171] width 533 height 29
type input "*"
click at [318, 172] on input "**********" at bounding box center [479, 171] width 533 height 29
type input "**********"
click at [125, 233] on div "**********" at bounding box center [623, 359] width 1246 height 718
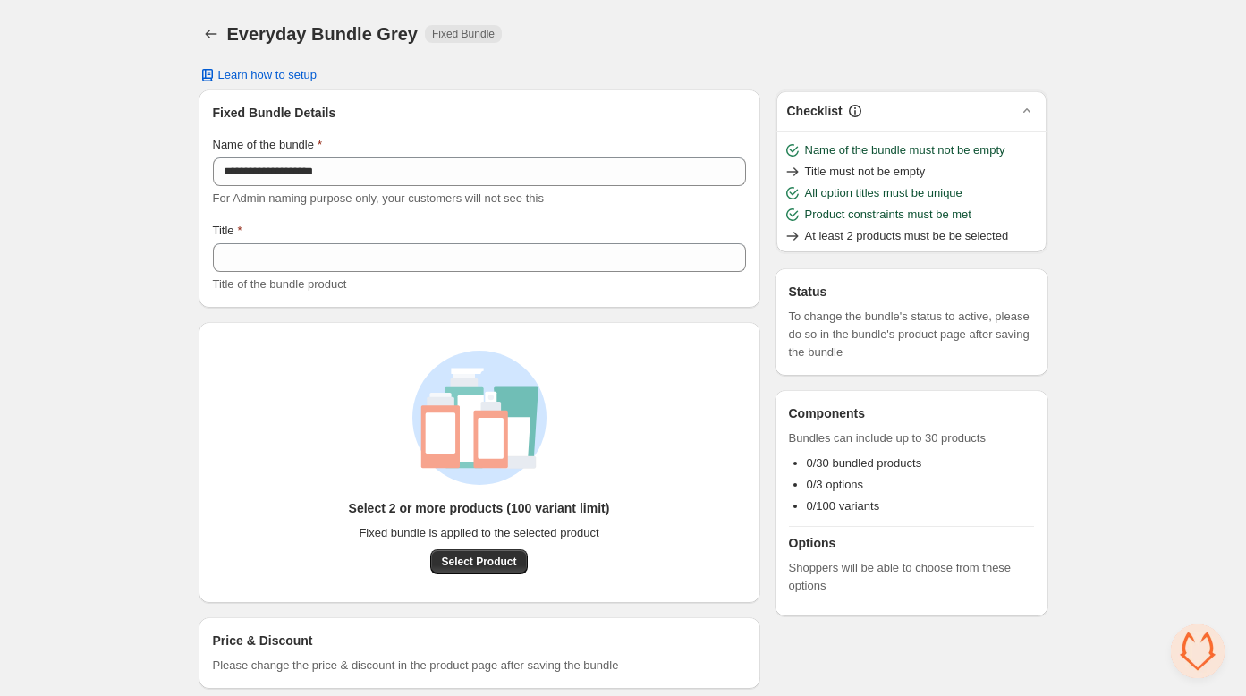
scroll to position [21, 0]
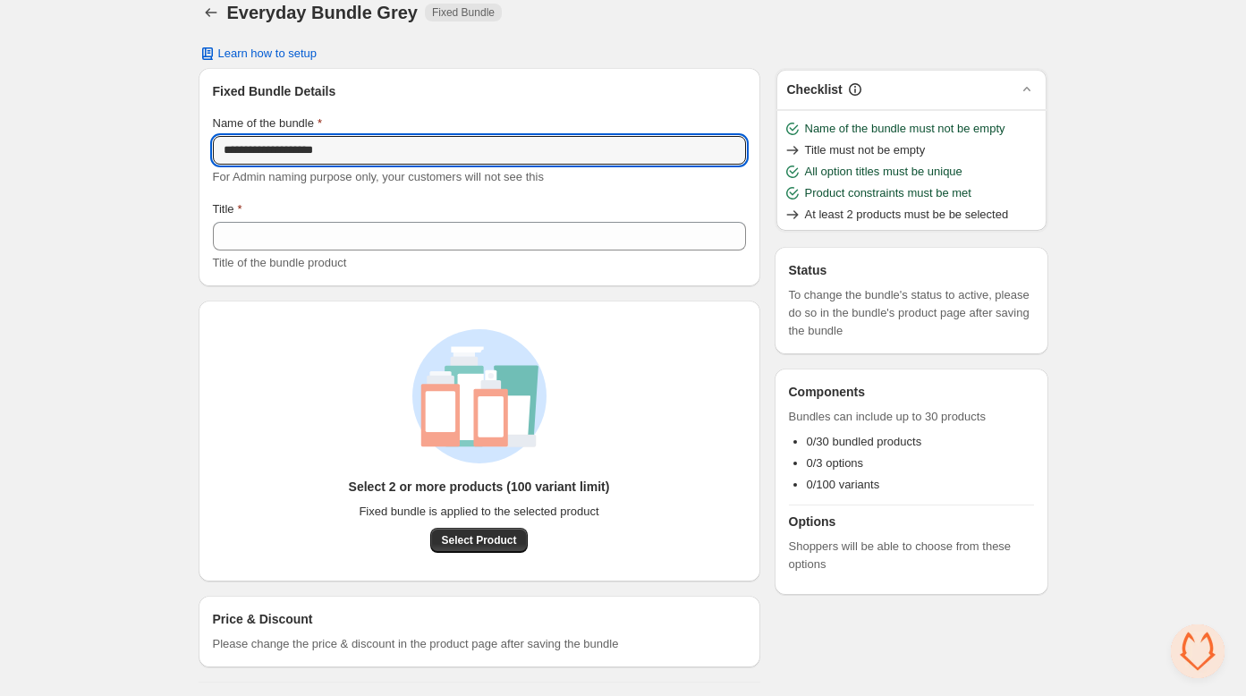
drag, startPoint x: 239, startPoint y: 144, endPoint x: 205, endPoint y: 142, distance: 34.0
click at [205, 142] on div "**********" at bounding box center [480, 177] width 562 height 218
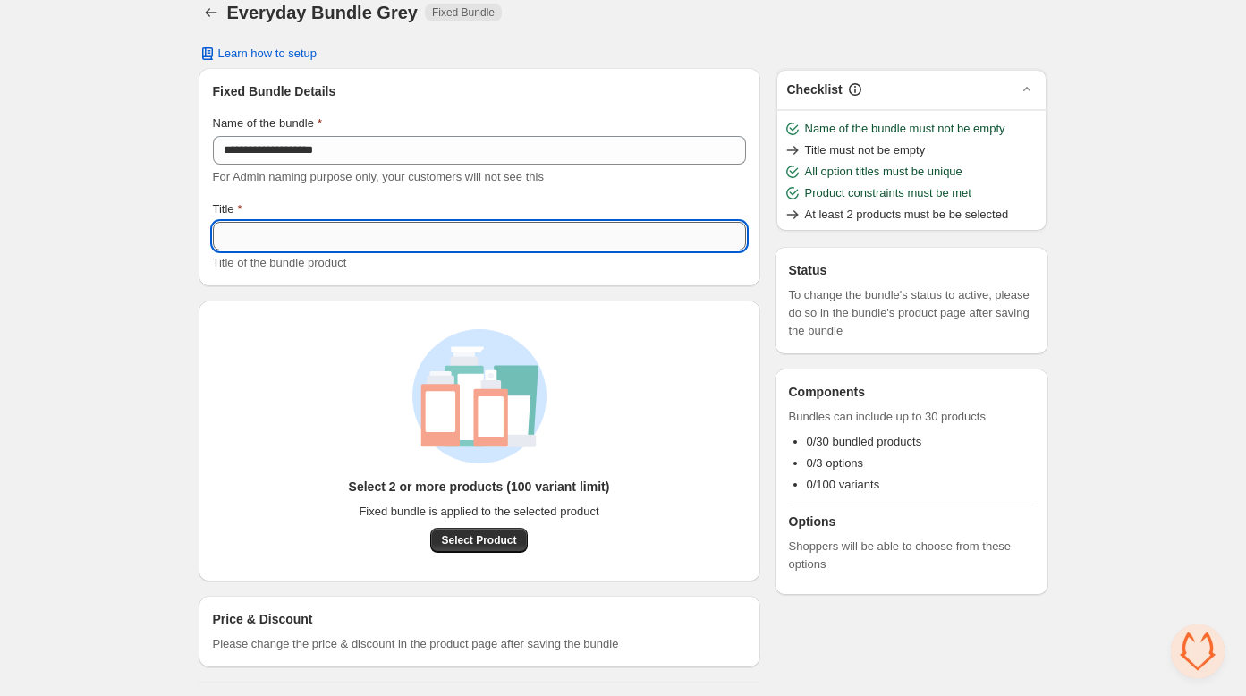
click at [236, 233] on input "Title" at bounding box center [479, 236] width 533 height 29
paste input "**********"
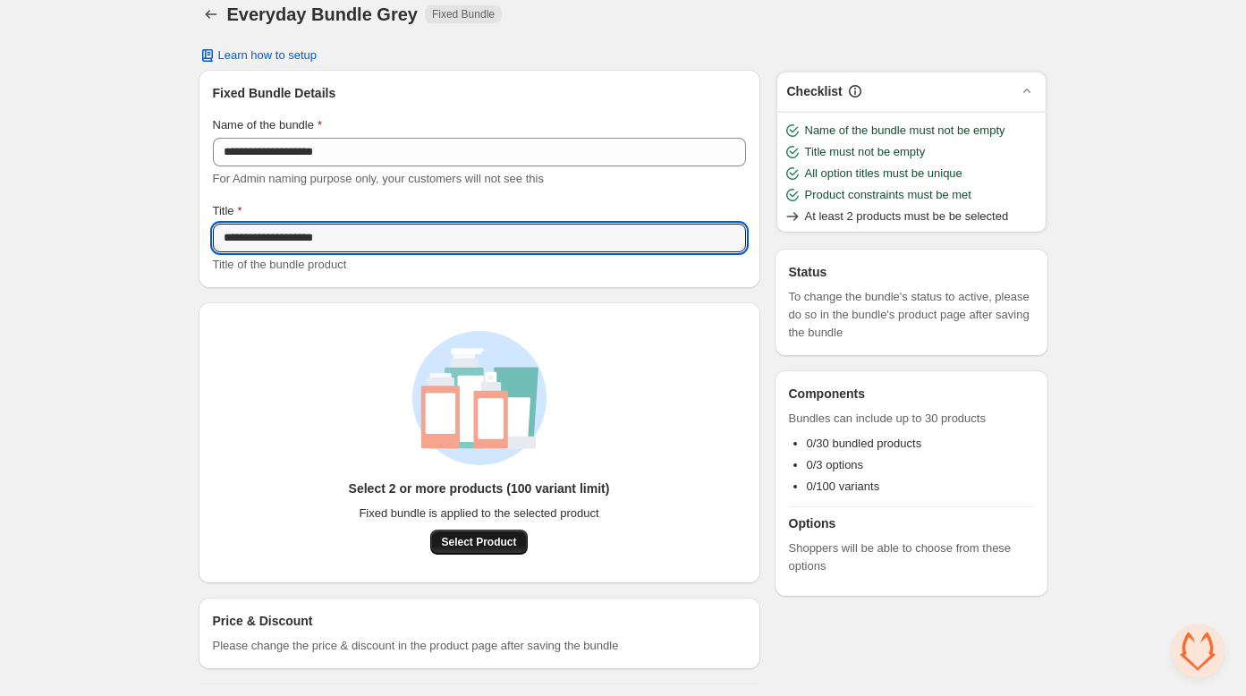
type input "**********"
click at [455, 541] on span "Select Product" at bounding box center [478, 541] width 75 height 14
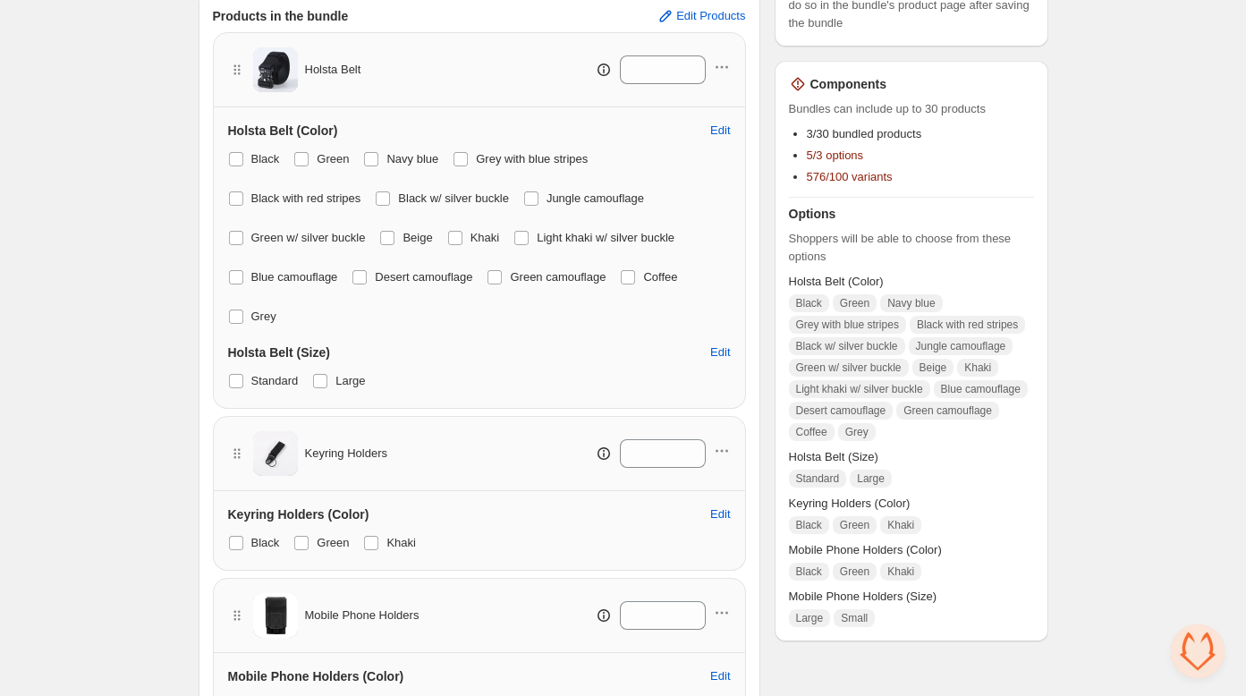
scroll to position [332, 0]
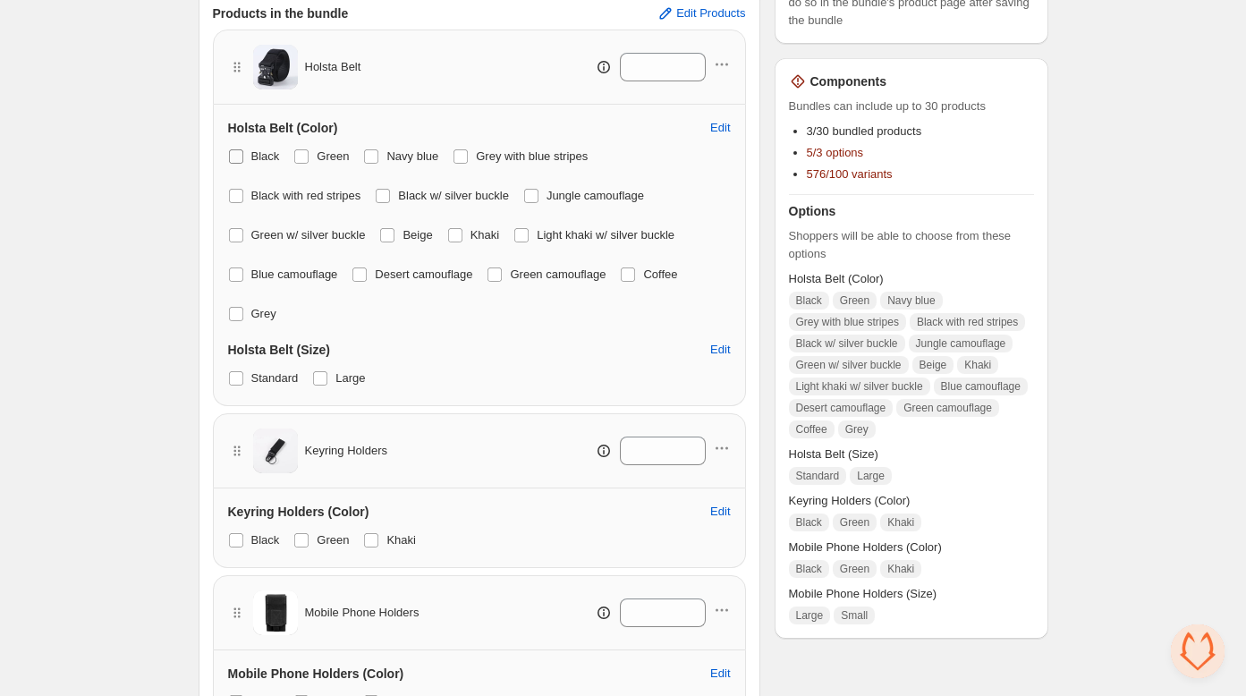
click at [229, 149] on span at bounding box center [236, 156] width 14 height 14
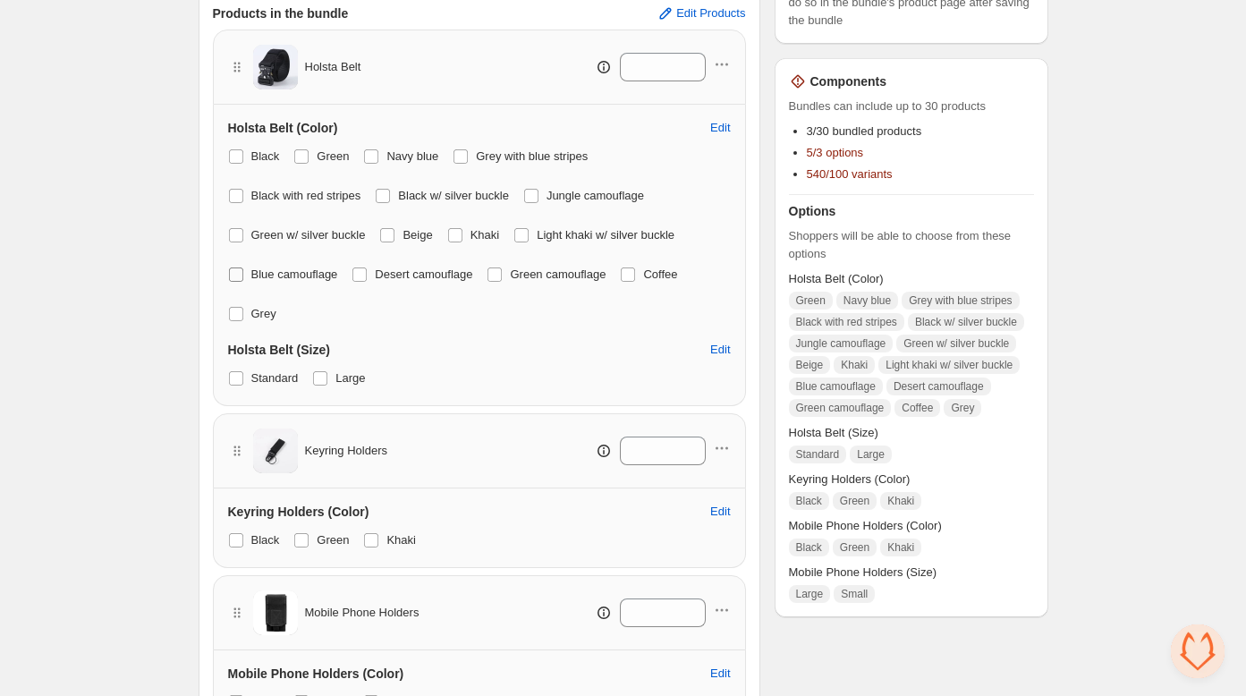
click at [235, 271] on span at bounding box center [236, 274] width 14 height 14
drag, startPoint x: 232, startPoint y: 230, endPoint x: 229, endPoint y: 207, distance: 23.4
click at [232, 229] on span at bounding box center [236, 235] width 14 height 14
drag, startPoint x: 233, startPoint y: 189, endPoint x: 319, endPoint y: 188, distance: 86.8
click at [233, 190] on span at bounding box center [236, 196] width 14 height 14
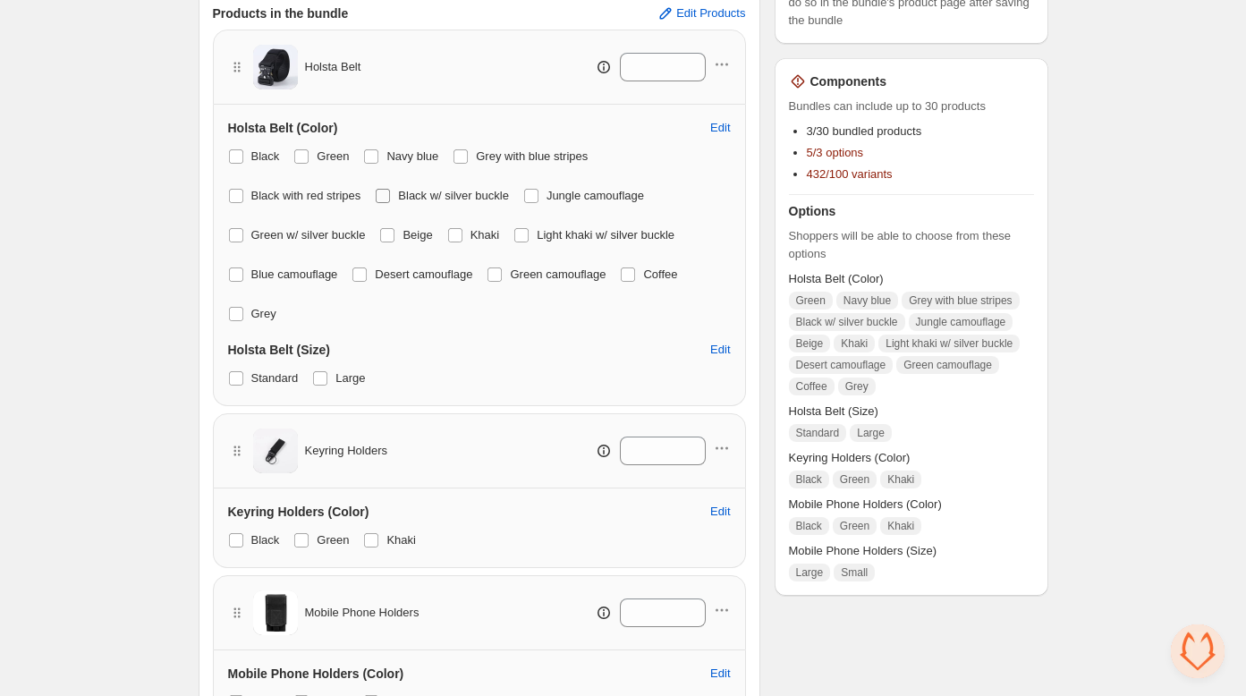
click at [386, 193] on span at bounding box center [383, 196] width 14 height 14
drag, startPoint x: 373, startPoint y: 154, endPoint x: 343, endPoint y: 158, distance: 29.8
click at [368, 157] on span at bounding box center [371, 156] width 14 height 14
drag, startPoint x: 305, startPoint y: 157, endPoint x: 307, endPoint y: 169, distance: 11.8
click at [304, 157] on span at bounding box center [301, 156] width 14 height 14
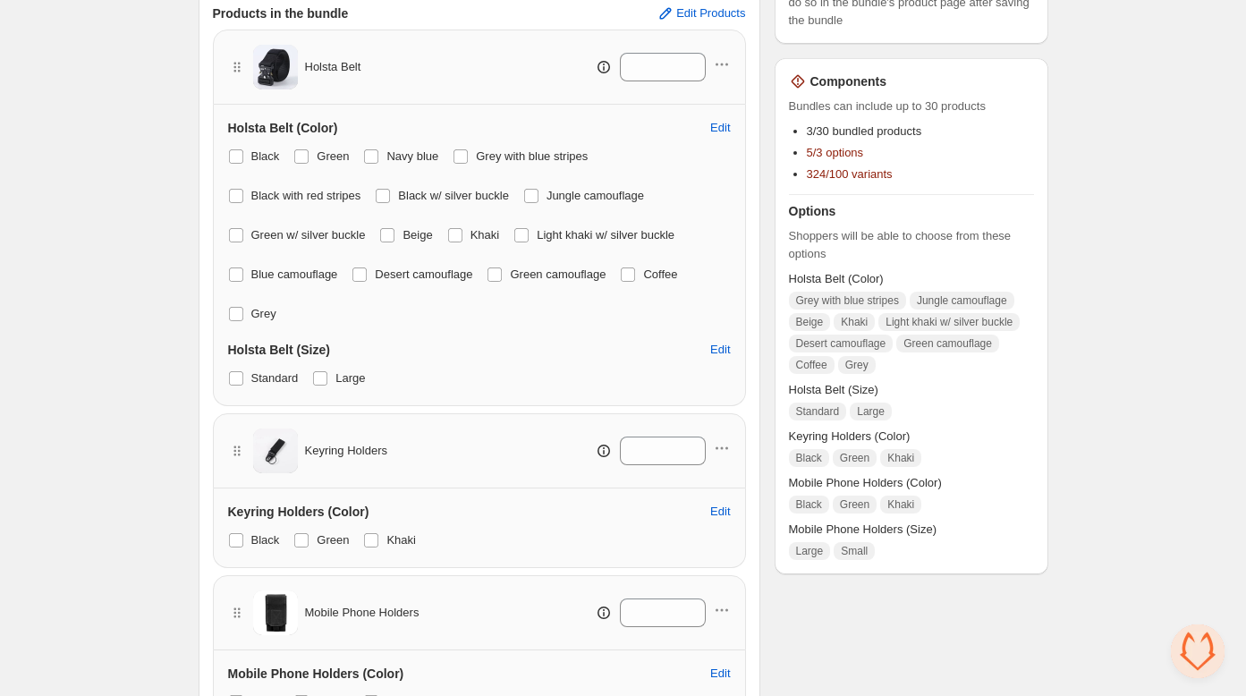
drag, startPoint x: 393, startPoint y: 234, endPoint x: 379, endPoint y: 248, distance: 19.6
click at [393, 234] on span at bounding box center [387, 235] width 14 height 14
drag, startPoint x: 363, startPoint y: 275, endPoint x: 441, endPoint y: 279, distance: 77.9
click at [363, 275] on span at bounding box center [359, 274] width 14 height 14
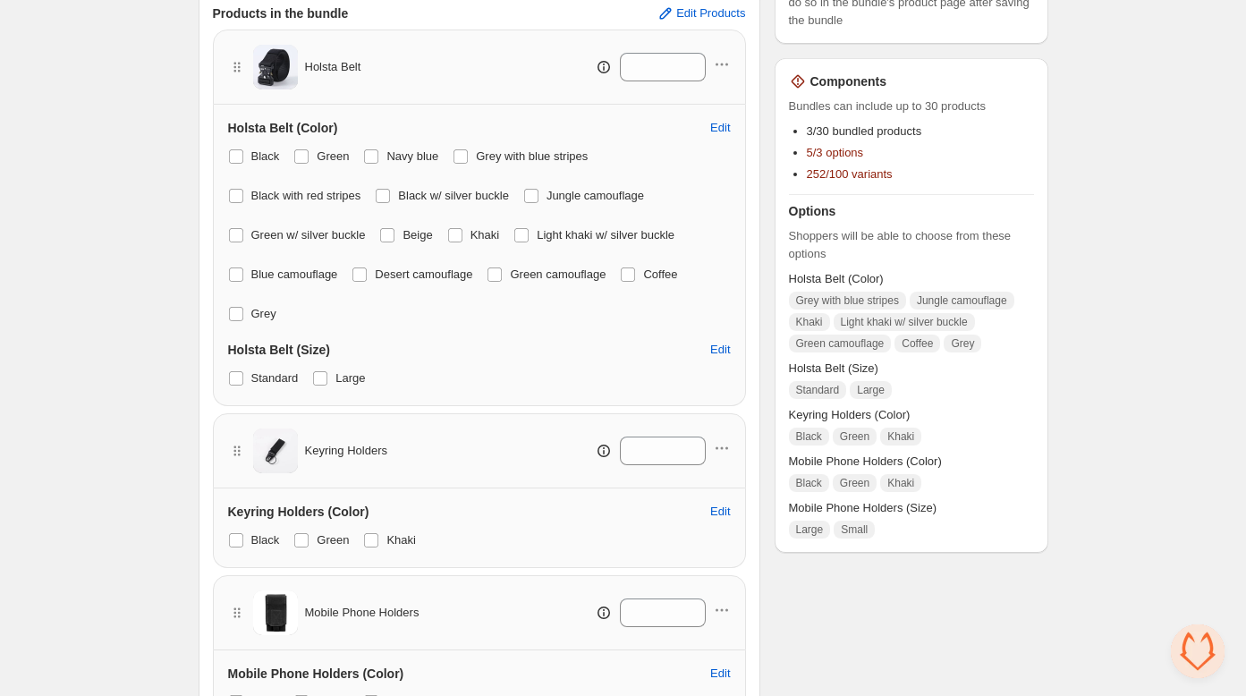
drag, startPoint x: 504, startPoint y: 273, endPoint x: 492, endPoint y: 267, distance: 14.0
click at [502, 273] on span at bounding box center [494, 274] width 14 height 14
click at [455, 236] on span at bounding box center [455, 235] width 14 height 14
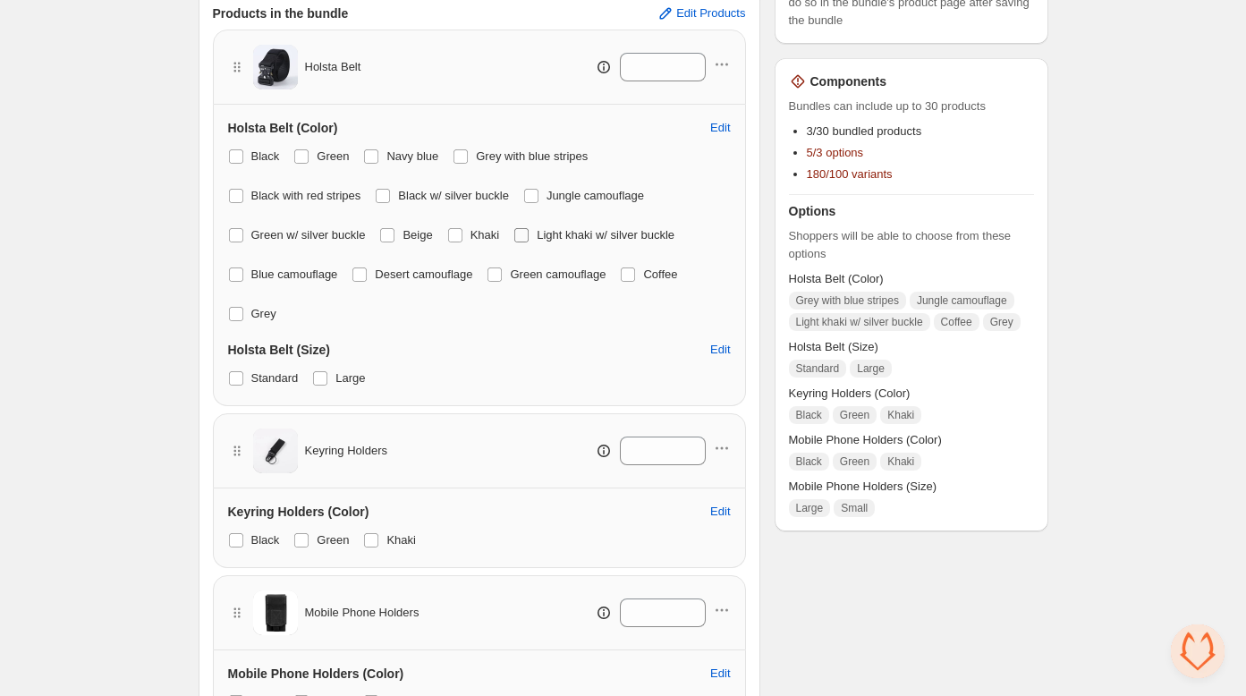
click at [529, 235] on span at bounding box center [521, 235] width 14 height 14
click at [635, 275] on span at bounding box center [628, 274] width 14 height 14
drag, startPoint x: 546, startPoint y: 195, endPoint x: 453, endPoint y: 150, distance: 102.4
click at [538, 195] on span at bounding box center [531, 196] width 14 height 14
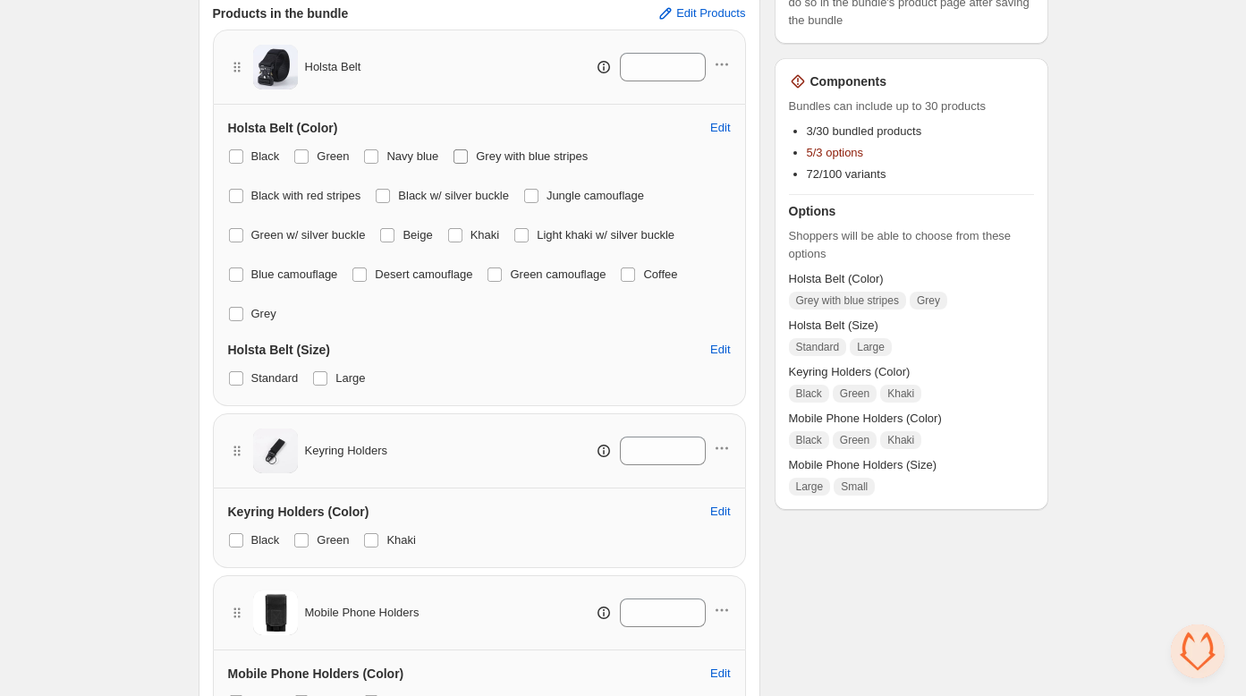
click at [465, 158] on span at bounding box center [460, 156] width 14 height 14
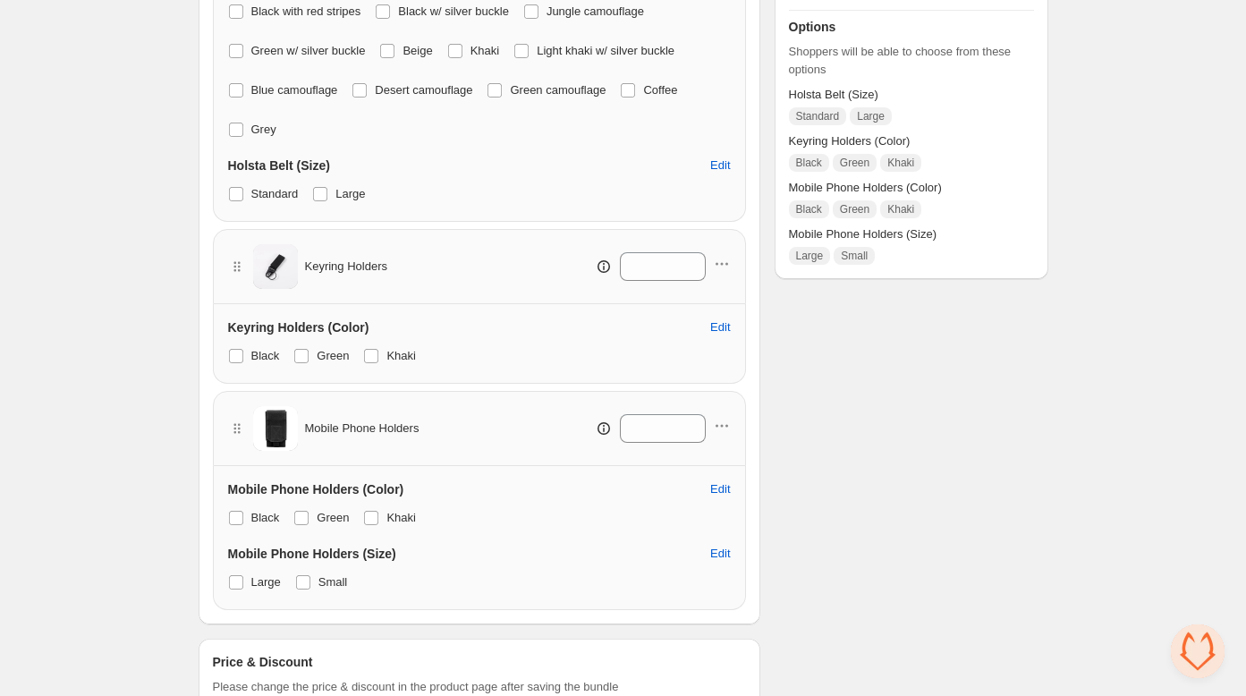
scroll to position [555, 0]
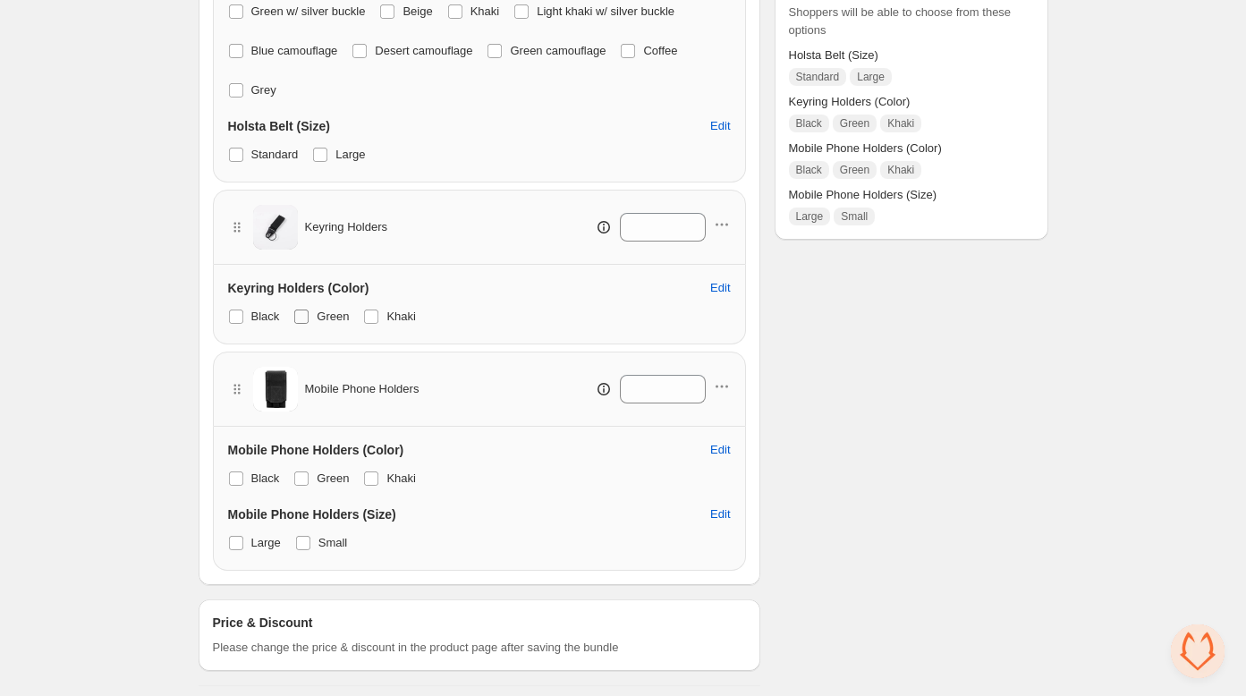
drag, startPoint x: 307, startPoint y: 313, endPoint x: 324, endPoint y: 313, distance: 17.0
click at [307, 313] on span at bounding box center [301, 316] width 14 height 14
click at [371, 313] on span at bounding box center [371, 316] width 14 height 14
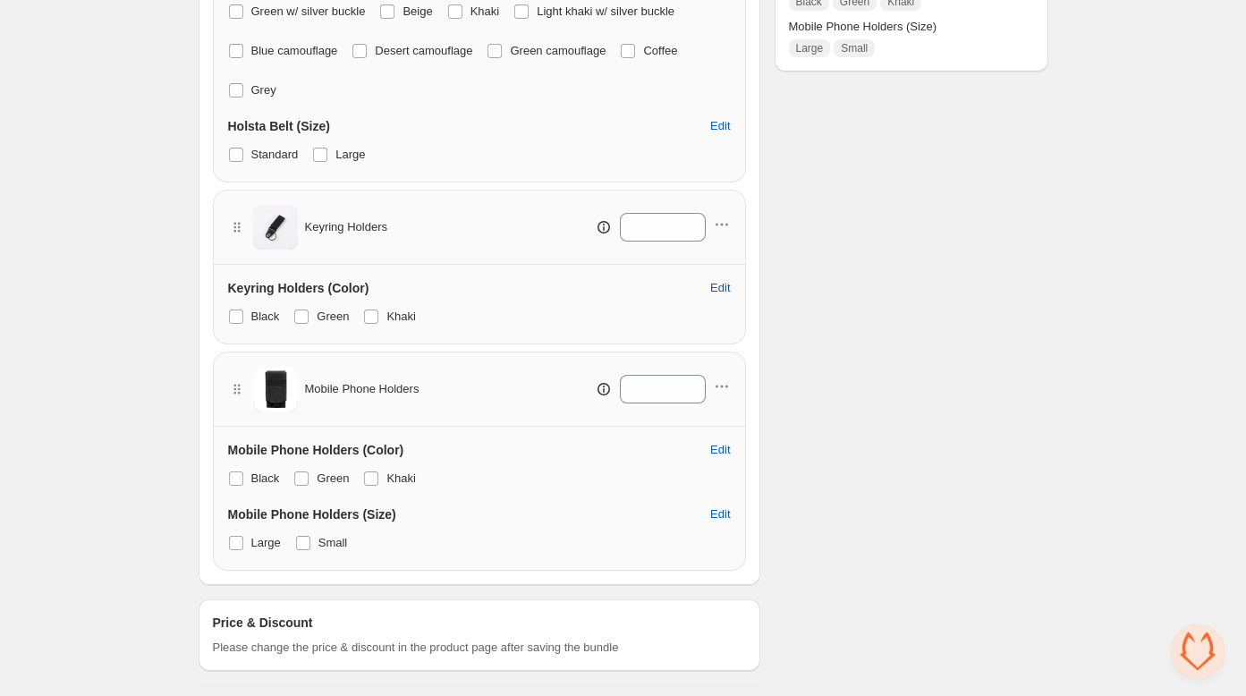
drag, startPoint x: 300, startPoint y: 472, endPoint x: 302, endPoint y: 488, distance: 16.2
click at [300, 473] on span at bounding box center [301, 478] width 14 height 14
drag, startPoint x: 375, startPoint y: 478, endPoint x: 283, endPoint y: 478, distance: 92.1
click at [375, 478] on span at bounding box center [371, 478] width 14 height 14
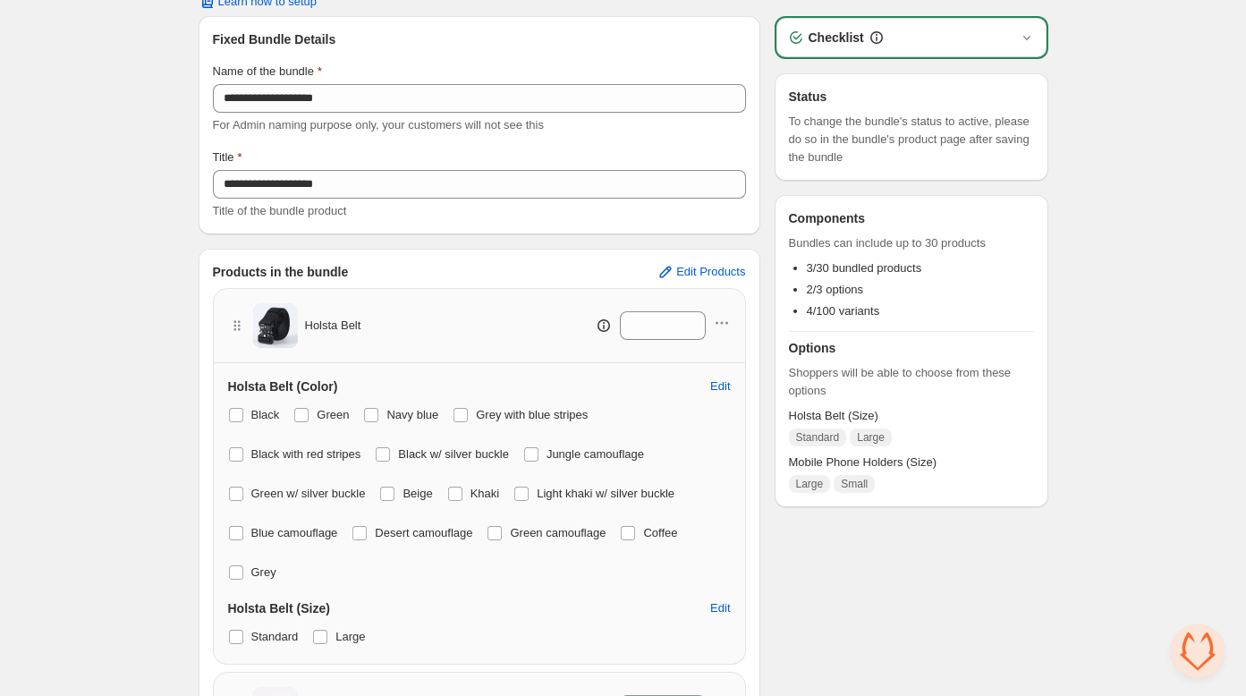
scroll to position [0, 0]
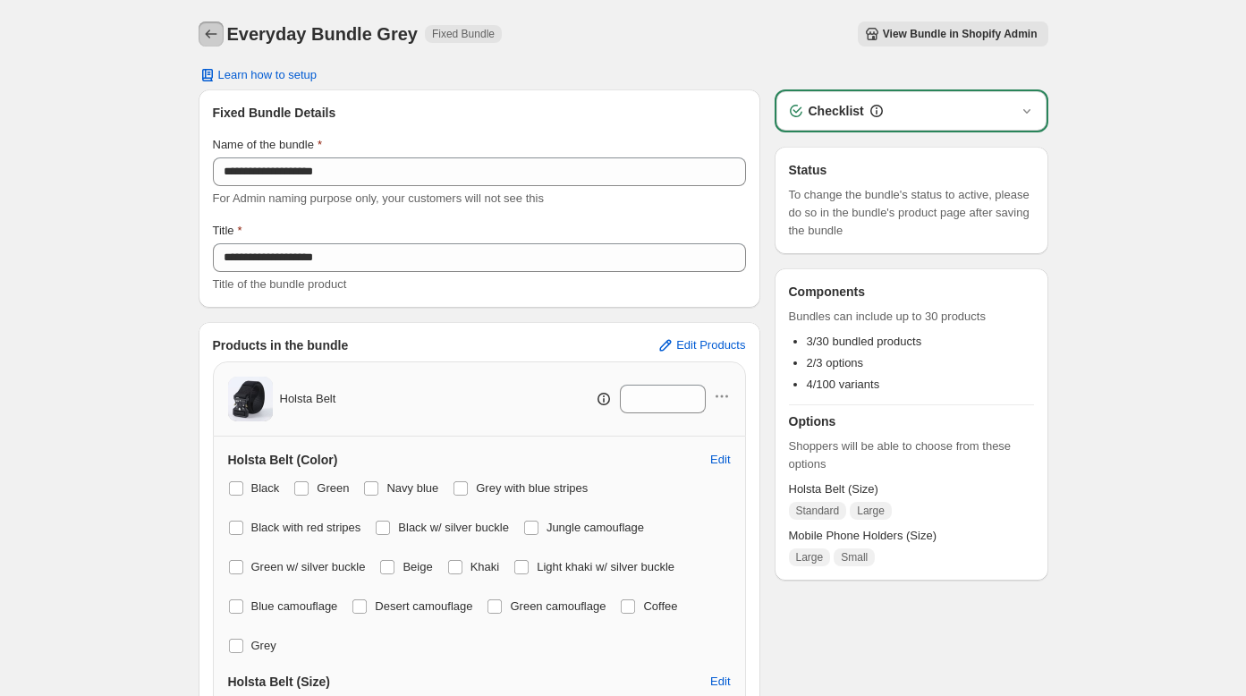
click at [209, 30] on icon "Back" at bounding box center [211, 34] width 18 height 18
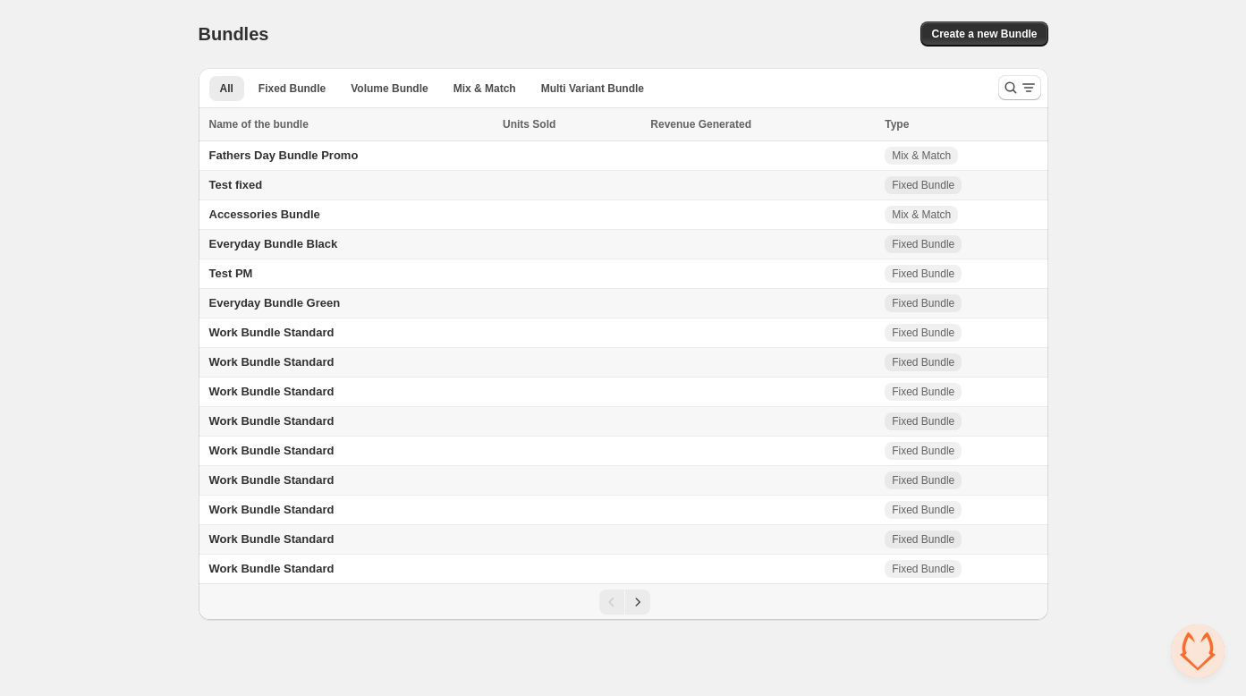
click at [373, 306] on td "Everyday Bundle Green" at bounding box center [349, 304] width 300 height 30
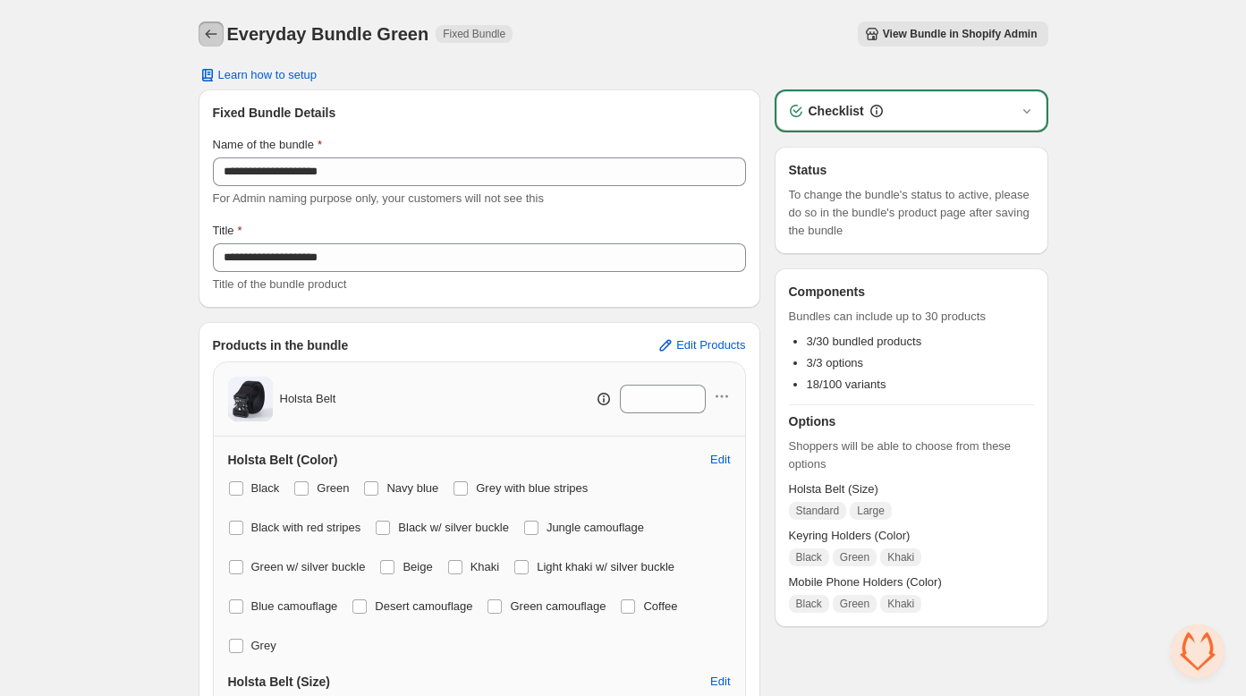
click at [207, 35] on icon "Back" at bounding box center [211, 34] width 12 height 9
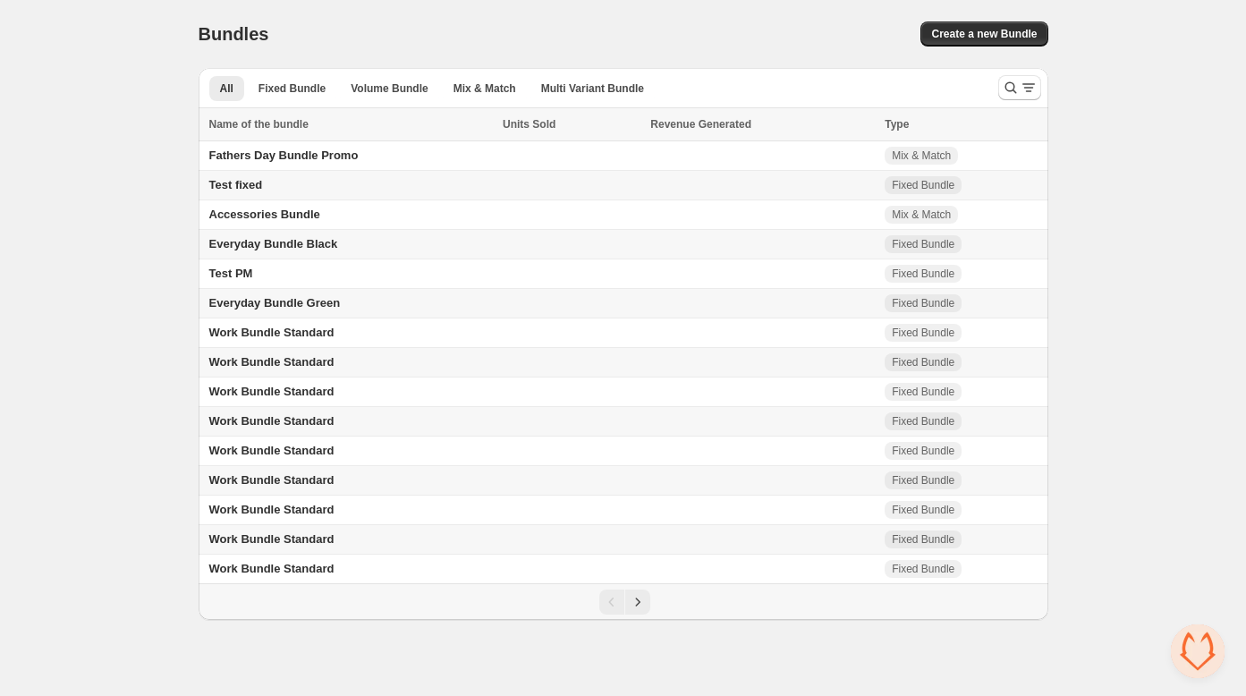
drag, startPoint x: 663, startPoint y: 296, endPoint x: 245, endPoint y: 306, distance: 417.8
click at [624, 303] on tr "Everyday Bundle Green Fixed Bundle" at bounding box center [624, 304] width 850 height 30
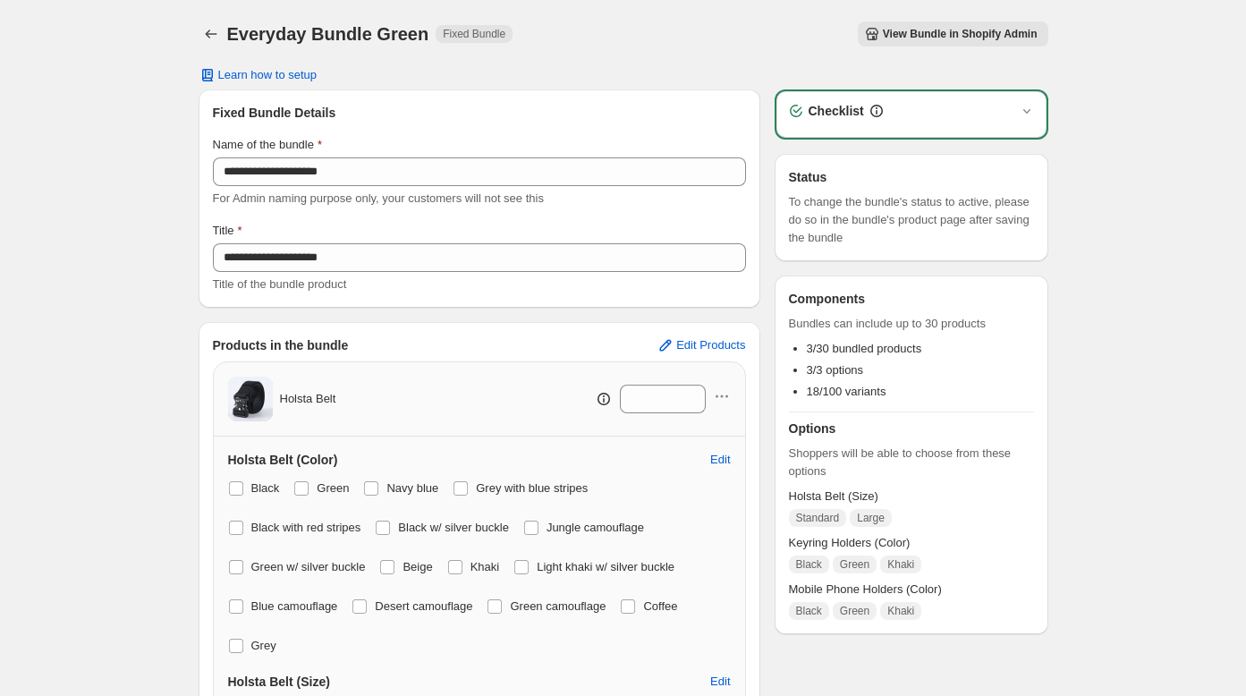
scroll to position [613, 0]
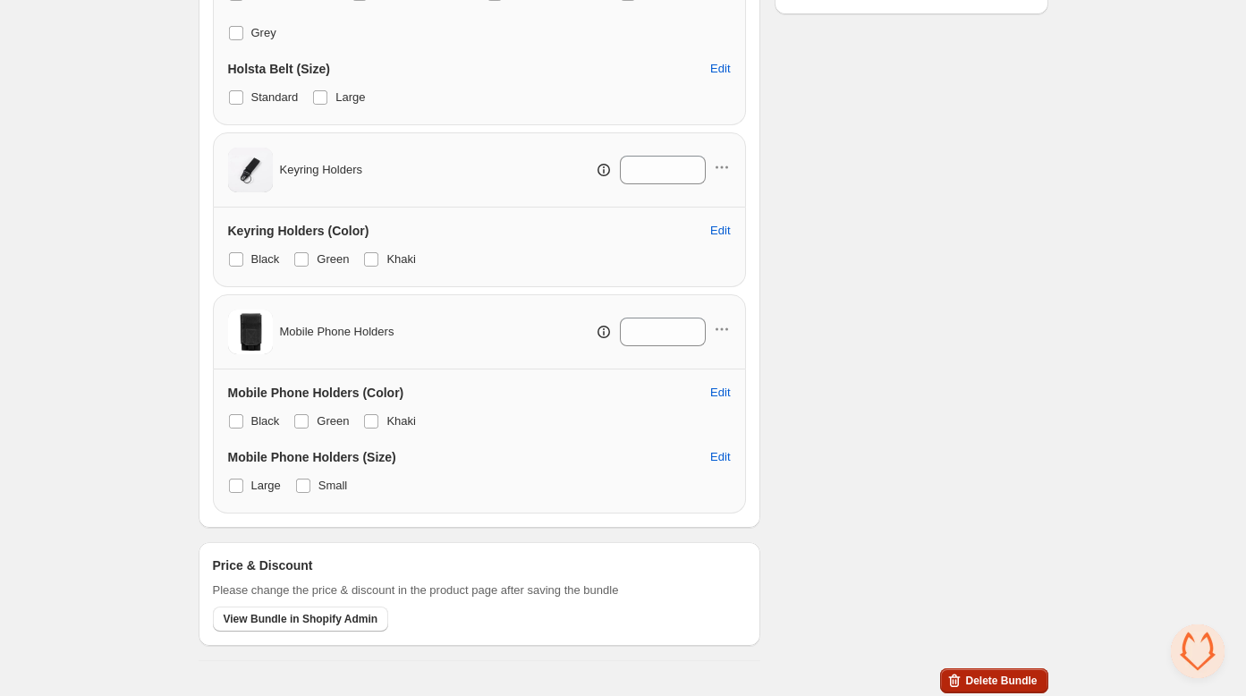
click at [994, 673] on span "Delete Bundle" at bounding box center [1001, 680] width 72 height 14
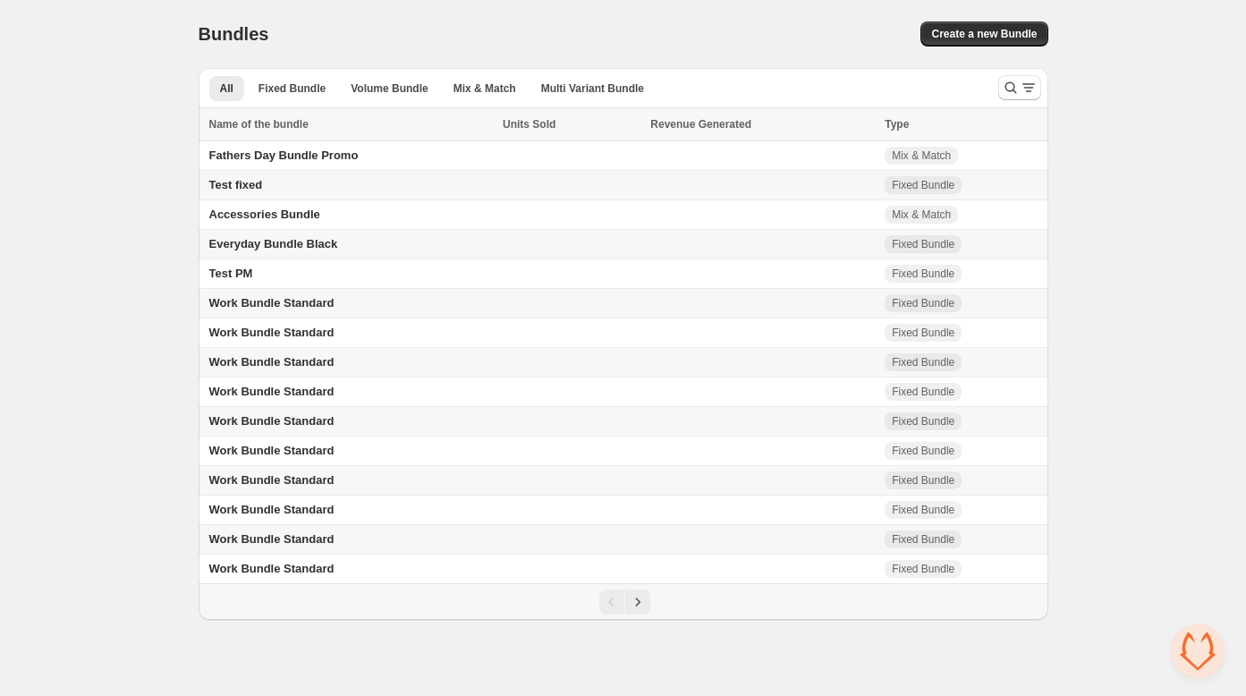
click at [376, 246] on td "Everyday Bundle Black" at bounding box center [349, 245] width 300 height 30
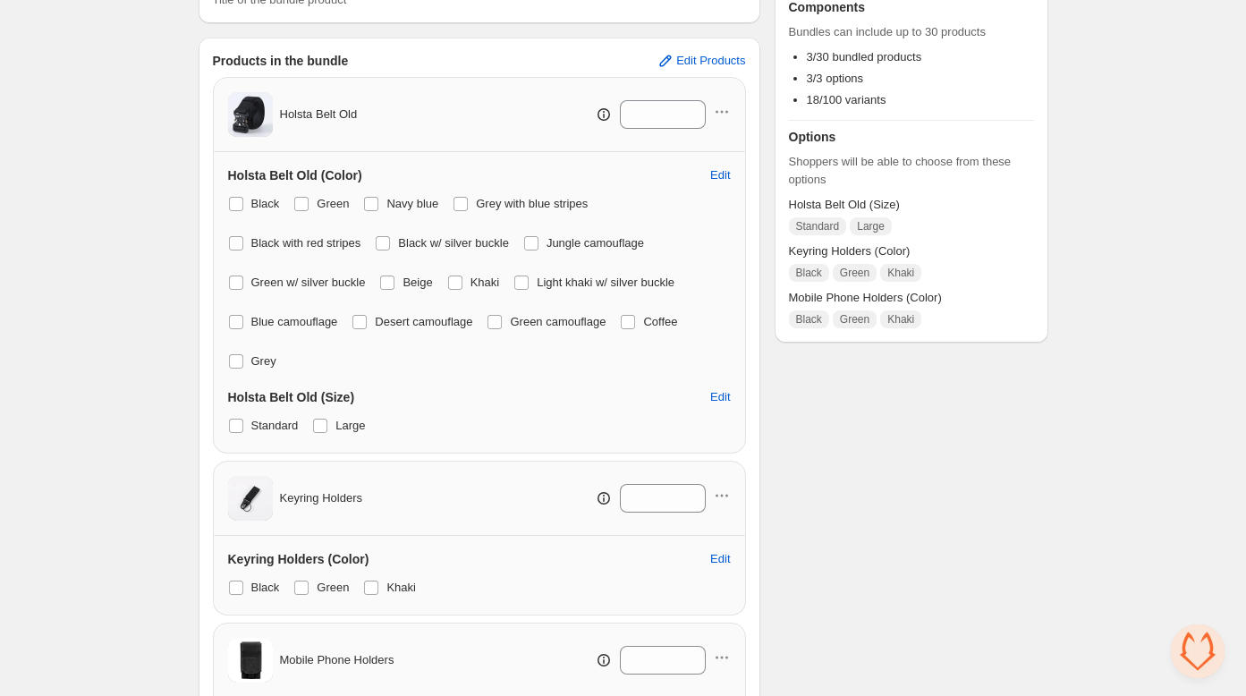
scroll to position [613, 0]
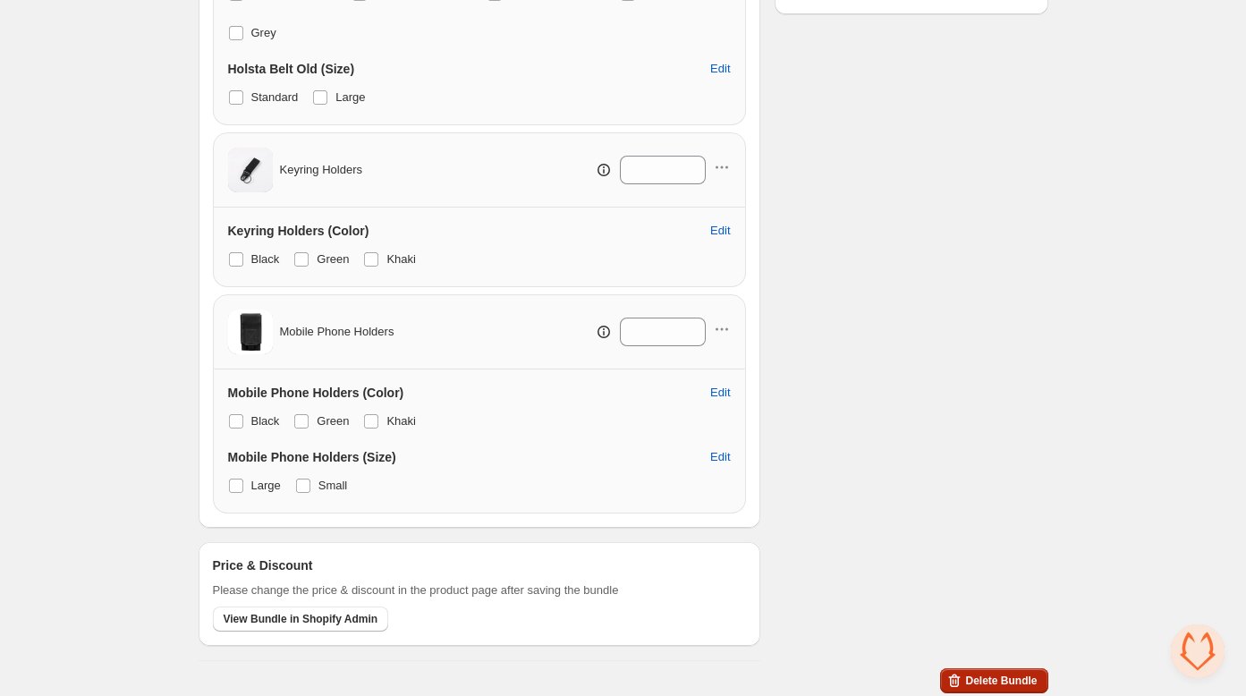
click at [1024, 679] on span "Delete Bundle" at bounding box center [1001, 680] width 72 height 14
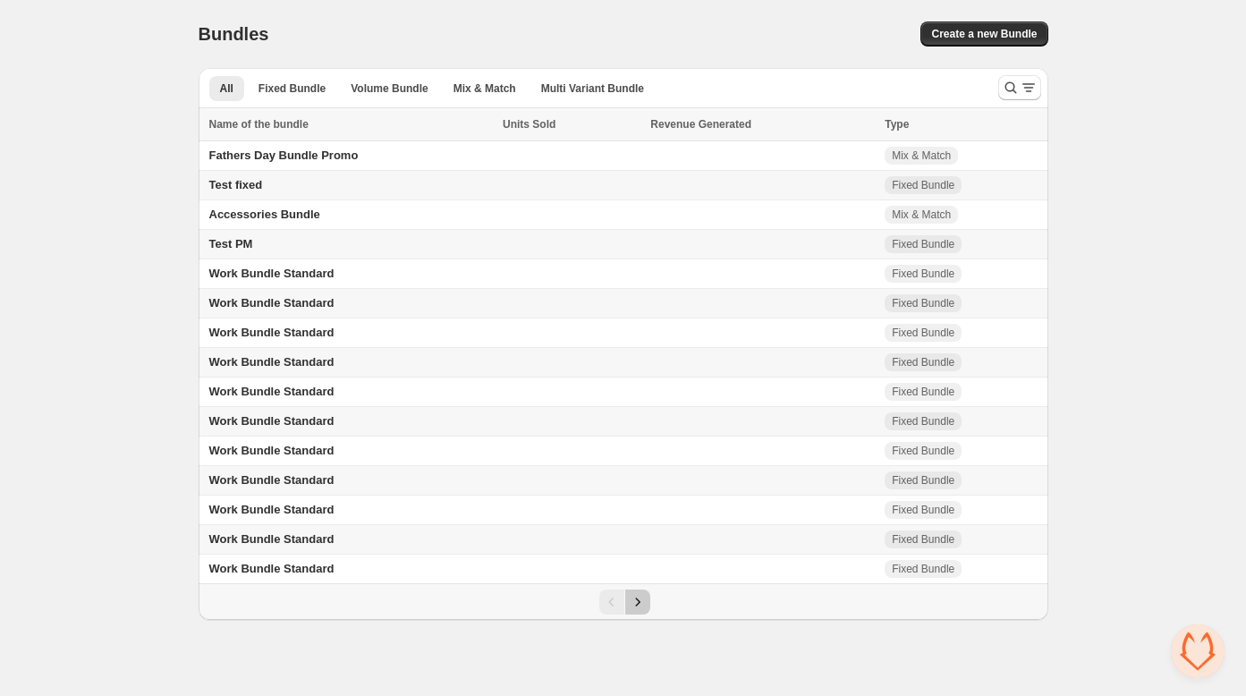
click at [643, 605] on icon "Next" at bounding box center [638, 602] width 18 height 18
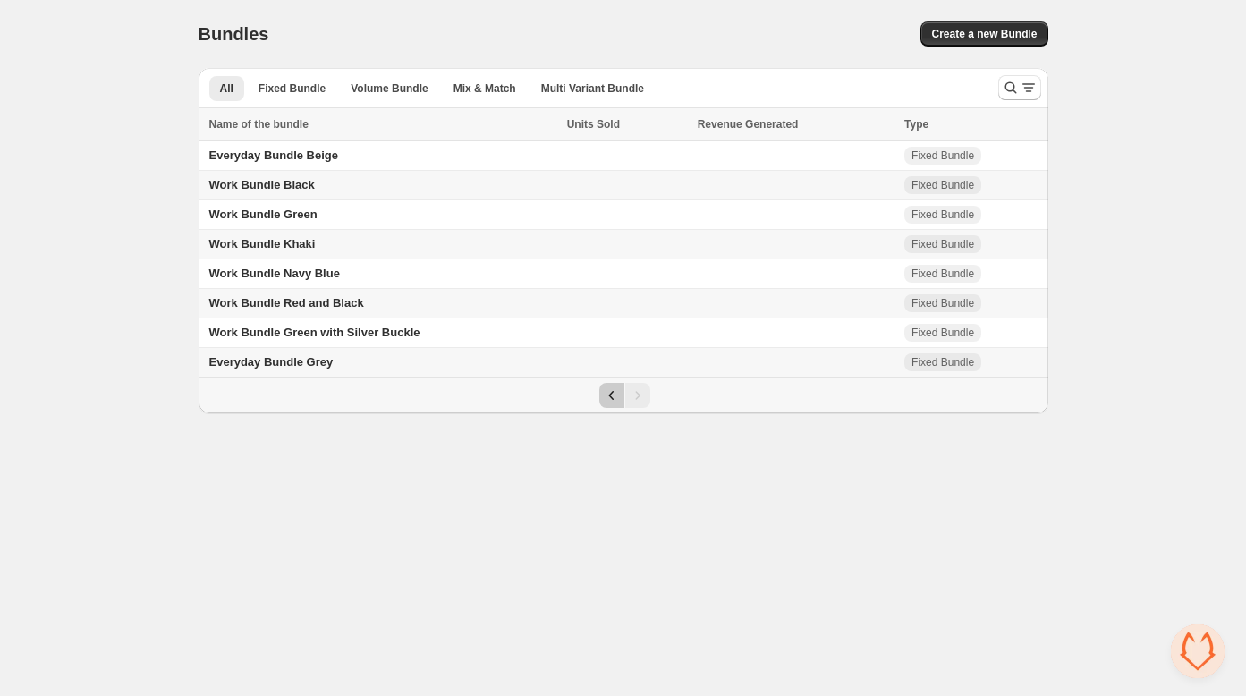
click at [606, 404] on icon "Previous" at bounding box center [612, 395] width 18 height 18
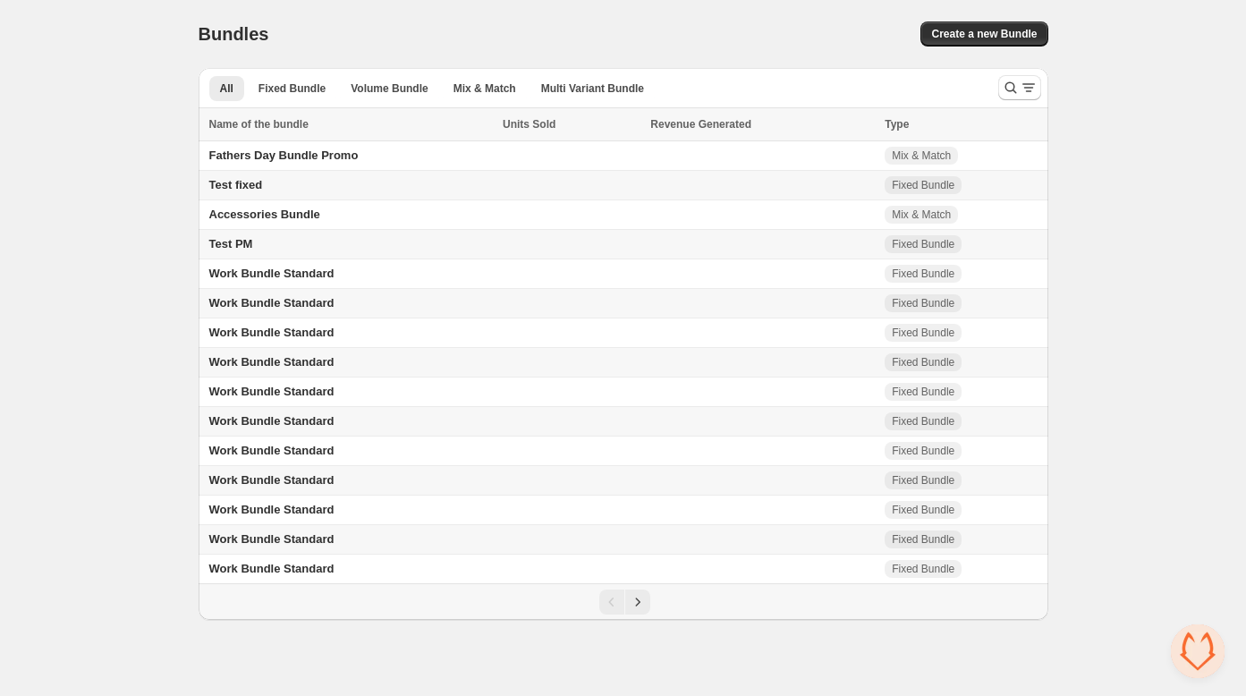
click at [640, 608] on icon "Next" at bounding box center [638, 602] width 18 height 18
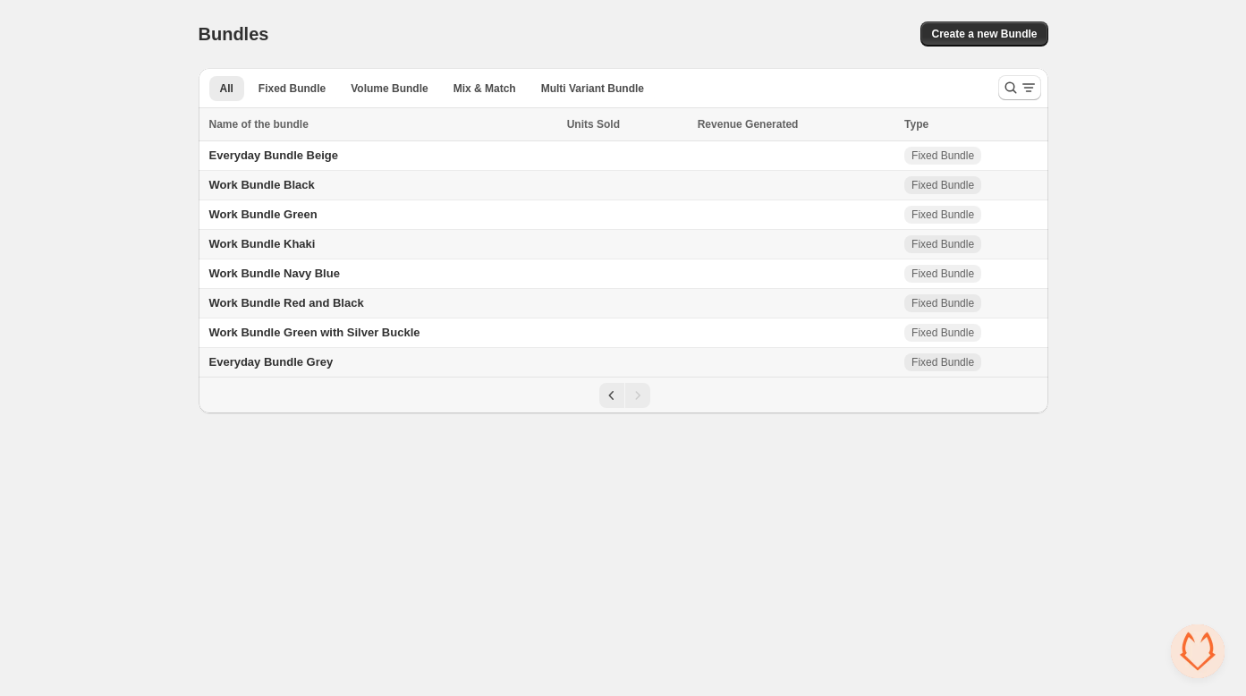
click at [330, 183] on td "Work Bundle Black" at bounding box center [380, 186] width 363 height 30
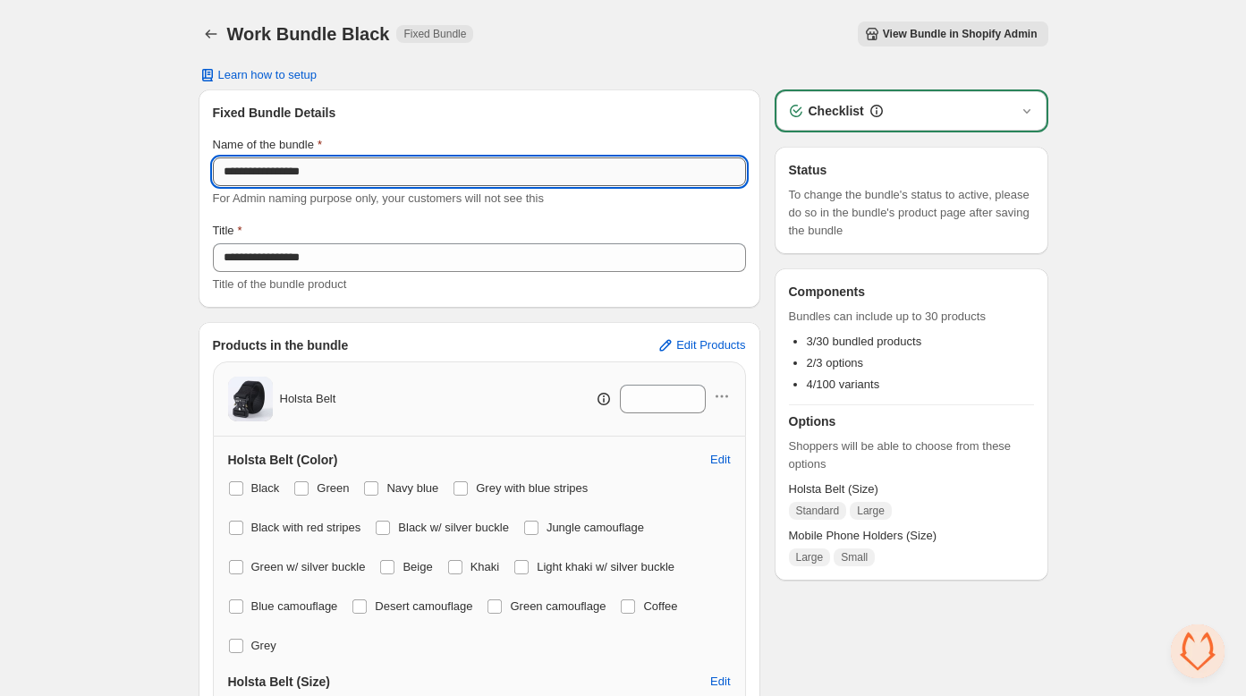
click at [266, 173] on input "**********" at bounding box center [479, 171] width 533 height 29
drag, startPoint x: 249, startPoint y: 169, endPoint x: 186, endPoint y: 167, distance: 62.6
click at [187, 169] on div "**********" at bounding box center [623, 656] width 893 height 1313
type input "**********"
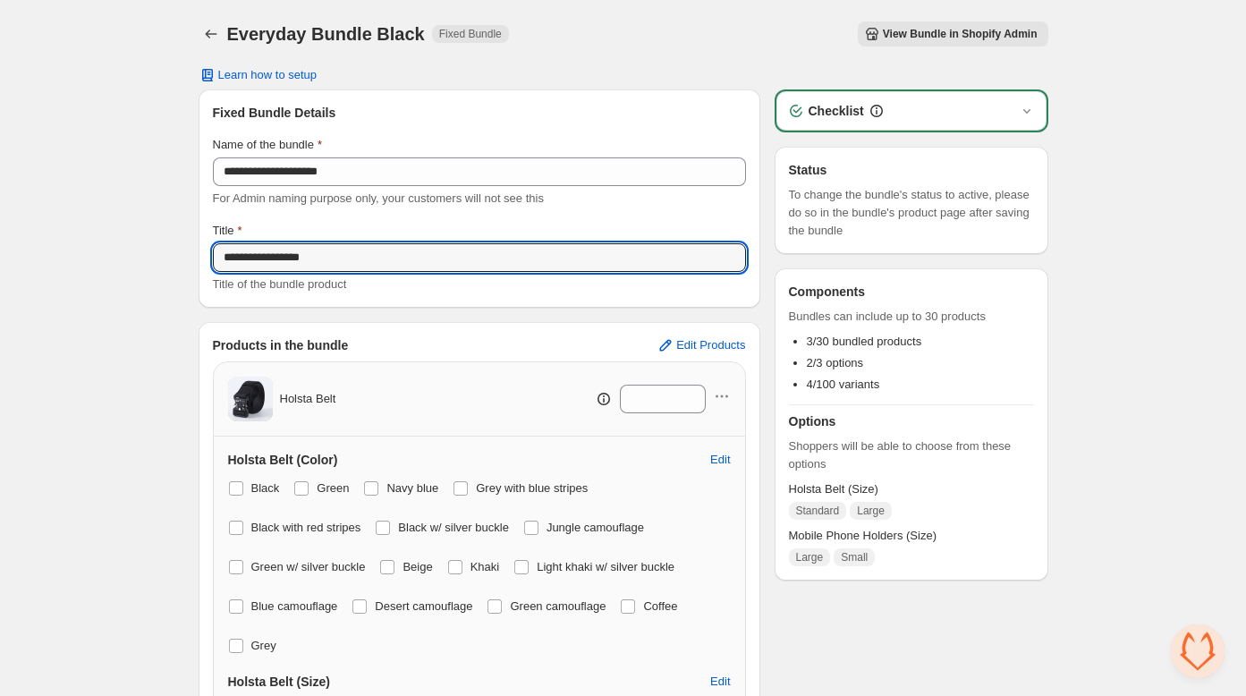
drag, startPoint x: 235, startPoint y: 259, endPoint x: 183, endPoint y: 257, distance: 51.9
click at [183, 257] on div "**********" at bounding box center [623, 656] width 893 height 1313
type input "**********"
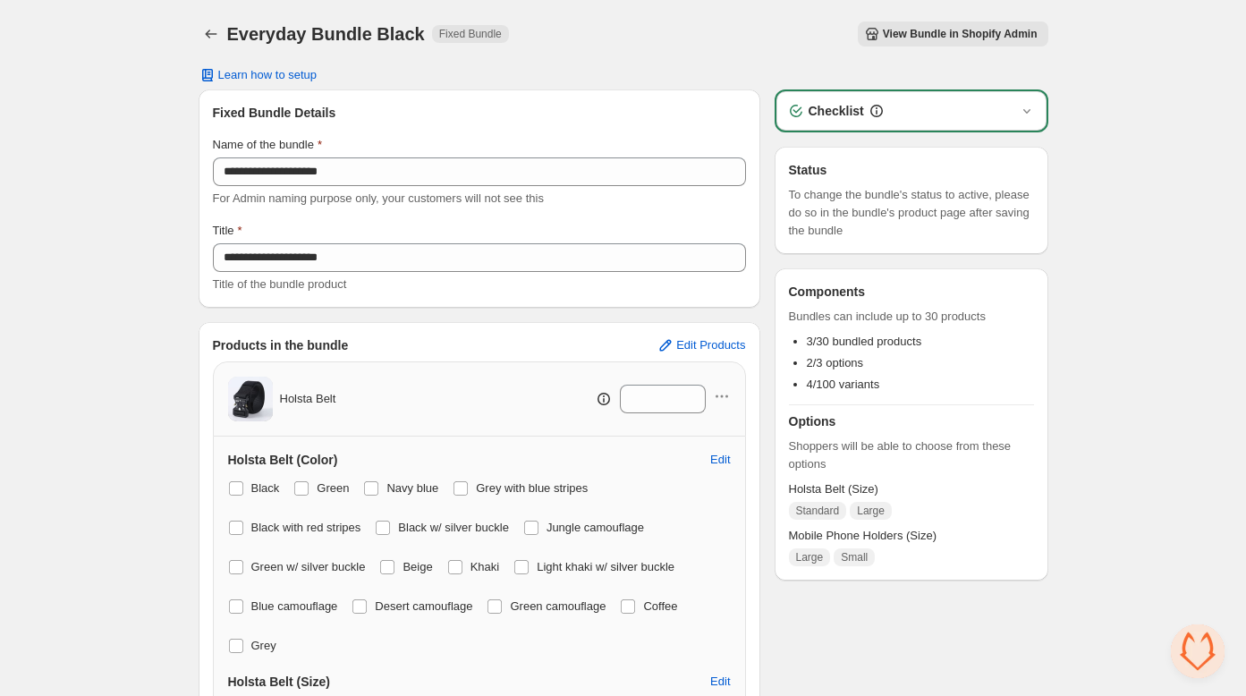
click at [85, 319] on div "**********" at bounding box center [623, 656] width 1246 height 1313
click at [213, 38] on icon "Back" at bounding box center [211, 34] width 18 height 18
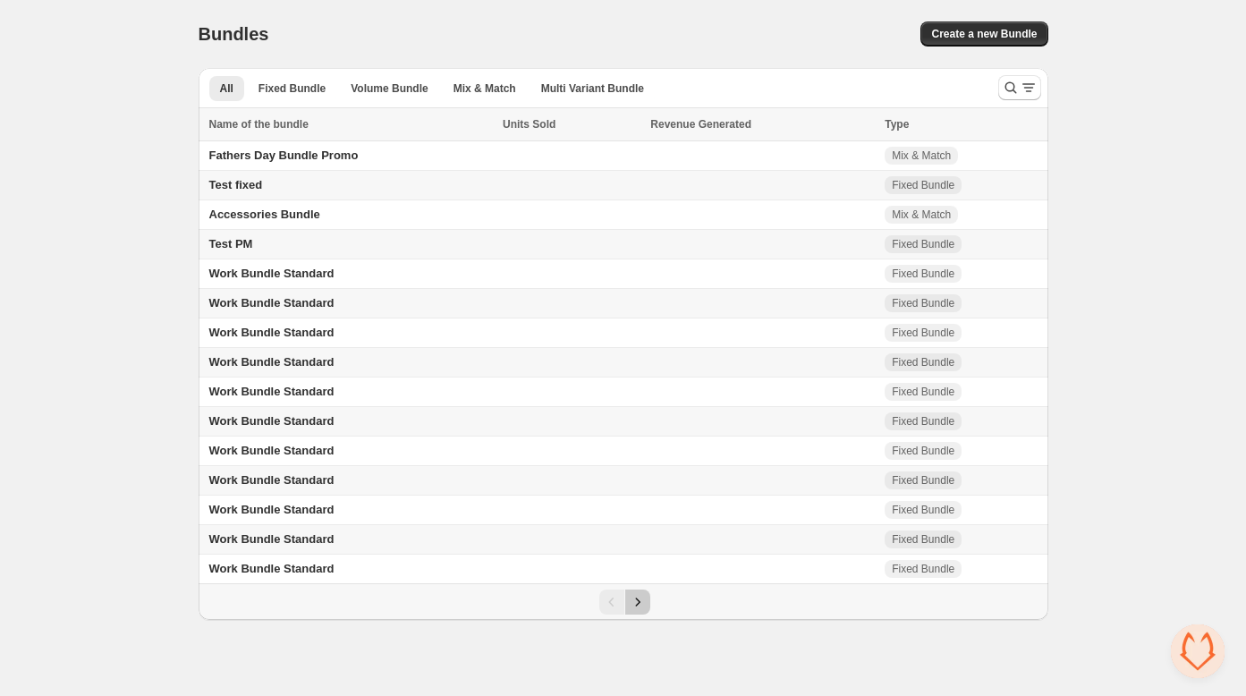
click at [642, 610] on icon "Next" at bounding box center [638, 602] width 18 height 18
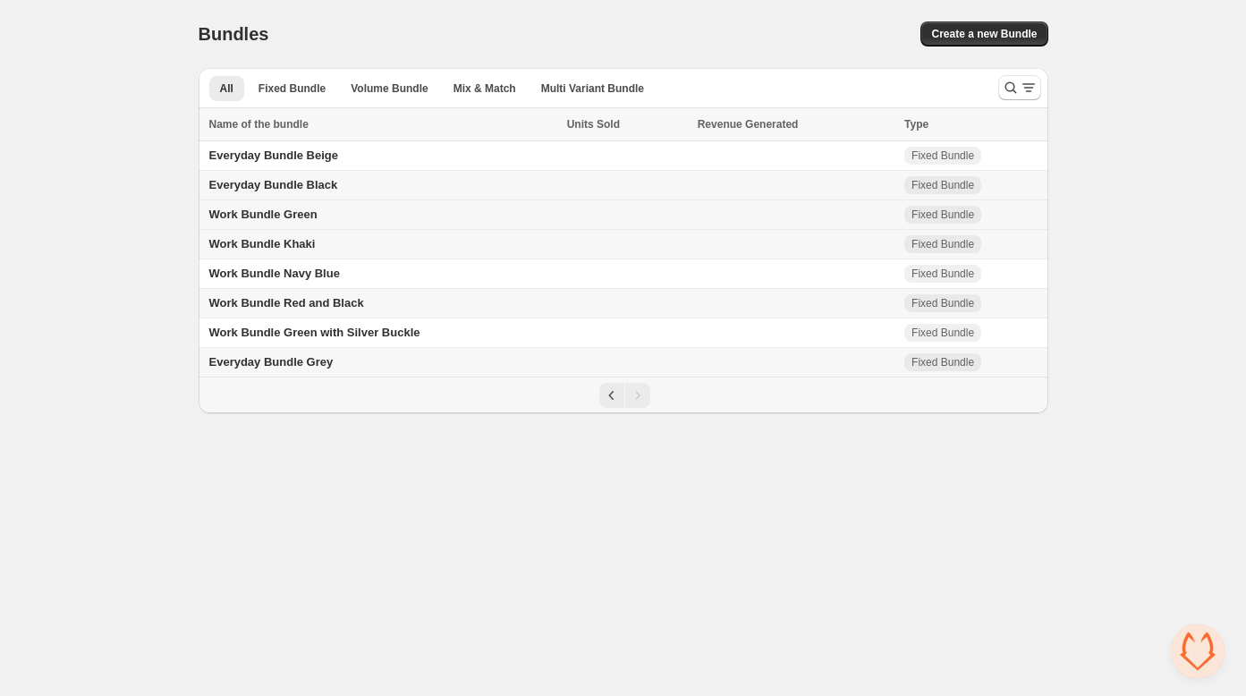
click at [280, 213] on span "Work Bundle Green" at bounding box center [263, 213] width 108 height 13
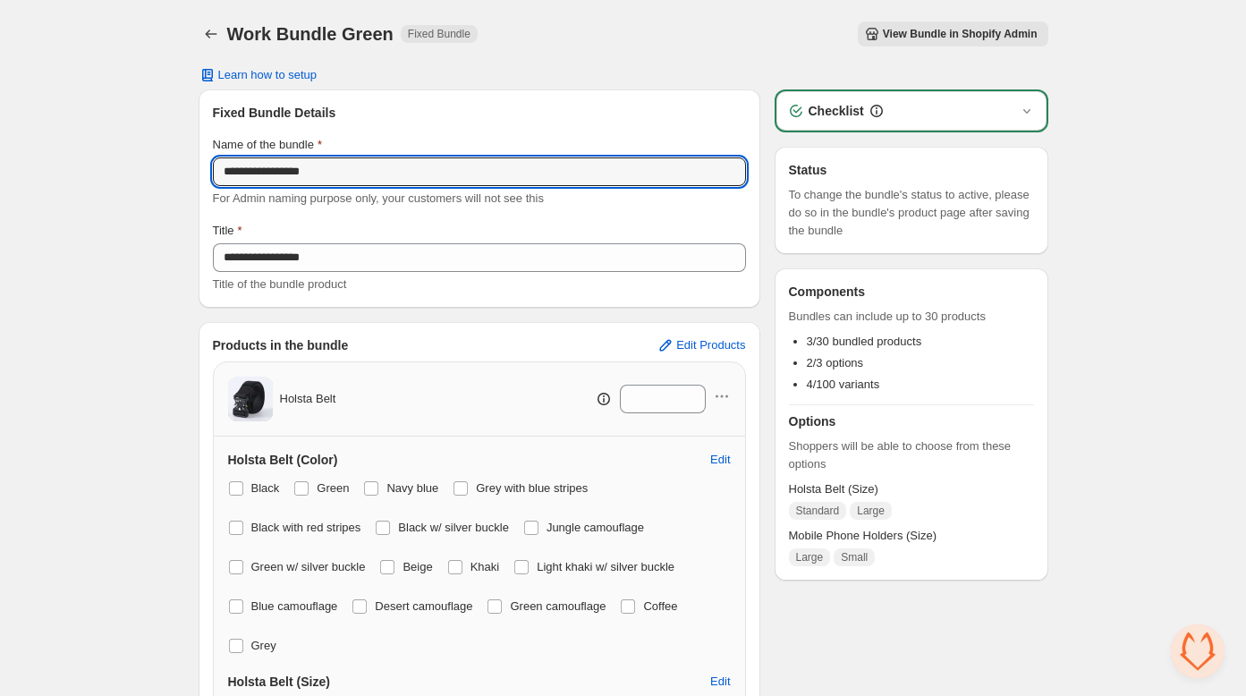
drag, startPoint x: 247, startPoint y: 179, endPoint x: 196, endPoint y: 173, distance: 51.4
click at [196, 173] on div "**********" at bounding box center [623, 656] width 893 height 1313
drag, startPoint x: 251, startPoint y: 173, endPoint x: 184, endPoint y: 171, distance: 67.1
click at [184, 171] on div "**********" at bounding box center [623, 656] width 893 height 1313
drag, startPoint x: 381, startPoint y: 168, endPoint x: 217, endPoint y: 167, distance: 163.7
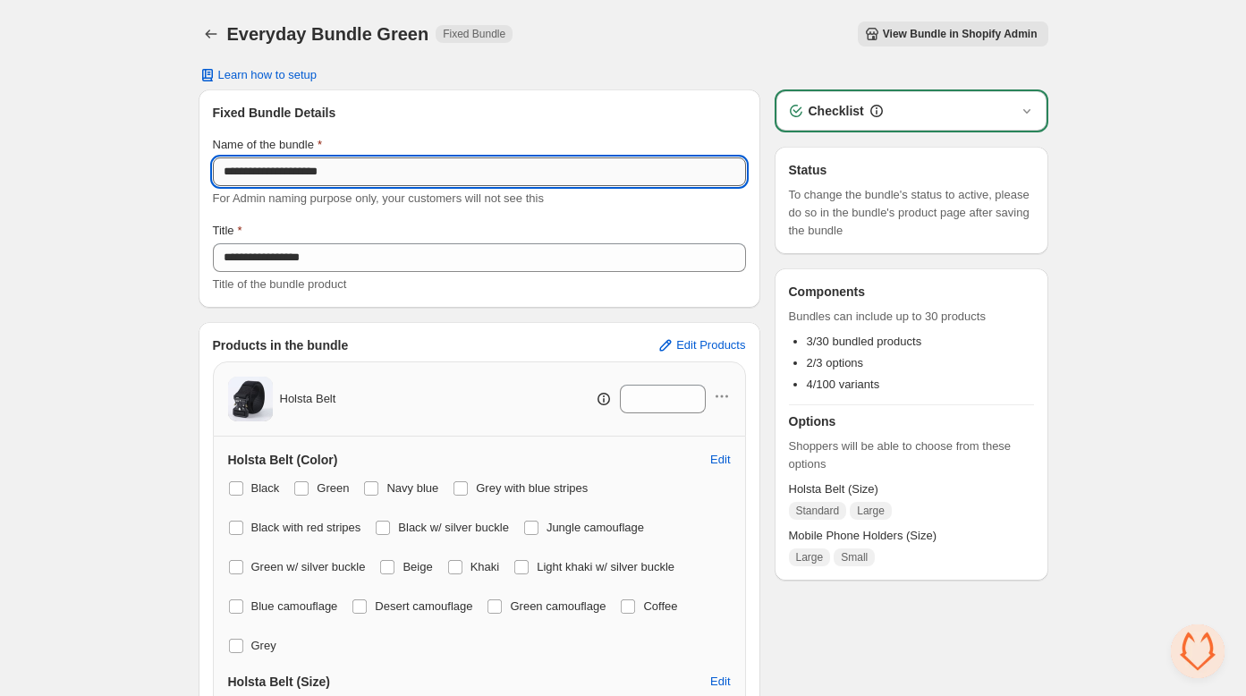
click at [217, 167] on input "**********" at bounding box center [479, 171] width 533 height 29
type input "**********"
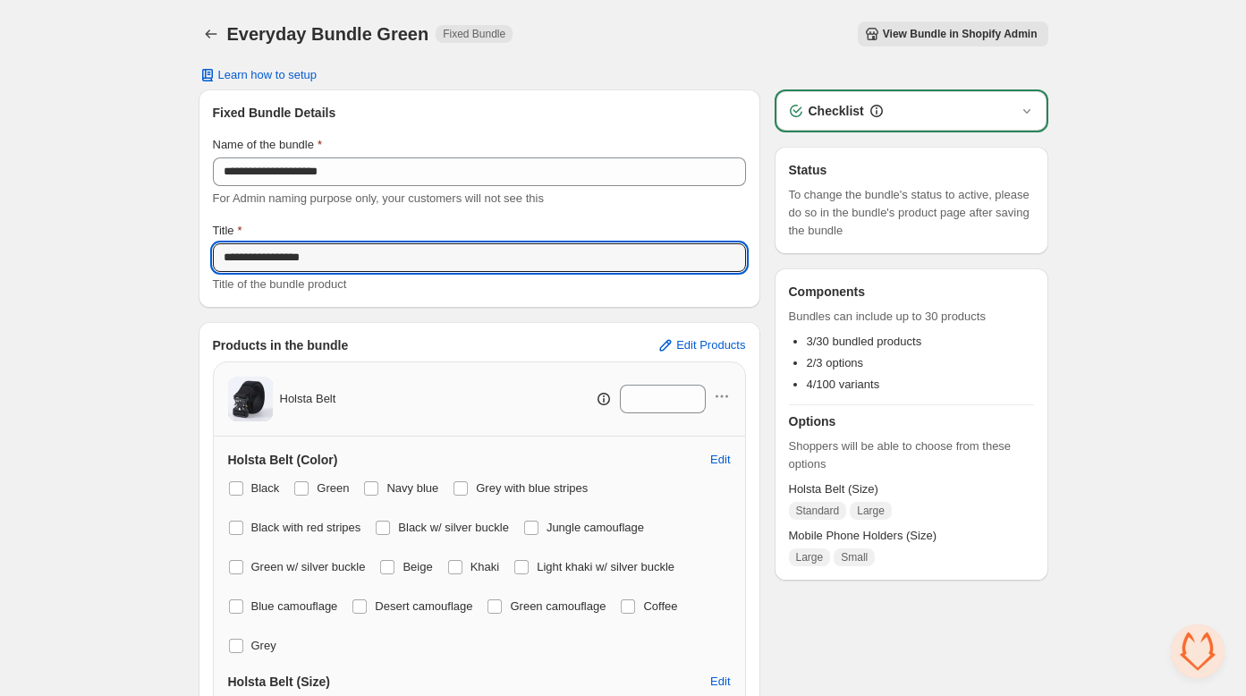
drag, startPoint x: 368, startPoint y: 262, endPoint x: 182, endPoint y: 250, distance: 187.3
click at [181, 250] on div "**********" at bounding box center [623, 656] width 893 height 1313
paste input "****"
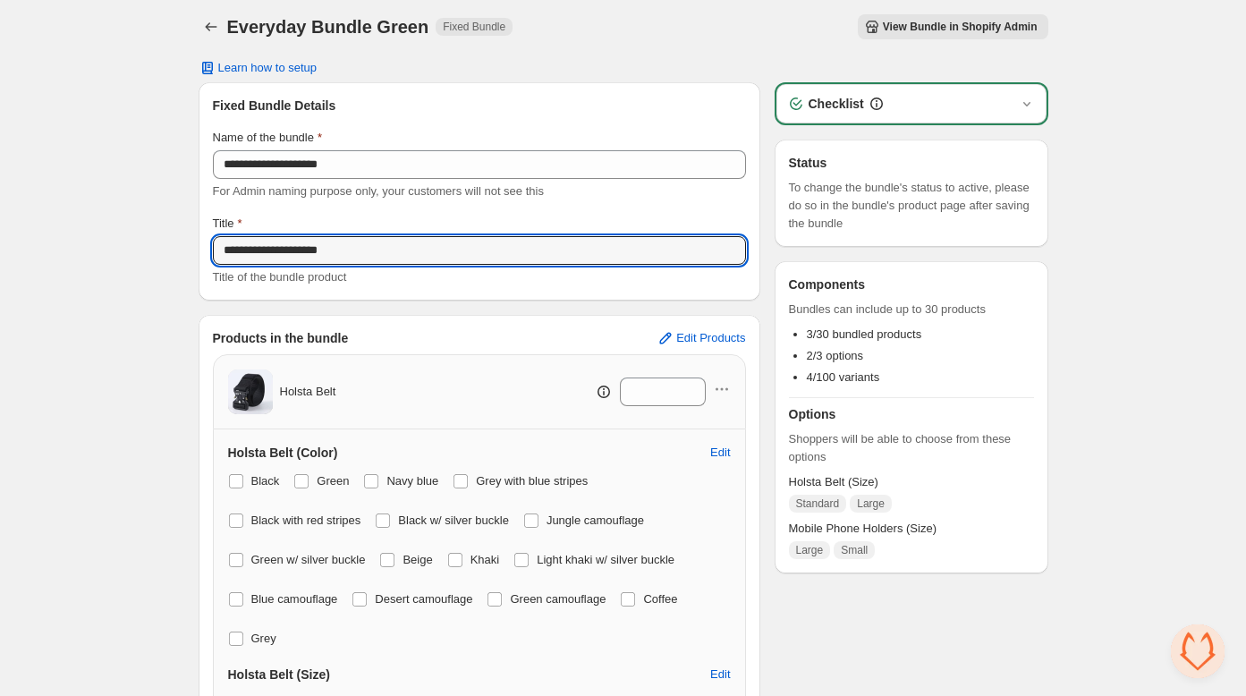
type input "**********"
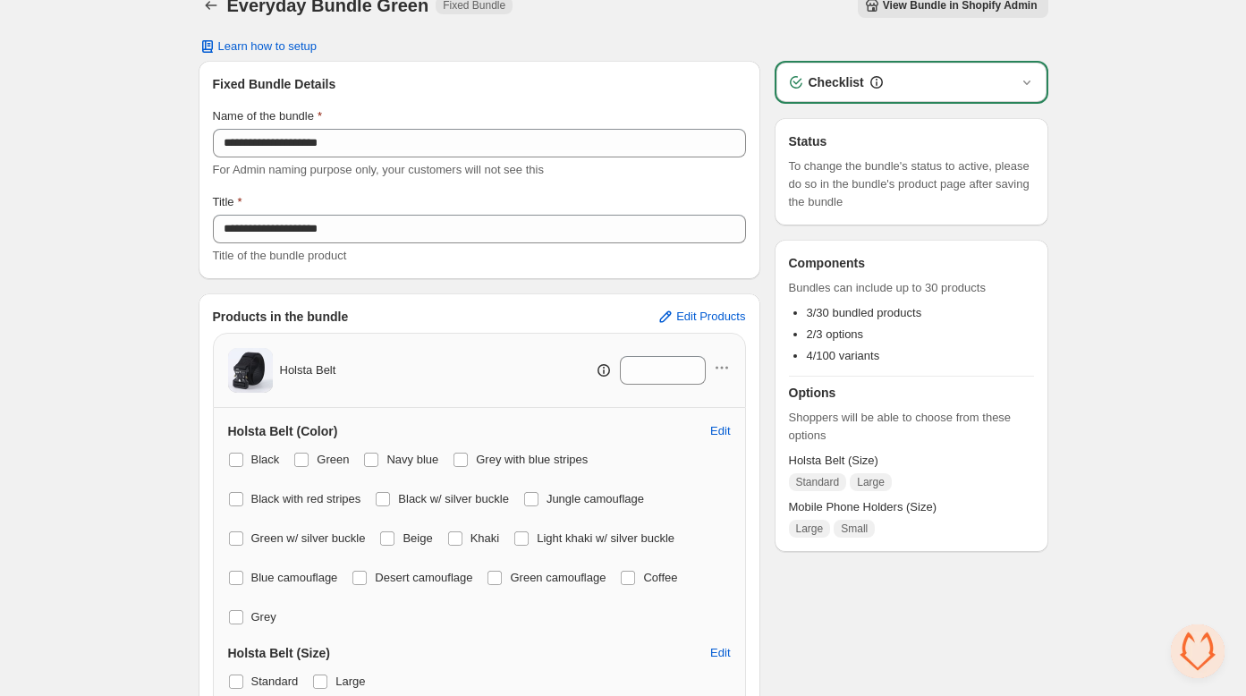
scroll to position [0, 0]
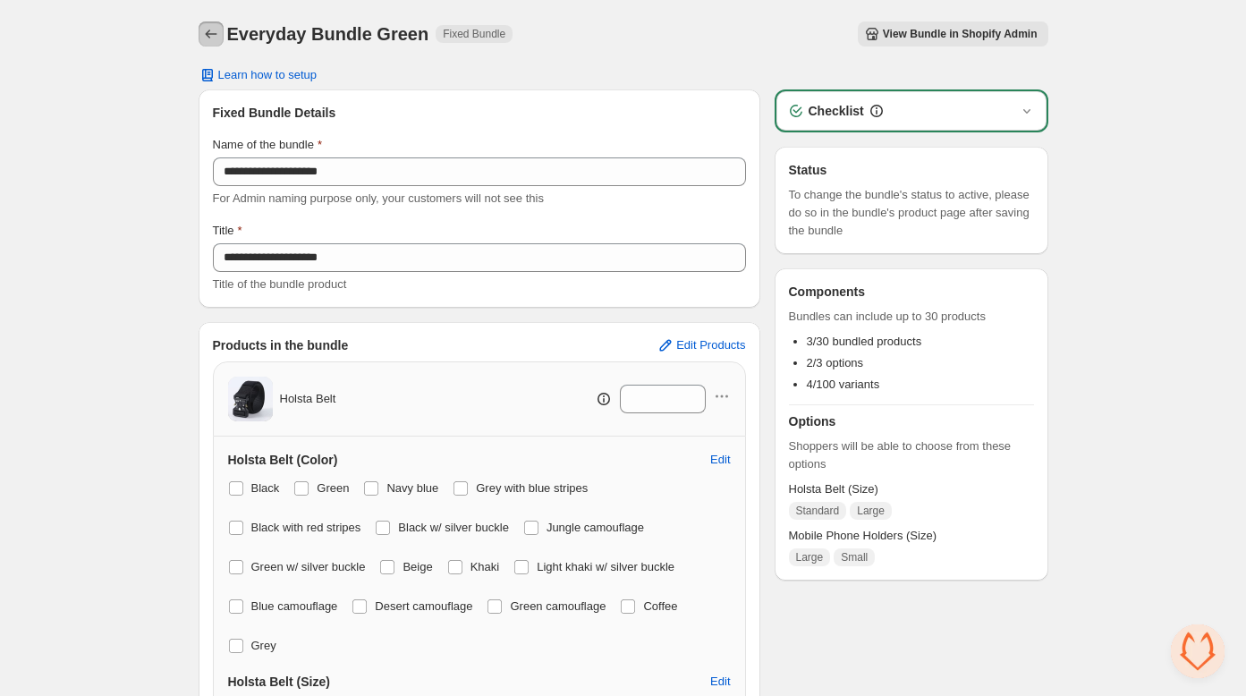
click at [216, 41] on icon "Back" at bounding box center [211, 34] width 18 height 18
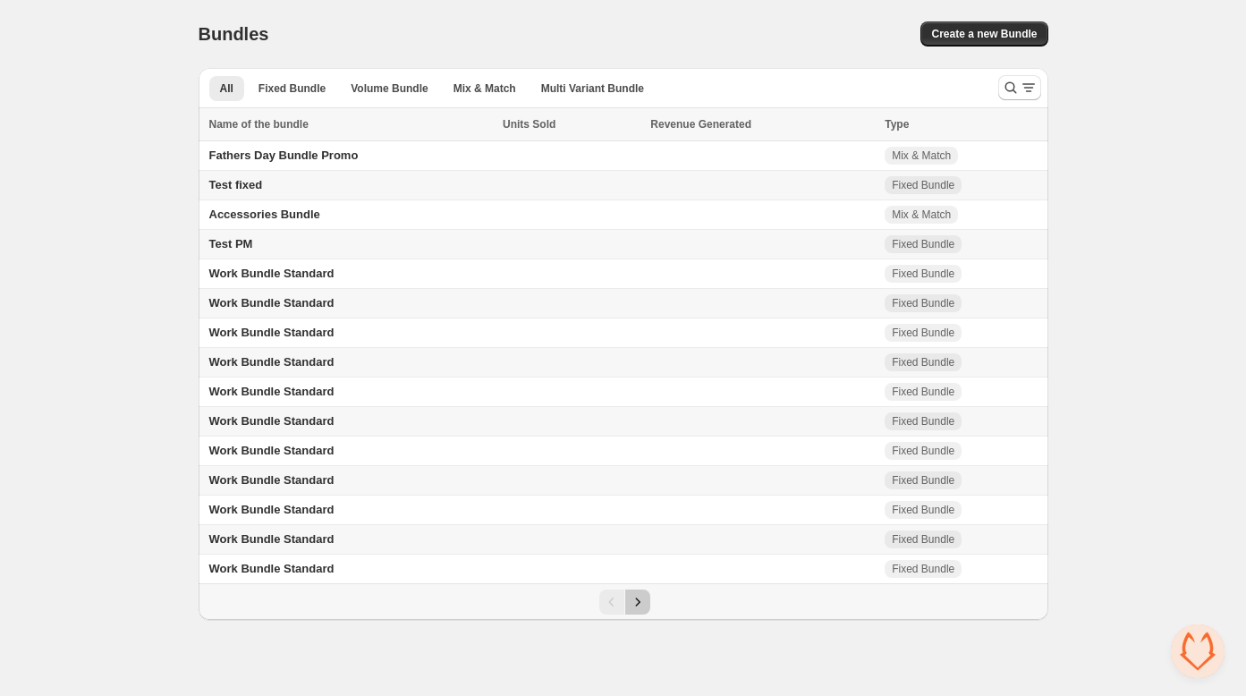
click at [646, 605] on icon "Next" at bounding box center [638, 602] width 18 height 18
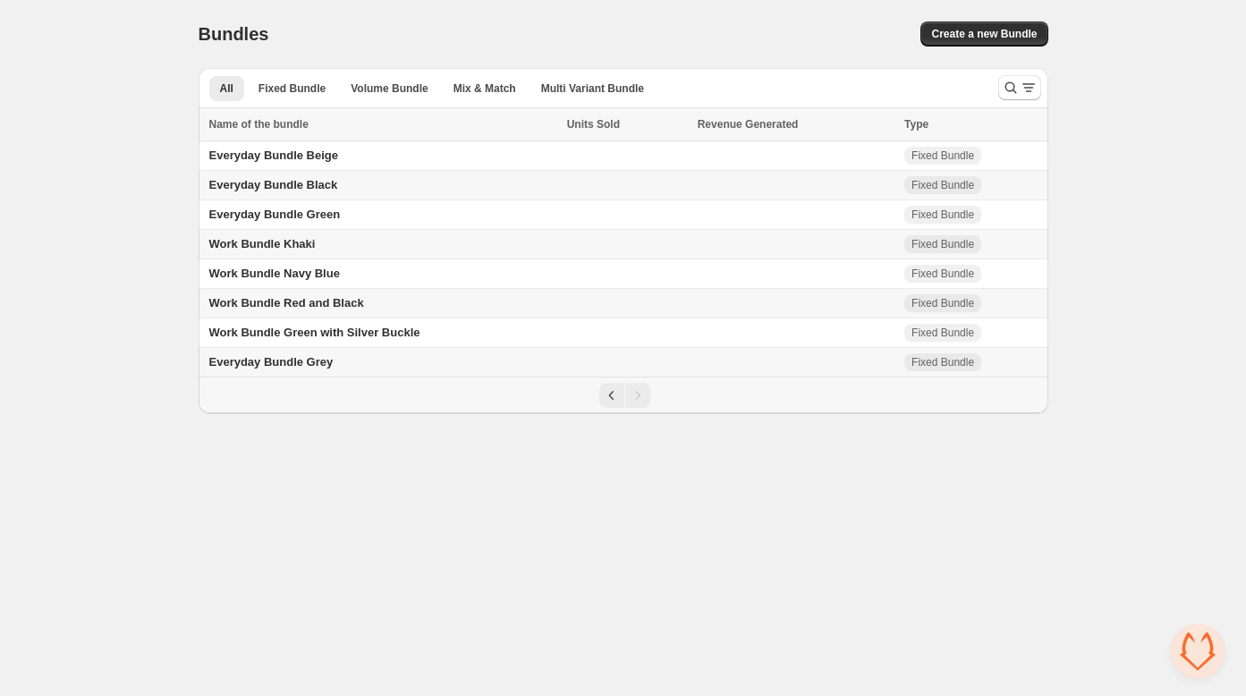
click at [265, 247] on span "Work Bundle Khaki" at bounding box center [262, 243] width 106 height 13
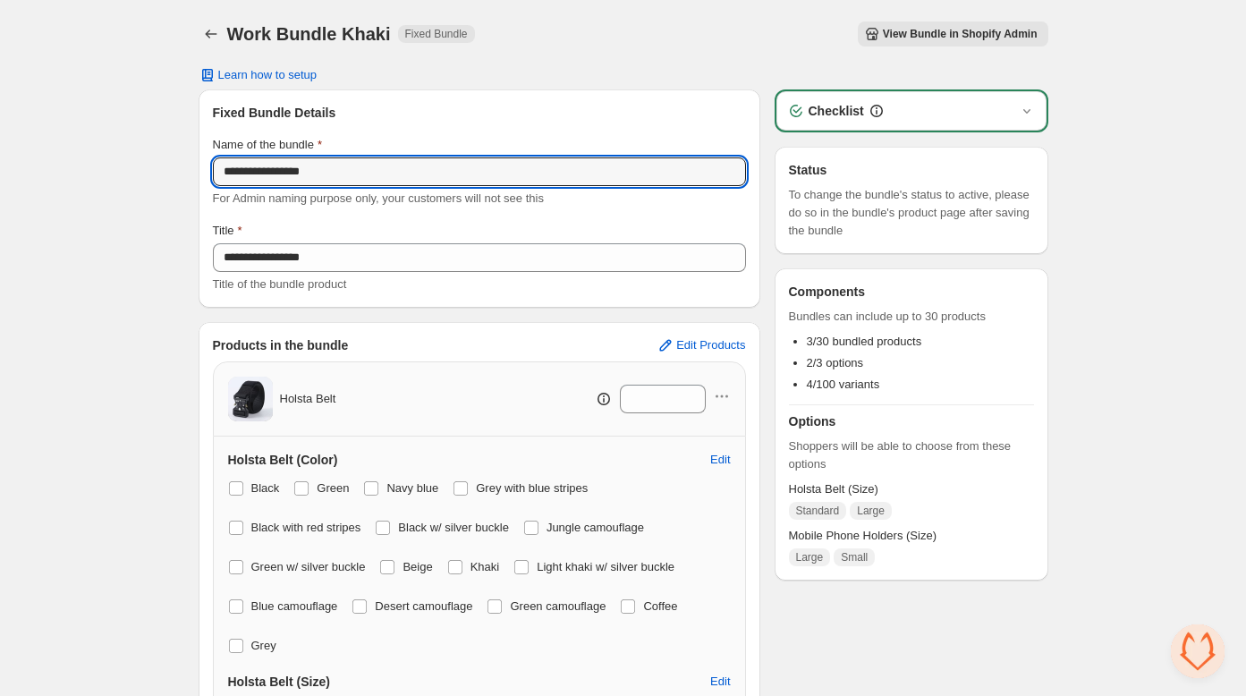
drag, startPoint x: 249, startPoint y: 173, endPoint x: 209, endPoint y: 173, distance: 39.4
click at [210, 173] on div "**********" at bounding box center [480, 198] width 562 height 218
drag, startPoint x: 328, startPoint y: 173, endPoint x: 189, endPoint y: 160, distance: 140.2
click at [188, 161] on div "**********" at bounding box center [623, 656] width 893 height 1313
type input "**********"
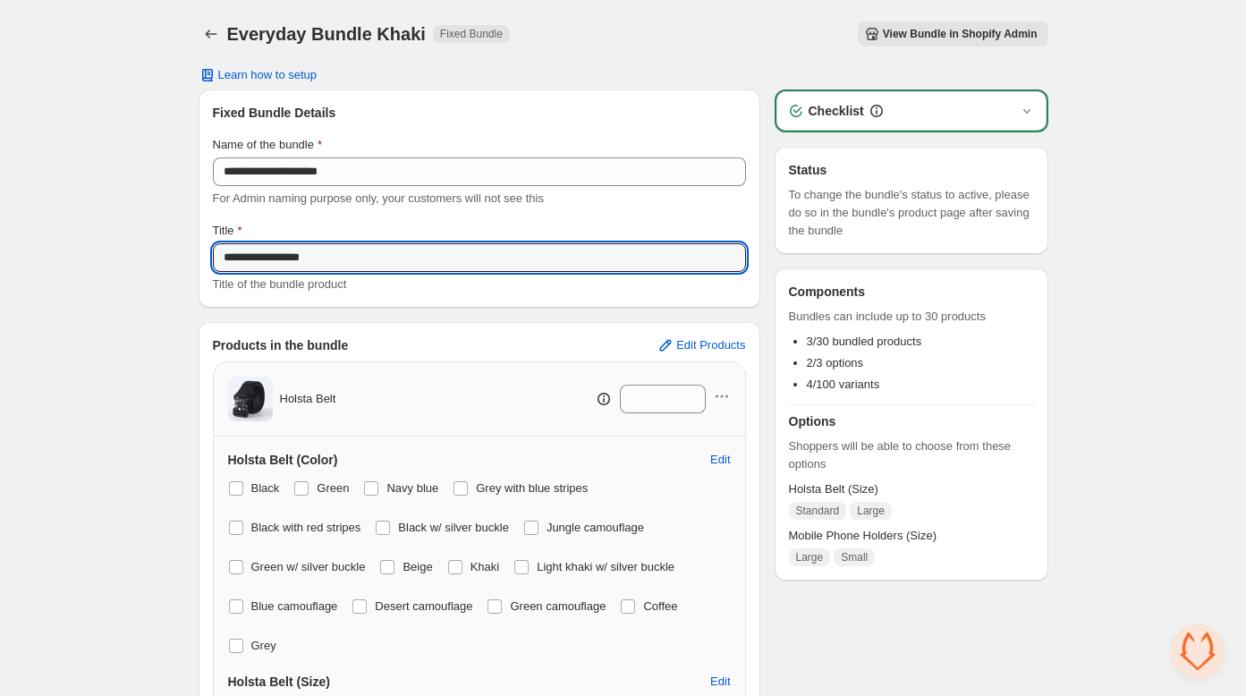
drag, startPoint x: 220, startPoint y: 246, endPoint x: 123, endPoint y: 238, distance: 97.8
click at [123, 238] on div "**********" at bounding box center [623, 656] width 1246 height 1313
paste input "****"
type input "**********"
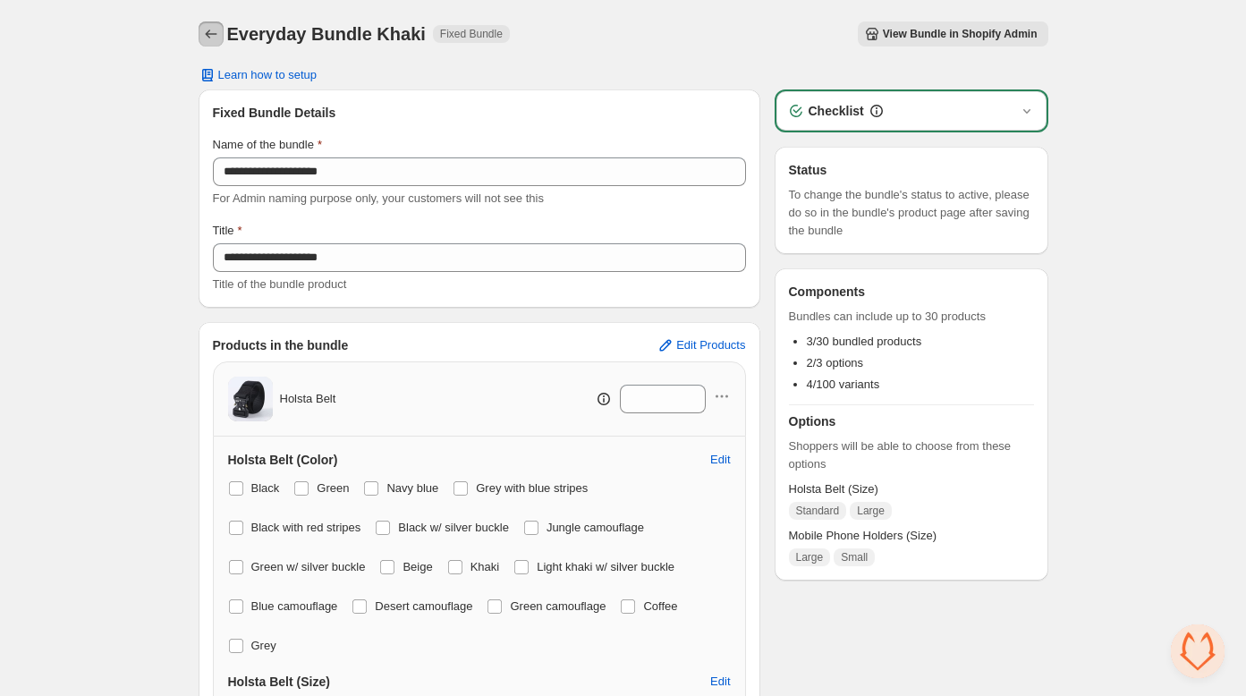
click at [204, 24] on button "Back" at bounding box center [211, 33] width 25 height 25
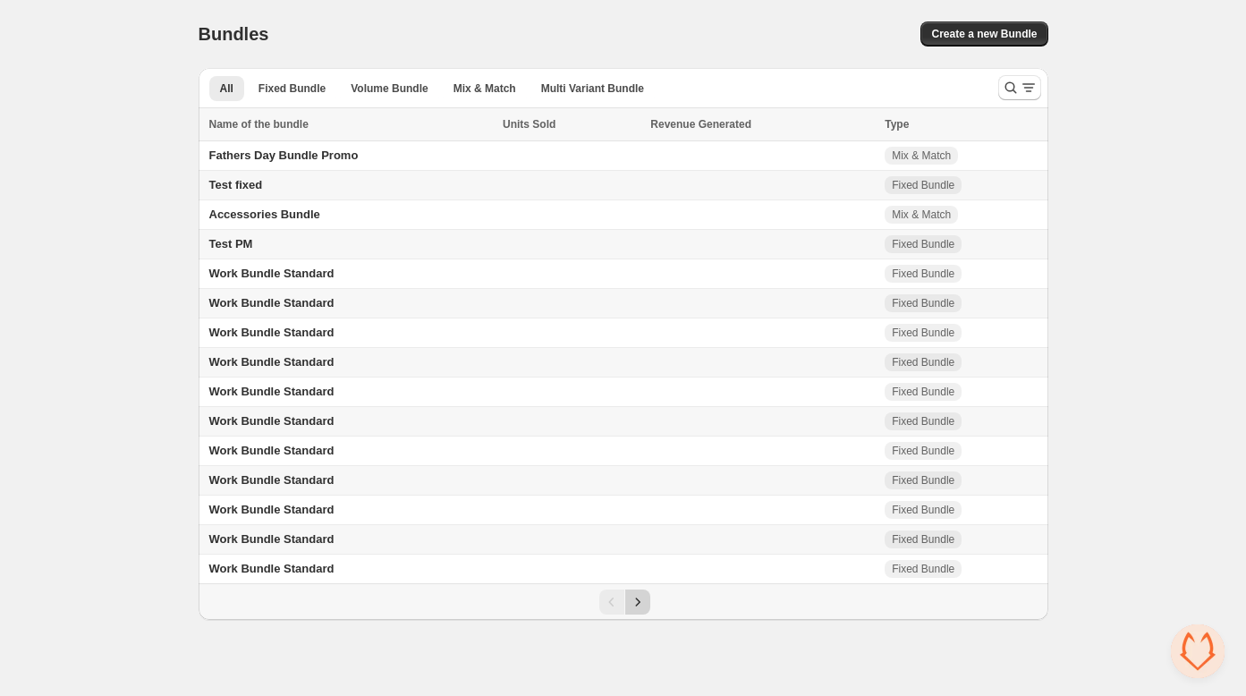
click at [633, 604] on icon "Next" at bounding box center [638, 602] width 18 height 18
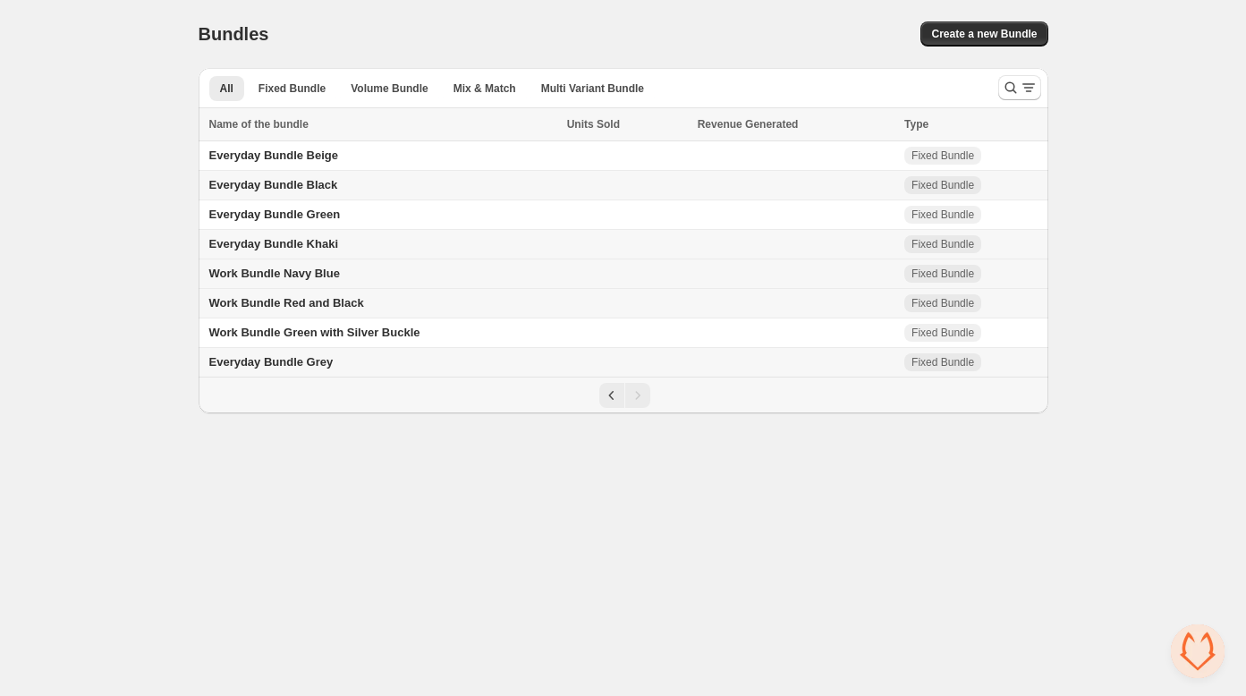
click at [210, 272] on span "Work Bundle Navy Blue" at bounding box center [274, 273] width 131 height 13
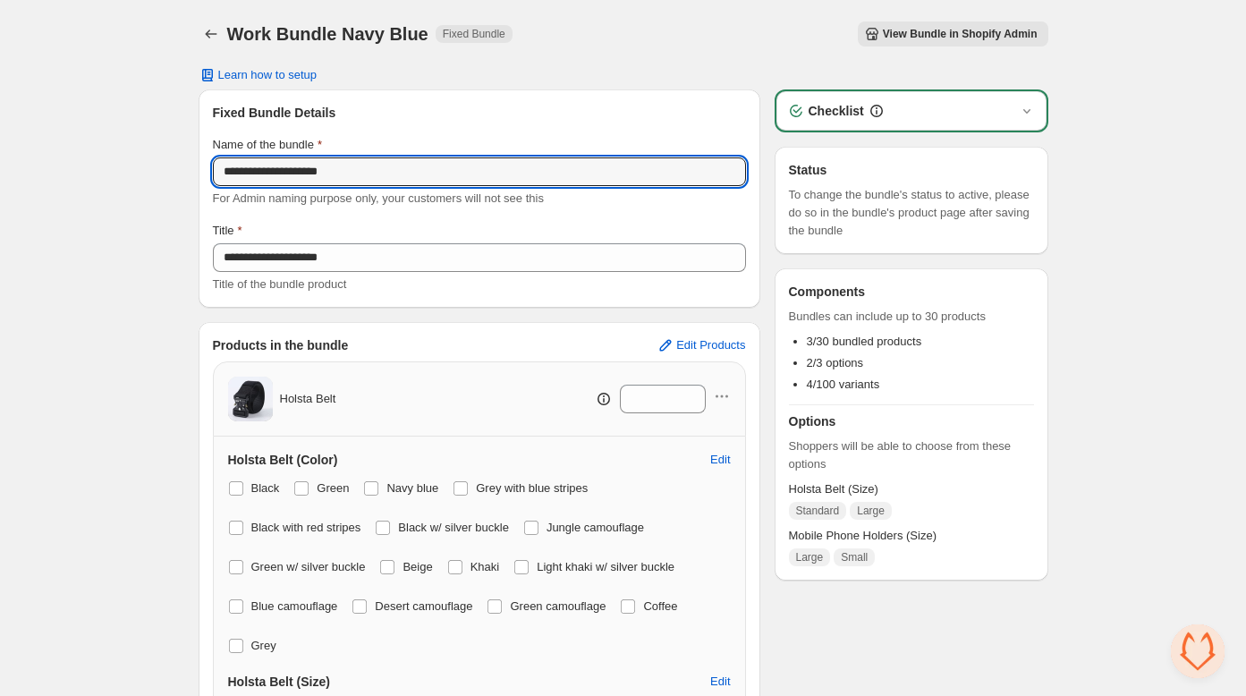
drag, startPoint x: 251, startPoint y: 173, endPoint x: 203, endPoint y: 169, distance: 48.4
click at [203, 169] on div "**********" at bounding box center [480, 198] width 562 height 218
type input "**********"
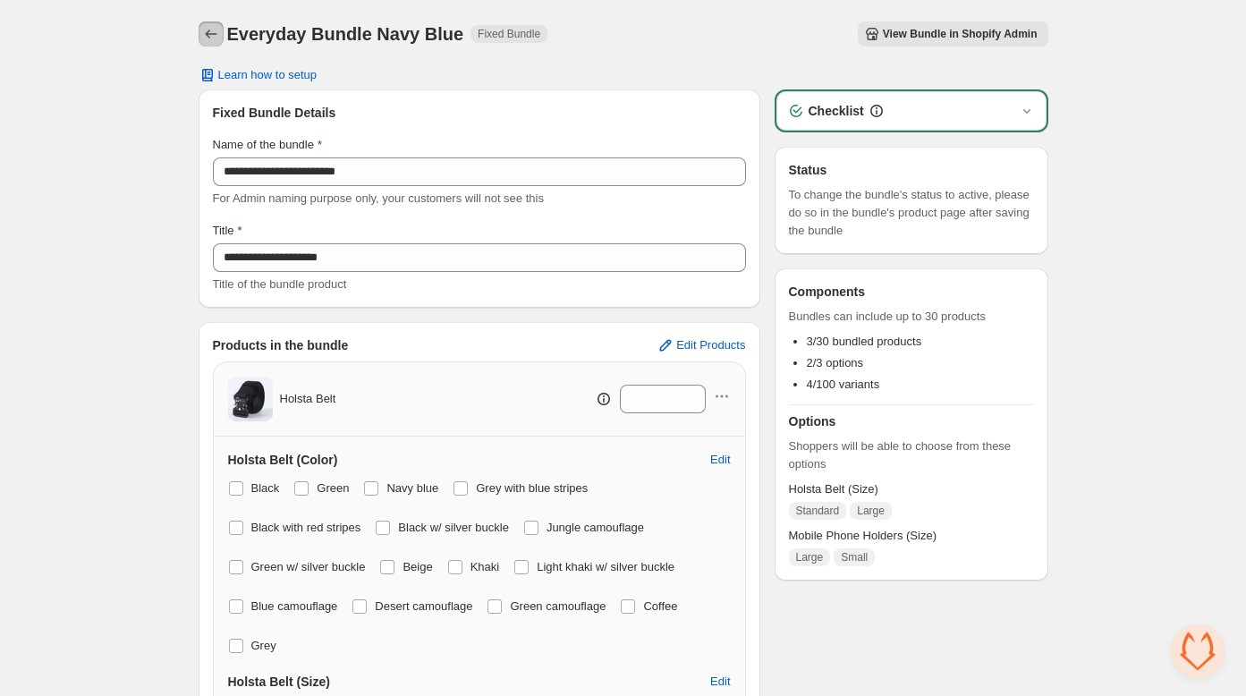
click at [217, 31] on icon "Back" at bounding box center [211, 34] width 18 height 18
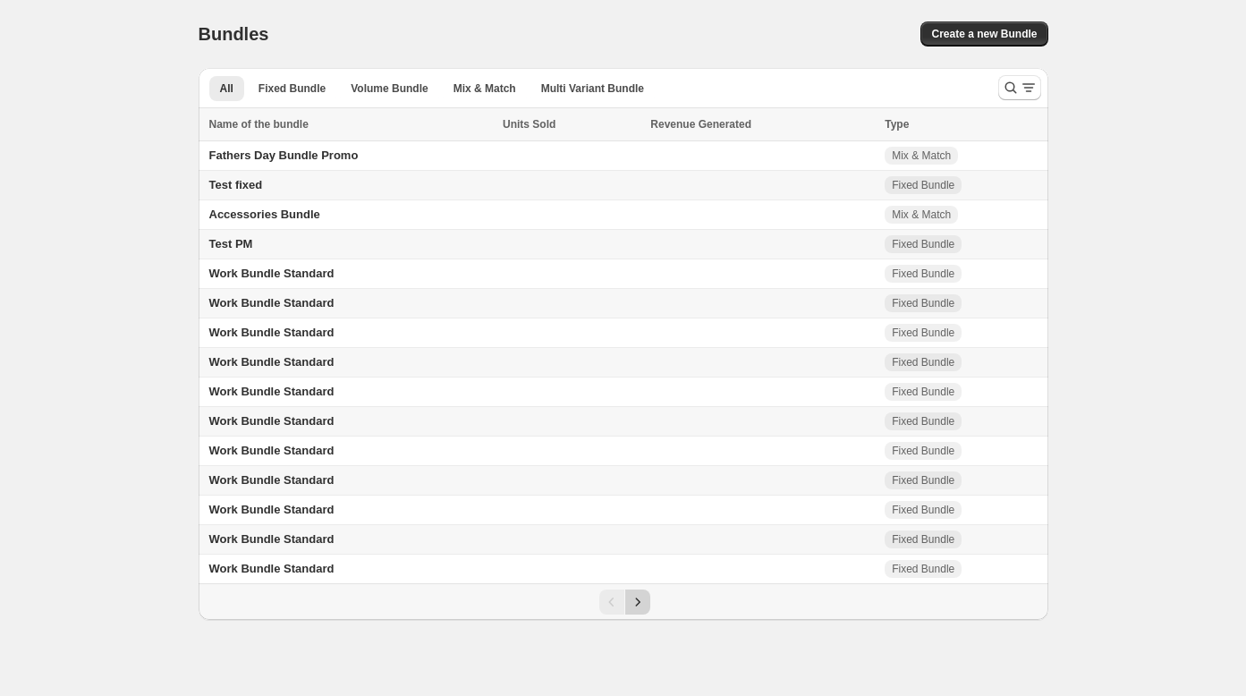
click at [642, 604] on icon "Next" at bounding box center [638, 602] width 18 height 18
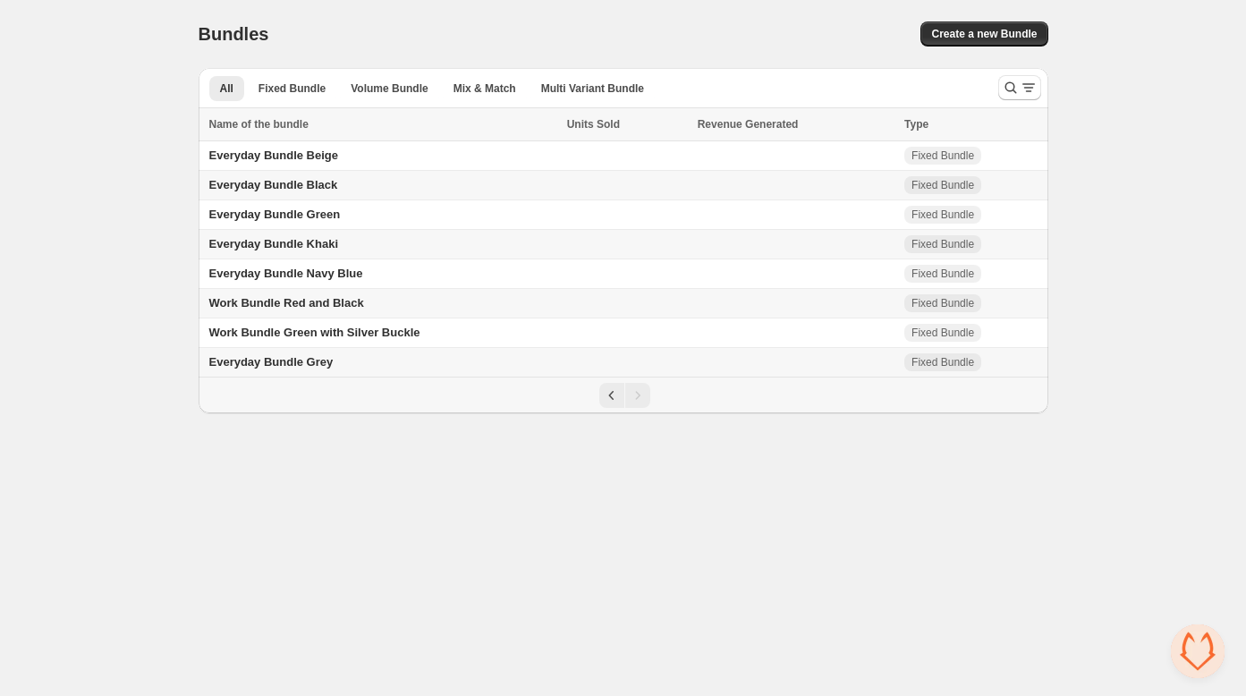
click at [236, 311] on td "Work Bundle Red and Black" at bounding box center [380, 304] width 363 height 30
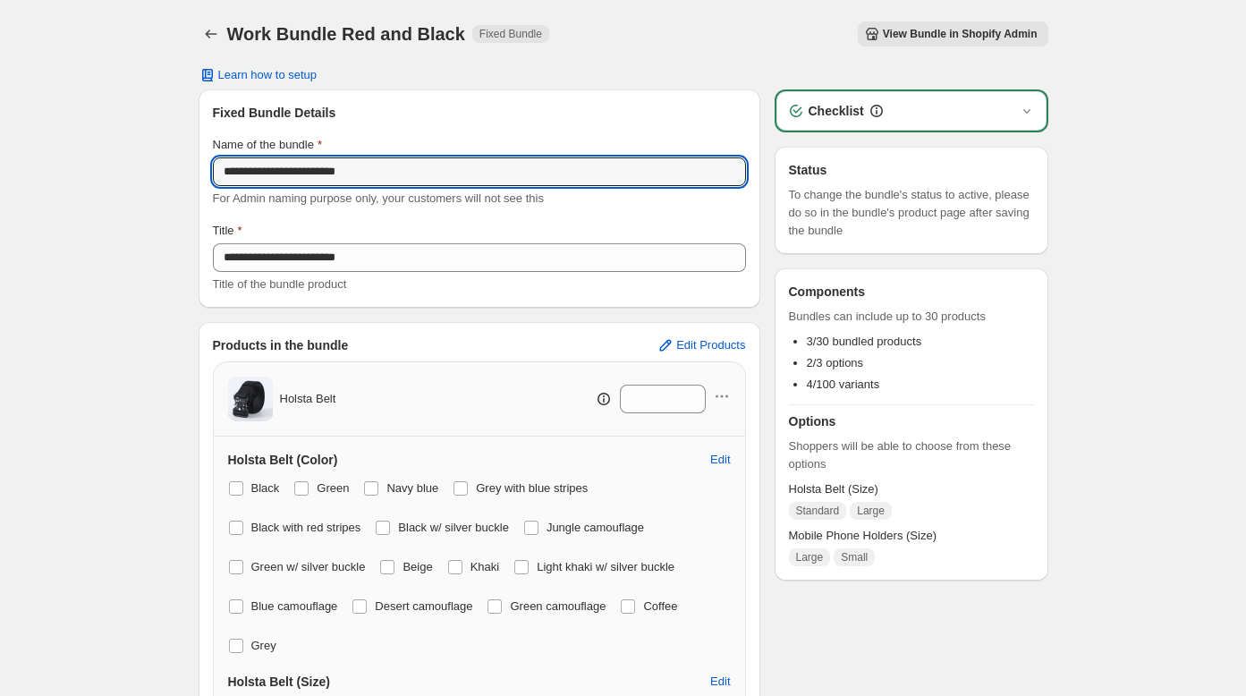
drag, startPoint x: 251, startPoint y: 175, endPoint x: 199, endPoint y: 172, distance: 52.0
click at [202, 173] on div "**********" at bounding box center [480, 198] width 562 height 218
drag, startPoint x: 384, startPoint y: 172, endPoint x: 107, endPoint y: 165, distance: 276.4
click at [107, 165] on div "**********" at bounding box center [623, 656] width 1246 height 1313
type input "**********"
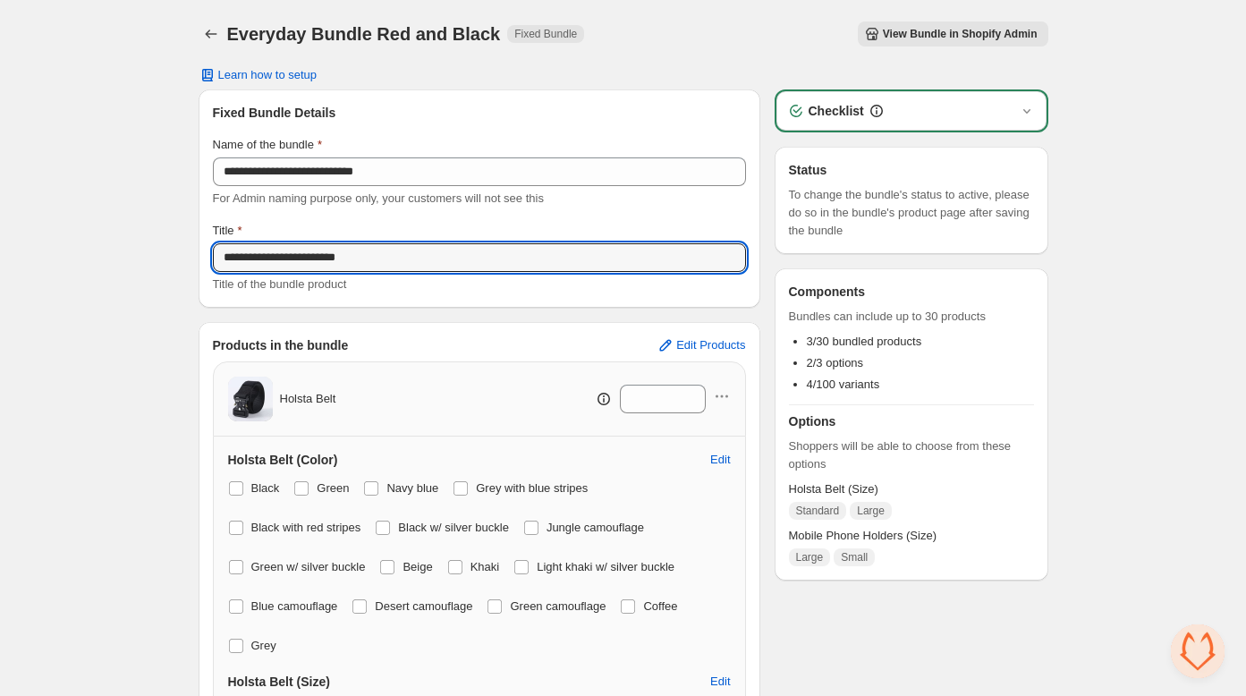
drag, startPoint x: 334, startPoint y: 245, endPoint x: 173, endPoint y: 228, distance: 161.9
click at [173, 228] on div "**********" at bounding box center [623, 656] width 1246 height 1313
paste input "****"
type input "**********"
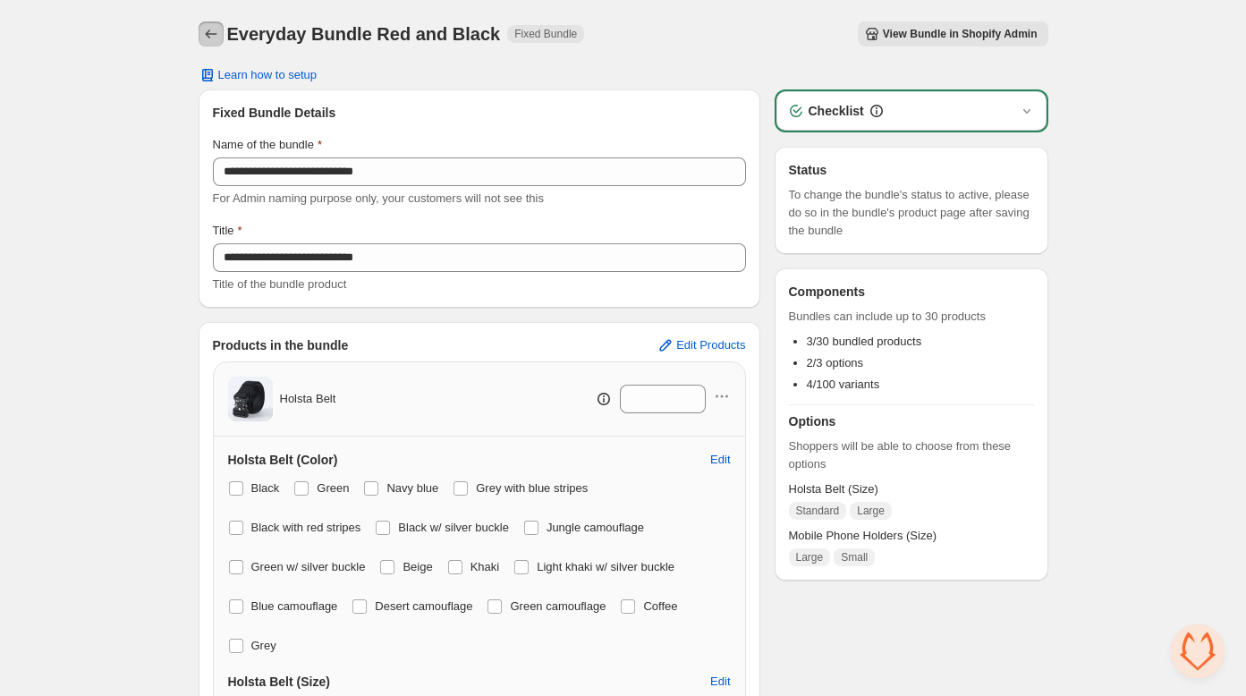
click at [209, 38] on icon "Back" at bounding box center [211, 34] width 18 height 18
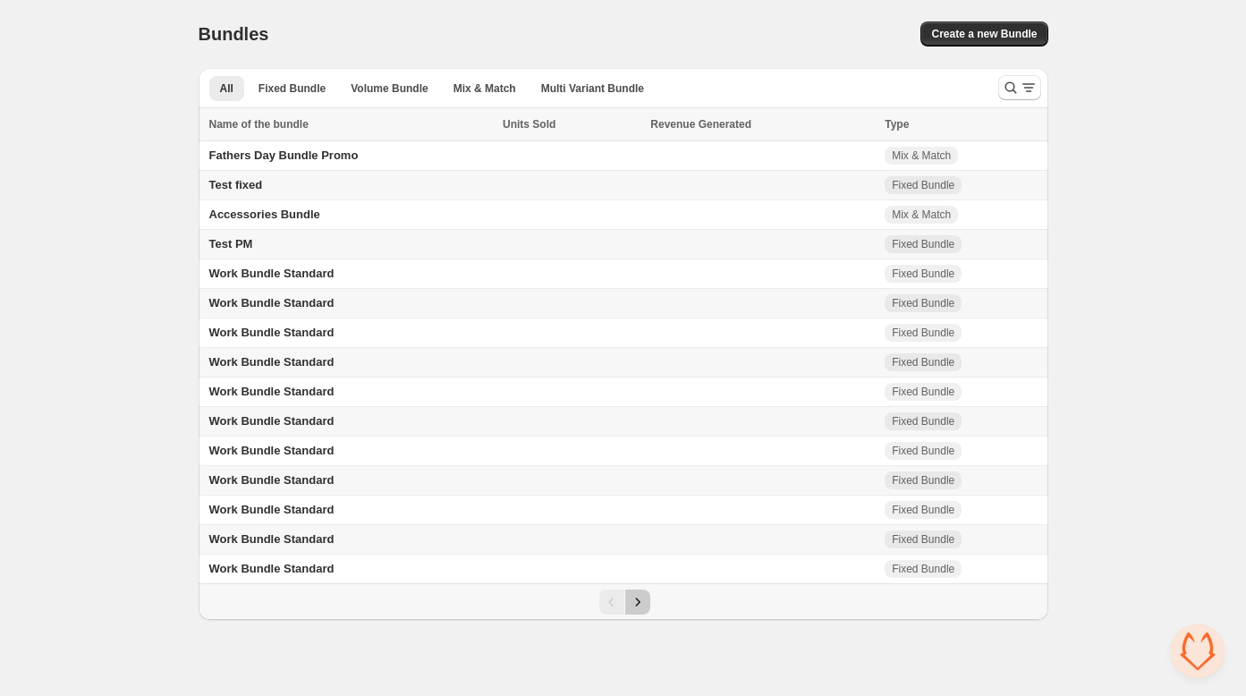
click at [637, 605] on icon "Next" at bounding box center [638, 601] width 4 height 8
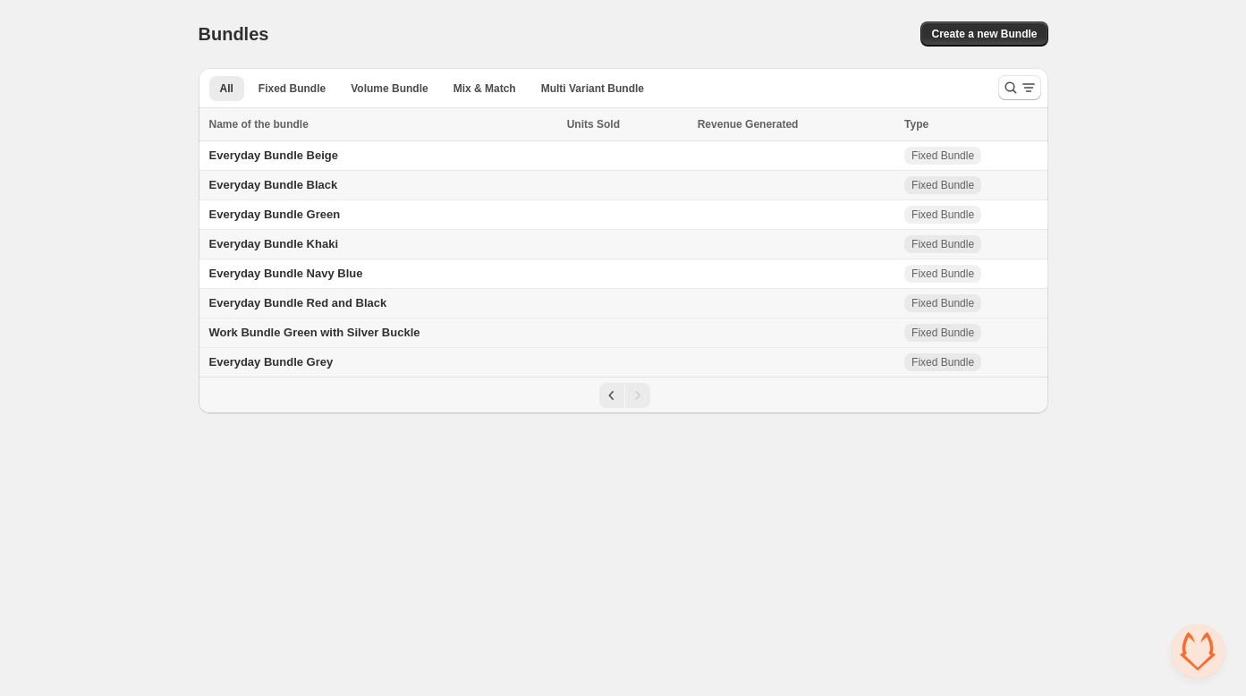
click at [301, 334] on span "Work Bundle Green with Silver Buckle" at bounding box center [314, 332] width 211 height 13
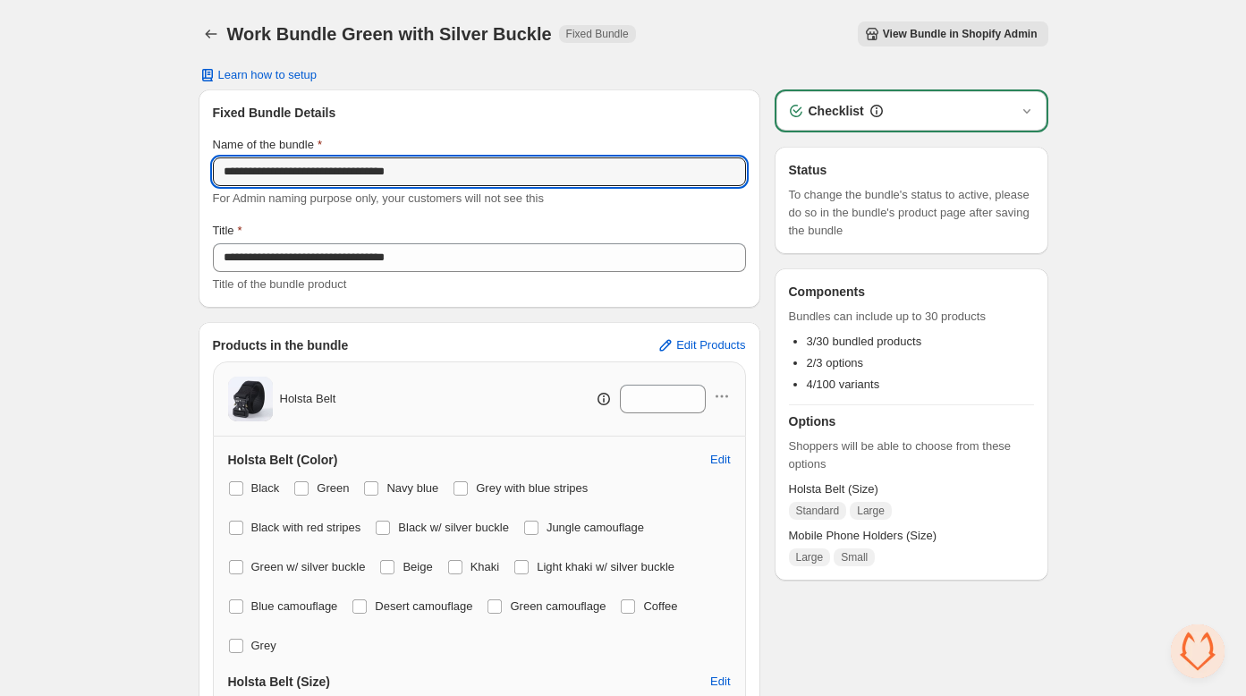
drag, startPoint x: 245, startPoint y: 170, endPoint x: 171, endPoint y: 166, distance: 74.3
click at [175, 167] on div "**********" at bounding box center [623, 656] width 1246 height 1313
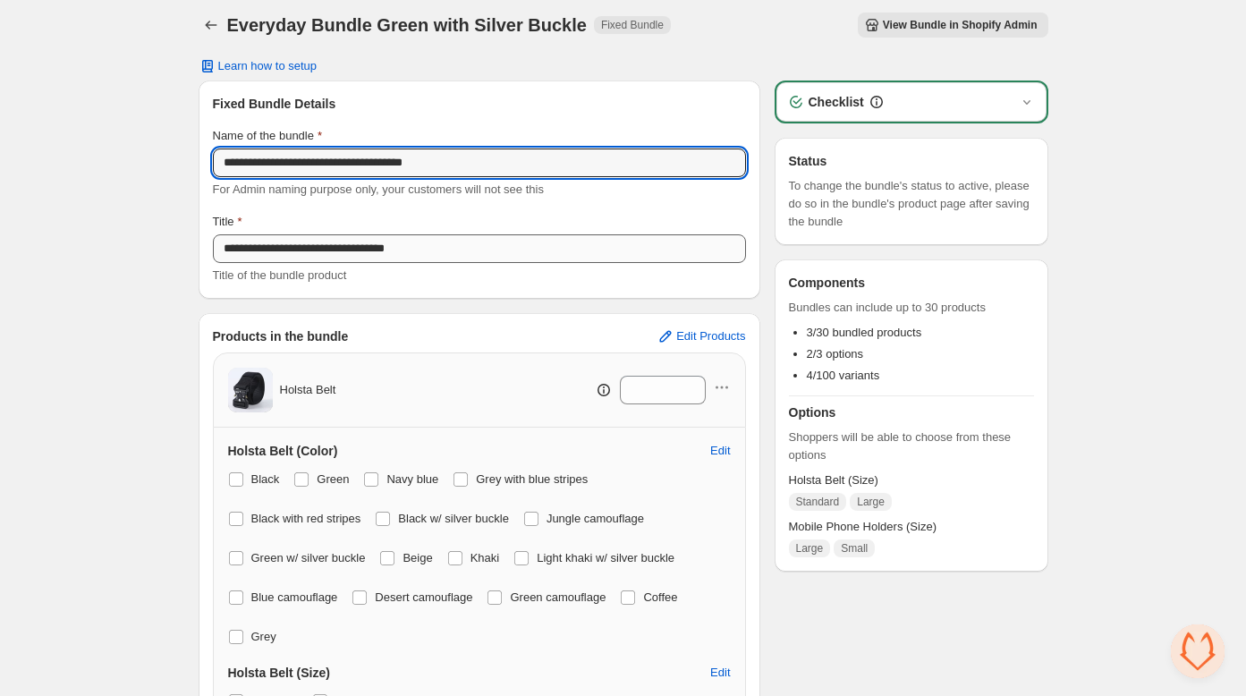
type input "**********"
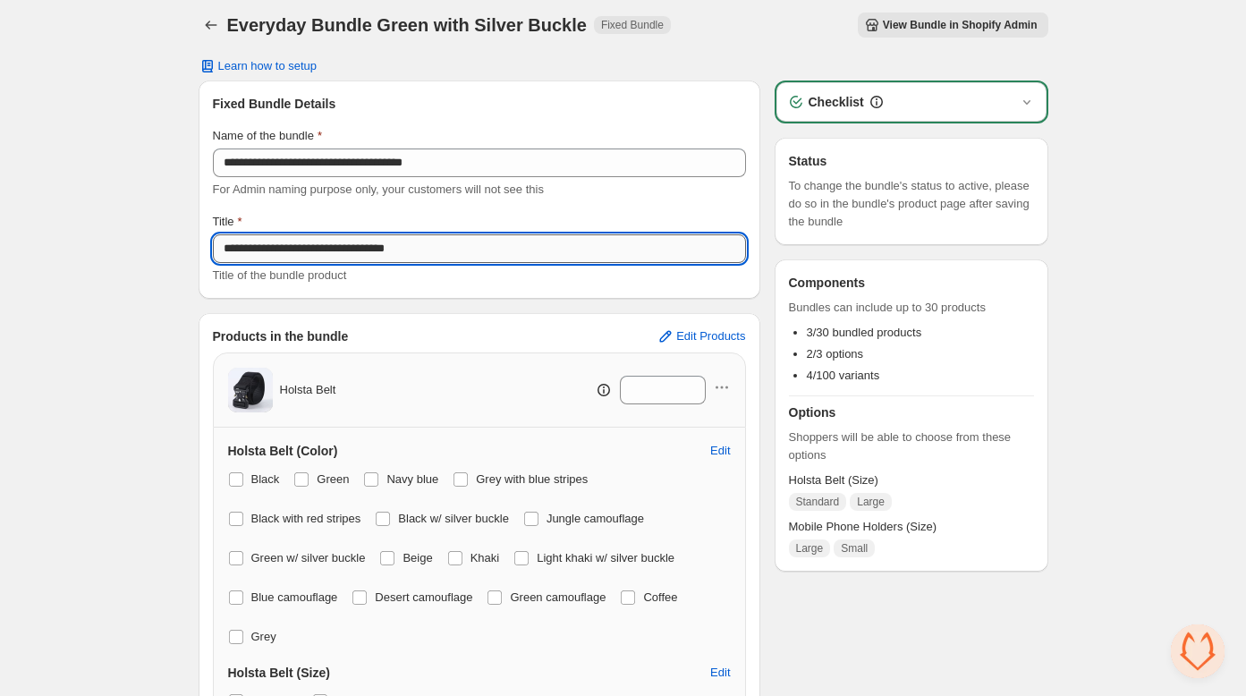
click at [245, 248] on input "**********" at bounding box center [479, 248] width 533 height 29
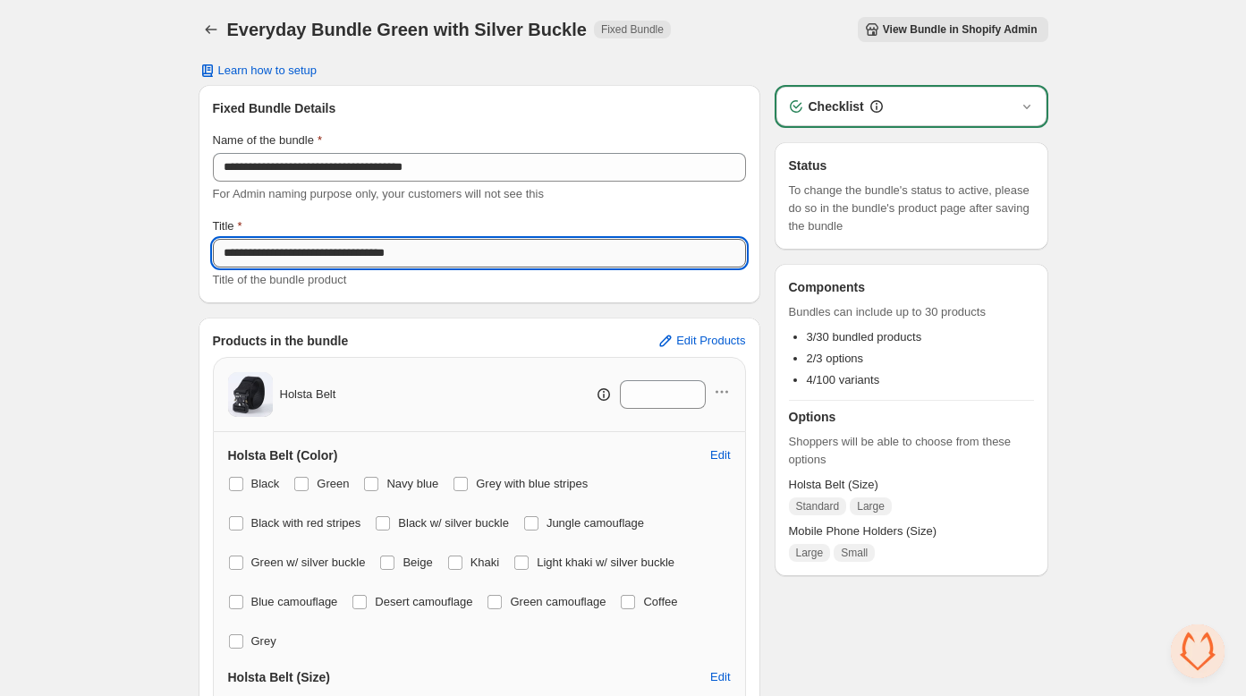
scroll to position [7, 0]
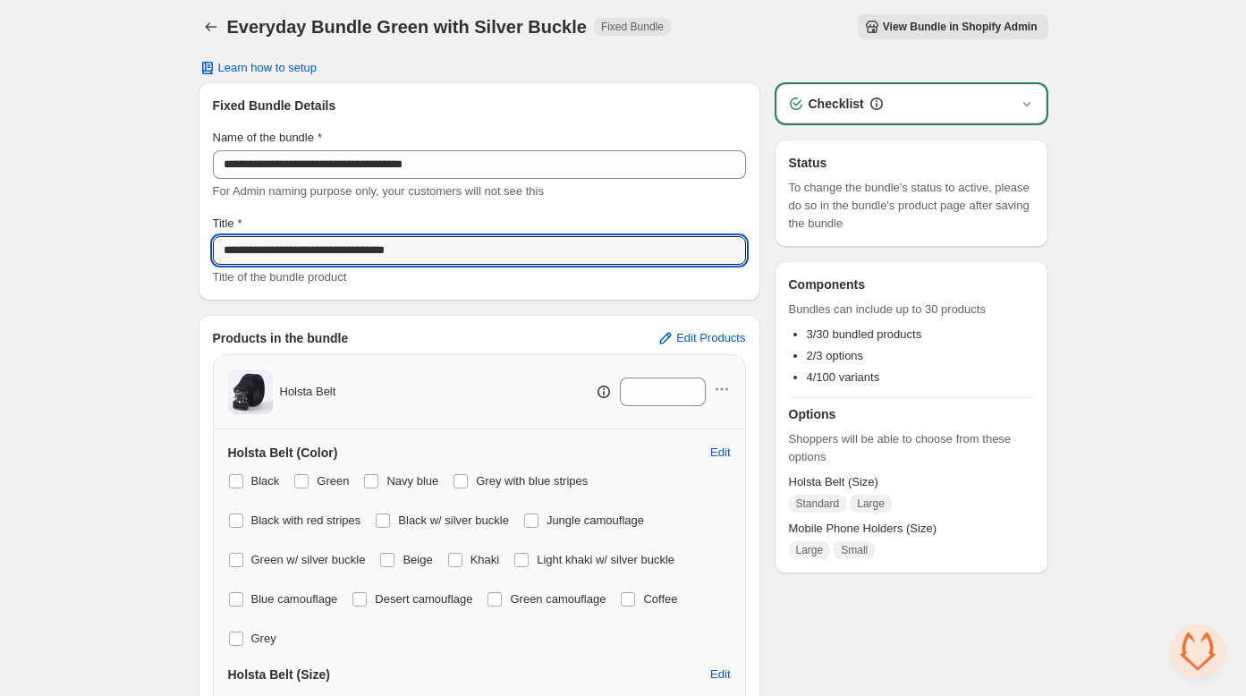
drag, startPoint x: 250, startPoint y: 248, endPoint x: 127, endPoint y: 245, distance: 123.4
click at [127, 245] on div "**********" at bounding box center [623, 649] width 1246 height 1313
type input "**********"
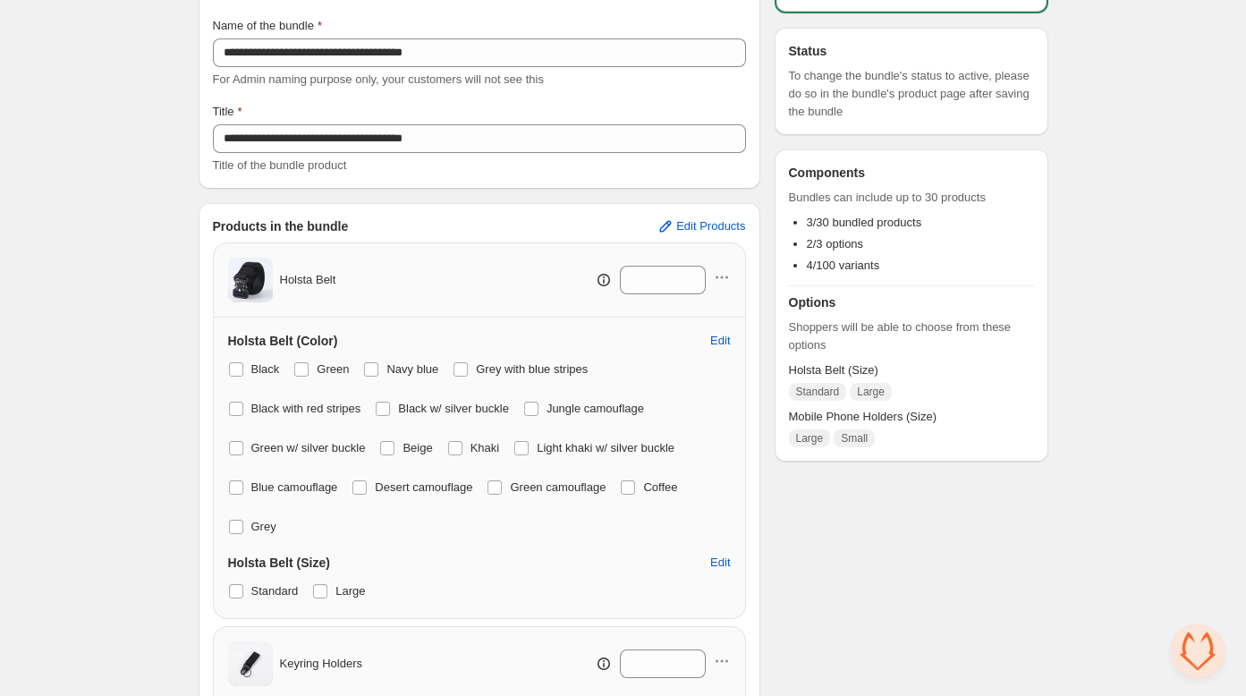
scroll to position [0, 0]
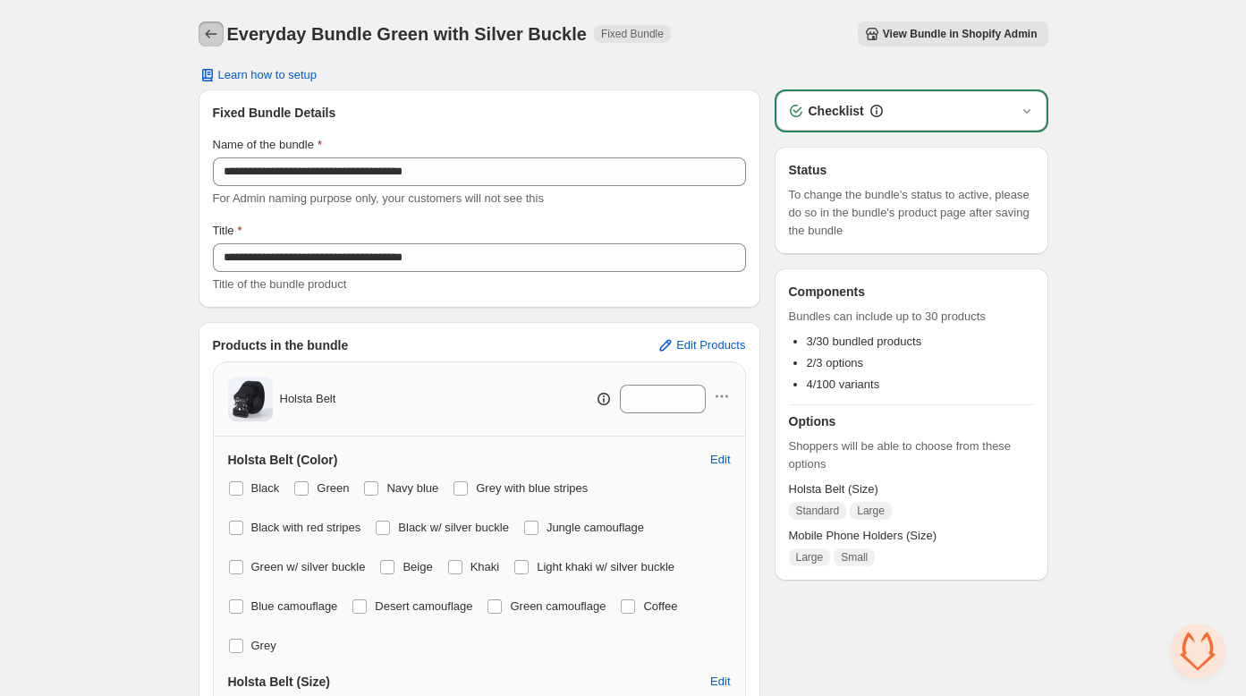
click at [206, 21] on button "Back" at bounding box center [211, 33] width 25 height 25
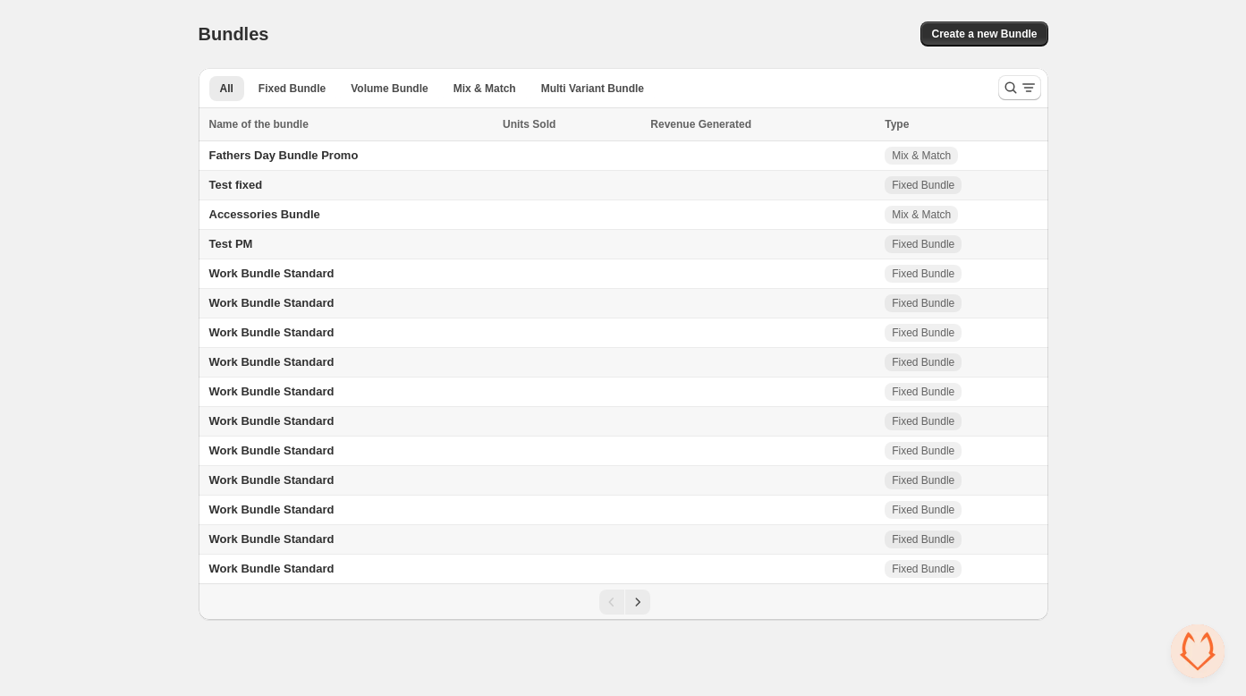
click at [636, 602] on icon "Next" at bounding box center [638, 602] width 18 height 18
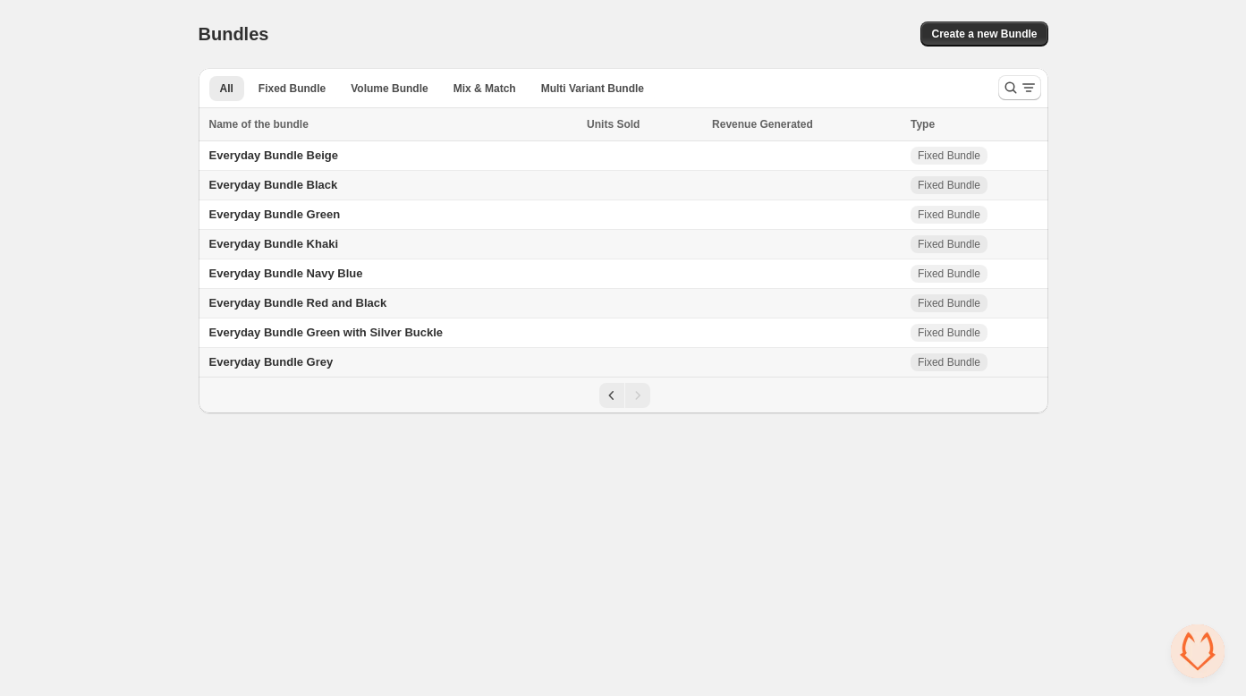
click at [335, 363] on td "Everyday Bundle Grey" at bounding box center [391, 363] width 384 height 30
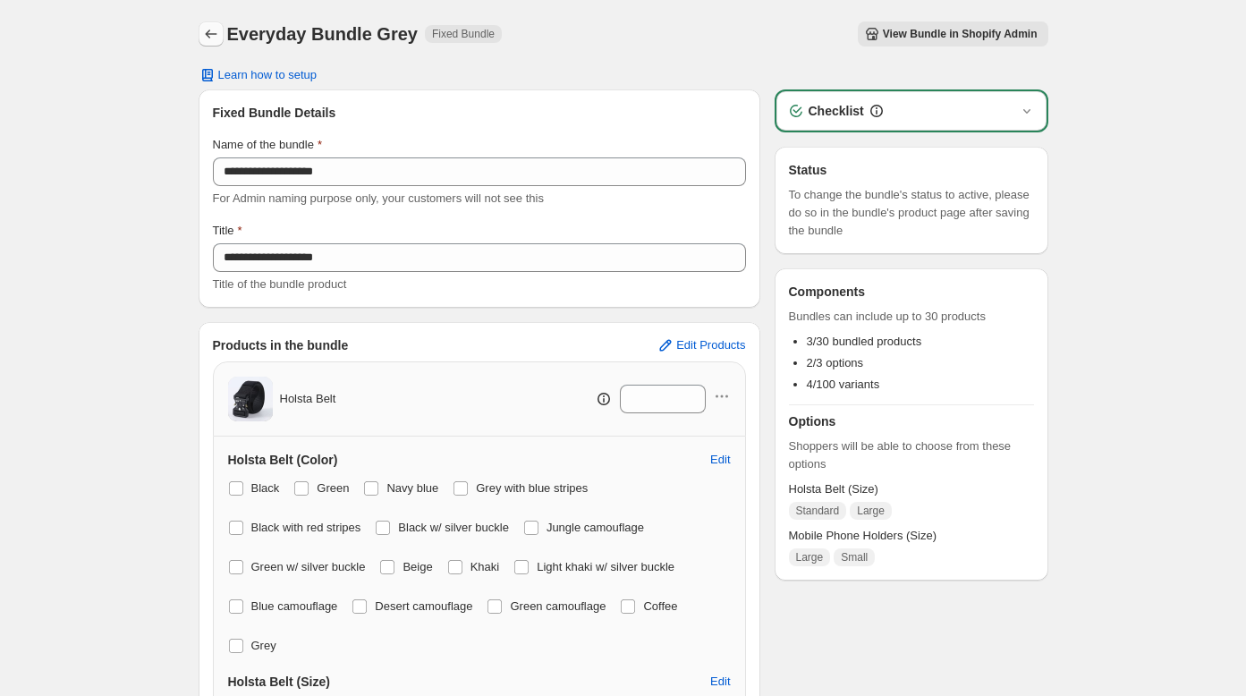
click at [210, 43] on button "Back" at bounding box center [211, 33] width 25 height 25
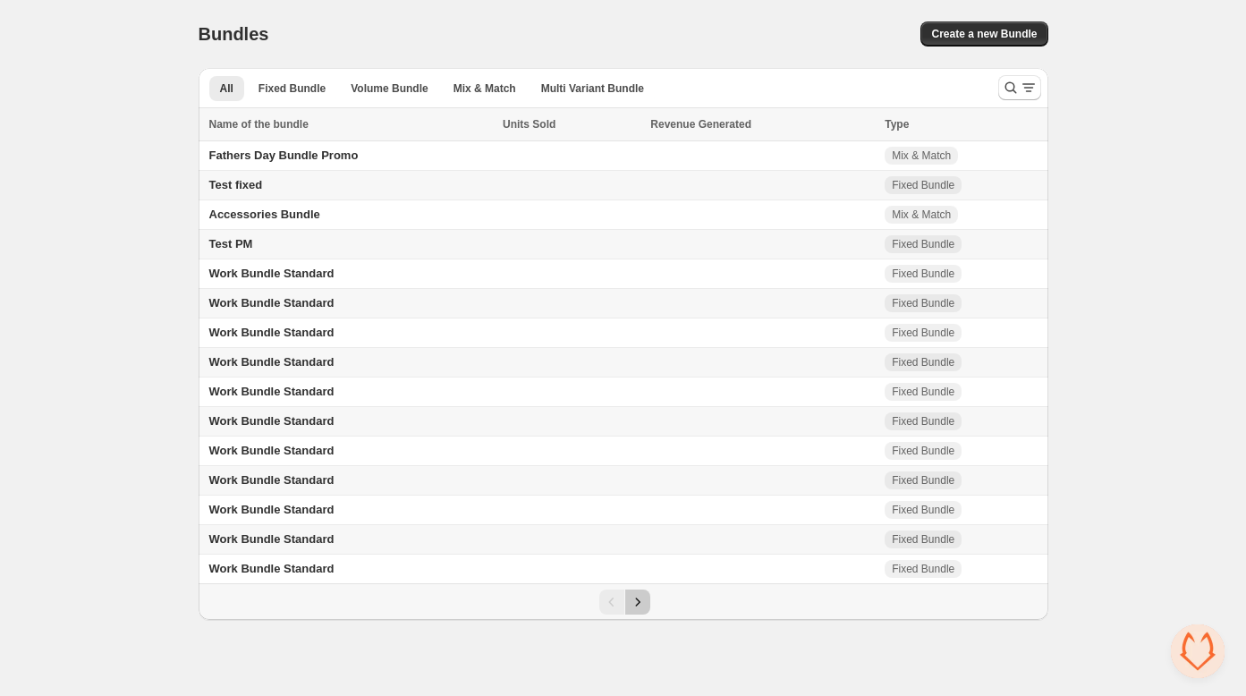
click at [637, 605] on icon "Next" at bounding box center [638, 602] width 18 height 18
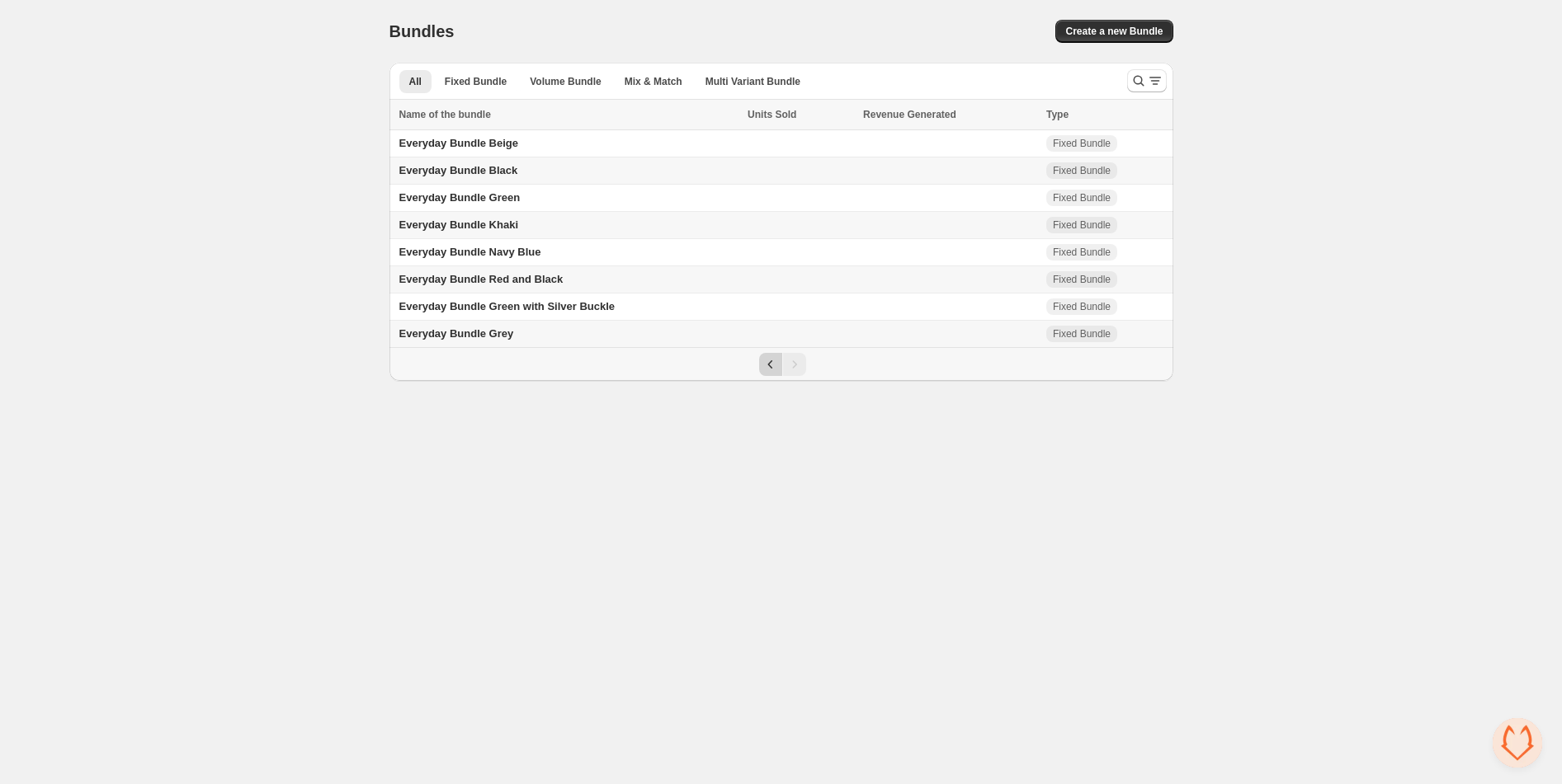
click at [769, 369] on icon "Previous" at bounding box center [770, 364] width 17 height 17
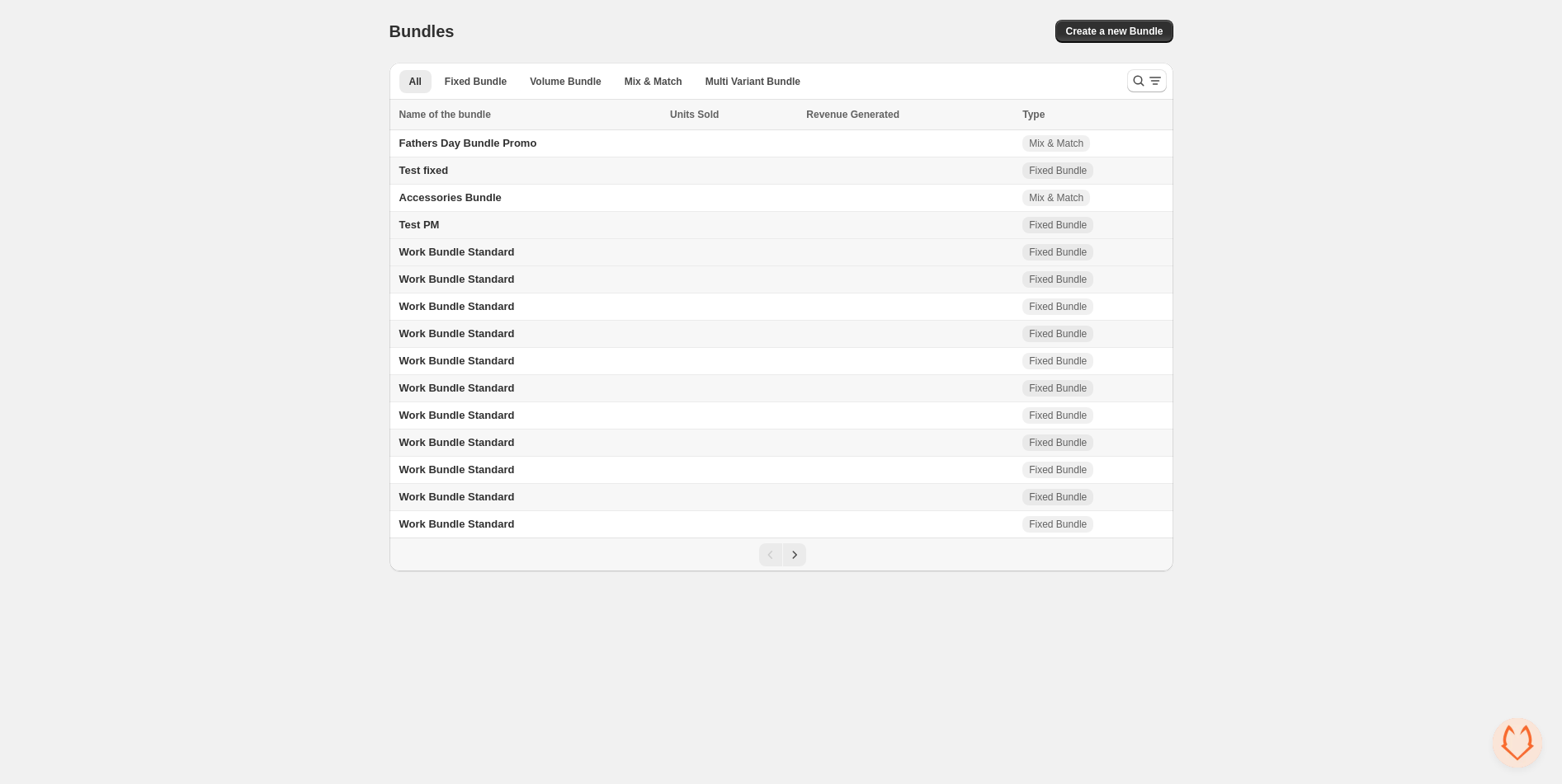
click at [439, 247] on span "Work Bundle Standard" at bounding box center [457, 252] width 115 height 12
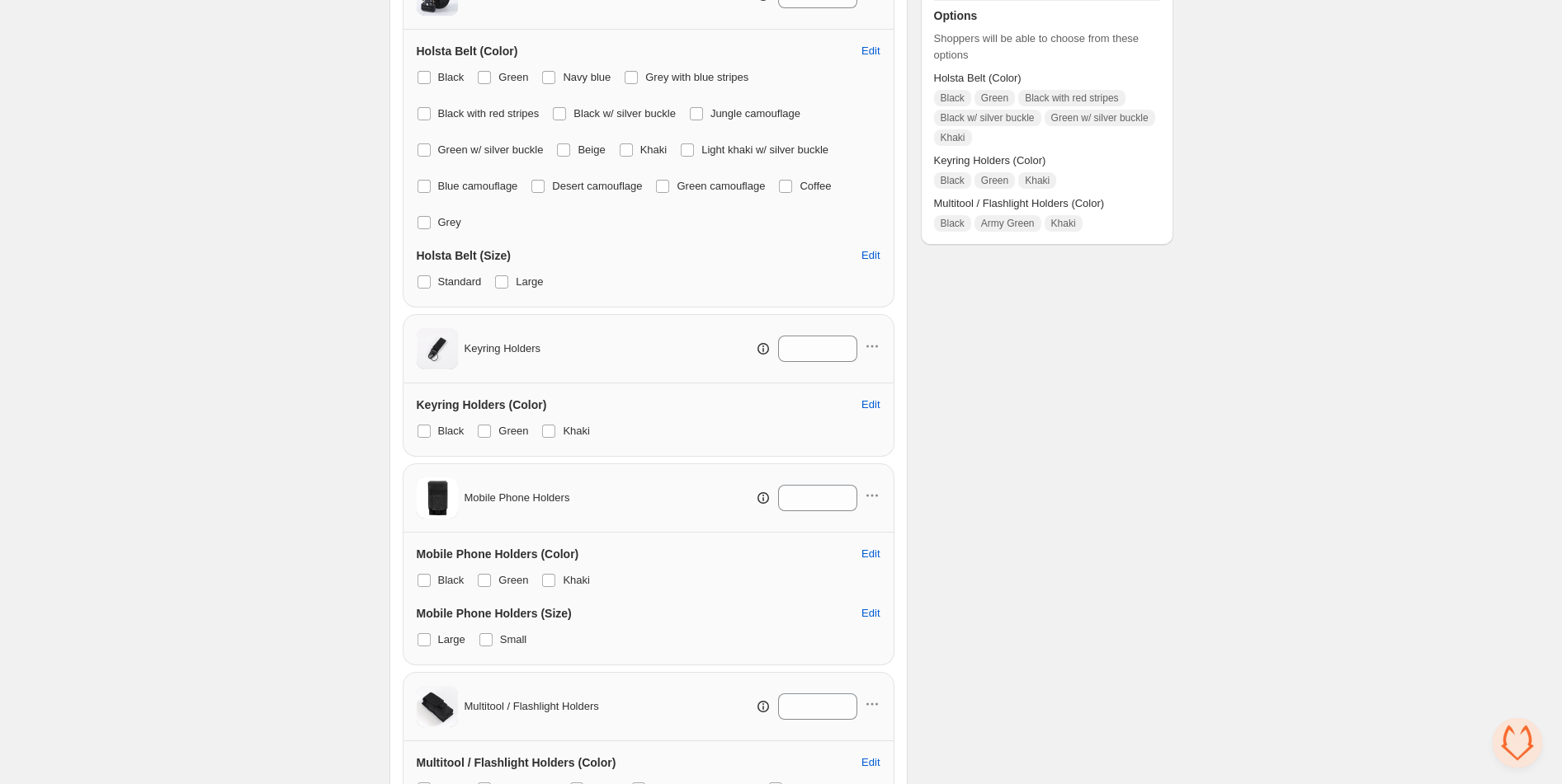
scroll to position [376, 0]
click at [633, 147] on span at bounding box center [626, 147] width 13 height 13
click at [566, 115] on span at bounding box center [559, 111] width 13 height 13
click at [488, 69] on span at bounding box center [484, 74] width 13 height 13
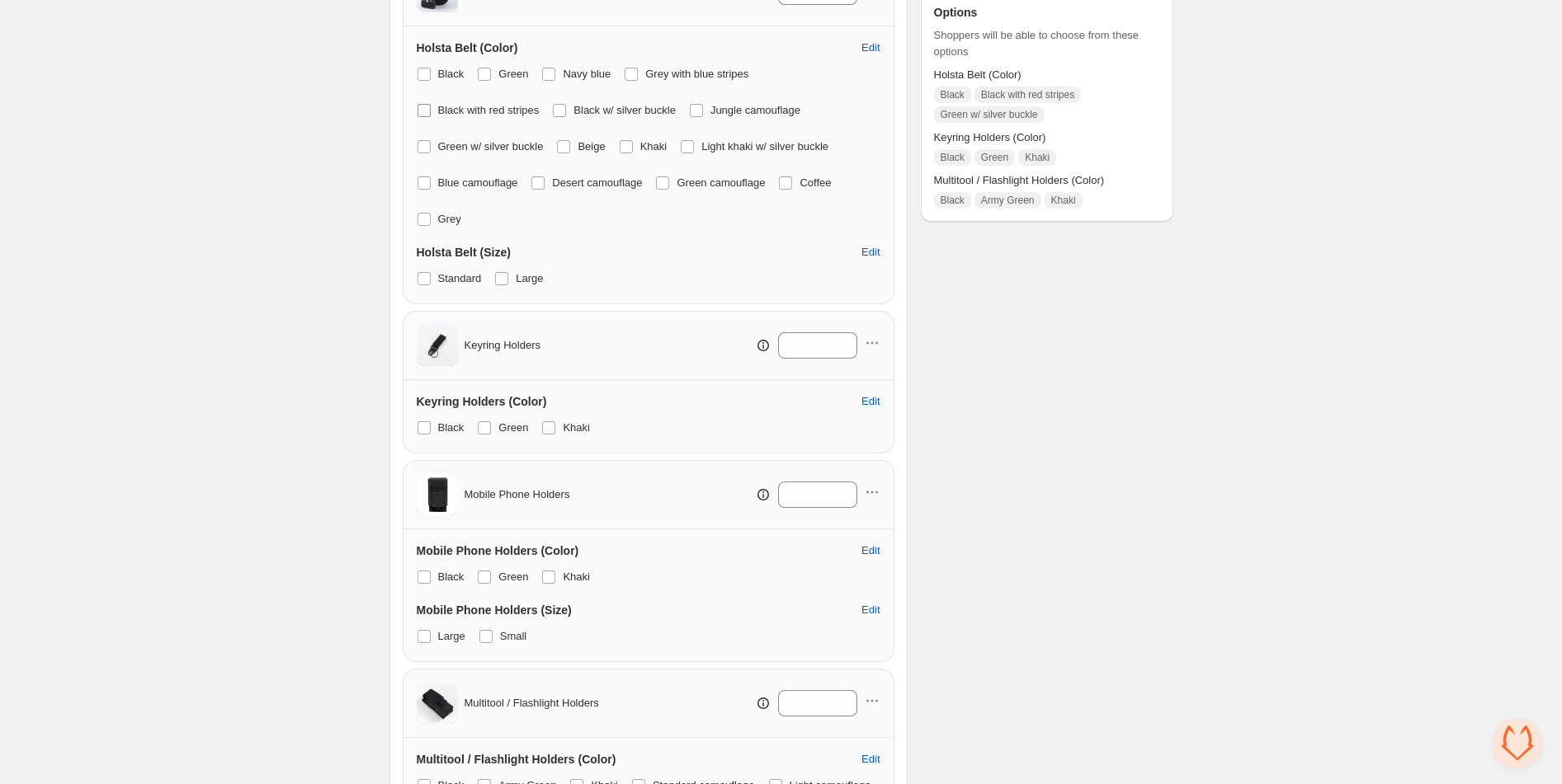
click at [419, 109] on span at bounding box center [424, 111] width 13 height 13
drag, startPoint x: 425, startPoint y: 143, endPoint x: 402, endPoint y: 207, distance: 68.0
click at [421, 141] on span at bounding box center [424, 147] width 13 height 13
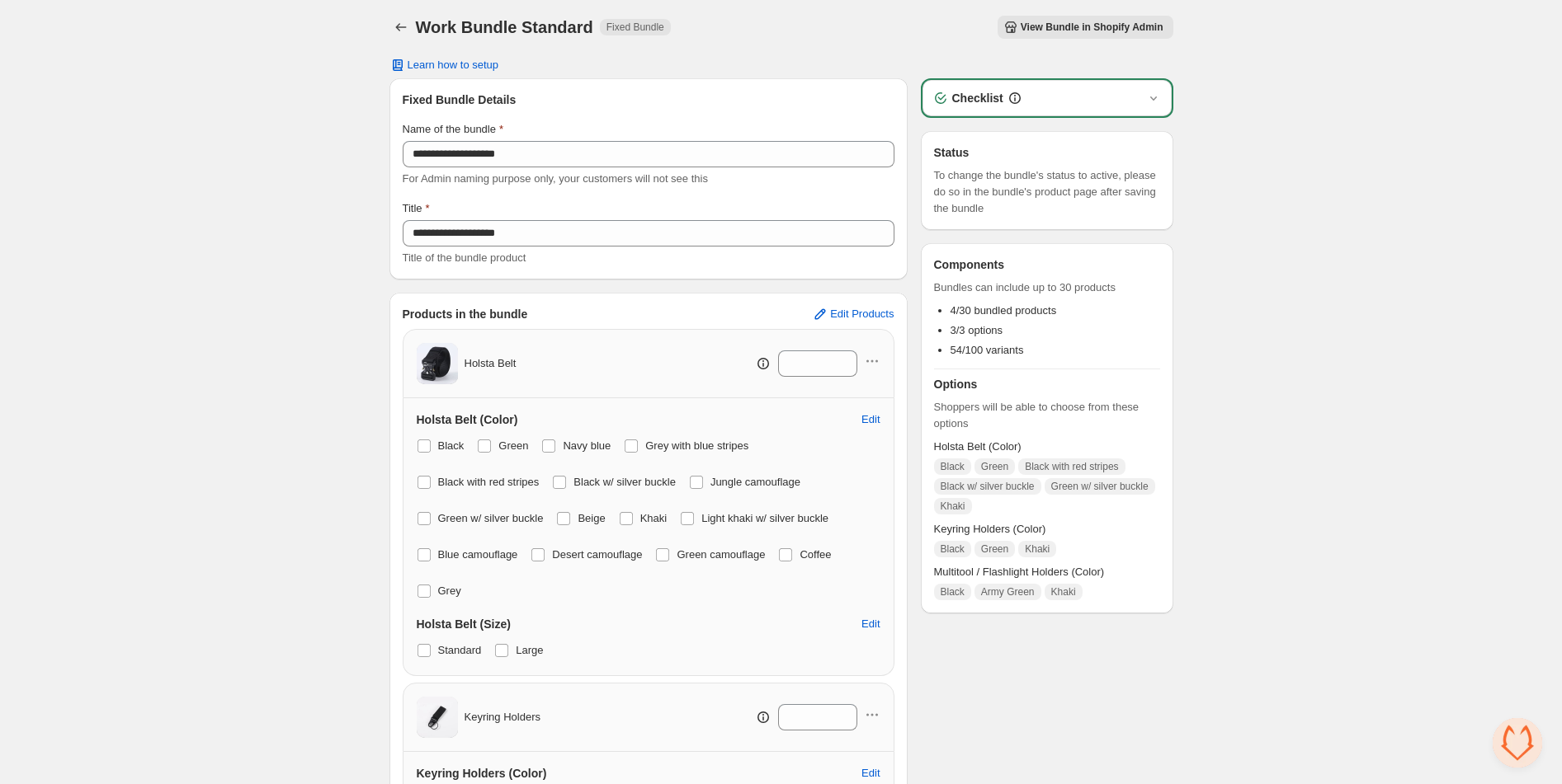
scroll to position [0, 0]
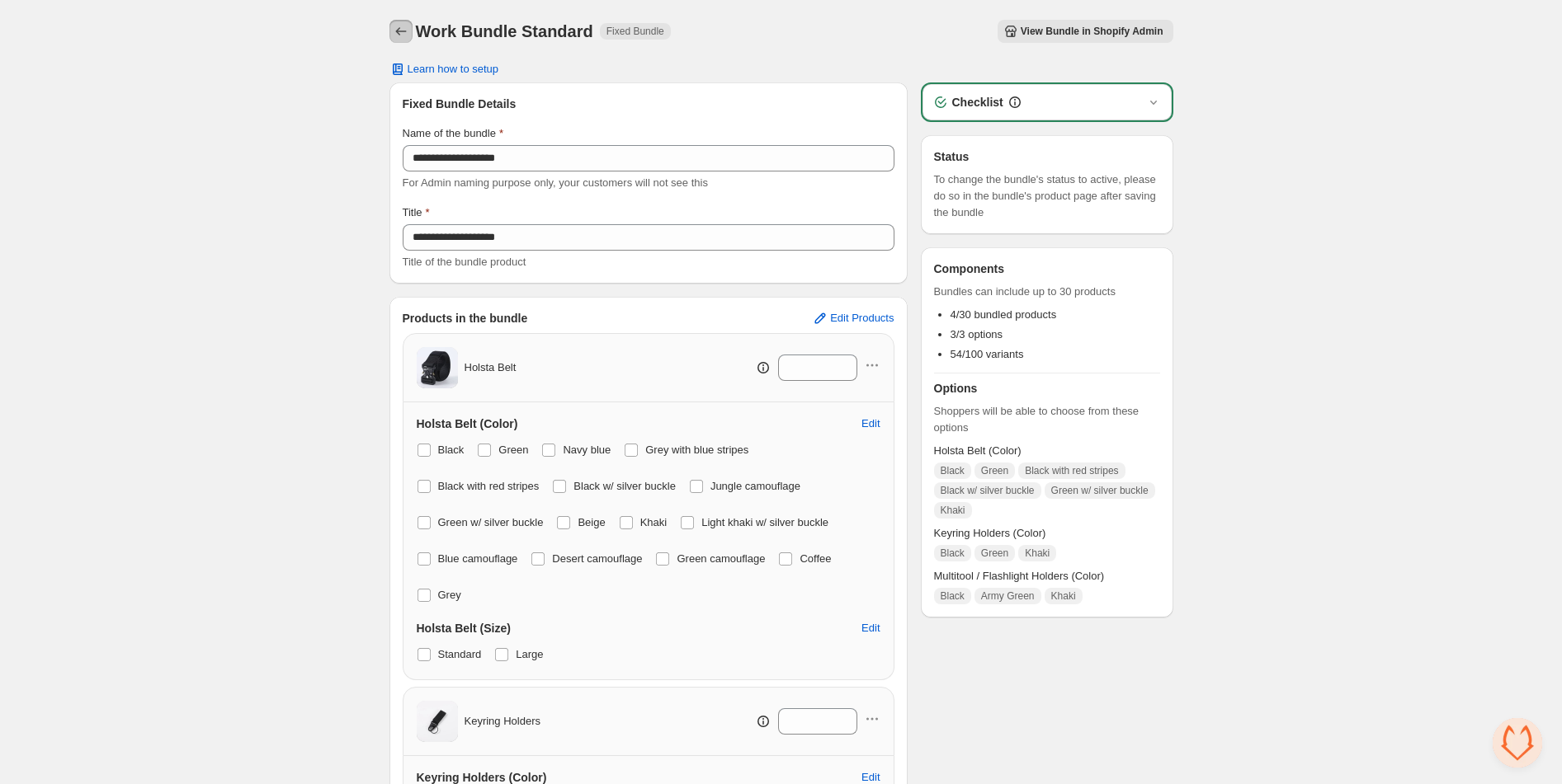
click at [405, 30] on icon "Back" at bounding box center [401, 31] width 17 height 17
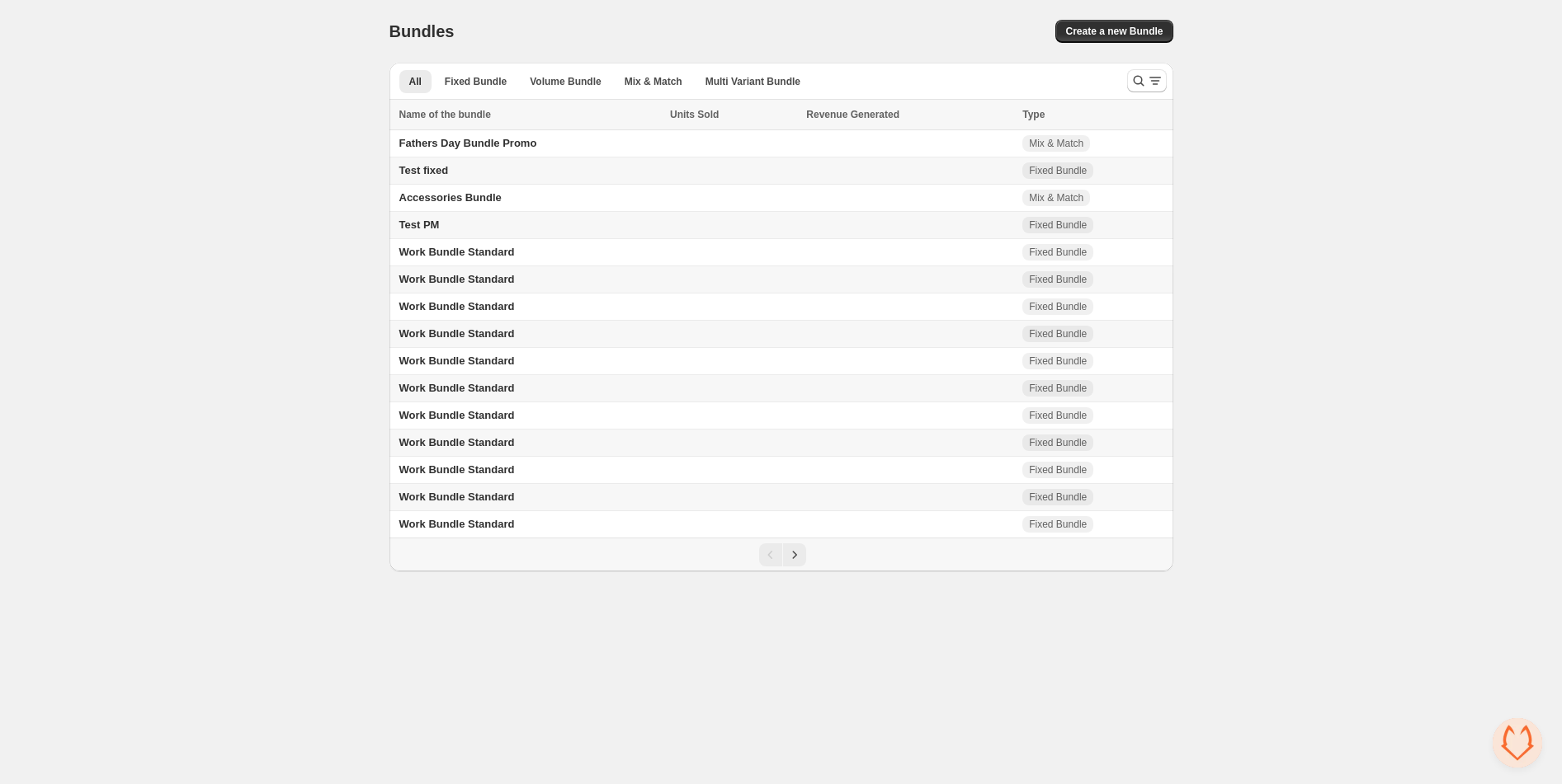
click at [803, 565] on button "Next" at bounding box center [794, 554] width 23 height 23
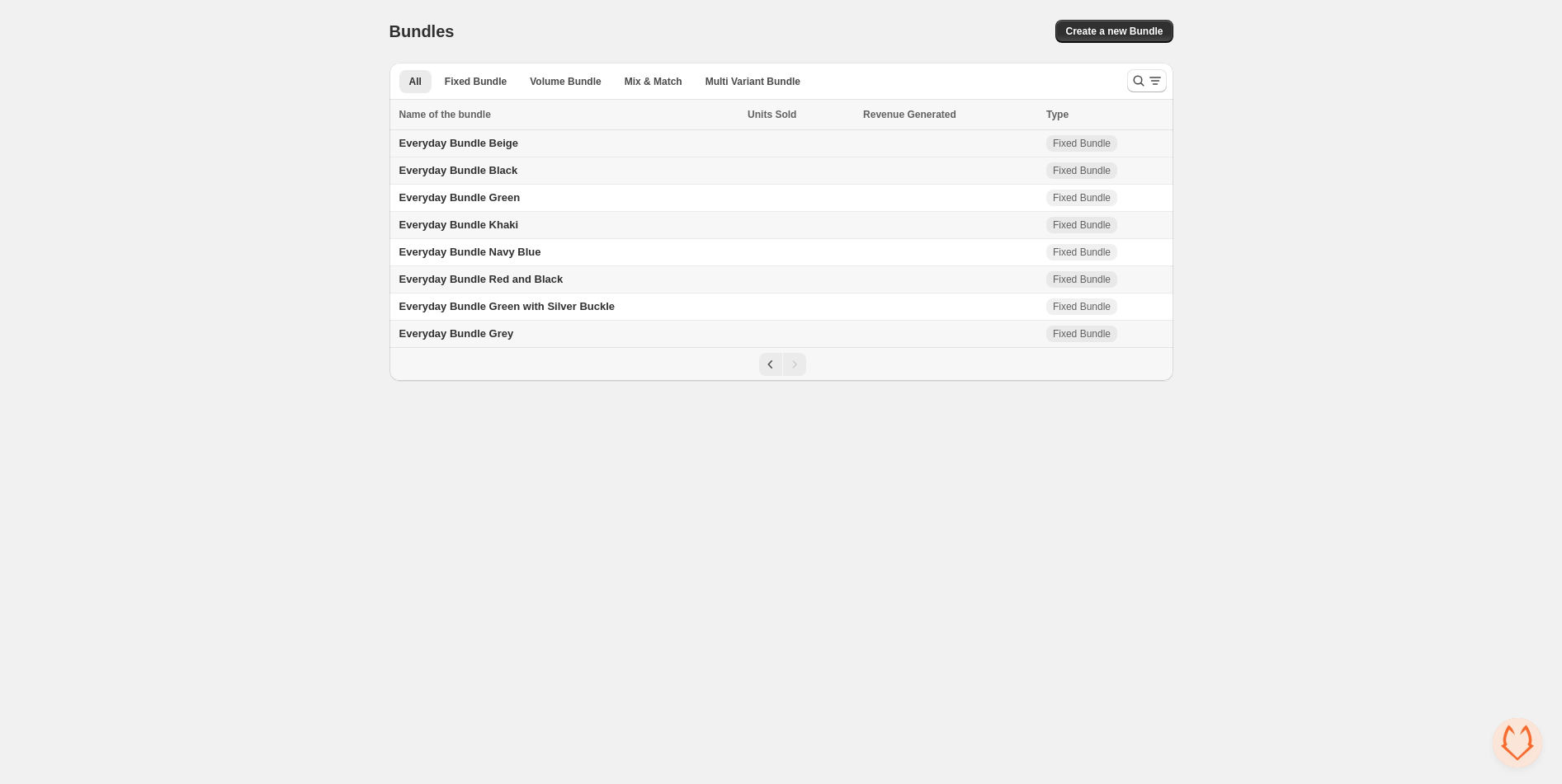
click at [526, 148] on td "Everyday Bundle Beige" at bounding box center [566, 144] width 354 height 28
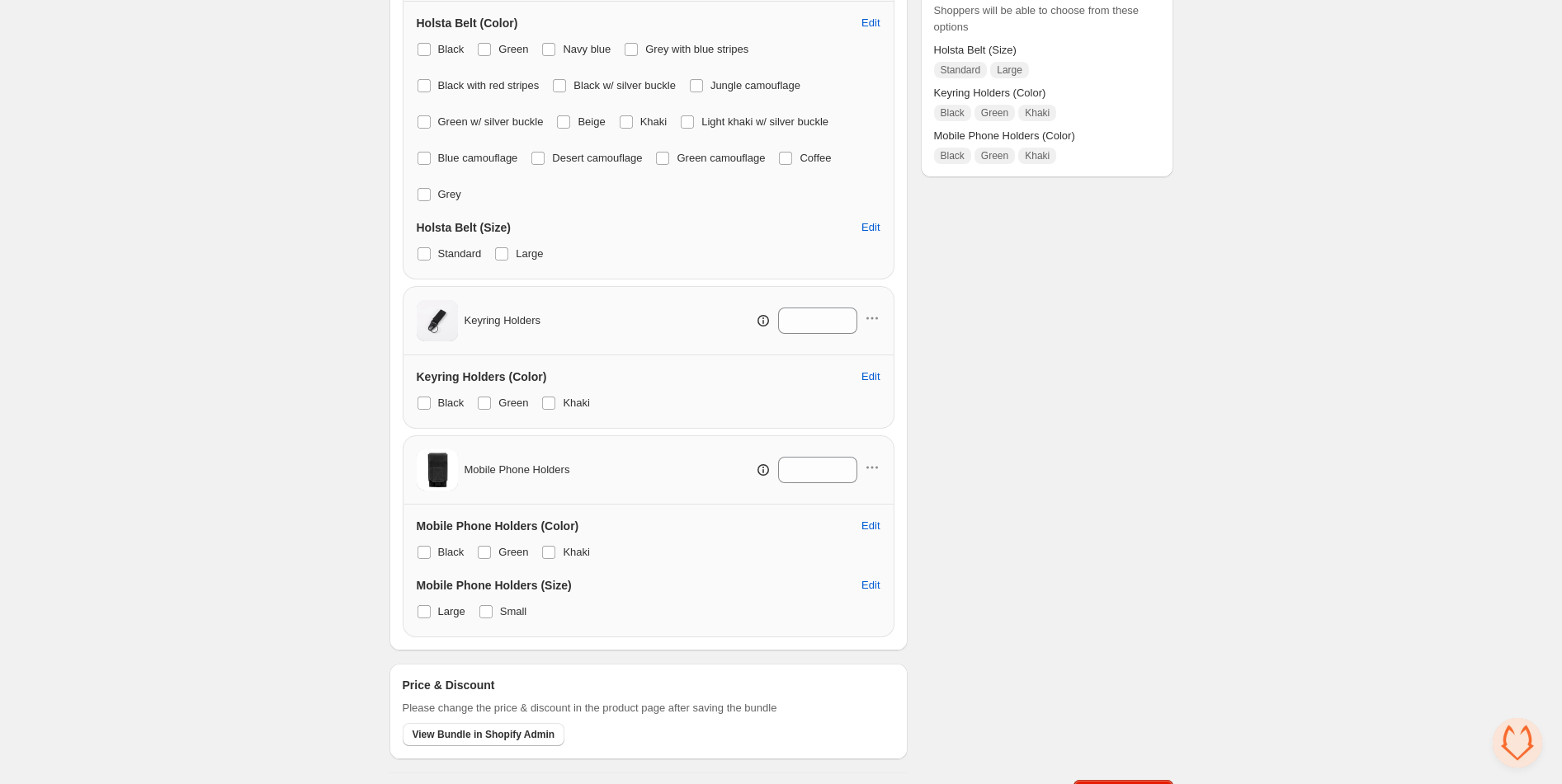
scroll to position [426, 0]
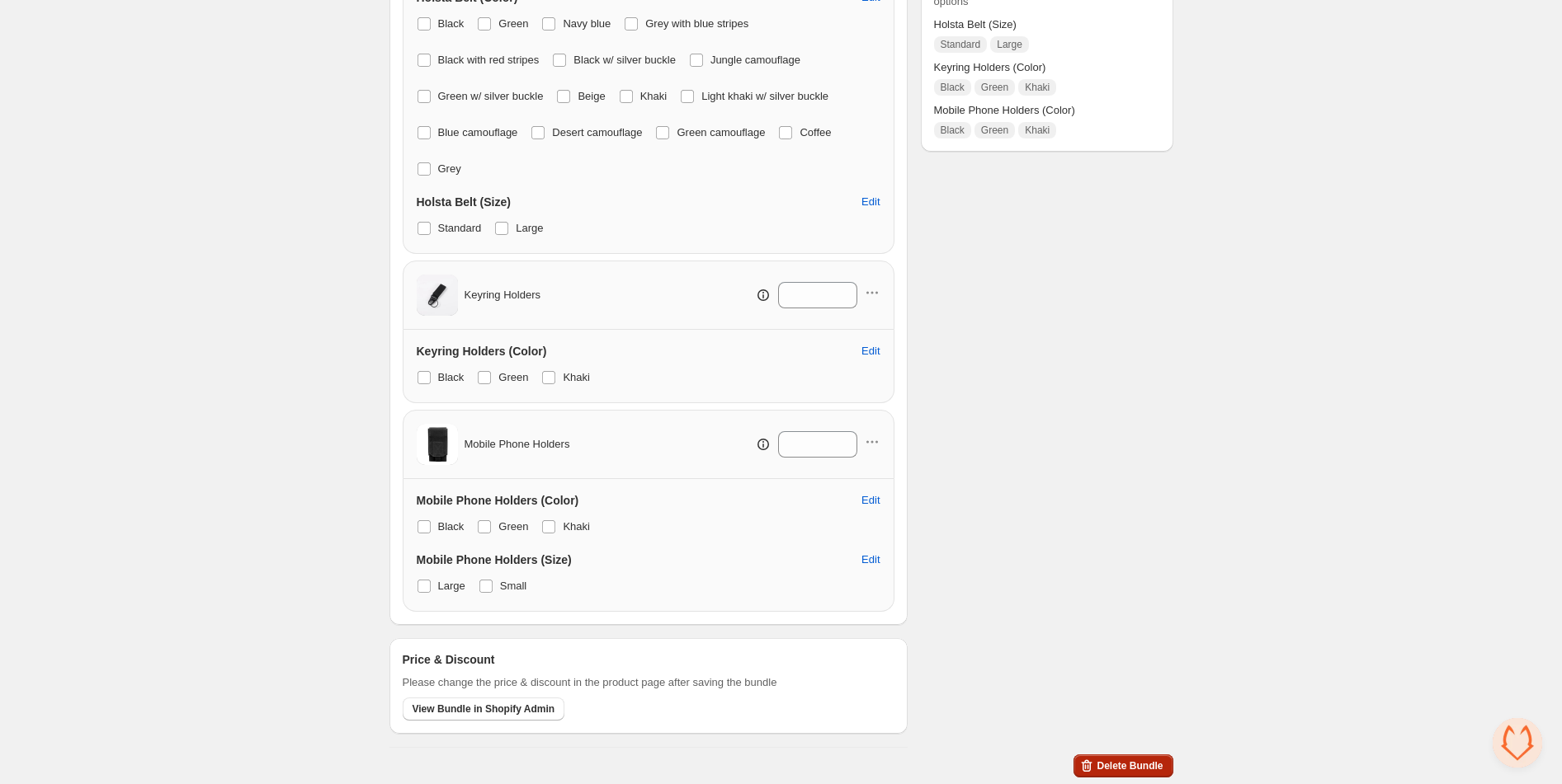
click at [1105, 759] on button "Delete Bundle" at bounding box center [1122, 766] width 99 height 23
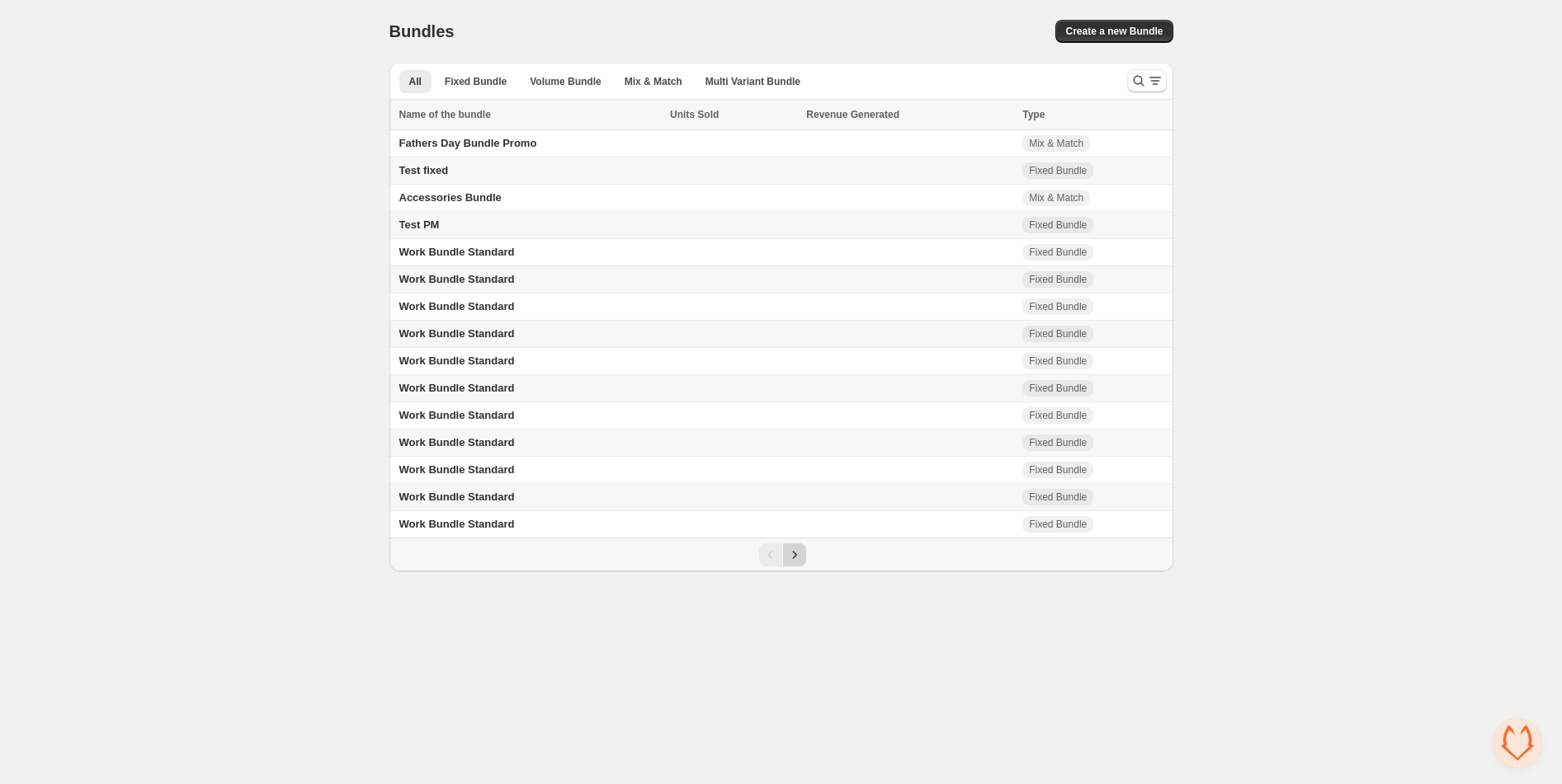
click at [791, 557] on icon "Next" at bounding box center [794, 555] width 17 height 17
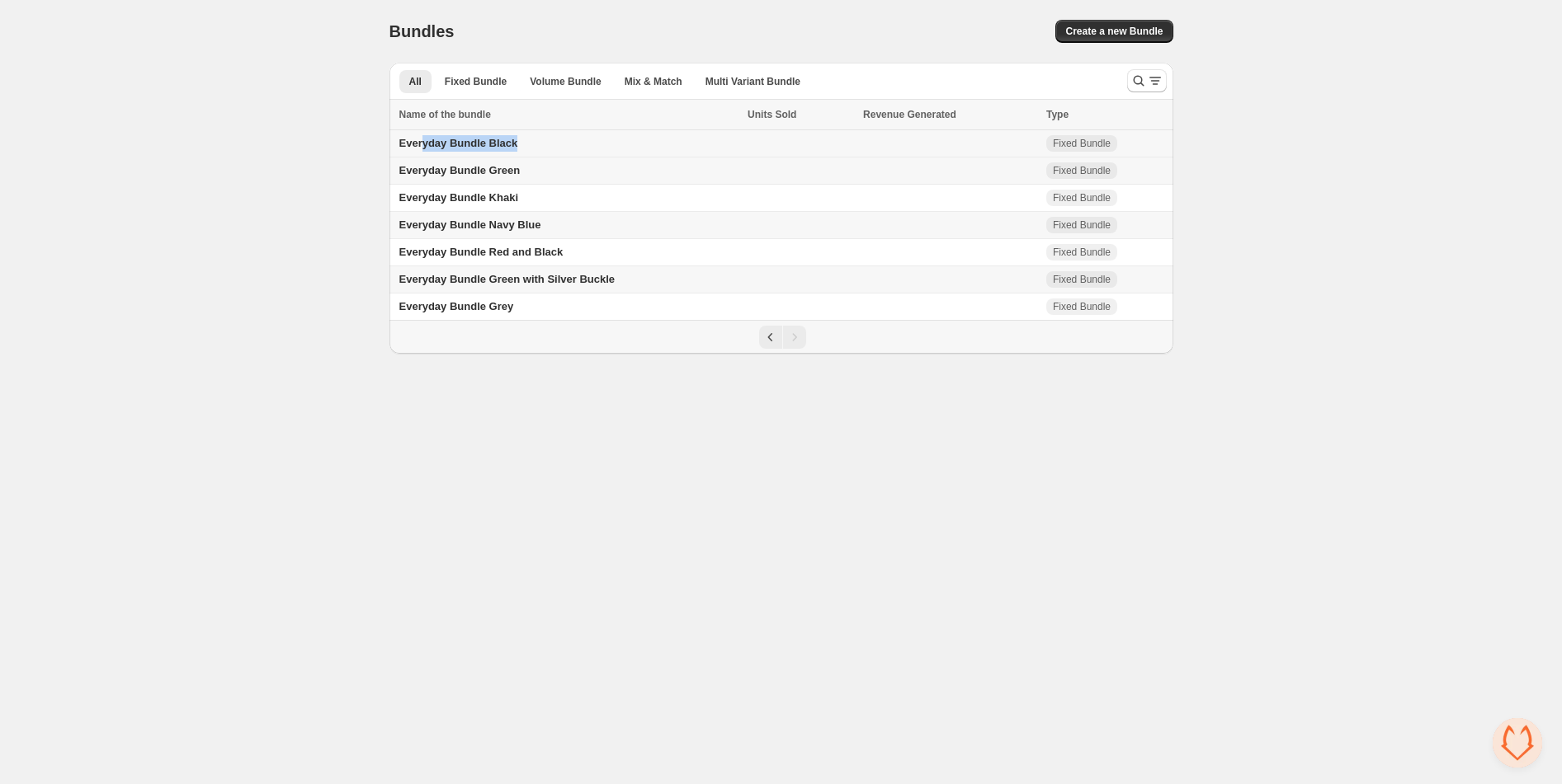
click at [422, 152] on td "Everyday Bundle Black" at bounding box center [566, 144] width 354 height 28
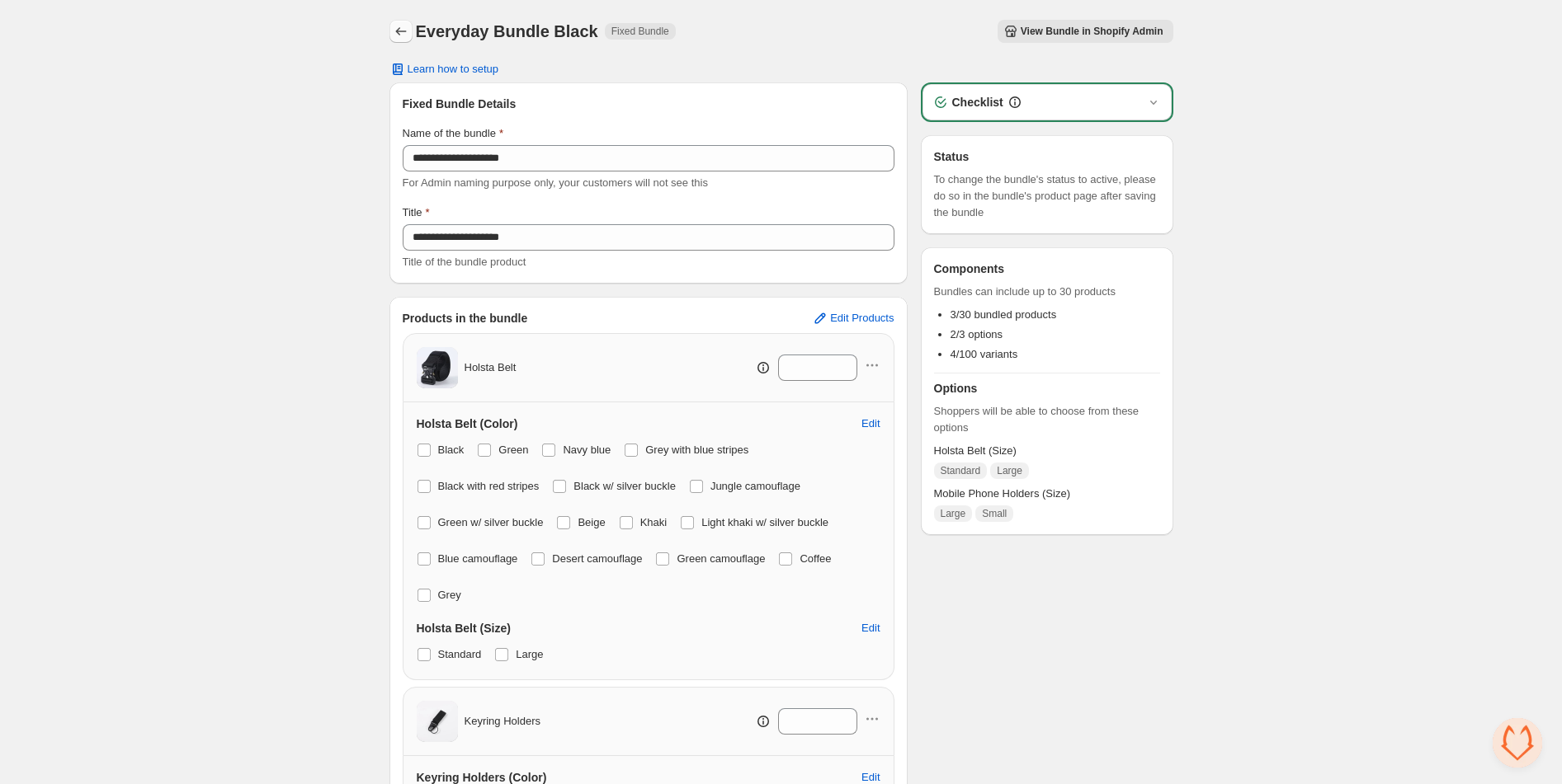
click at [399, 28] on icon "Back" at bounding box center [401, 31] width 17 height 17
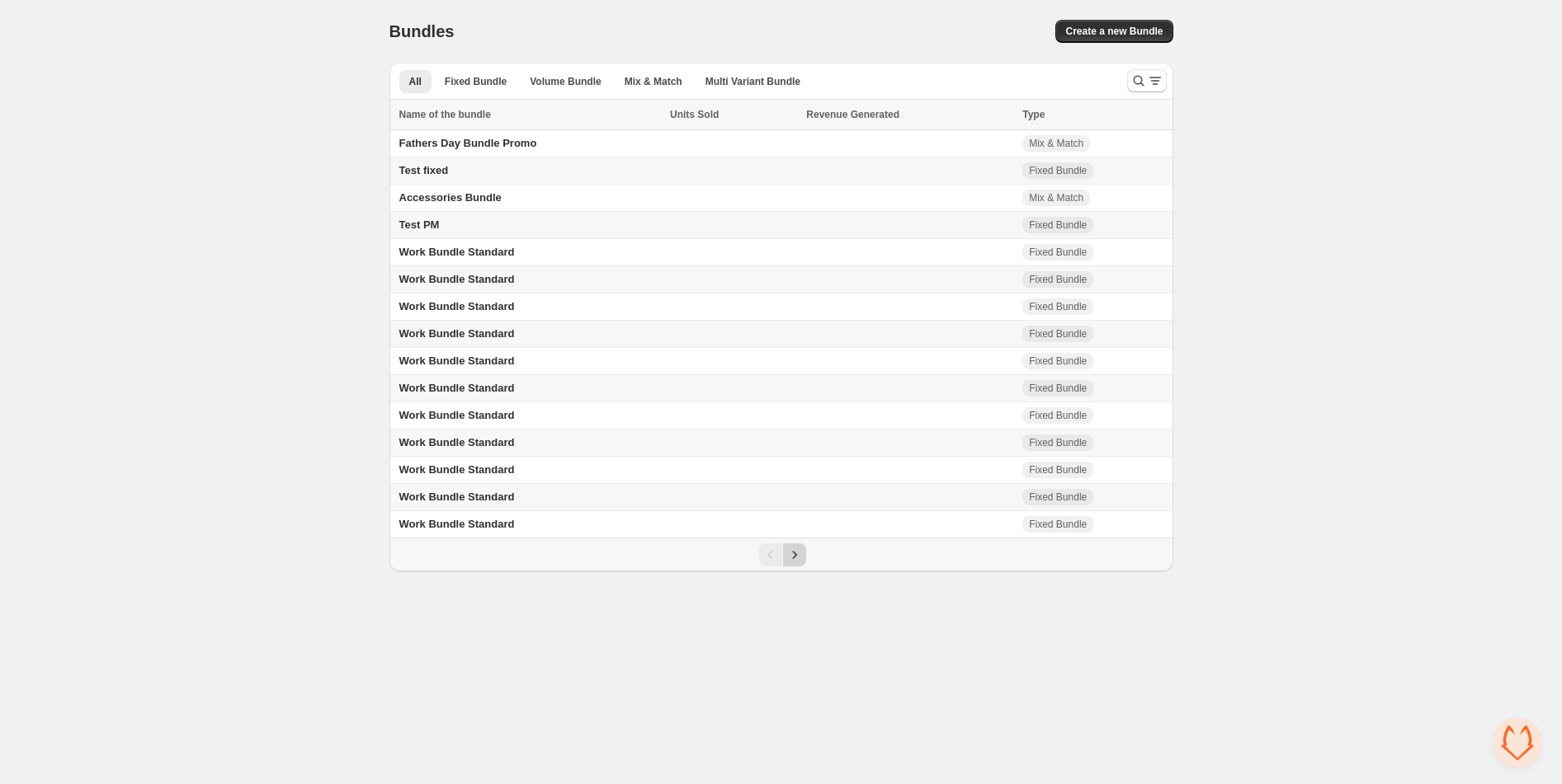
click at [795, 557] on icon "Next" at bounding box center [794, 555] width 17 height 17
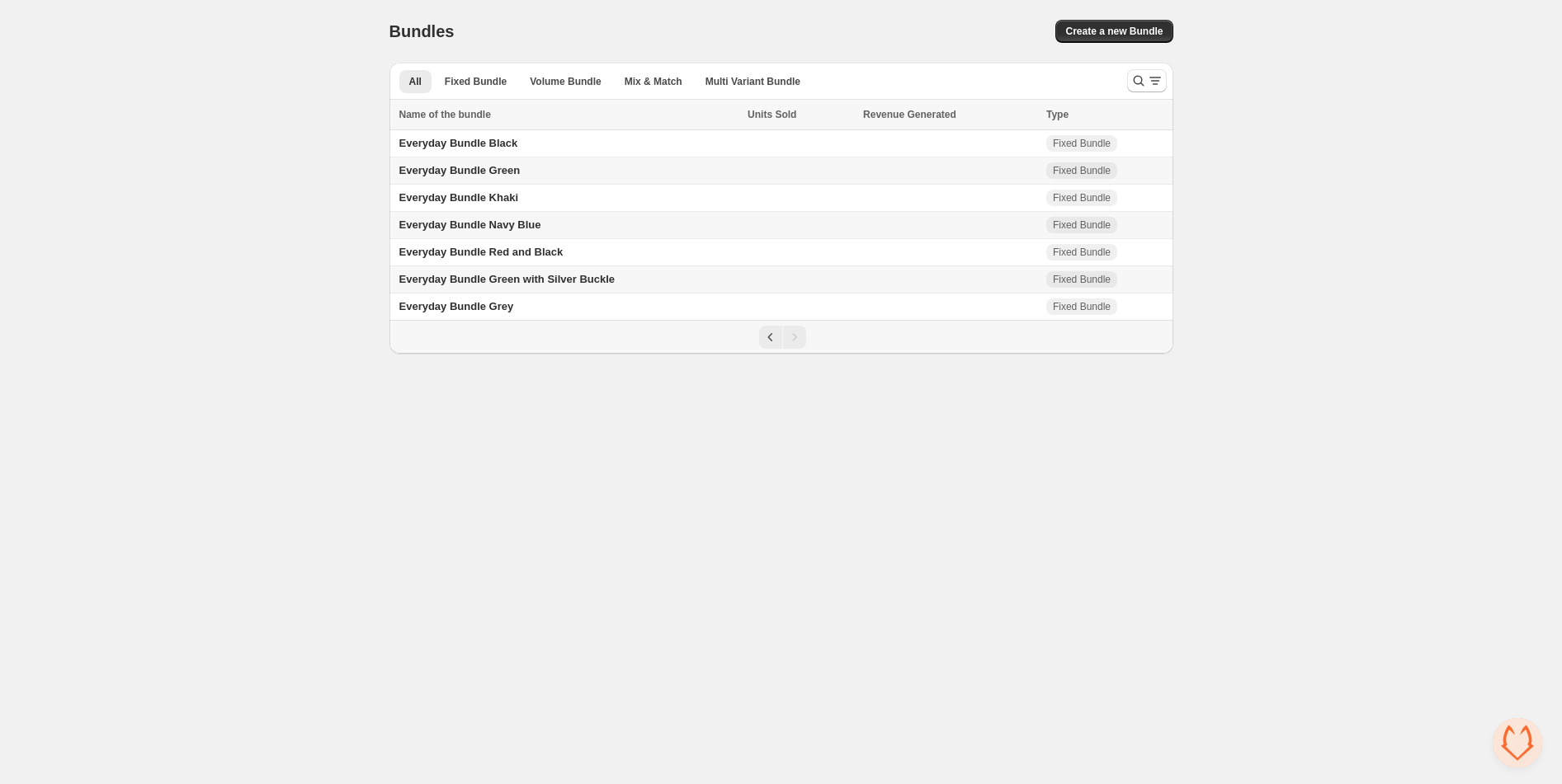
click at [485, 231] on span "Everyday Bundle Navy Blue" at bounding box center [471, 224] width 142 height 12
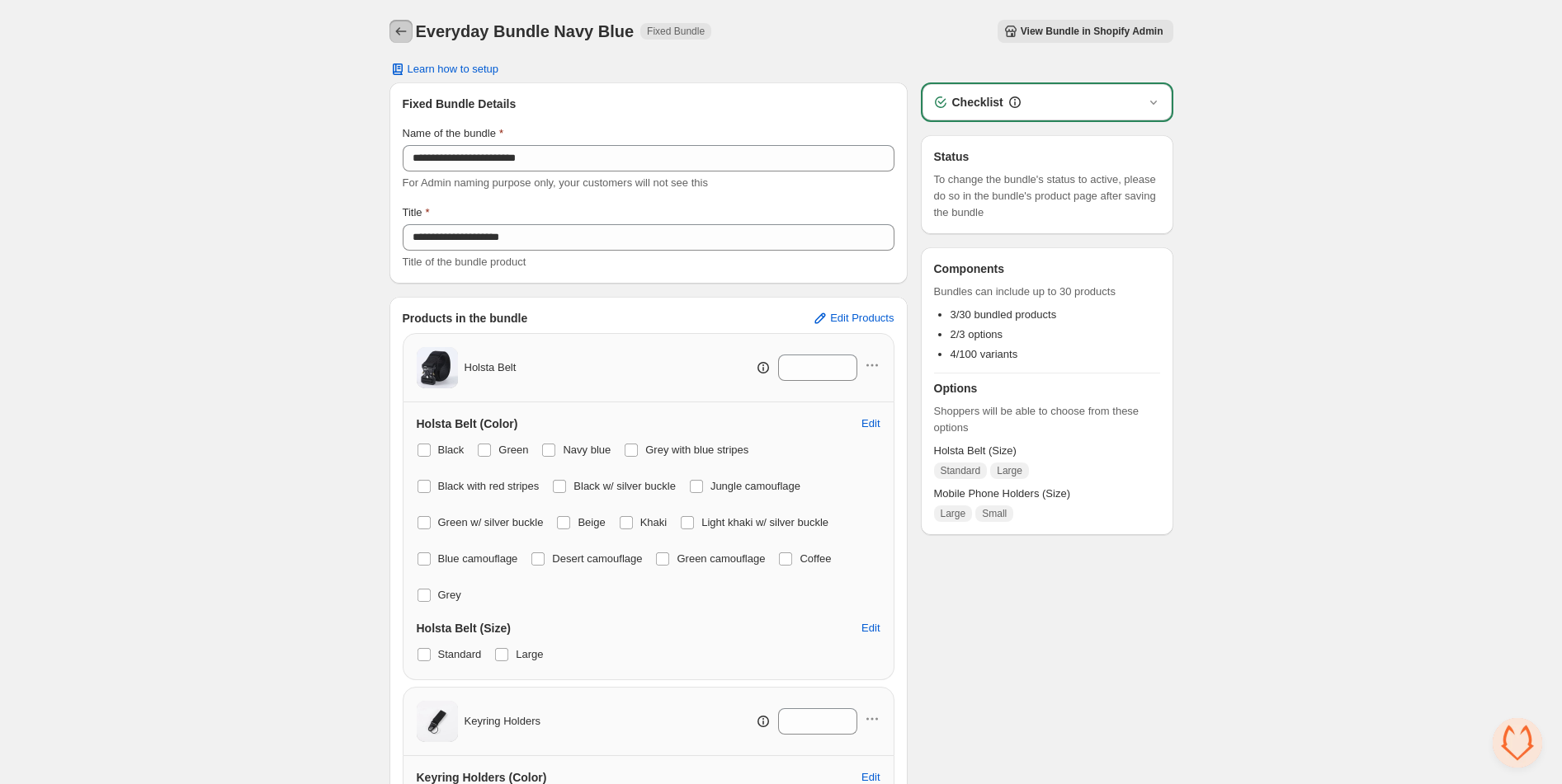
click at [398, 28] on icon "Back" at bounding box center [401, 31] width 17 height 17
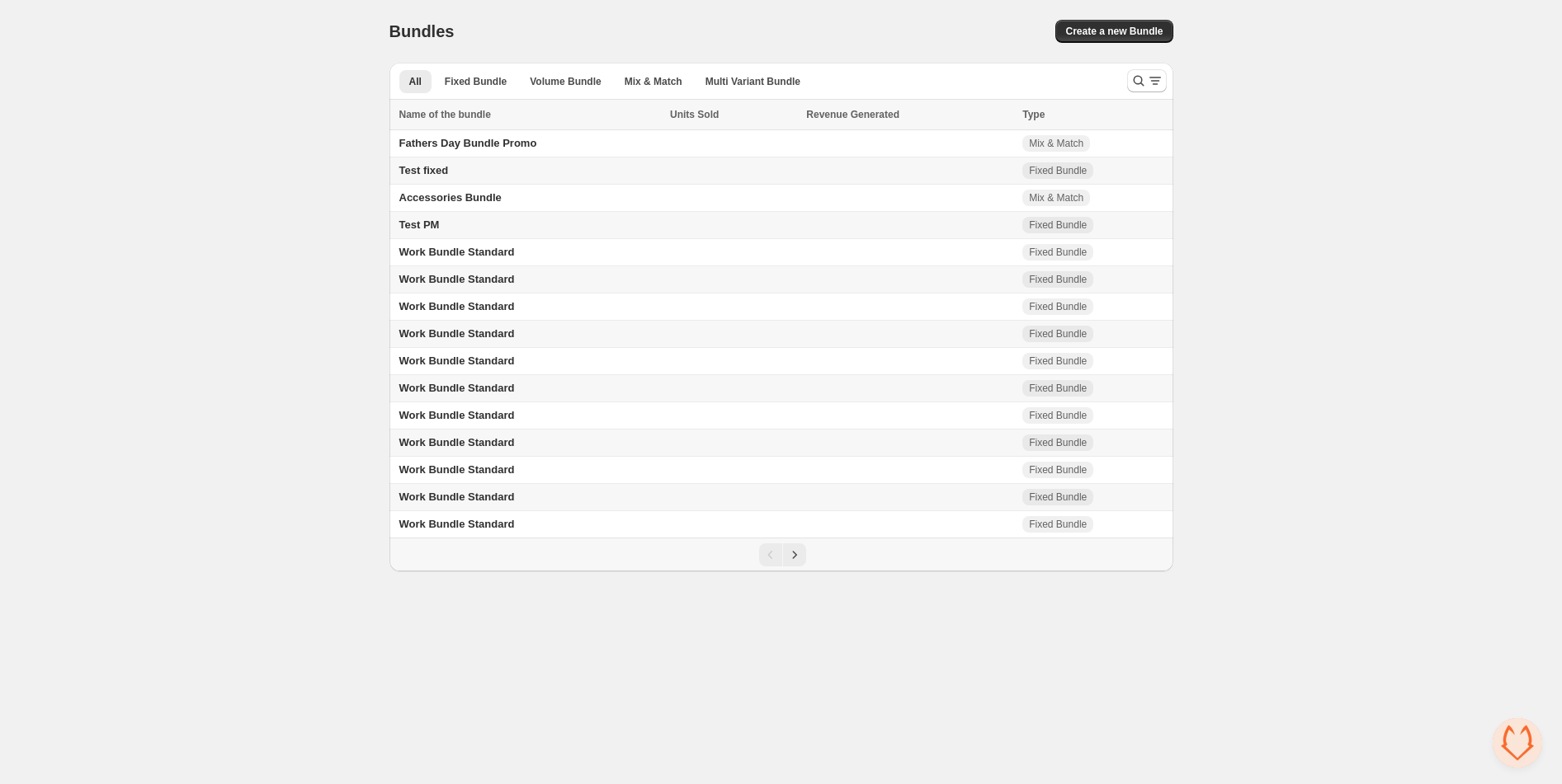
click at [793, 559] on icon "Next" at bounding box center [794, 555] width 17 height 17
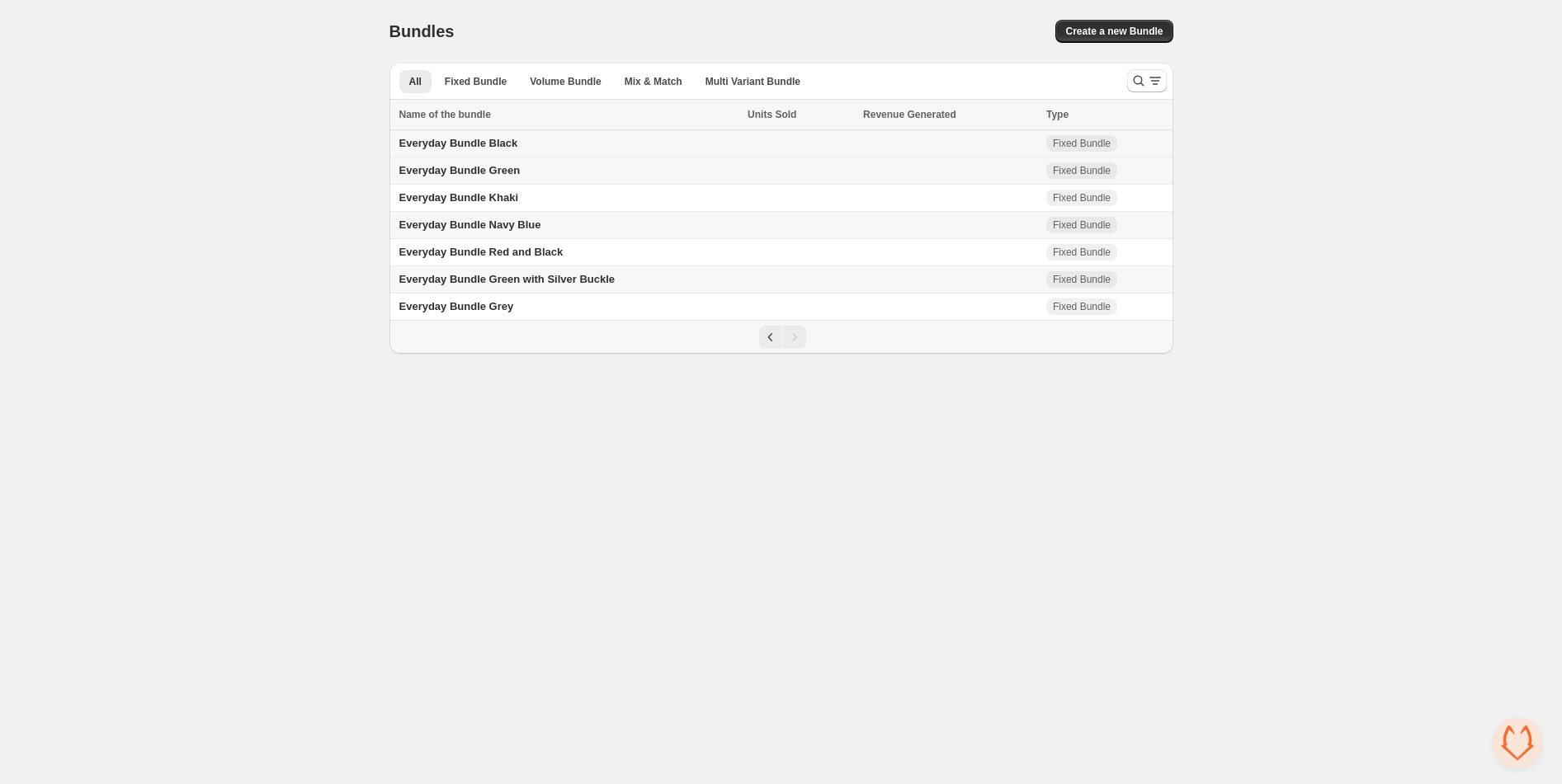
click at [447, 137] on span "Everyday Bundle Black" at bounding box center [459, 142] width 119 height 12
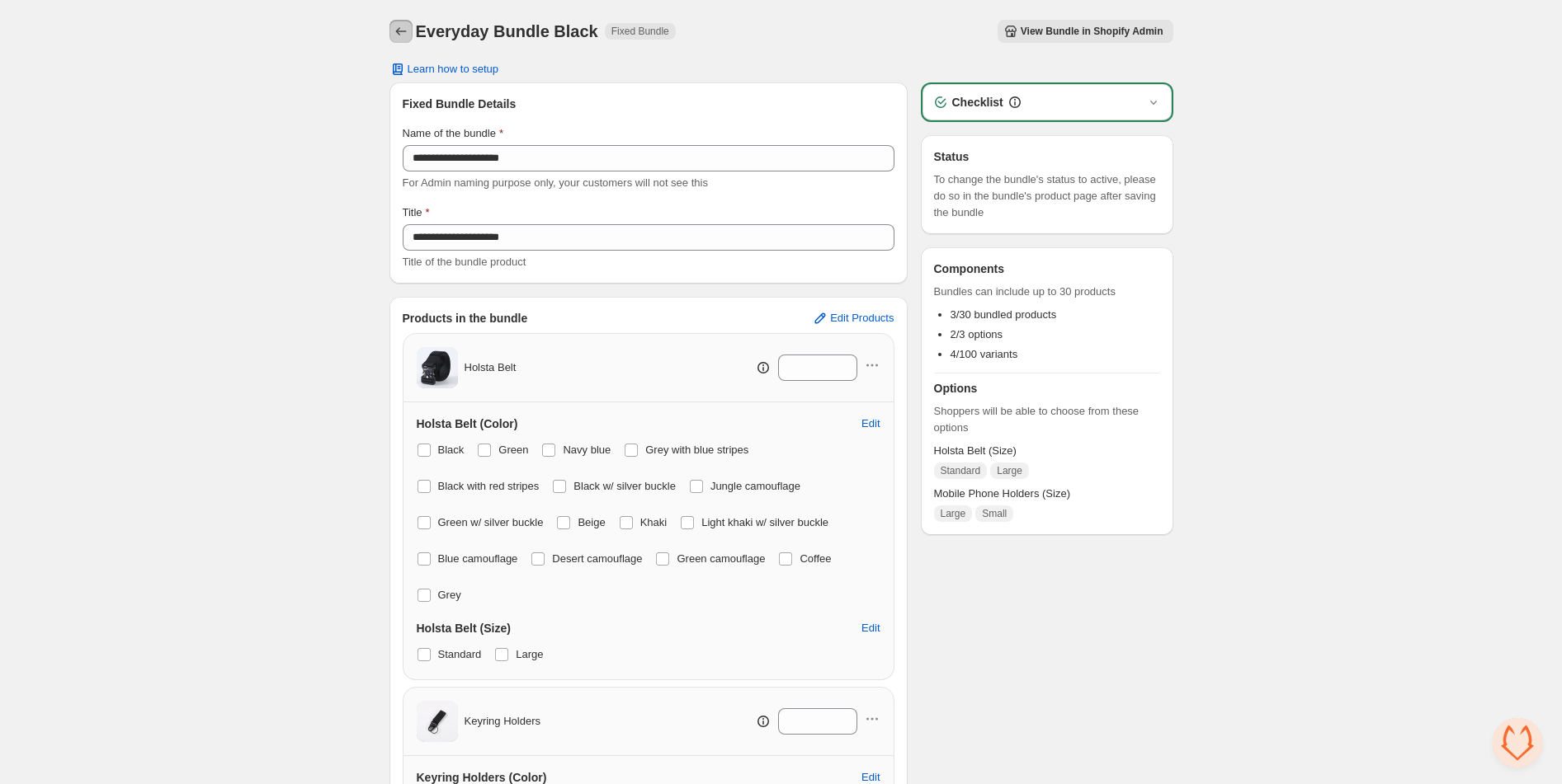
click at [394, 34] on icon "Back" at bounding box center [401, 31] width 17 height 17
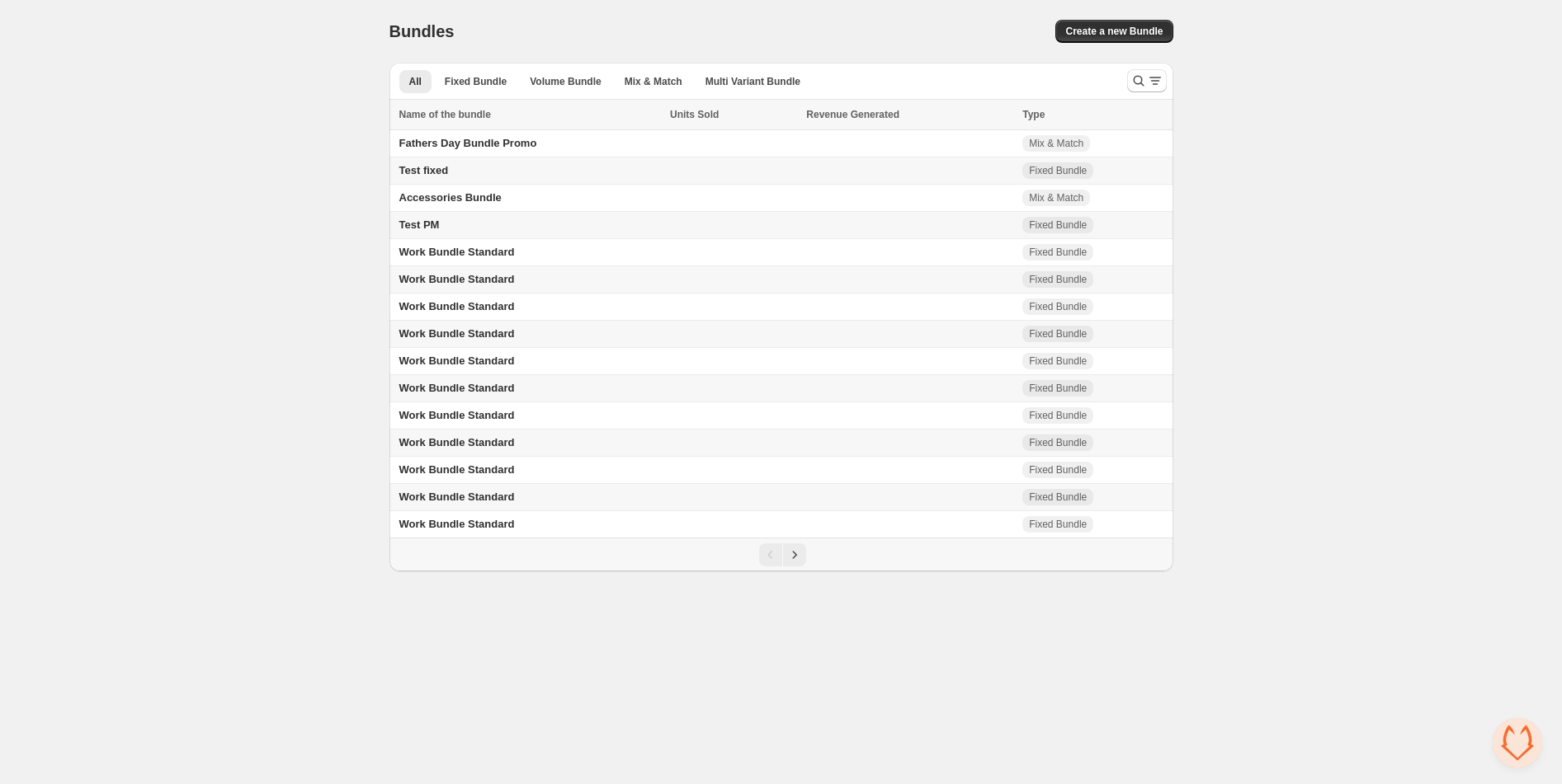
click at [791, 564] on icon "Next" at bounding box center [794, 555] width 17 height 17
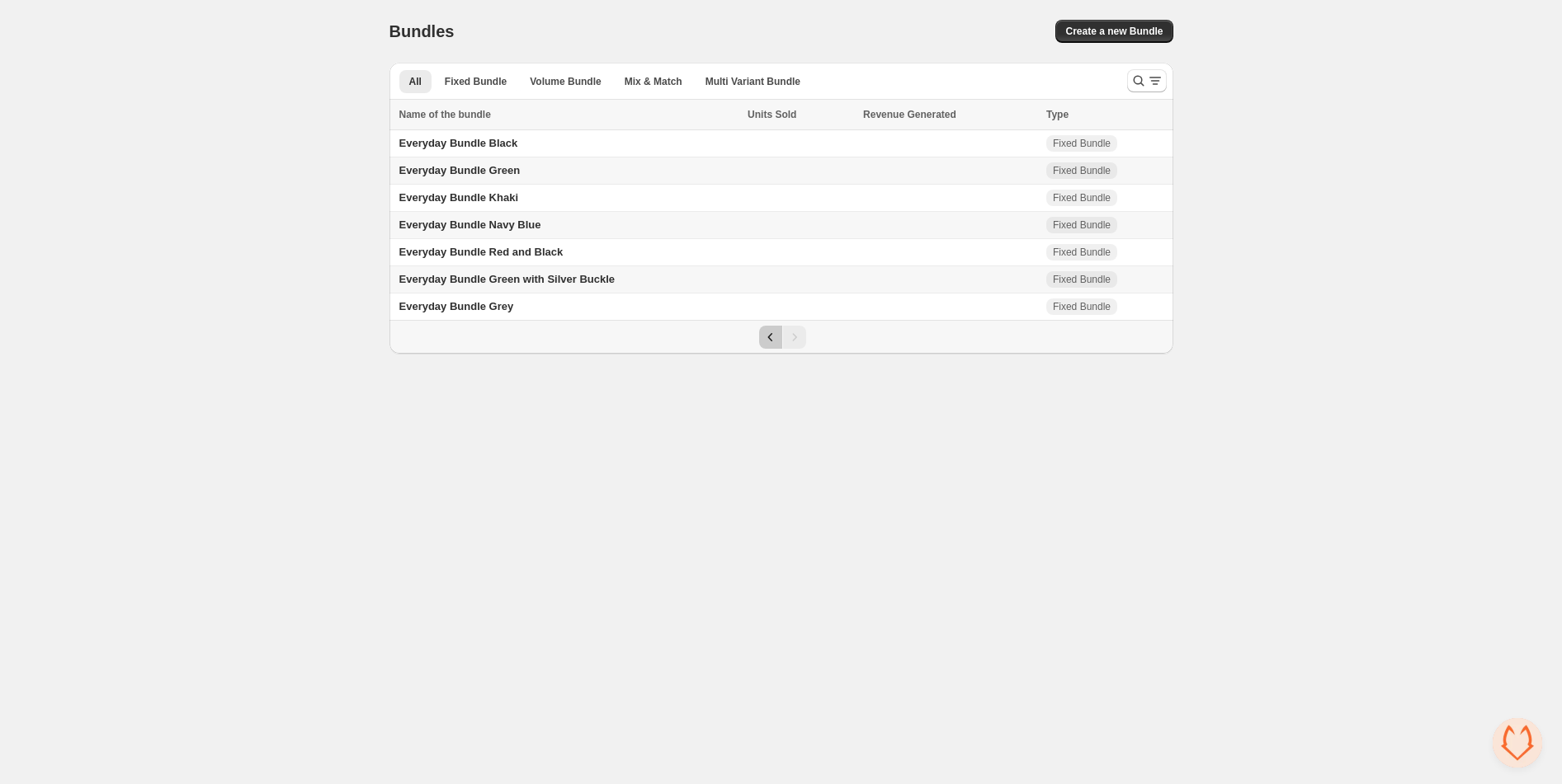
click at [769, 338] on icon "Previous" at bounding box center [770, 337] width 5 height 8
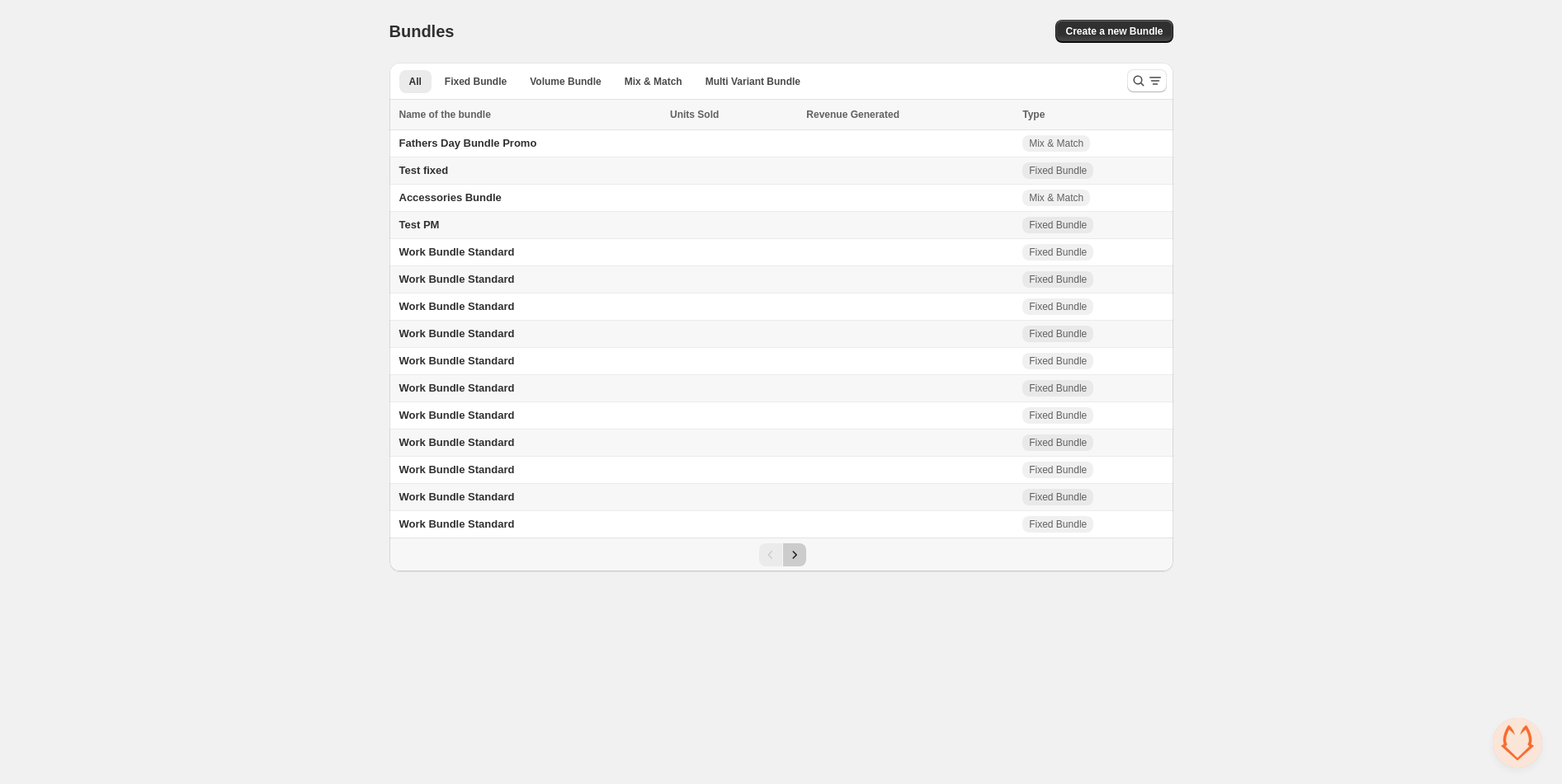
click at [793, 564] on icon "Next" at bounding box center [794, 555] width 17 height 17
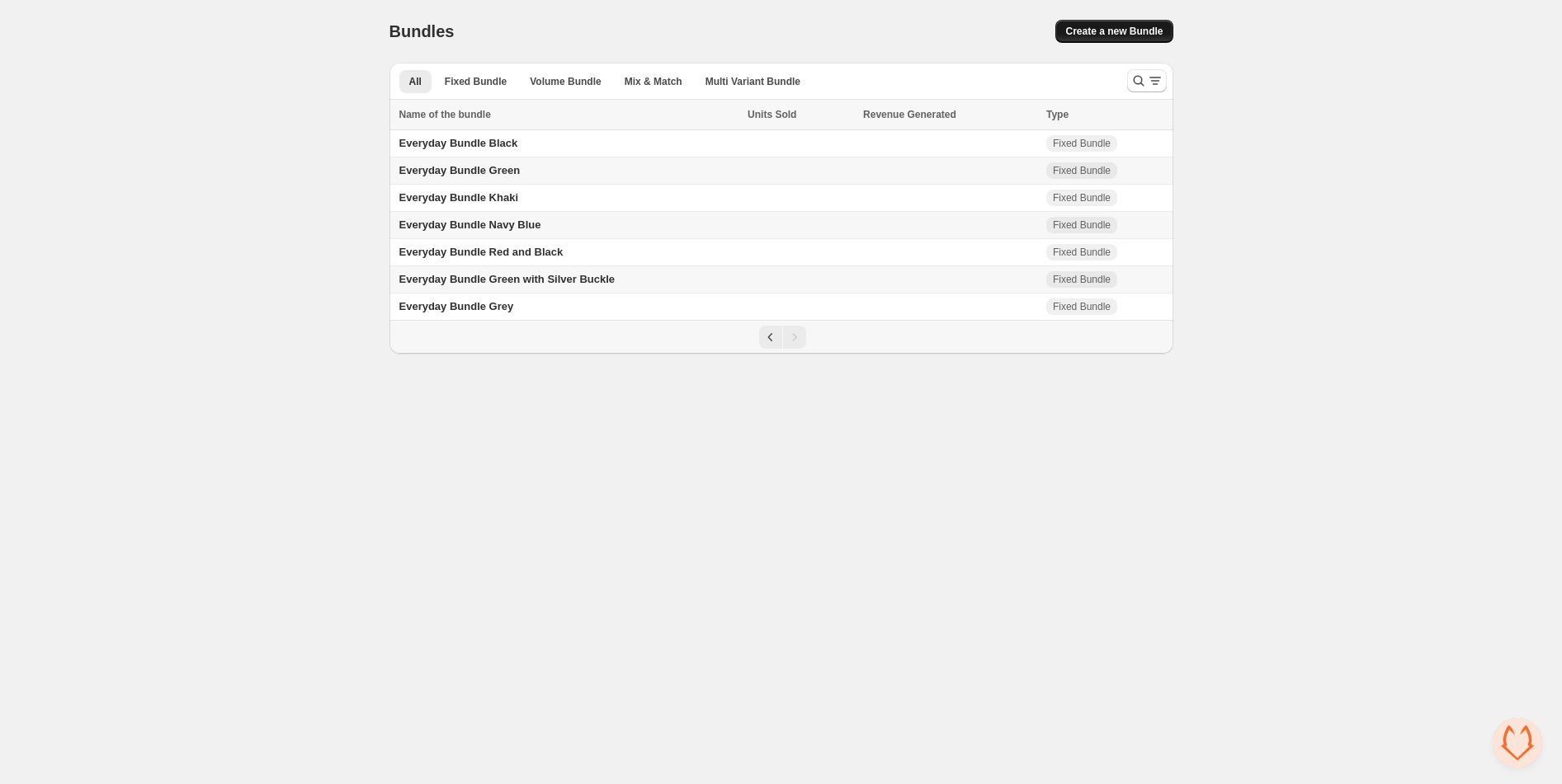
click at [1105, 29] on span "Create a new Bundle" at bounding box center [1115, 31] width 98 height 13
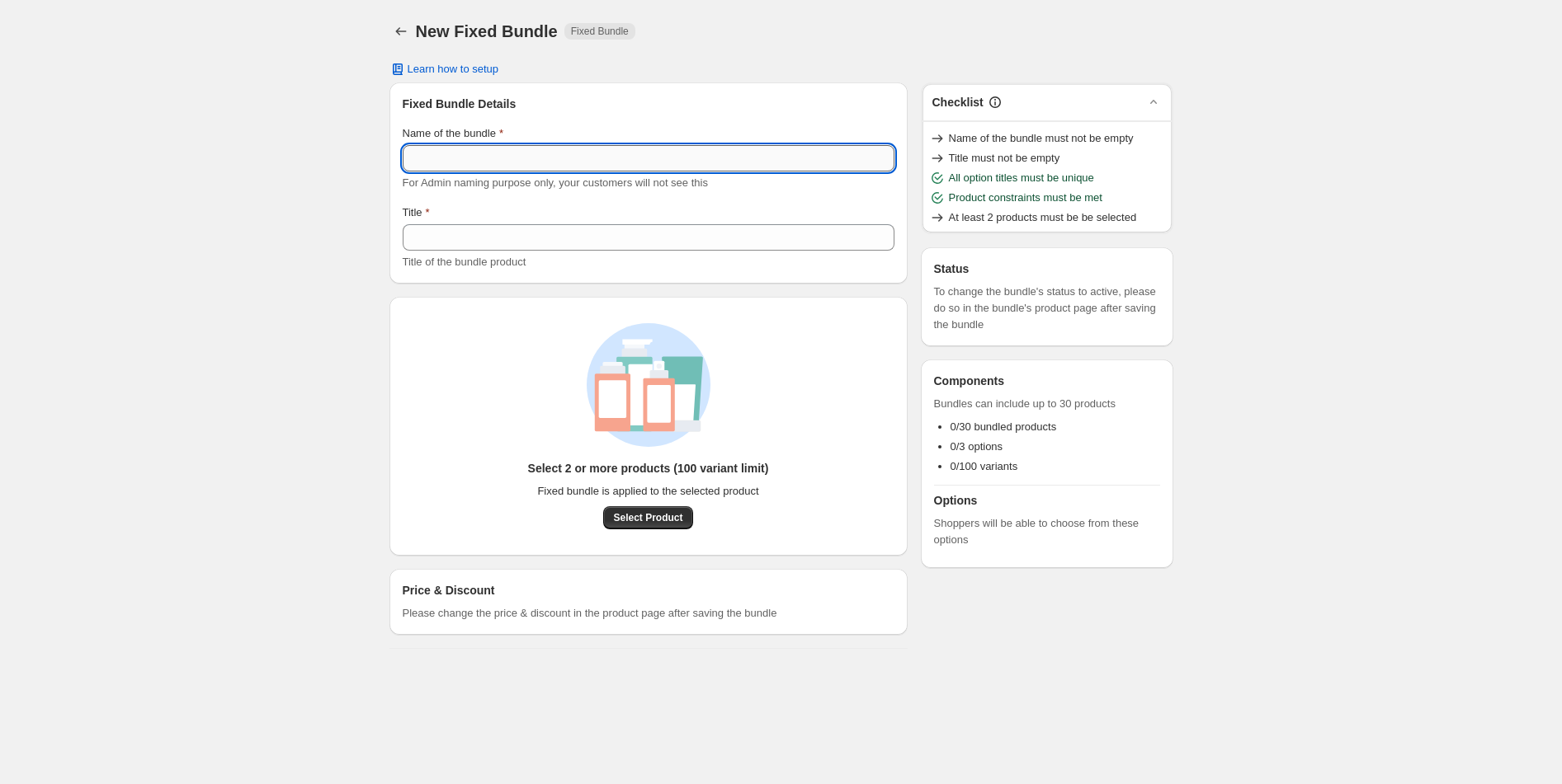
click at [521, 154] on input "Name of the bundle" at bounding box center [648, 158] width 492 height 27
drag, startPoint x: 600, startPoint y: 153, endPoint x: 343, endPoint y: 142, distance: 257.2
click at [343, 142] on div "**********" at bounding box center [781, 331] width 1562 height 662
type input "**********"
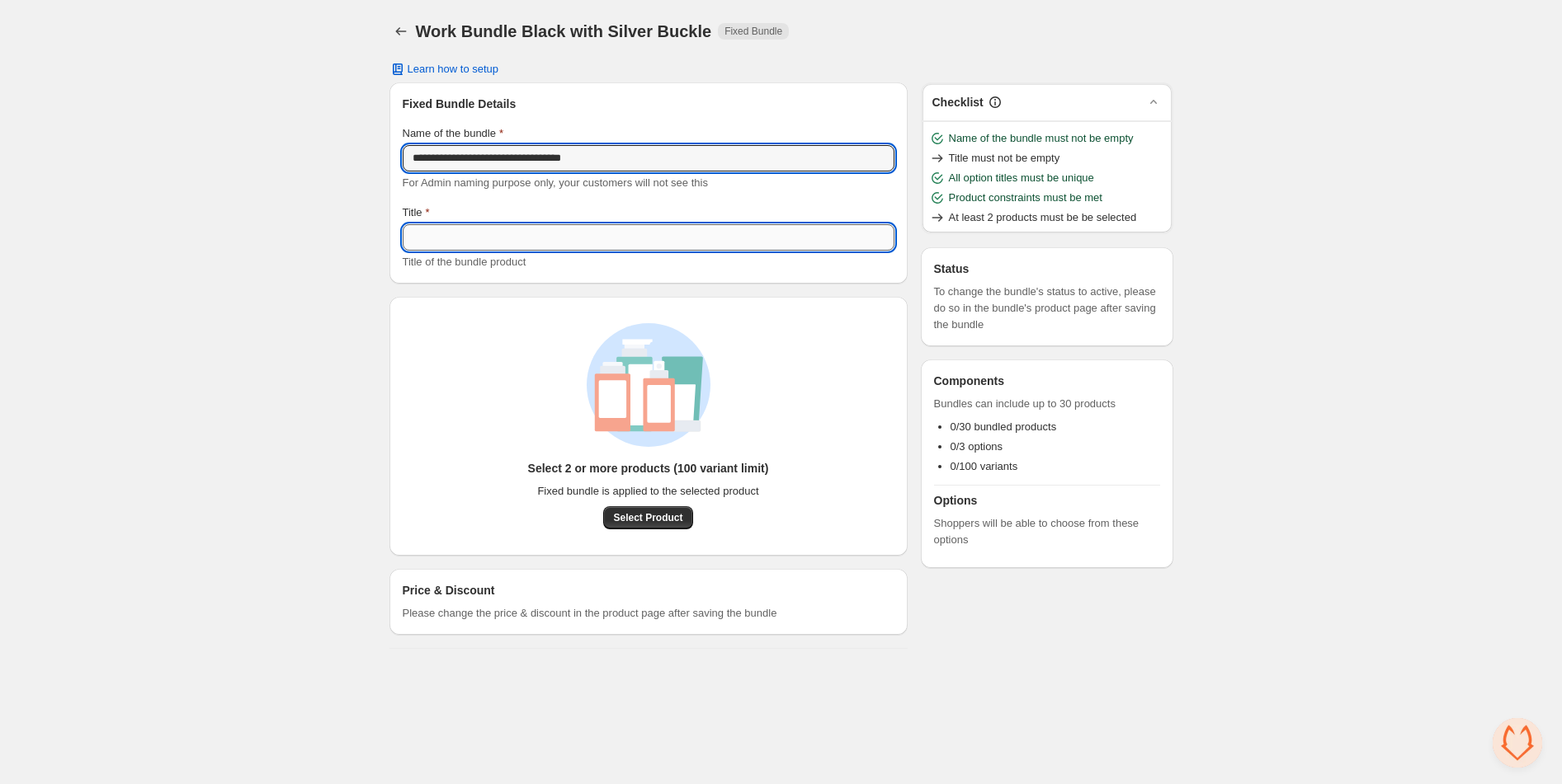
click at [447, 235] on input "Title" at bounding box center [648, 237] width 492 height 27
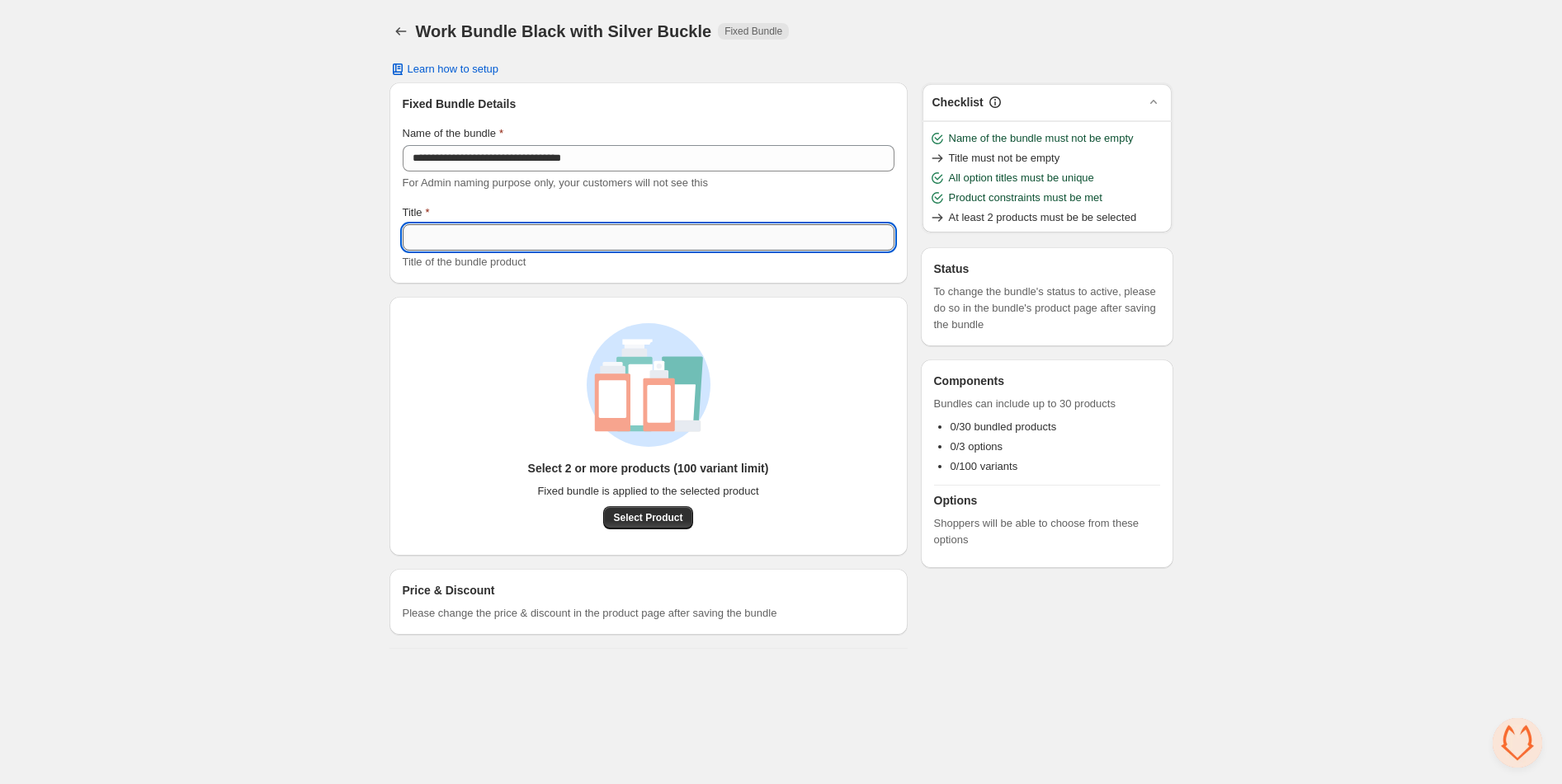
paste input "**********"
drag, startPoint x: 433, startPoint y: 234, endPoint x: 383, endPoint y: 232, distance: 50.0
click at [385, 232] on div "**********" at bounding box center [781, 331] width 824 height 662
type input "**********"
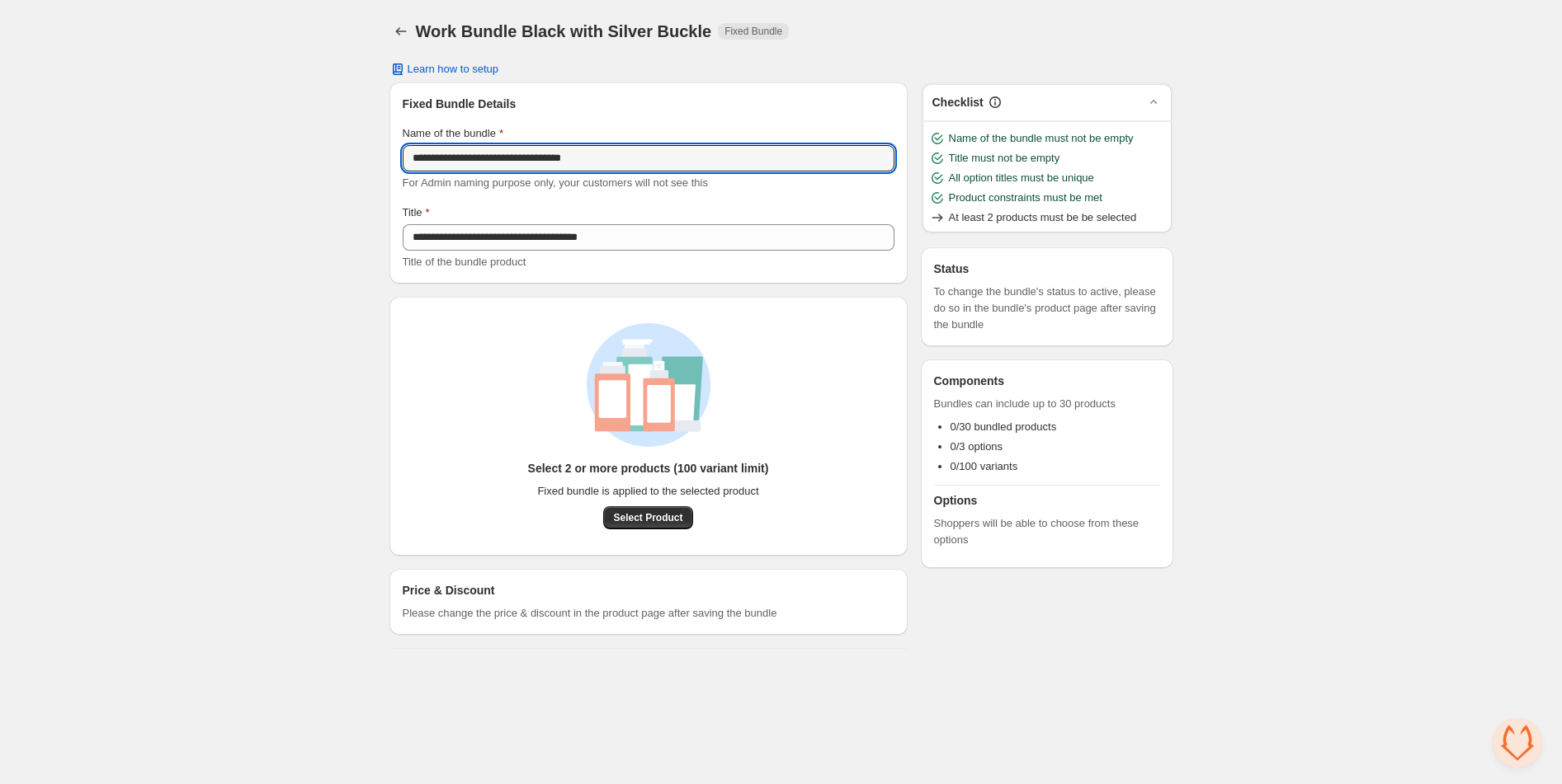
drag, startPoint x: 441, startPoint y: 159, endPoint x: 363, endPoint y: 152, distance: 78.3
click at [366, 152] on div "**********" at bounding box center [781, 331] width 1562 height 662
type input "**********"
click at [185, 282] on div "**********" at bounding box center [781, 331] width 1562 height 662
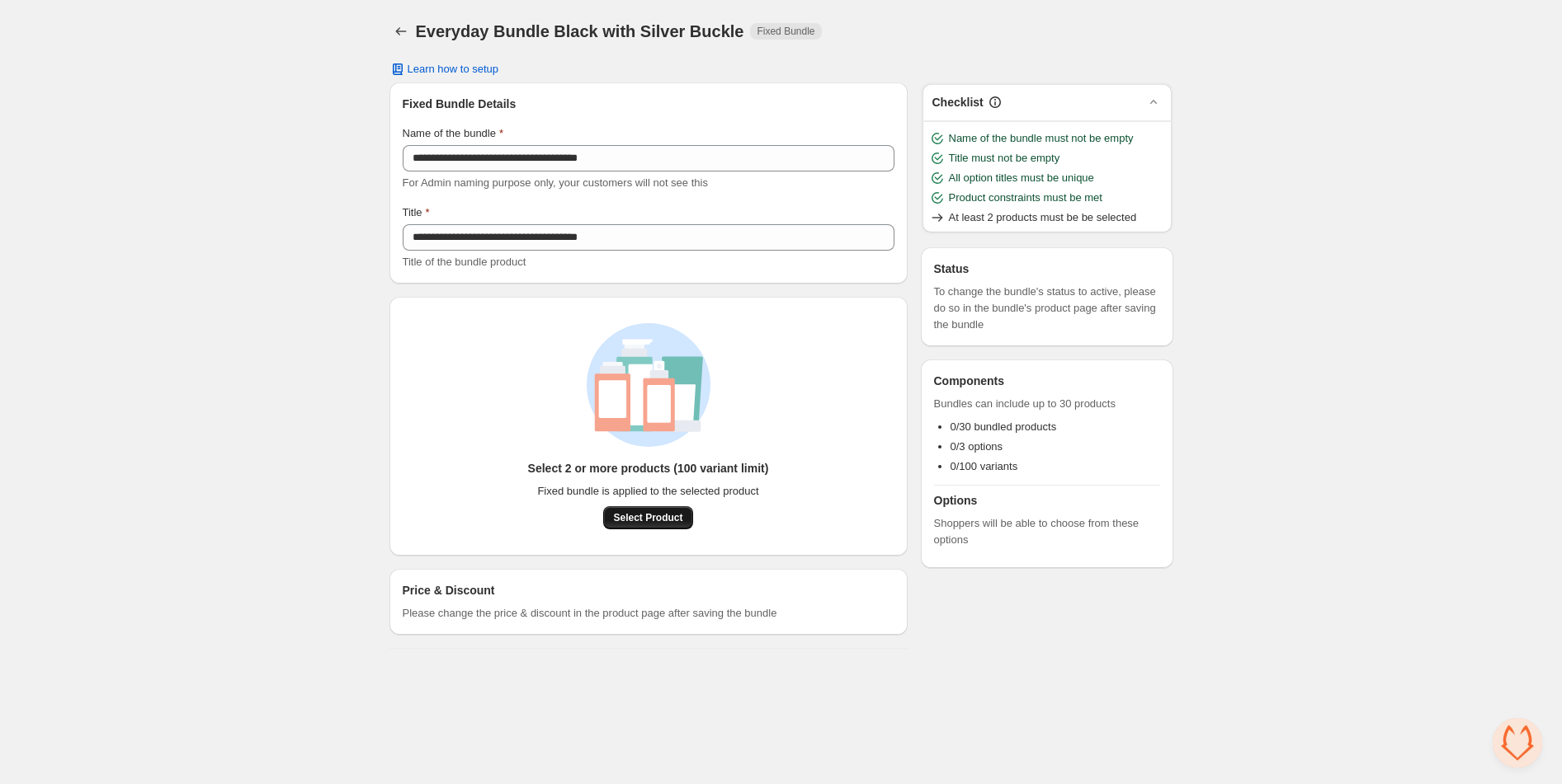
click at [640, 512] on span "Select Product" at bounding box center [647, 517] width 69 height 13
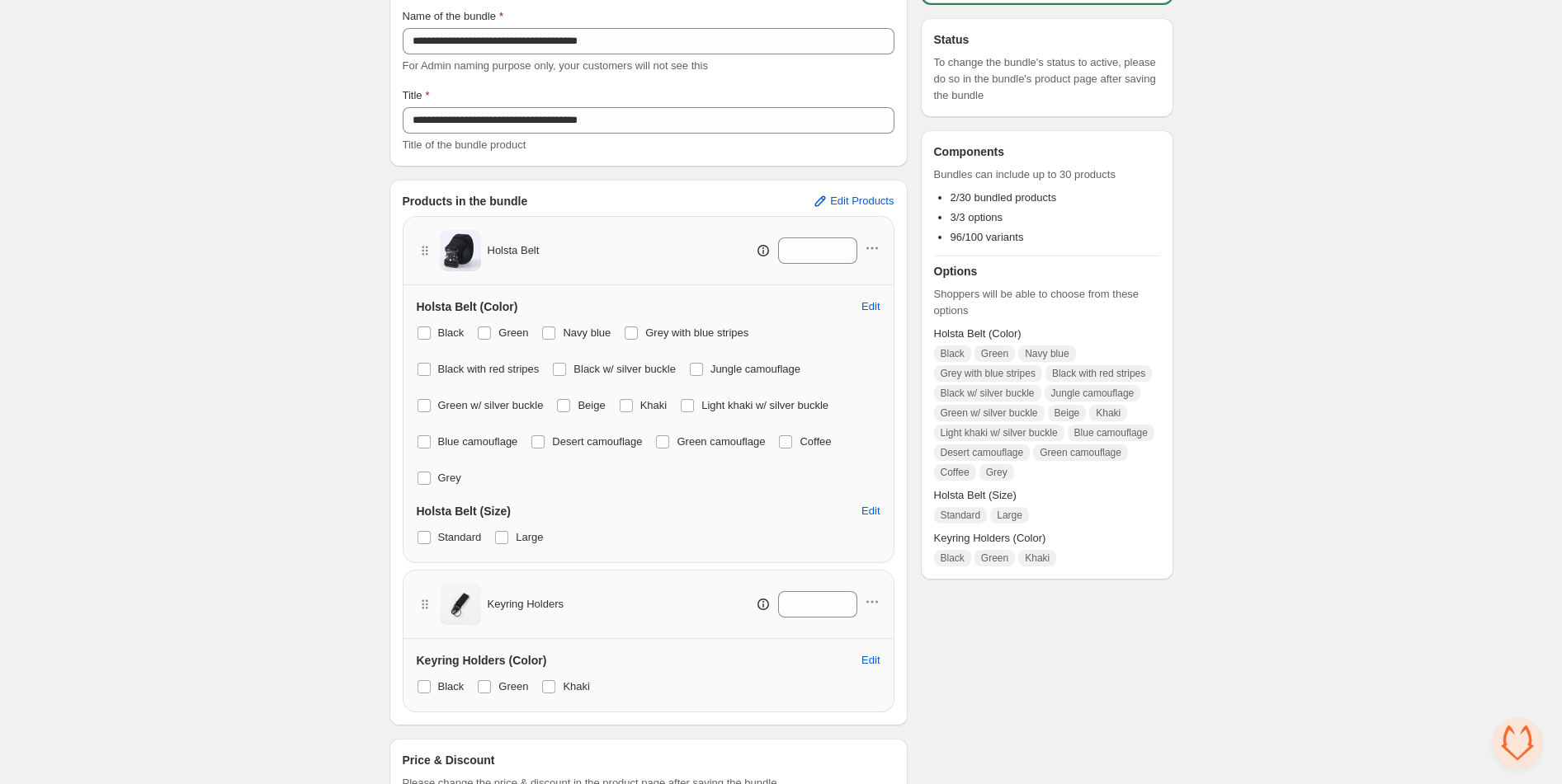
scroll to position [165, 0]
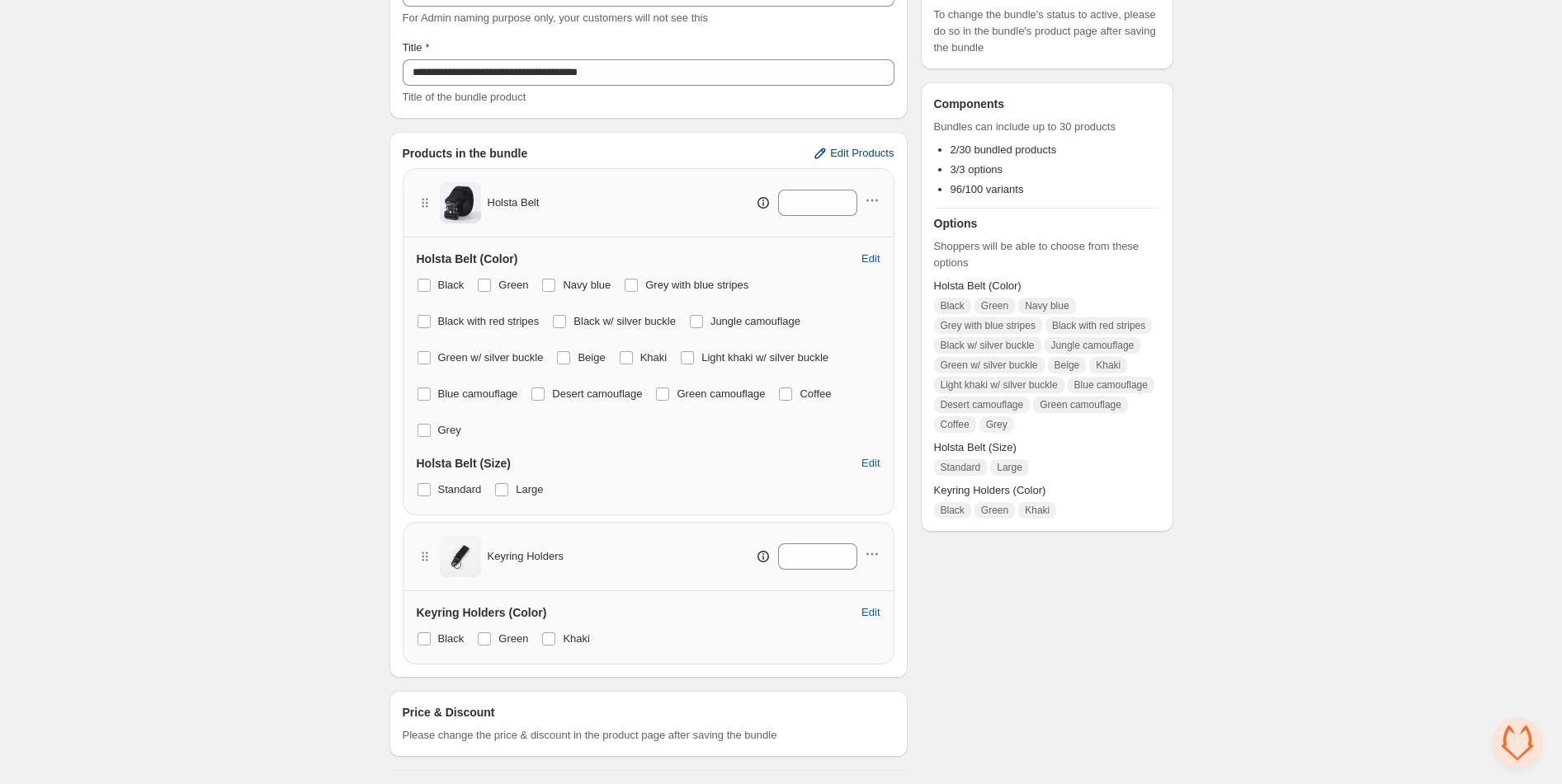
click at [854, 152] on span "Edit Products" at bounding box center [862, 153] width 64 height 13
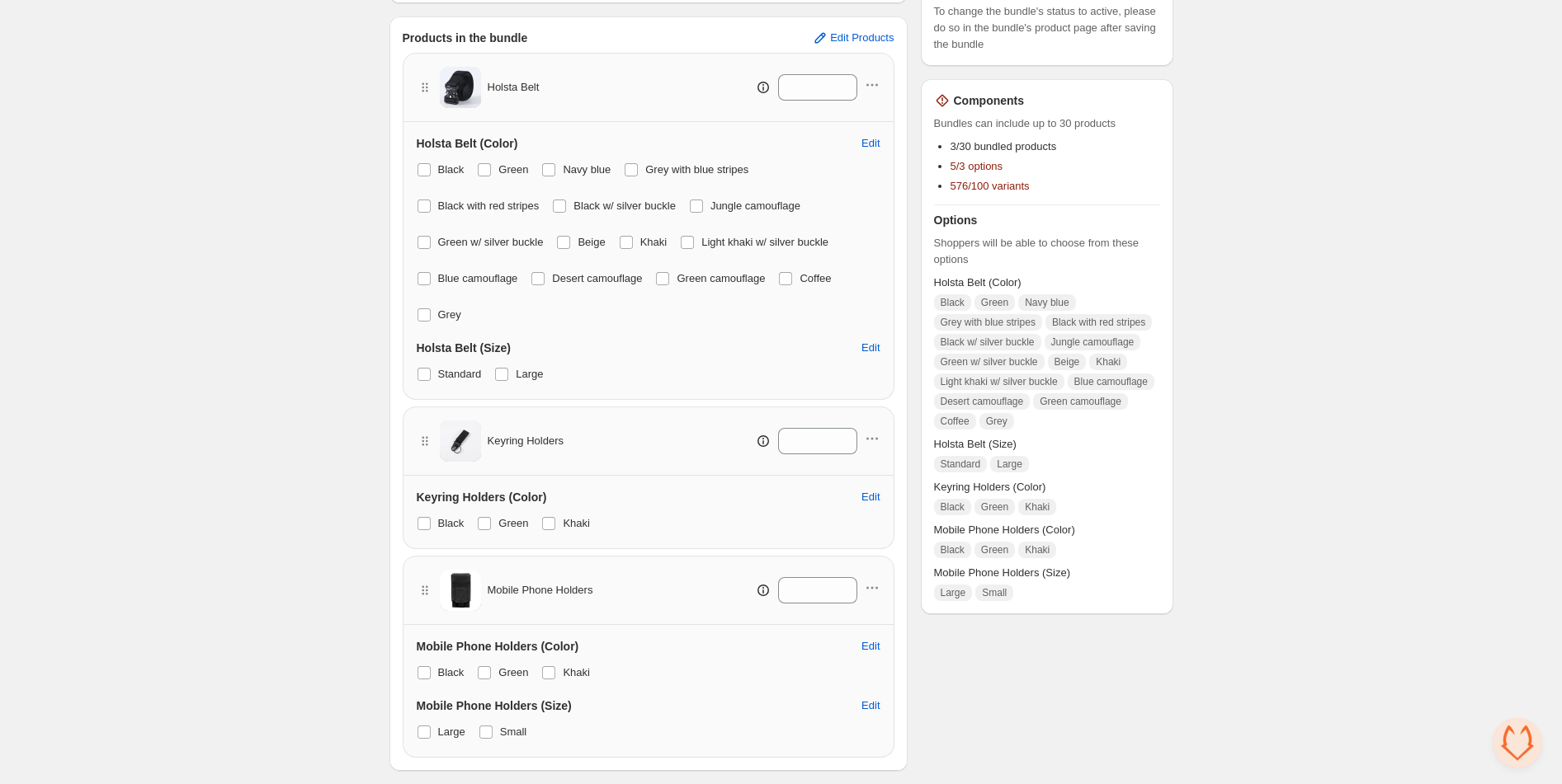
scroll to position [283, 0]
drag, startPoint x: 425, startPoint y: 169, endPoint x: 434, endPoint y: 183, distance: 16.6
click at [425, 169] on span at bounding box center [424, 167] width 13 height 13
drag, startPoint x: 423, startPoint y: 204, endPoint x: 427, endPoint y: 194, distance: 10.8
click at [423, 204] on span at bounding box center [424, 204] width 13 height 13
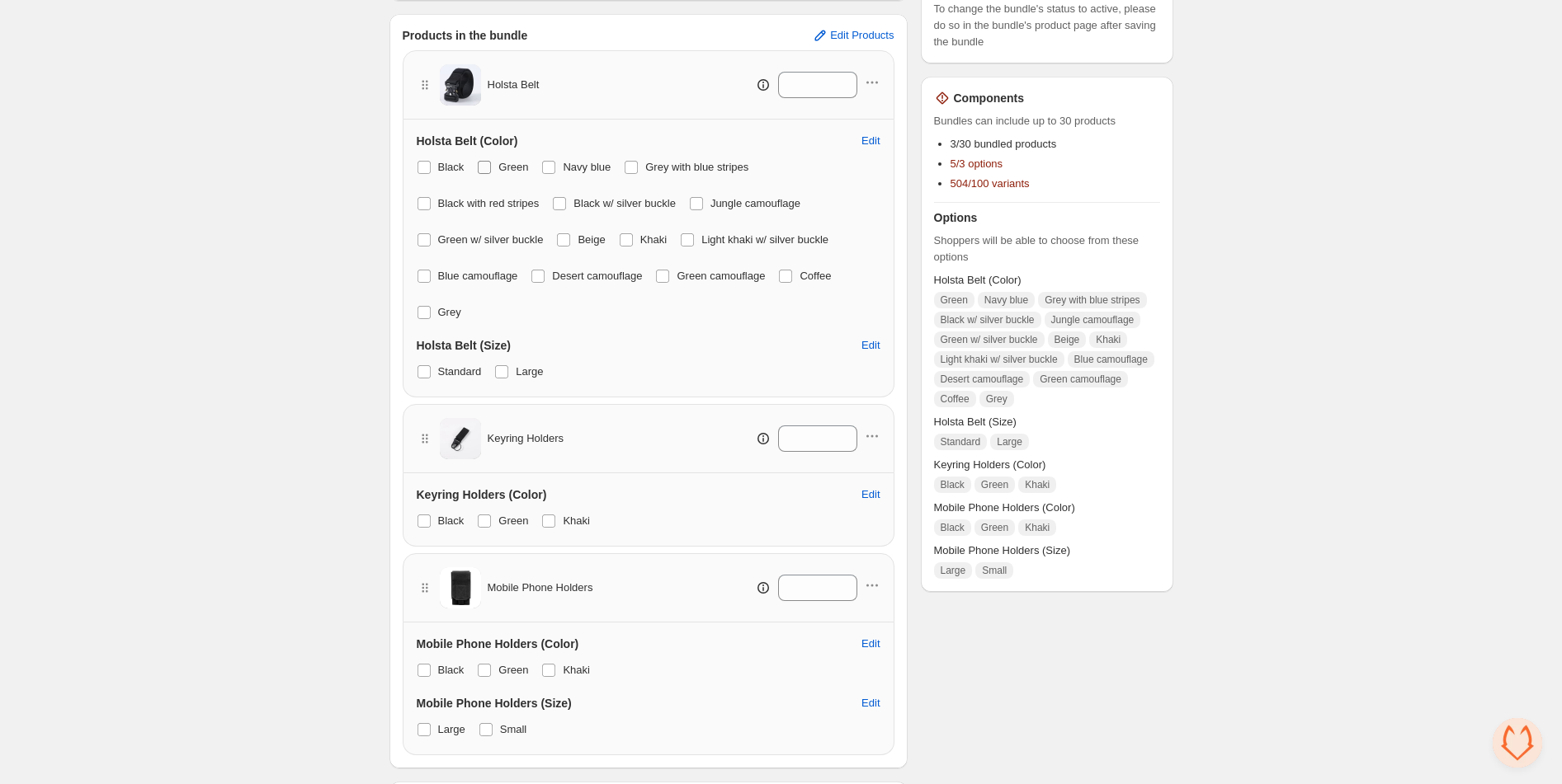
drag, startPoint x: 485, startPoint y: 165, endPoint x: 511, endPoint y: 166, distance: 26.0
click at [485, 165] on span at bounding box center [484, 167] width 13 height 13
drag, startPoint x: 548, startPoint y: 169, endPoint x: 571, endPoint y: 165, distance: 23.3
click at [548, 168] on span at bounding box center [549, 167] width 13 height 13
click at [638, 166] on span at bounding box center [631, 167] width 13 height 13
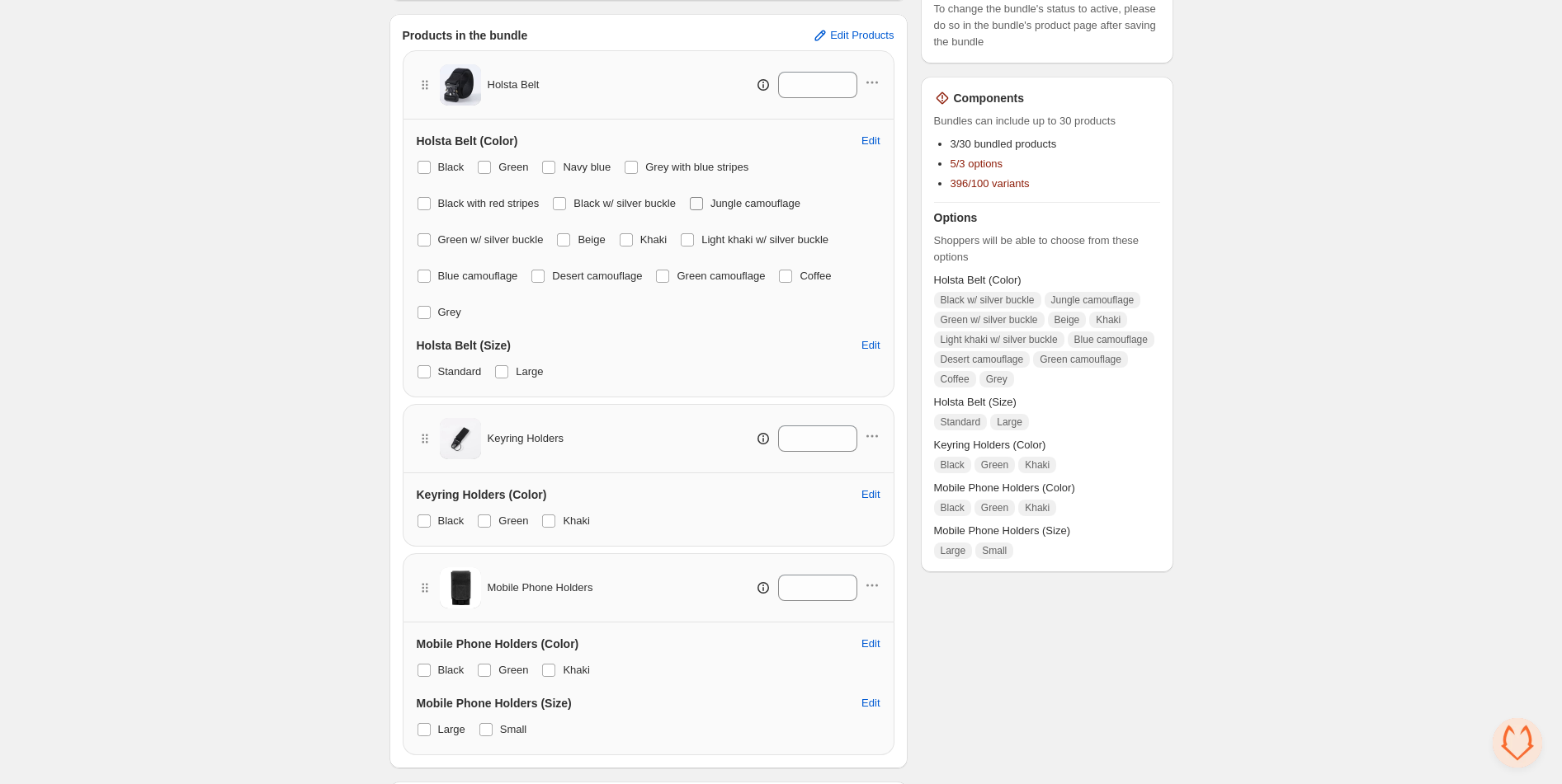
click at [703, 206] on span at bounding box center [697, 204] width 13 height 13
drag, startPoint x: 694, startPoint y: 238, endPoint x: 637, endPoint y: 245, distance: 57.4
click at [691, 238] on span at bounding box center [687, 240] width 13 height 13
click at [630, 234] on span at bounding box center [626, 240] width 13 height 13
drag, startPoint x: 568, startPoint y: 237, endPoint x: 448, endPoint y: 252, distance: 120.9
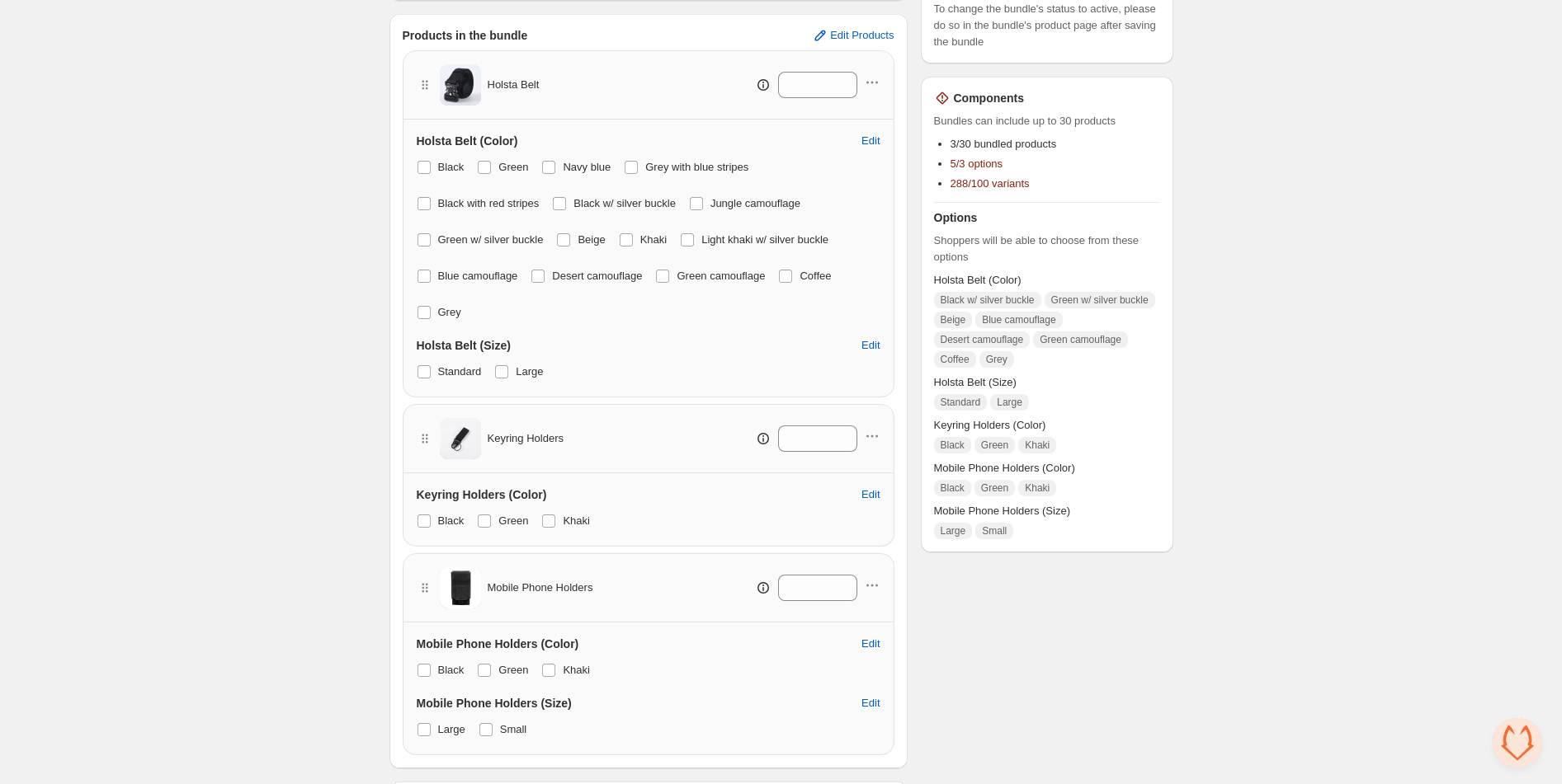
click at [568, 238] on span at bounding box center [564, 240] width 13 height 13
drag, startPoint x: 423, startPoint y: 243, endPoint x: 418, endPoint y: 267, distance: 24.5
click at [423, 244] on span at bounding box center [424, 240] width 13 height 13
drag, startPoint x: 428, startPoint y: 308, endPoint x: 425, endPoint y: 298, distance: 10.4
click at [428, 307] on span at bounding box center [424, 313] width 13 height 13
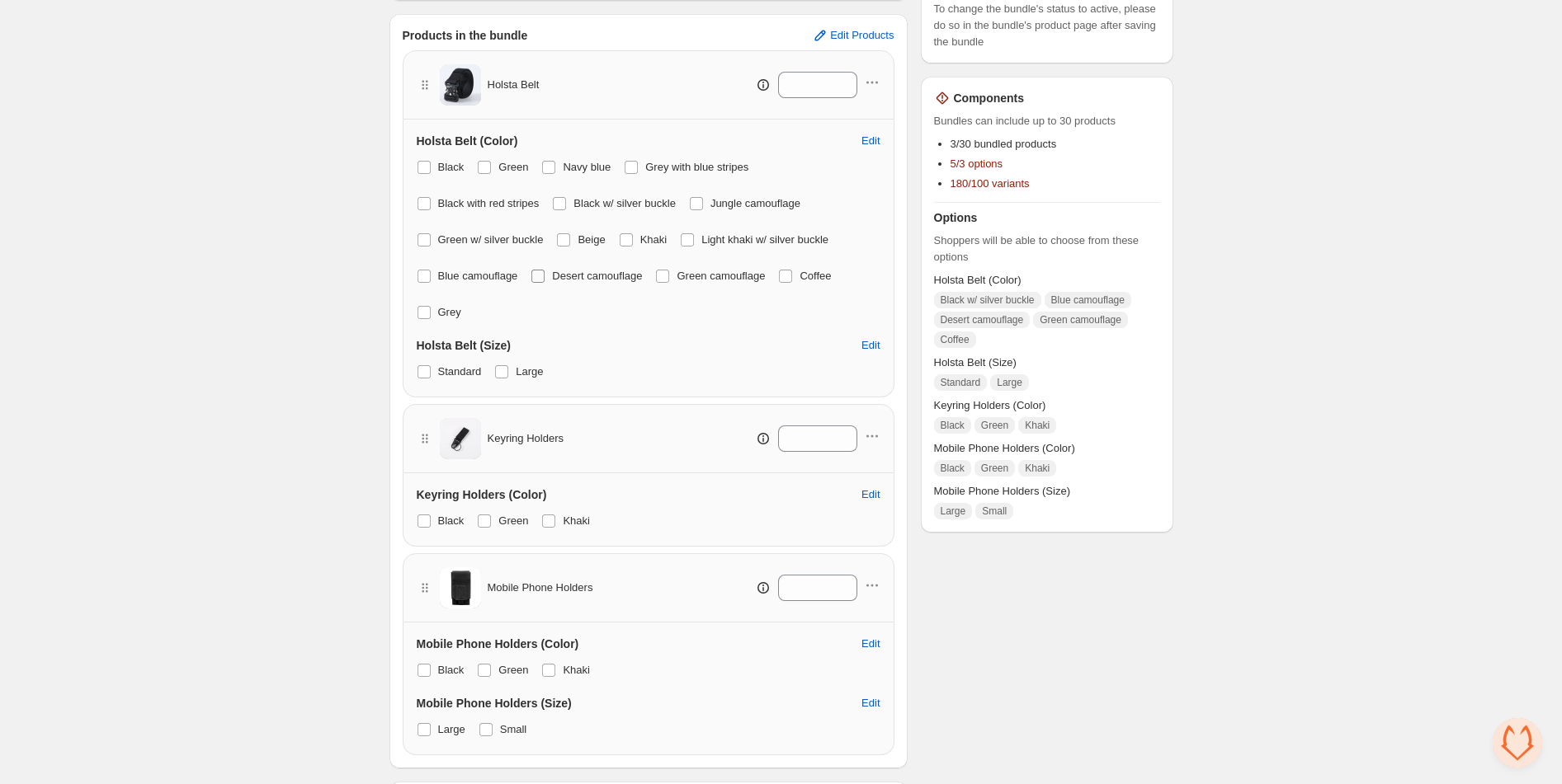
drag, startPoint x: 425, startPoint y: 277, endPoint x: 535, endPoint y: 280, distance: 110.0
click at [425, 277] on span at bounding box center [424, 276] width 13 height 13
drag, startPoint x: 543, startPoint y: 277, endPoint x: 637, endPoint y: 269, distance: 94.3
click at [543, 277] on span at bounding box center [538, 276] width 13 height 13
drag, startPoint x: 675, startPoint y: 275, endPoint x: 707, endPoint y: 269, distance: 32.6
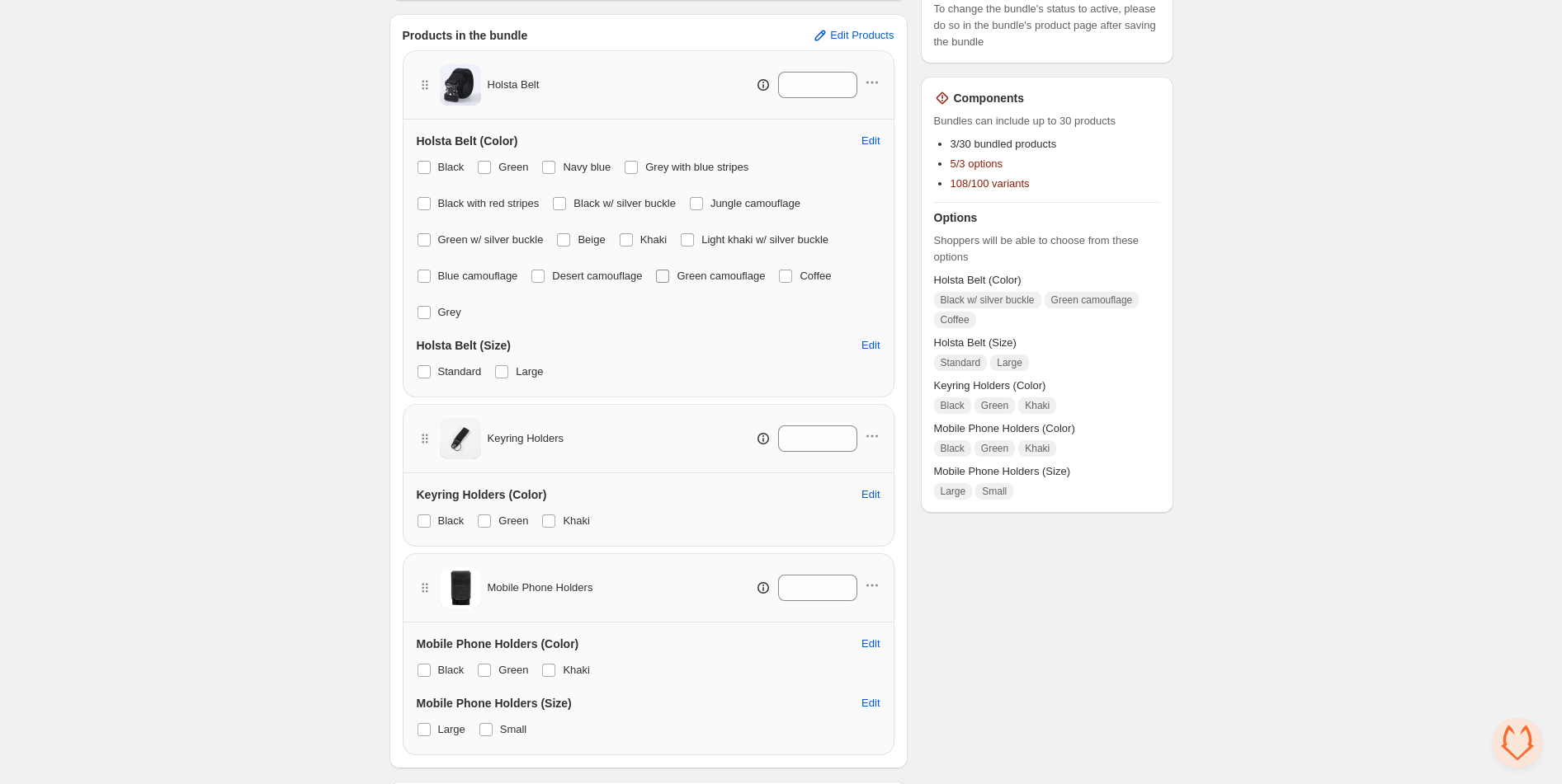
click at [669, 274] on span at bounding box center [662, 276] width 13 height 13
drag, startPoint x: 805, startPoint y: 277, endPoint x: 775, endPoint y: 282, distance: 30.4
click at [793, 277] on span at bounding box center [785, 276] width 13 height 13
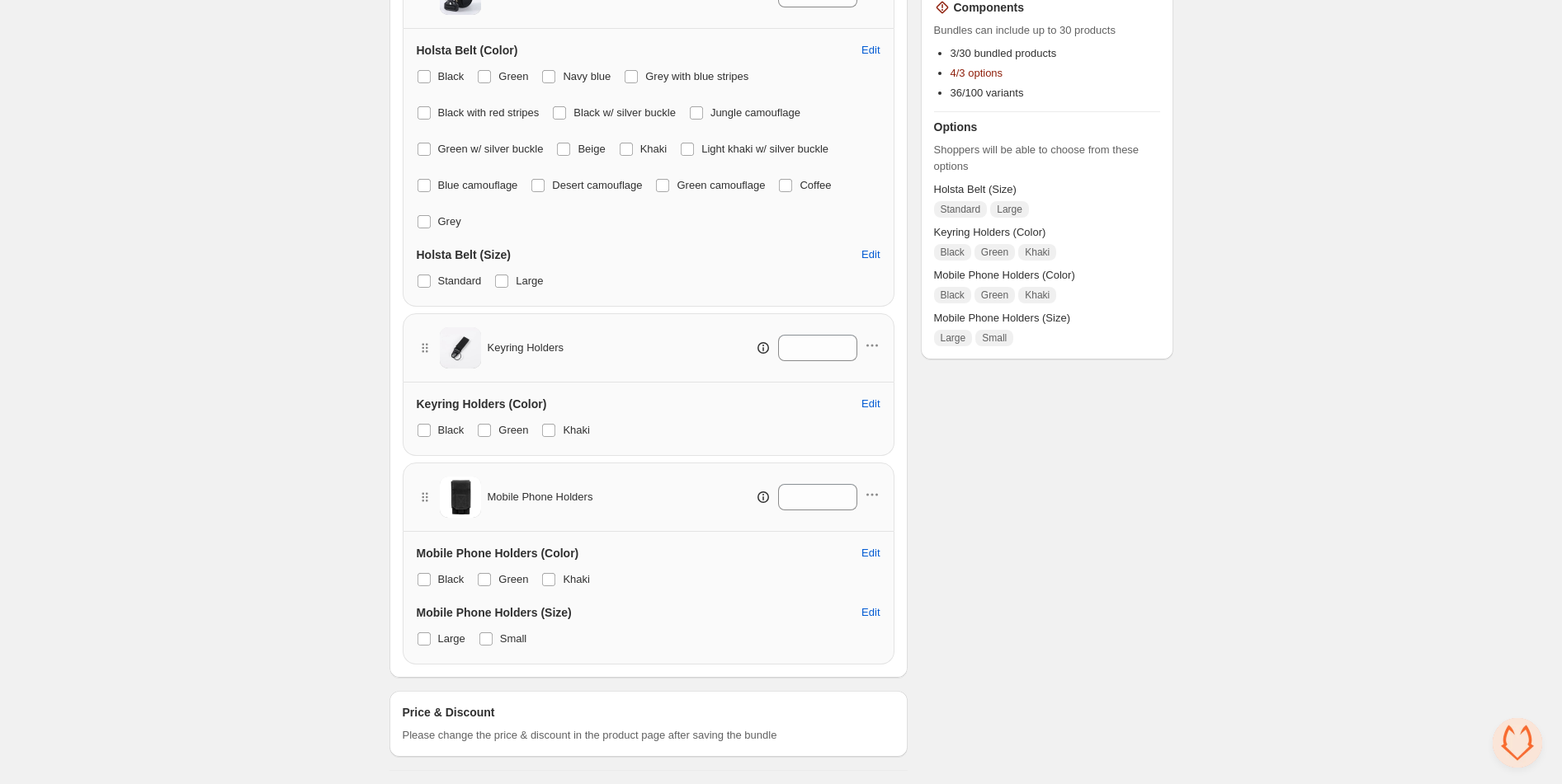
scroll to position [361, 0]
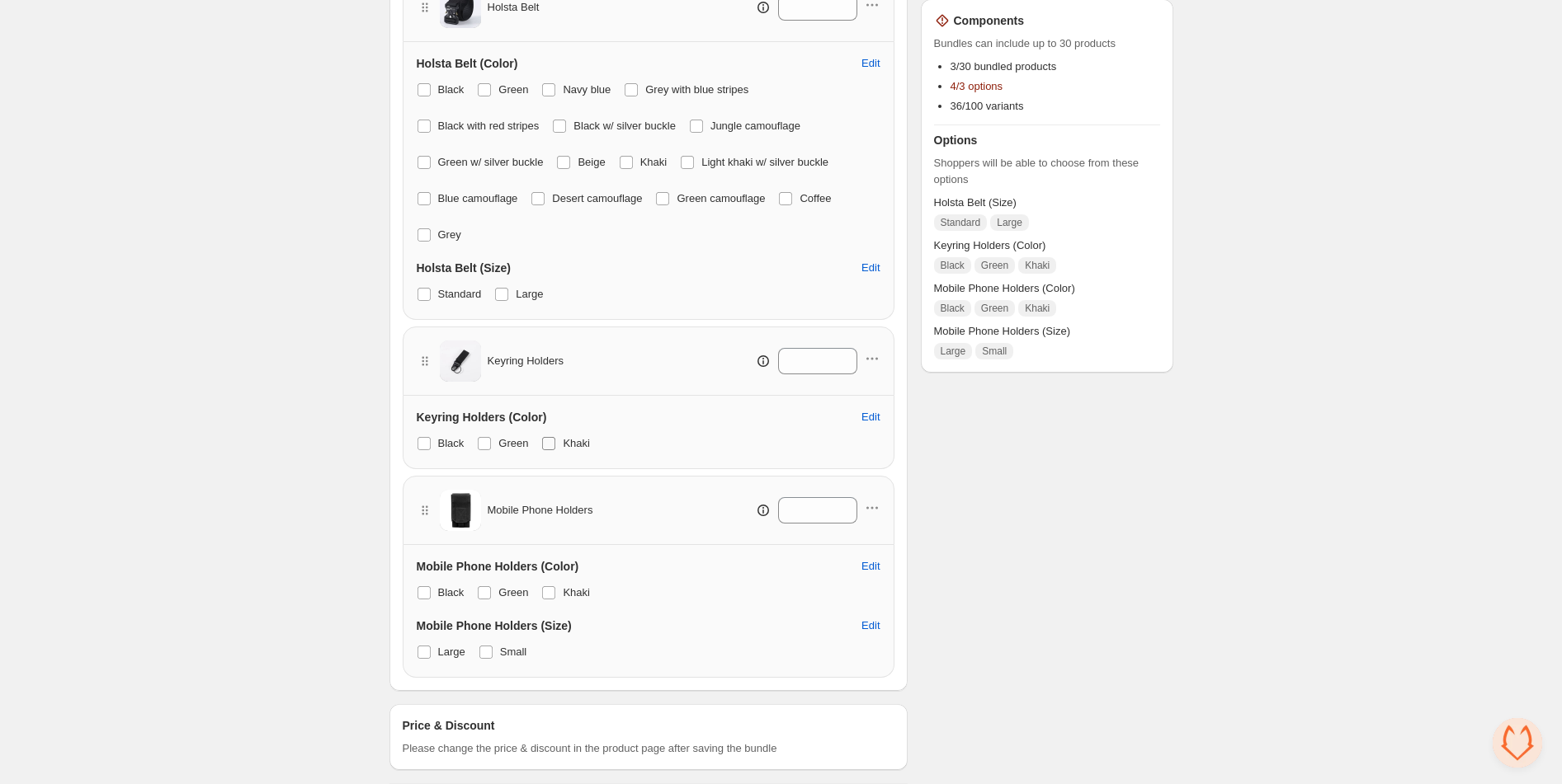
click at [554, 443] on span at bounding box center [549, 444] width 13 height 13
click at [488, 441] on span at bounding box center [484, 444] width 13 height 13
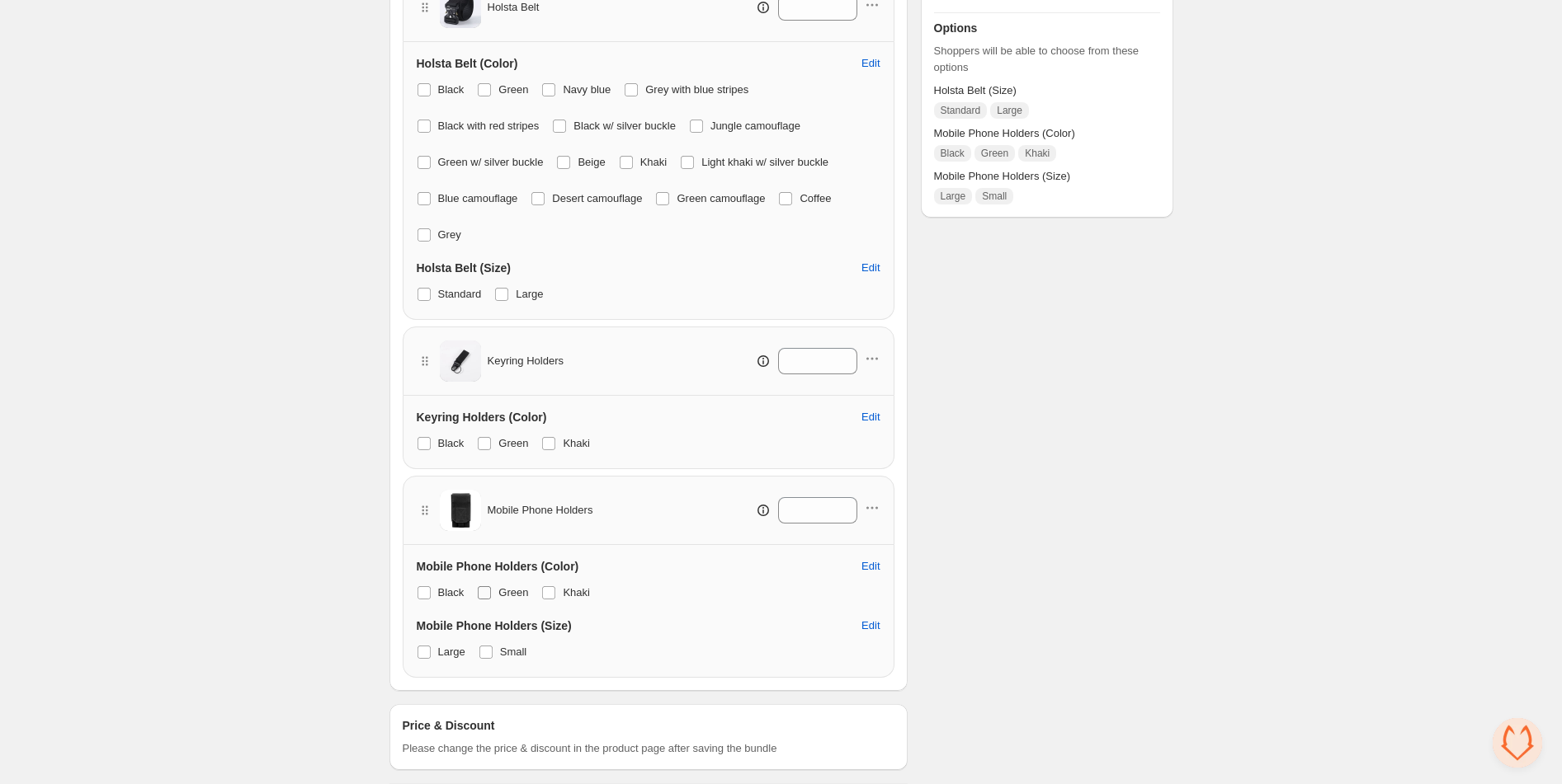
click at [487, 587] on span at bounding box center [484, 593] width 13 height 13
click at [558, 594] on label "Khaki" at bounding box center [566, 592] width 49 height 23
click at [491, 655] on span at bounding box center [486, 652] width 13 height 13
click at [428, 655] on span at bounding box center [424, 652] width 13 height 13
click at [417, 652] on span at bounding box center [424, 652] width 15 height 15
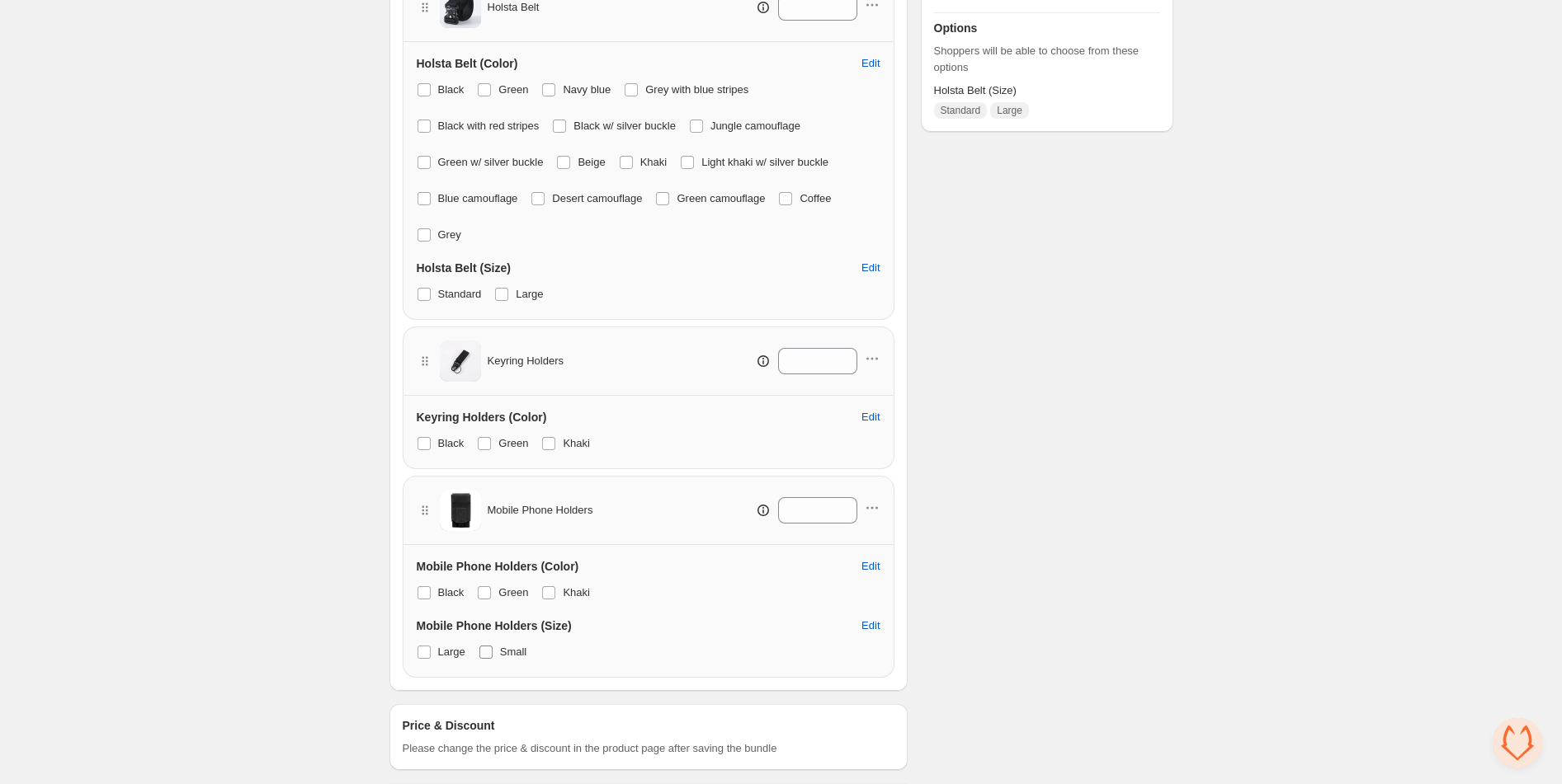
click at [488, 652] on span at bounding box center [486, 652] width 13 height 13
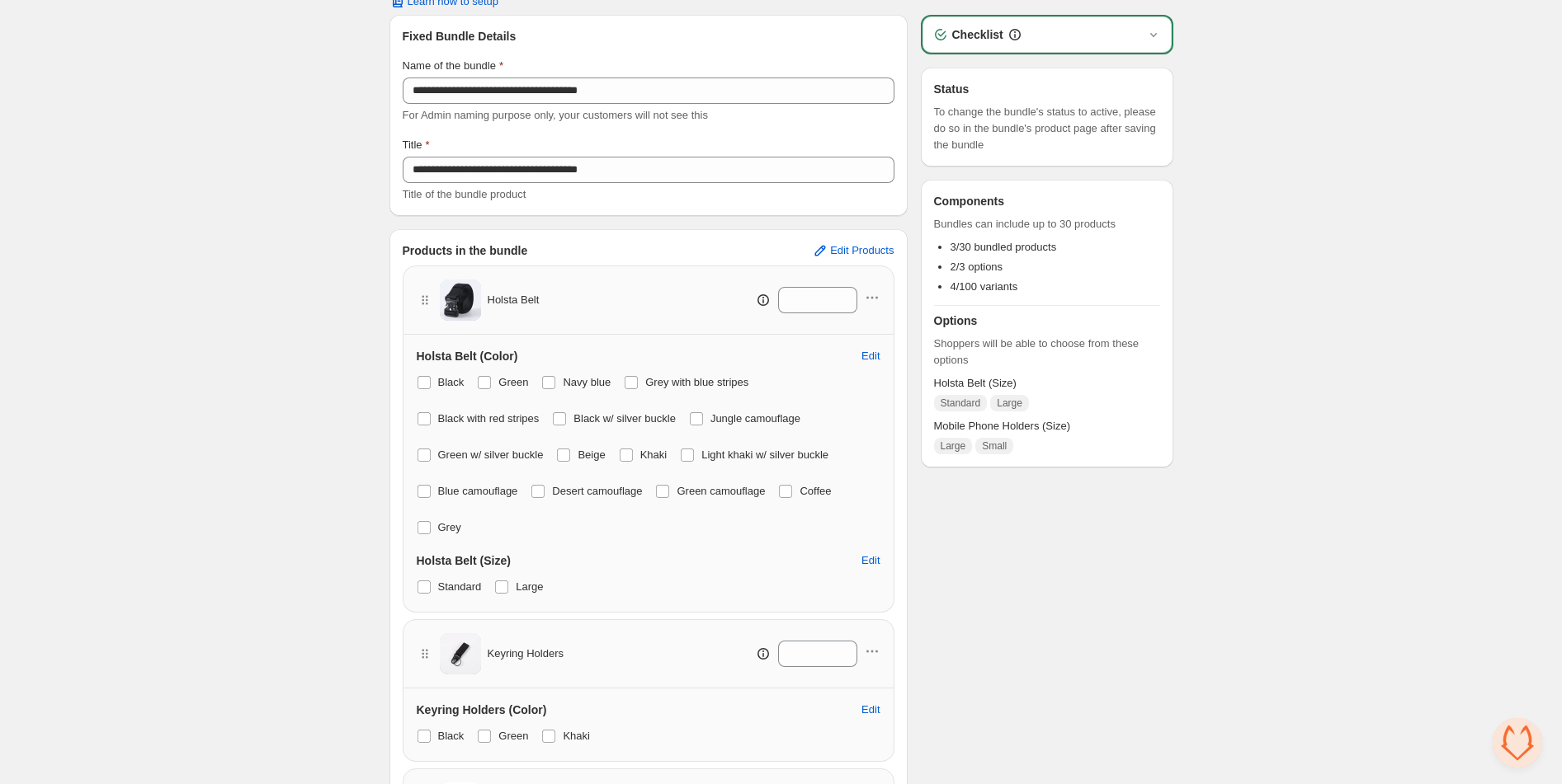
scroll to position [0, 0]
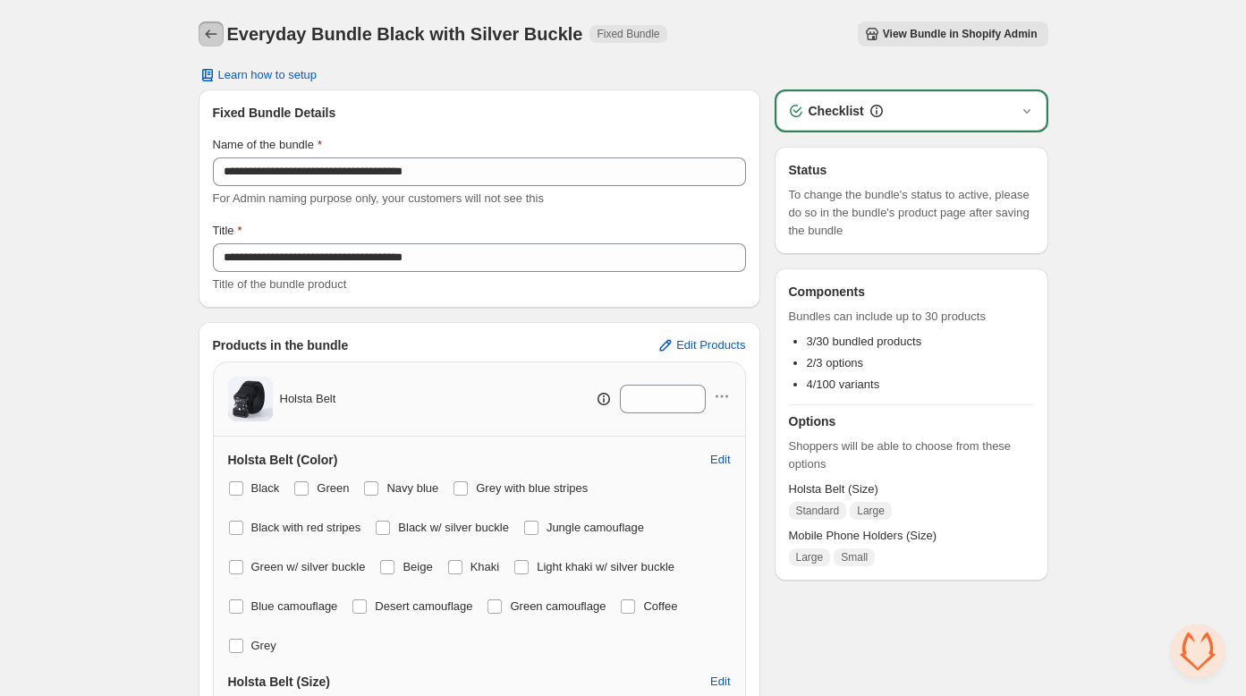
click at [216, 35] on icon "Back" at bounding box center [211, 34] width 18 height 18
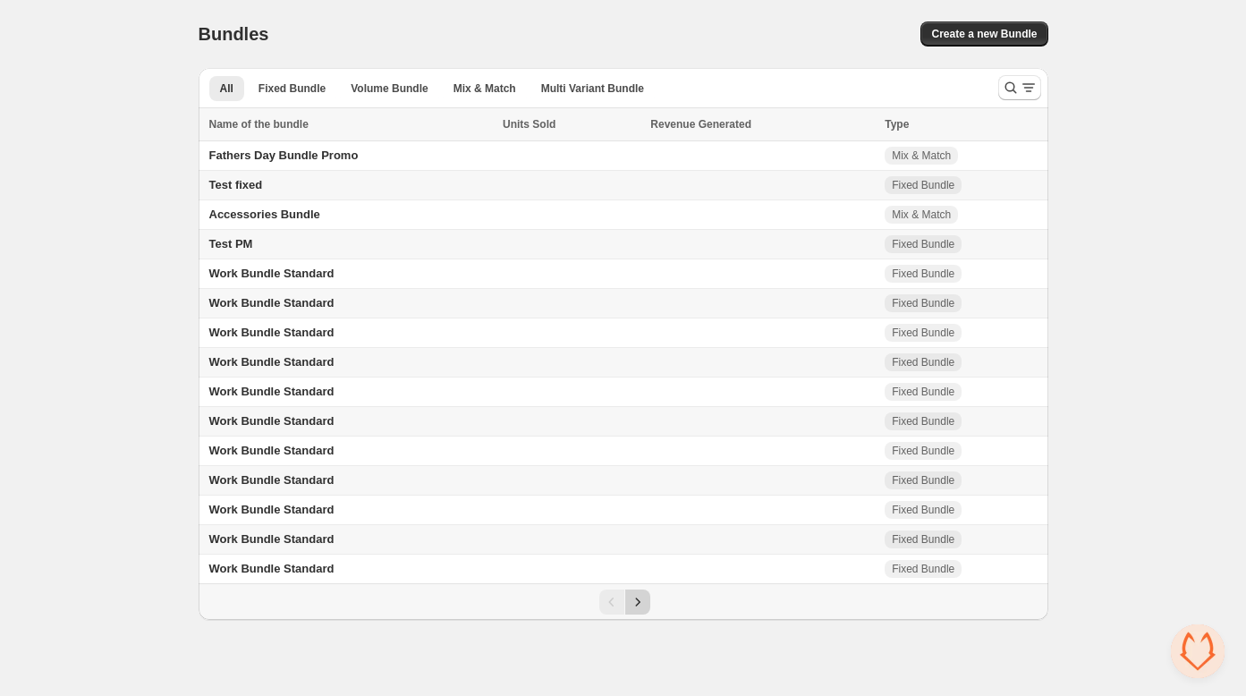
click at [640, 611] on icon "Next" at bounding box center [638, 602] width 18 height 18
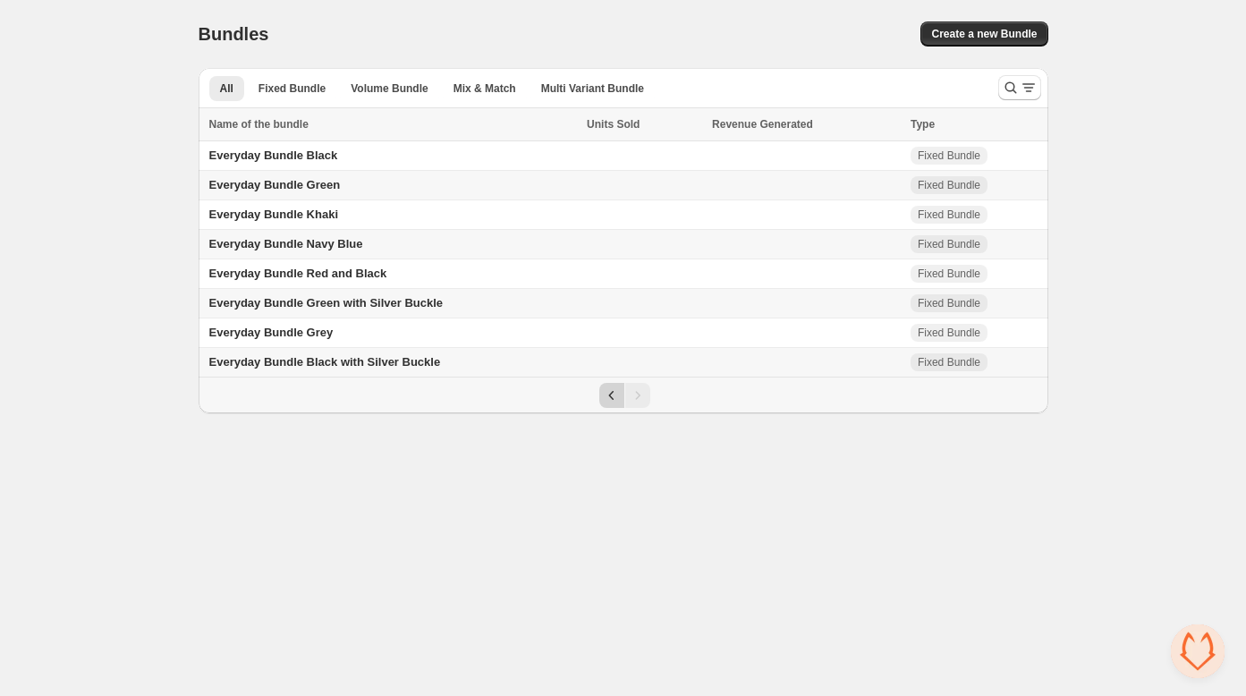
click at [606, 395] on icon "Previous" at bounding box center [612, 395] width 18 height 18
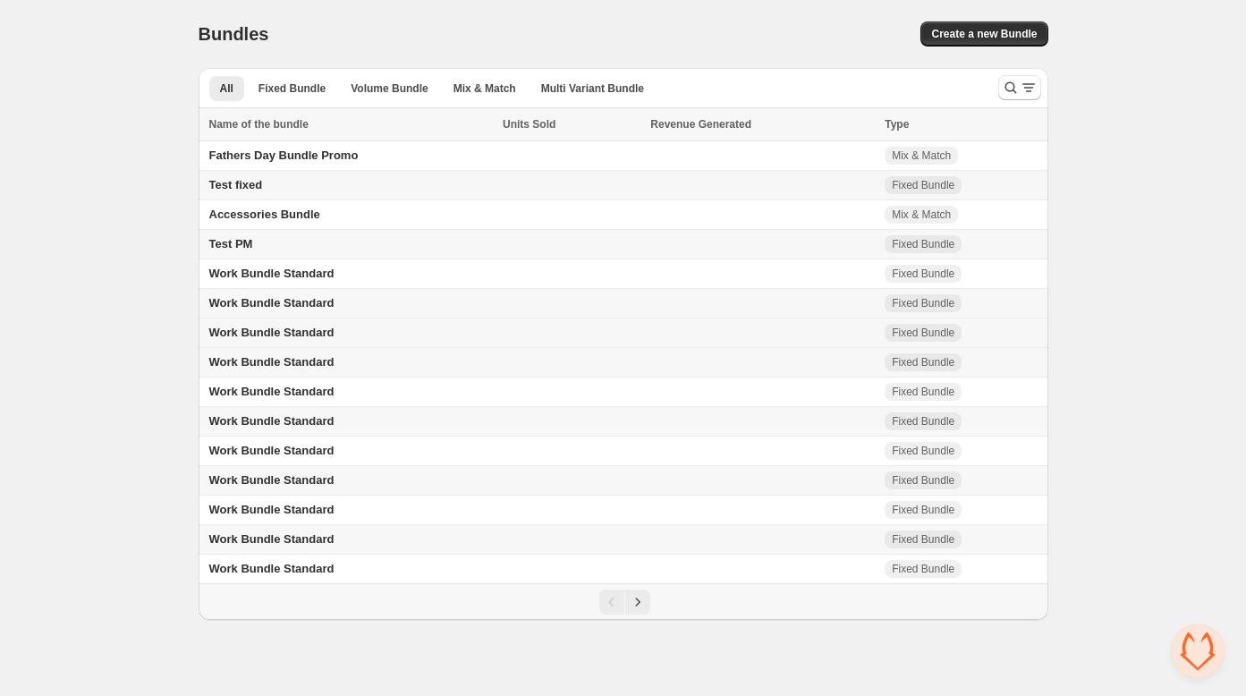
click at [272, 335] on span "Work Bundle Standard" at bounding box center [271, 332] width 125 height 13
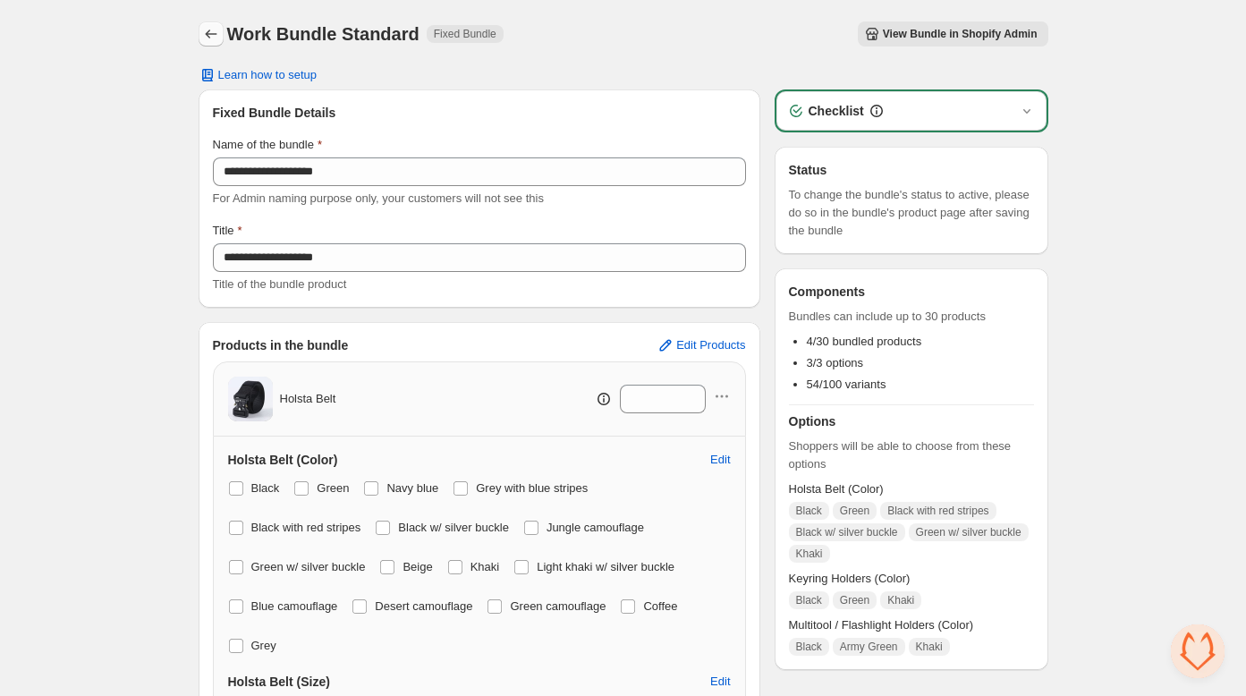
click at [214, 31] on icon "Back" at bounding box center [211, 34] width 18 height 18
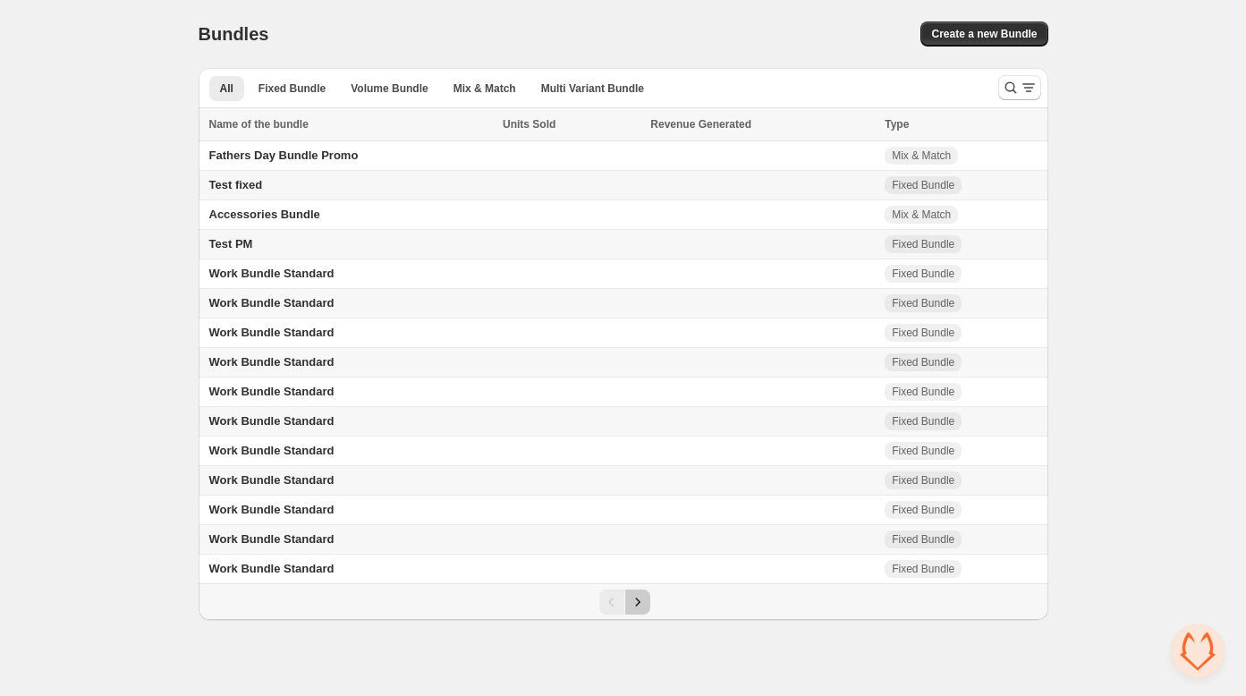
click at [639, 600] on icon "Next" at bounding box center [638, 602] width 18 height 18
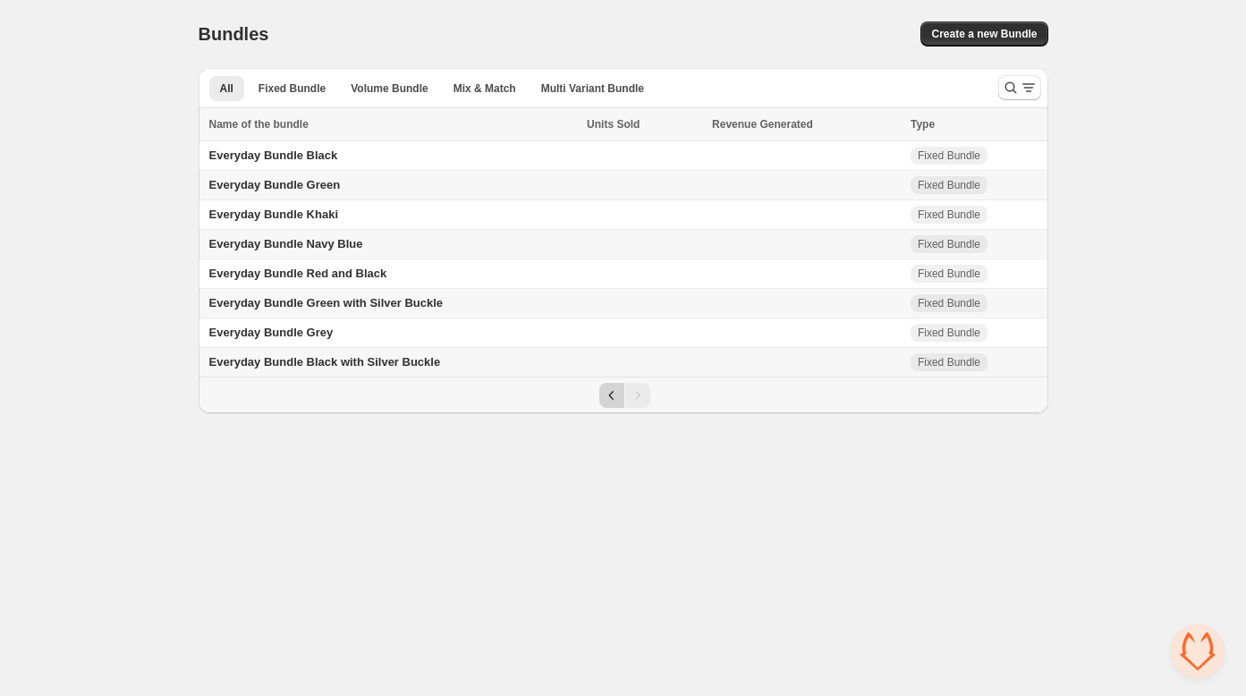
click at [609, 399] on icon "Previous" at bounding box center [612, 395] width 18 height 18
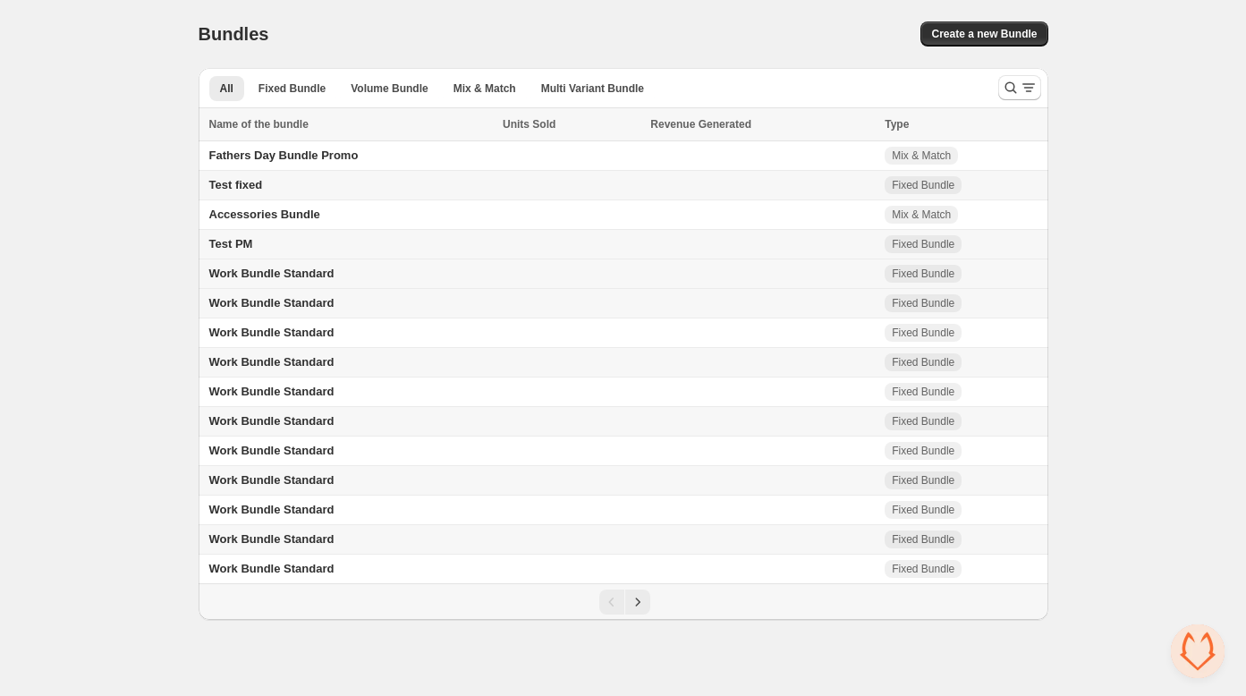
click at [334, 277] on span "Work Bundle Standard" at bounding box center [271, 273] width 125 height 13
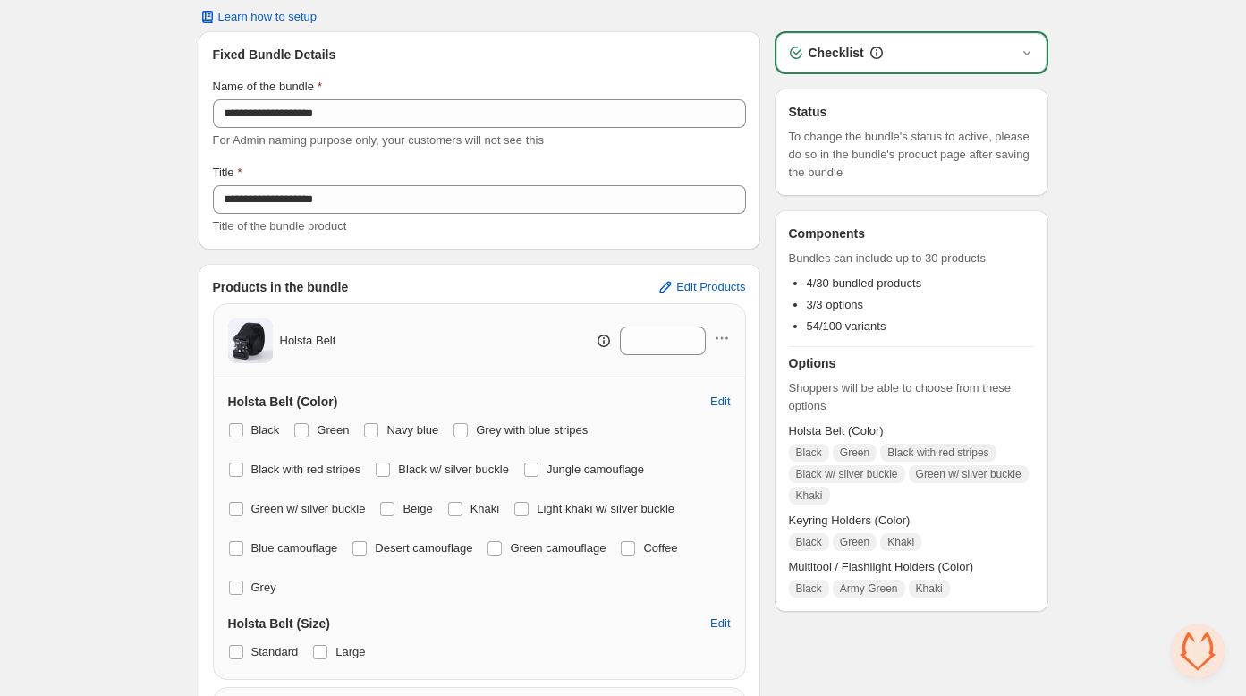
scroll to position [67, 0]
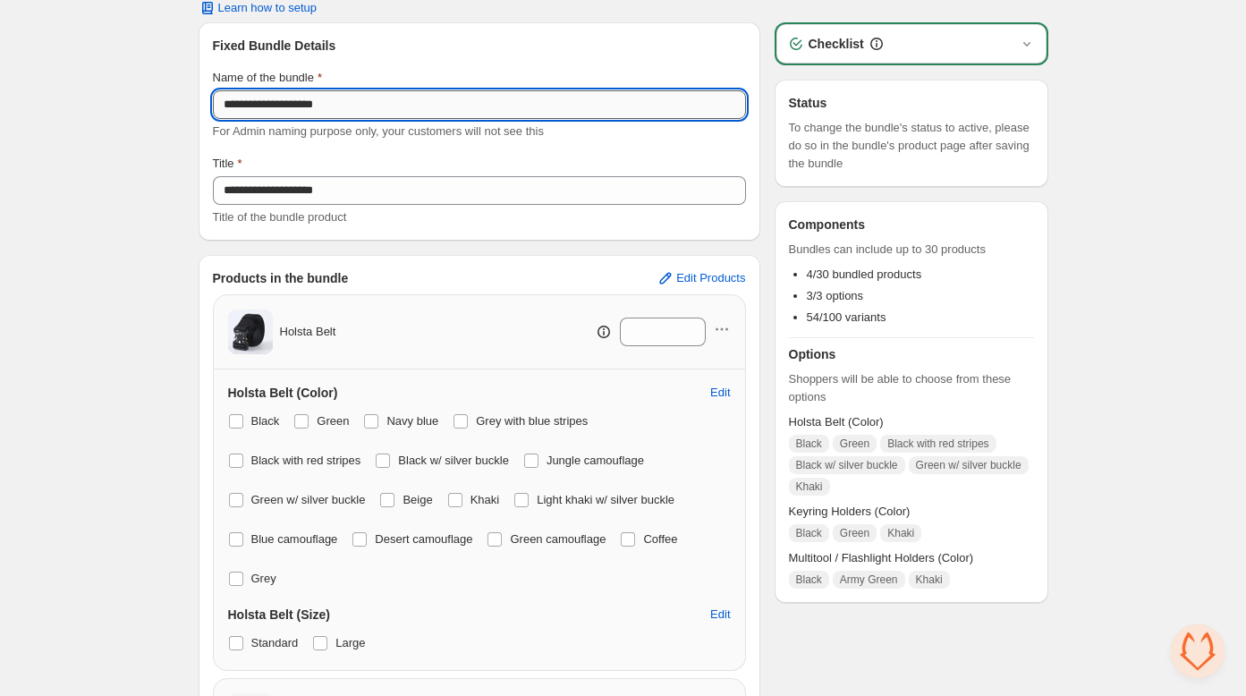
drag, startPoint x: 299, startPoint y: 104, endPoint x: 366, endPoint y: 100, distance: 67.2
click at [367, 100] on input "**********" at bounding box center [479, 104] width 533 height 29
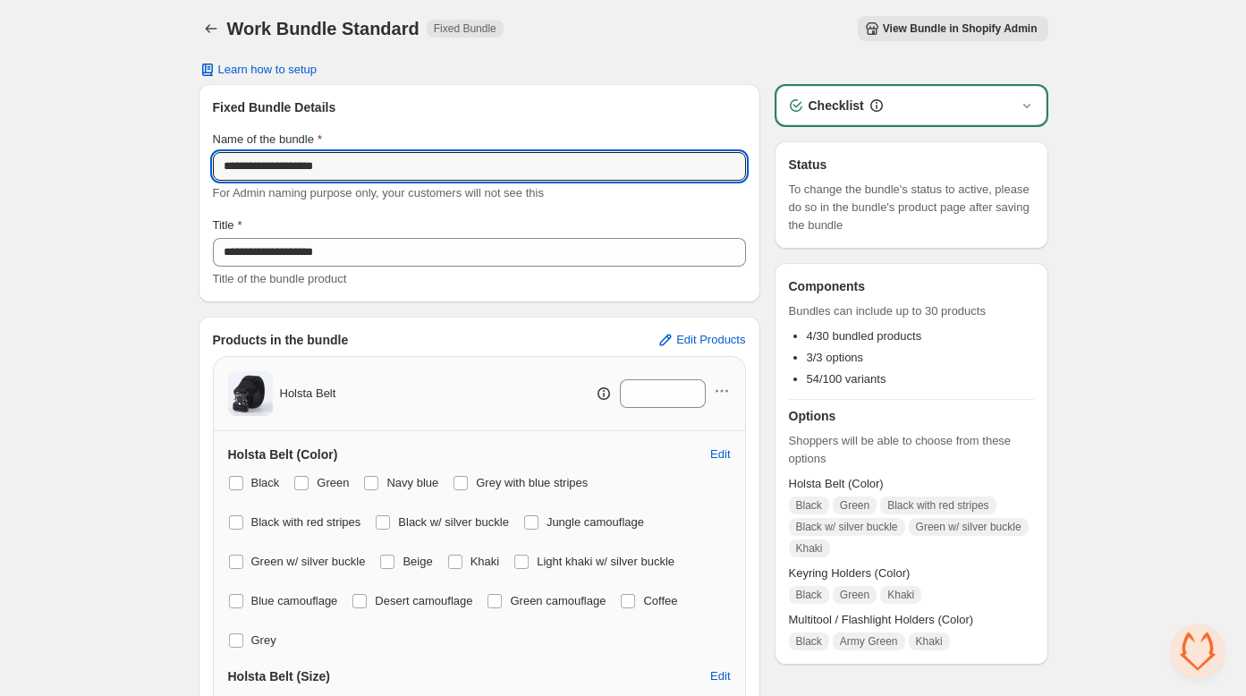
scroll to position [0, 0]
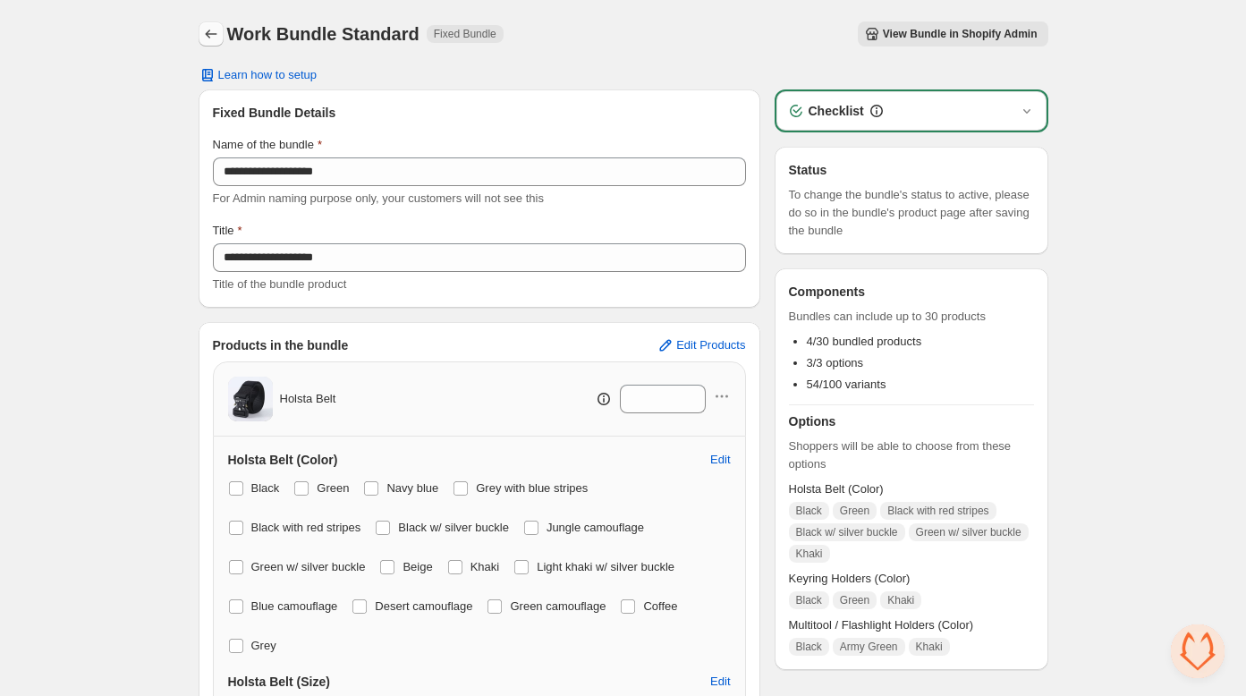
click at [213, 36] on icon "Back" at bounding box center [211, 34] width 18 height 18
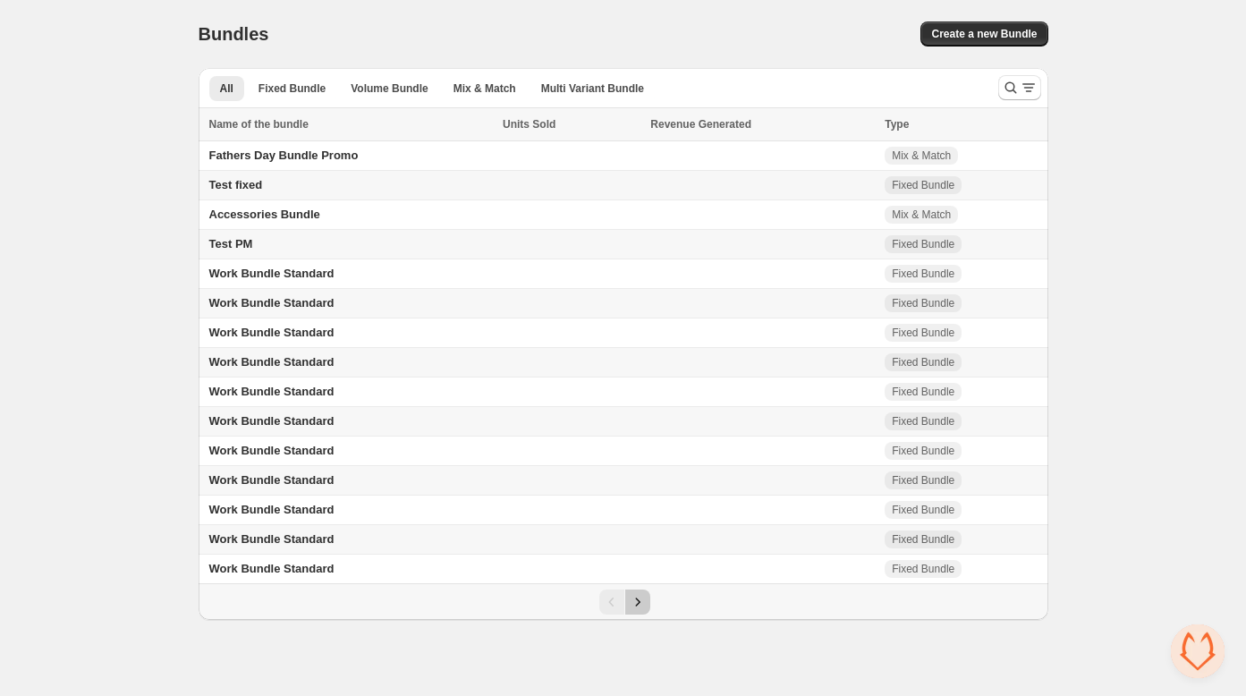
click at [639, 608] on icon "Next" at bounding box center [638, 602] width 18 height 18
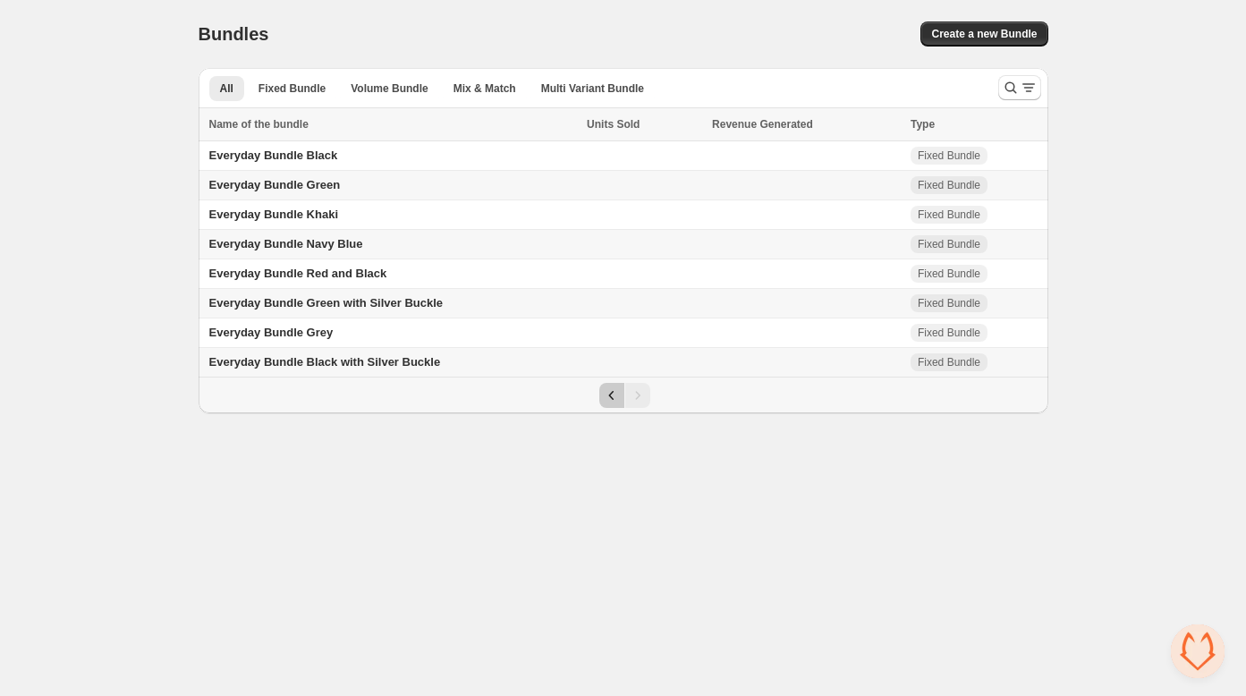
click at [605, 396] on icon "Previous" at bounding box center [612, 395] width 18 height 18
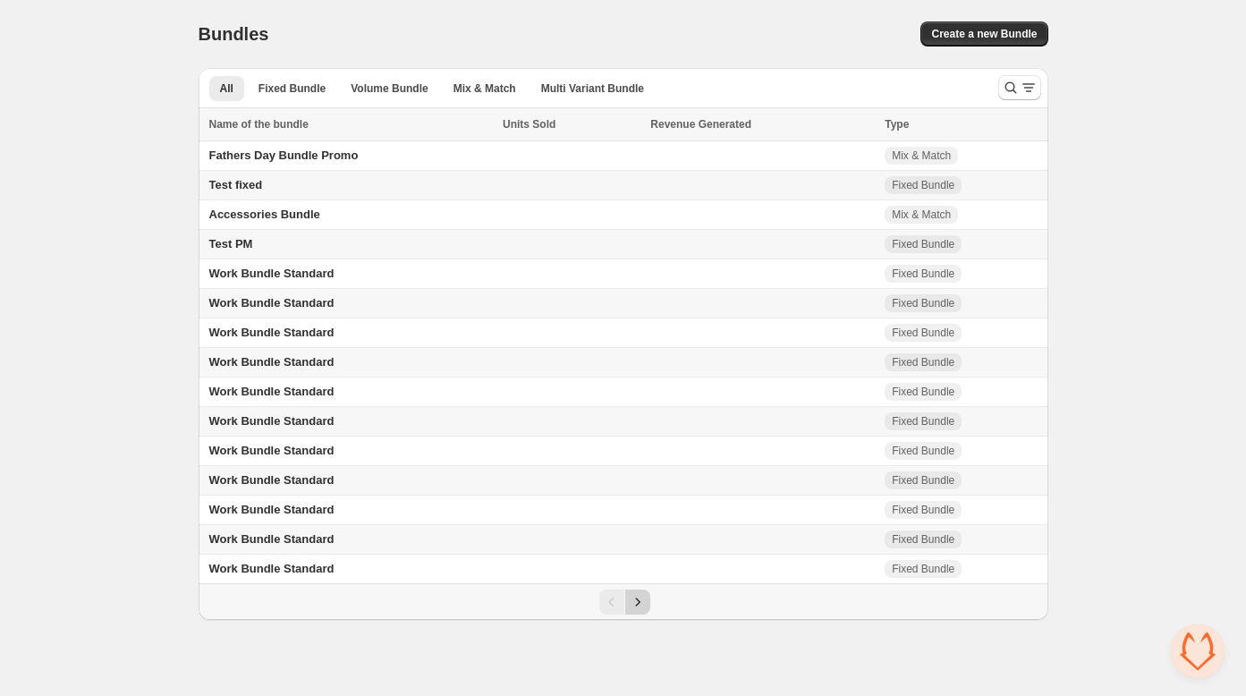
click at [642, 600] on icon "Next" at bounding box center [638, 602] width 18 height 18
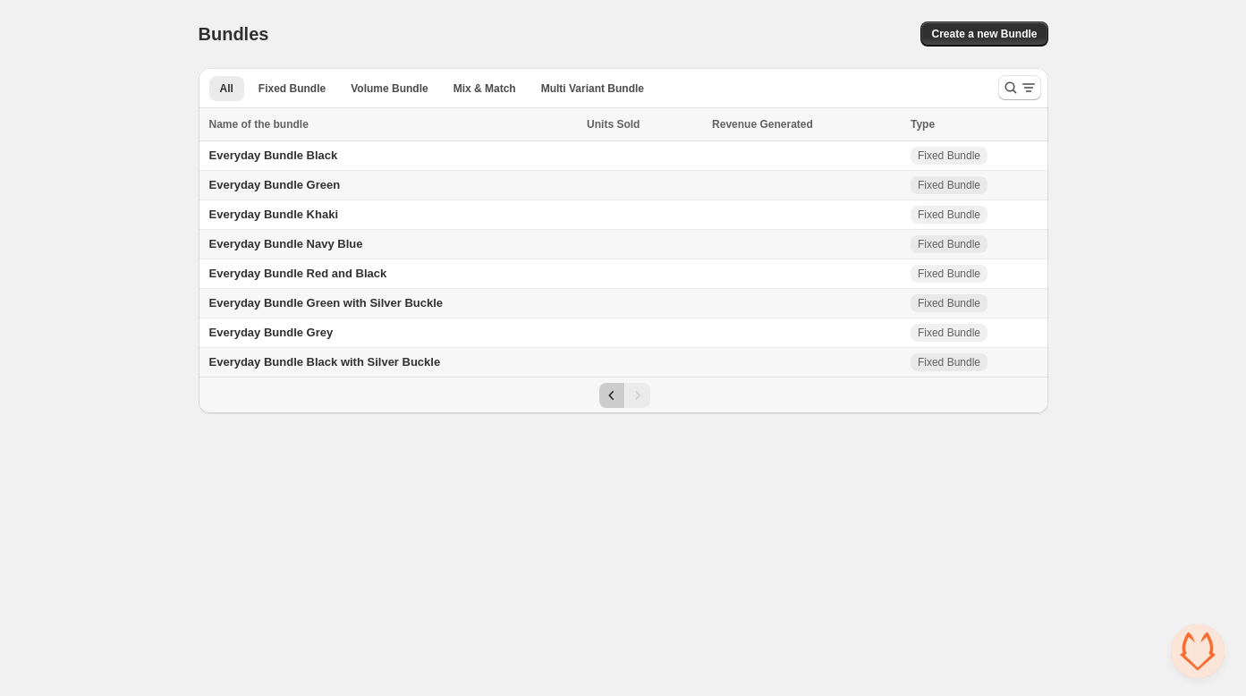
click at [613, 404] on icon "Previous" at bounding box center [612, 395] width 18 height 18
